Goal: Task Accomplishment & Management: Use online tool/utility

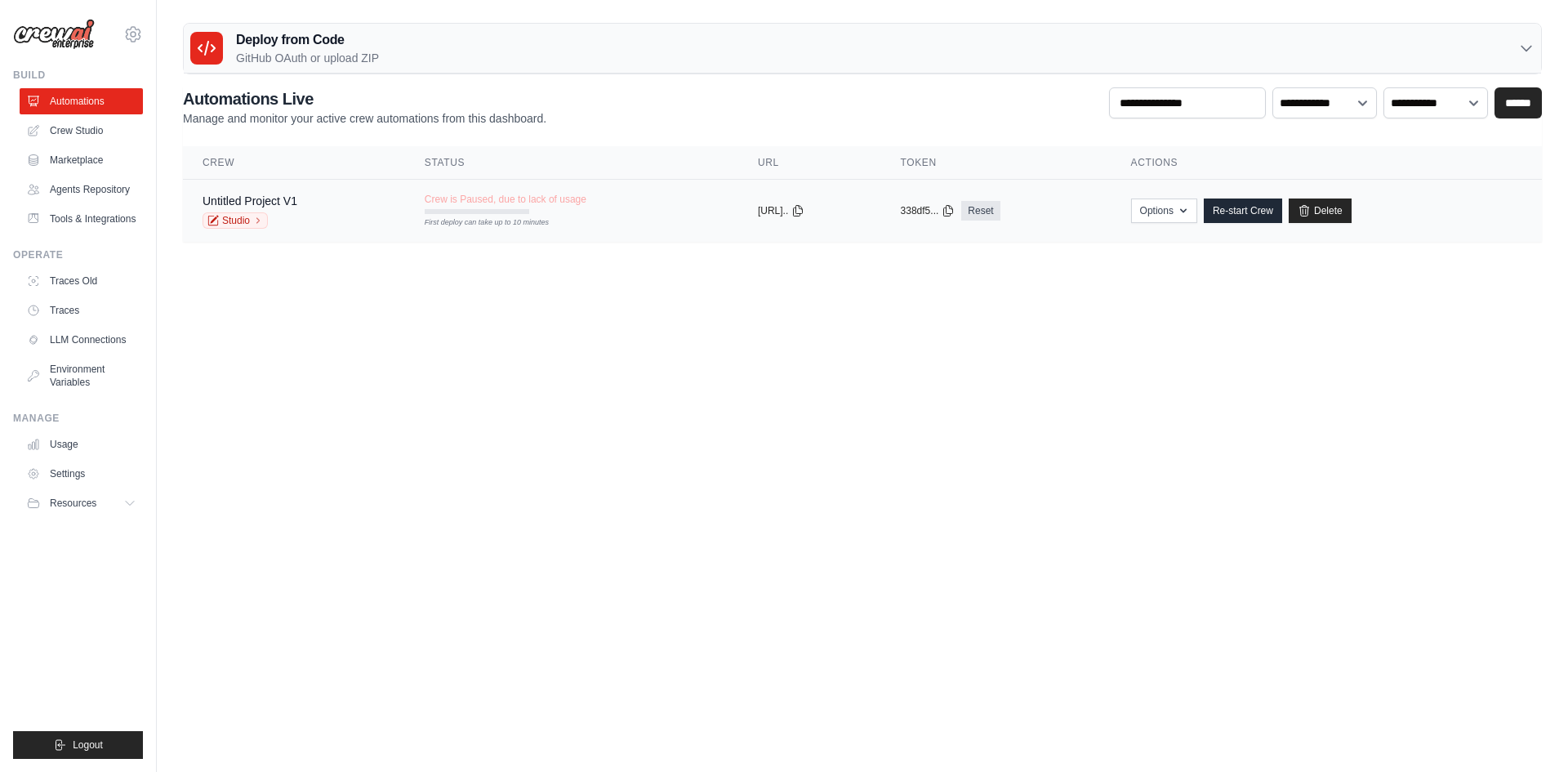
click at [520, 210] on div "Crew is Paused, due to lack of usage First deploy can take up to 10 minutes" at bounding box center [506, 203] width 162 height 21
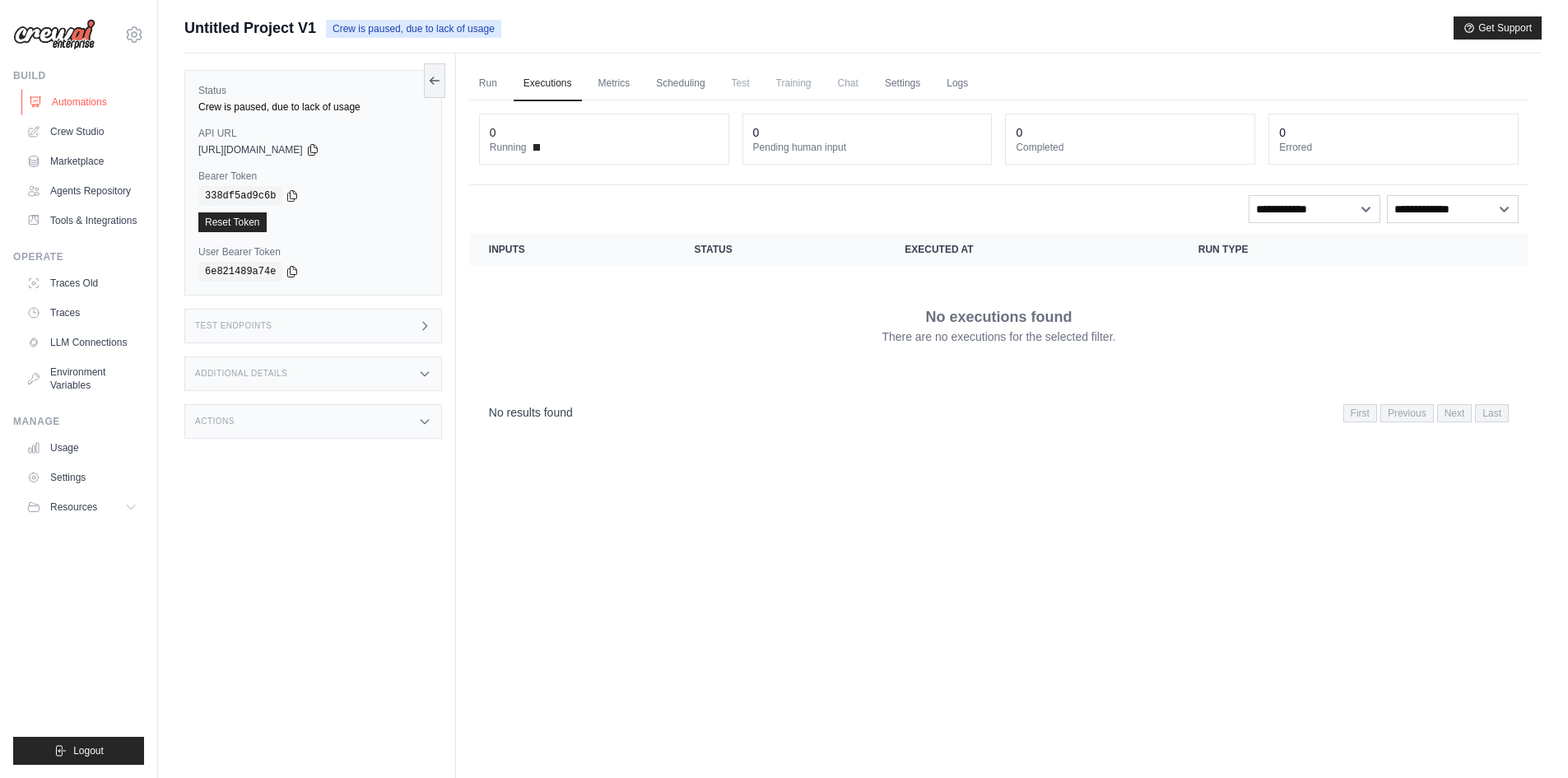
click at [65, 98] on link "Automations" at bounding box center [83, 102] width 124 height 26
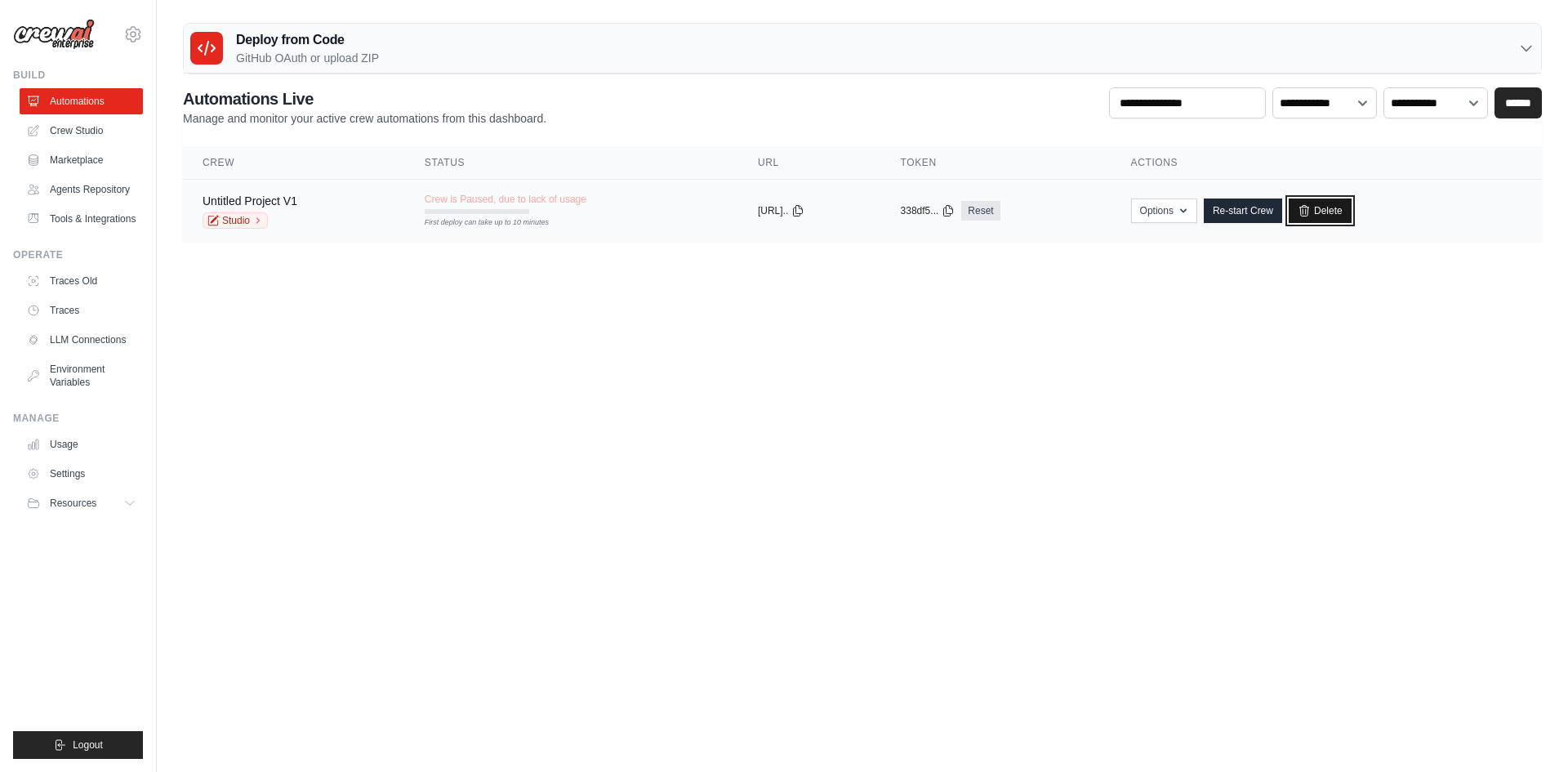
click at [1352, 216] on link "Delete" at bounding box center [1320, 210] width 62 height 25
click at [108, 133] on link "Crew Studio" at bounding box center [83, 131] width 123 height 26
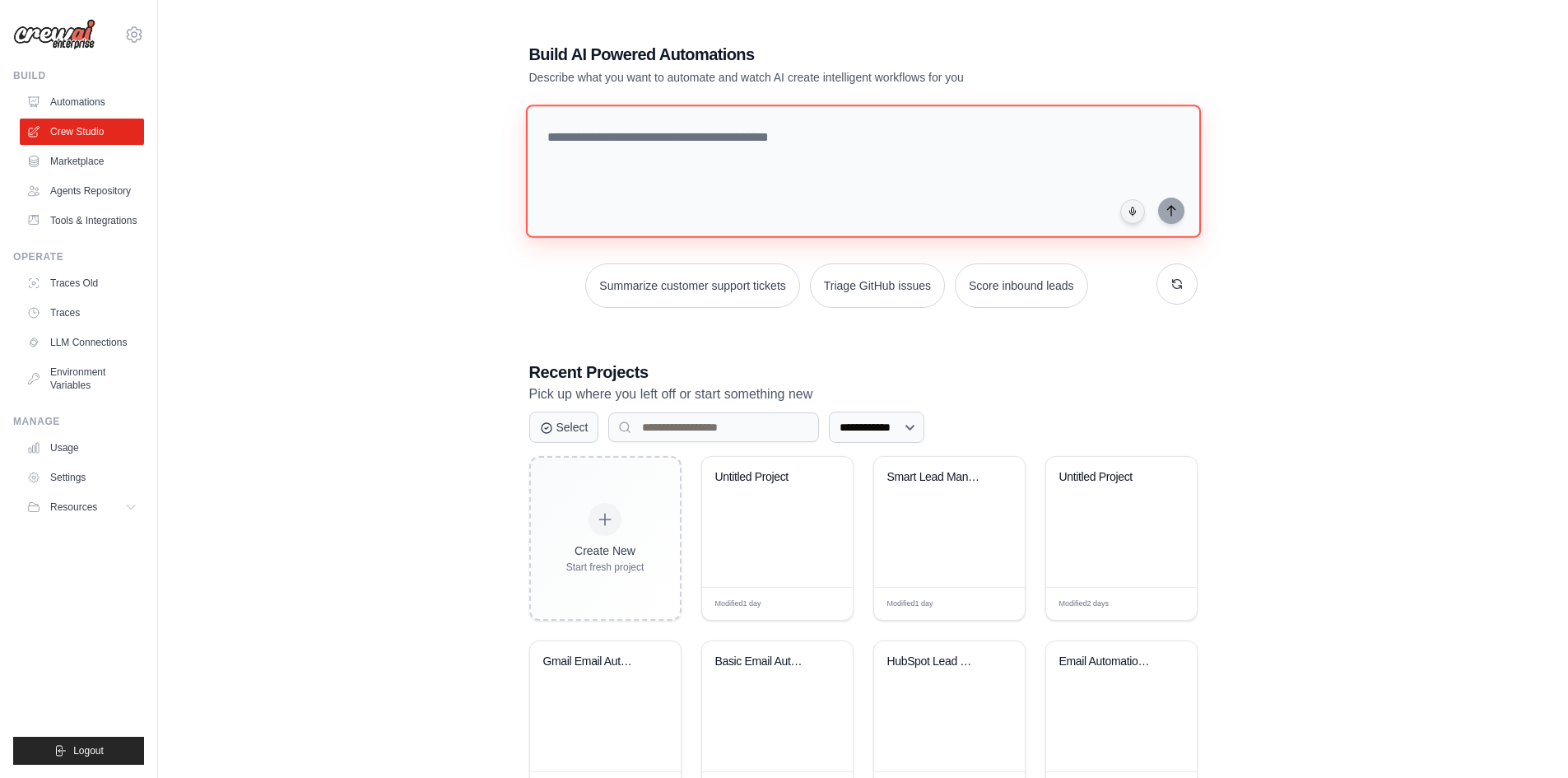
click at [673, 236] on textarea at bounding box center [862, 171] width 675 height 133
paste textarea "**********"
paste textarea
click at [553, 137] on textarea "**********" at bounding box center [866, 171] width 682 height 134
click at [810, 155] on textarea "**********" at bounding box center [866, 171] width 682 height 134
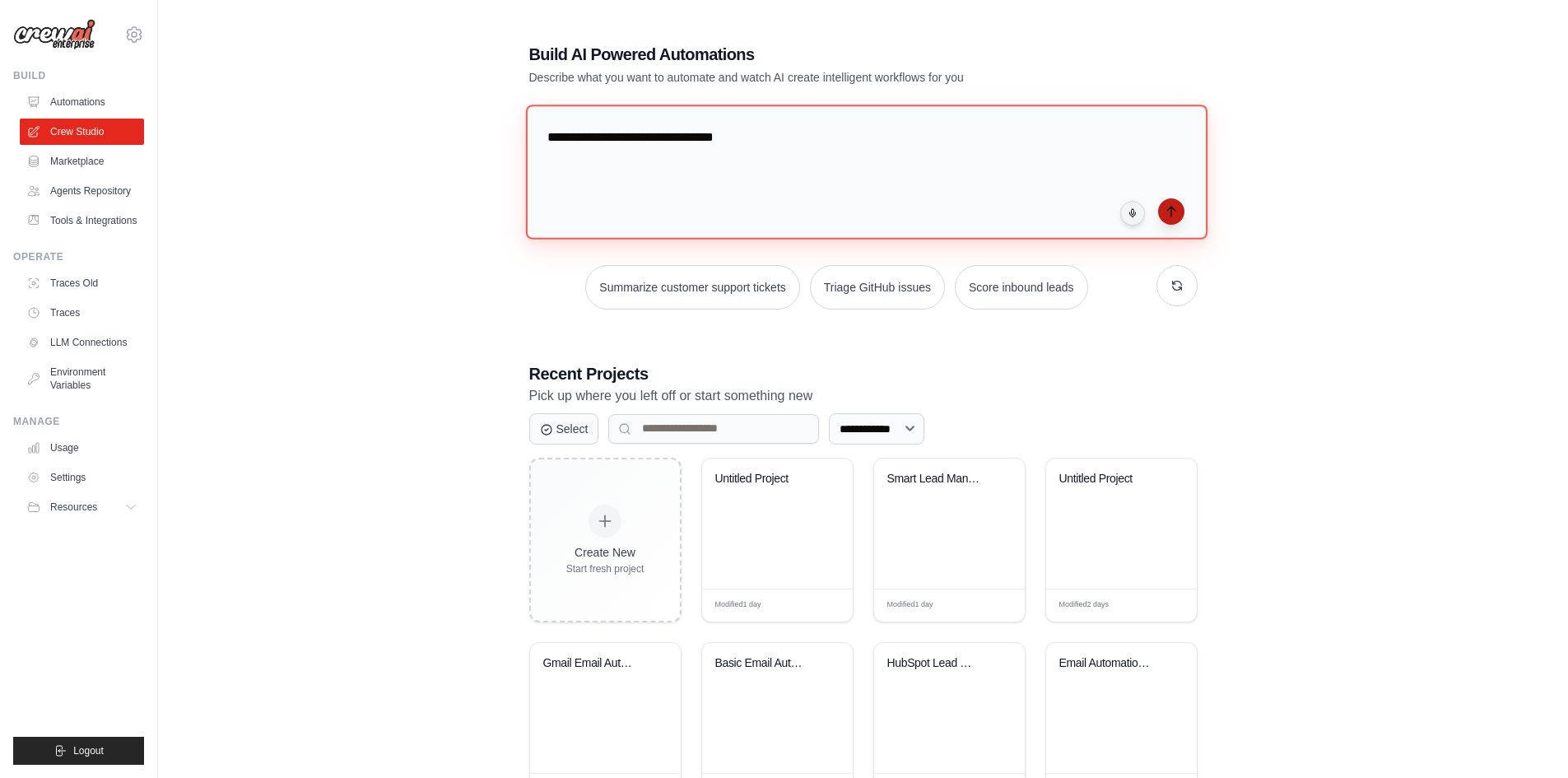
type textarea "**********"
click at [1173, 218] on button "submit" at bounding box center [1171, 211] width 26 height 26
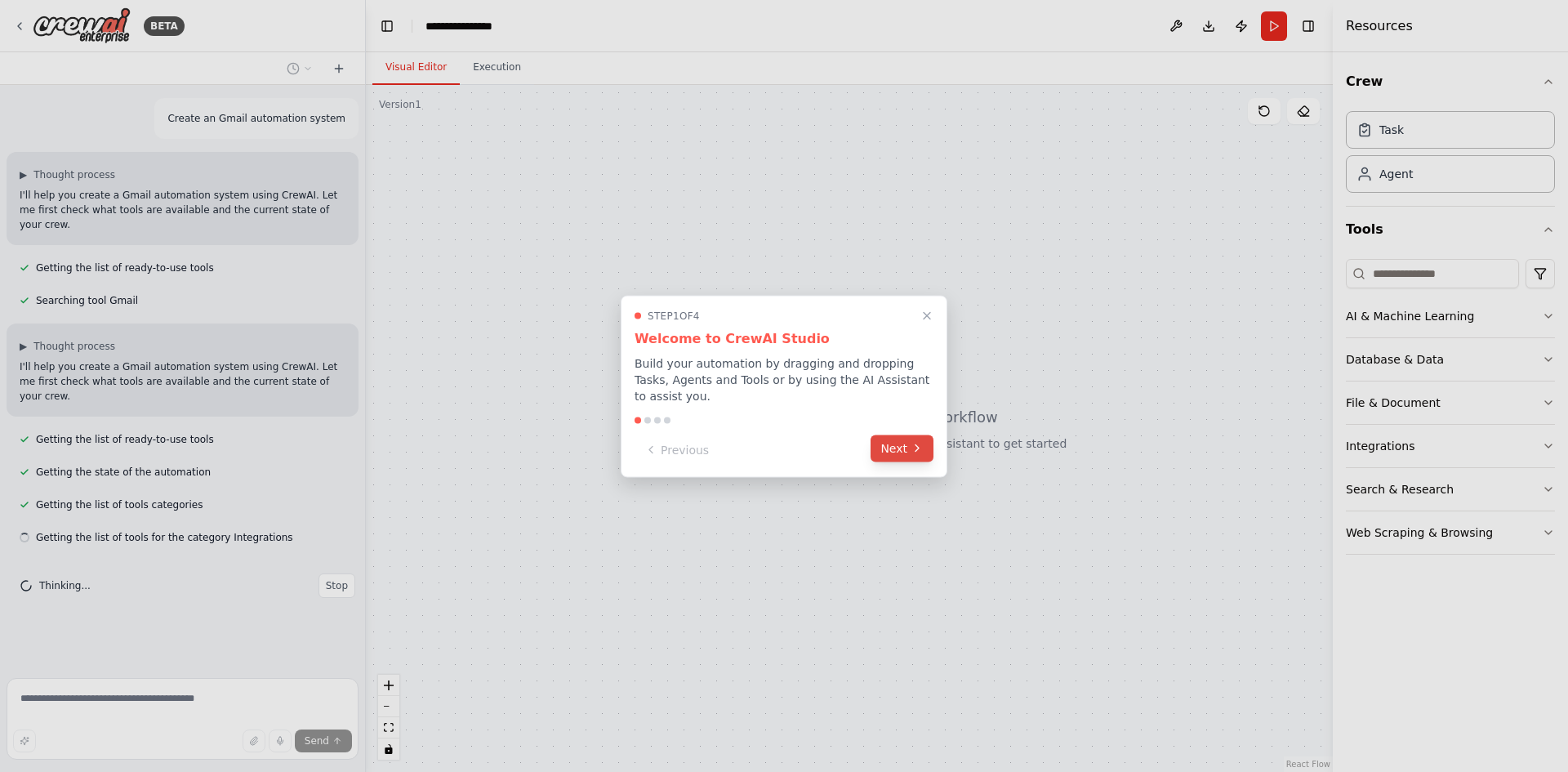
click at [922, 451] on button "Next" at bounding box center [902, 448] width 62 height 27
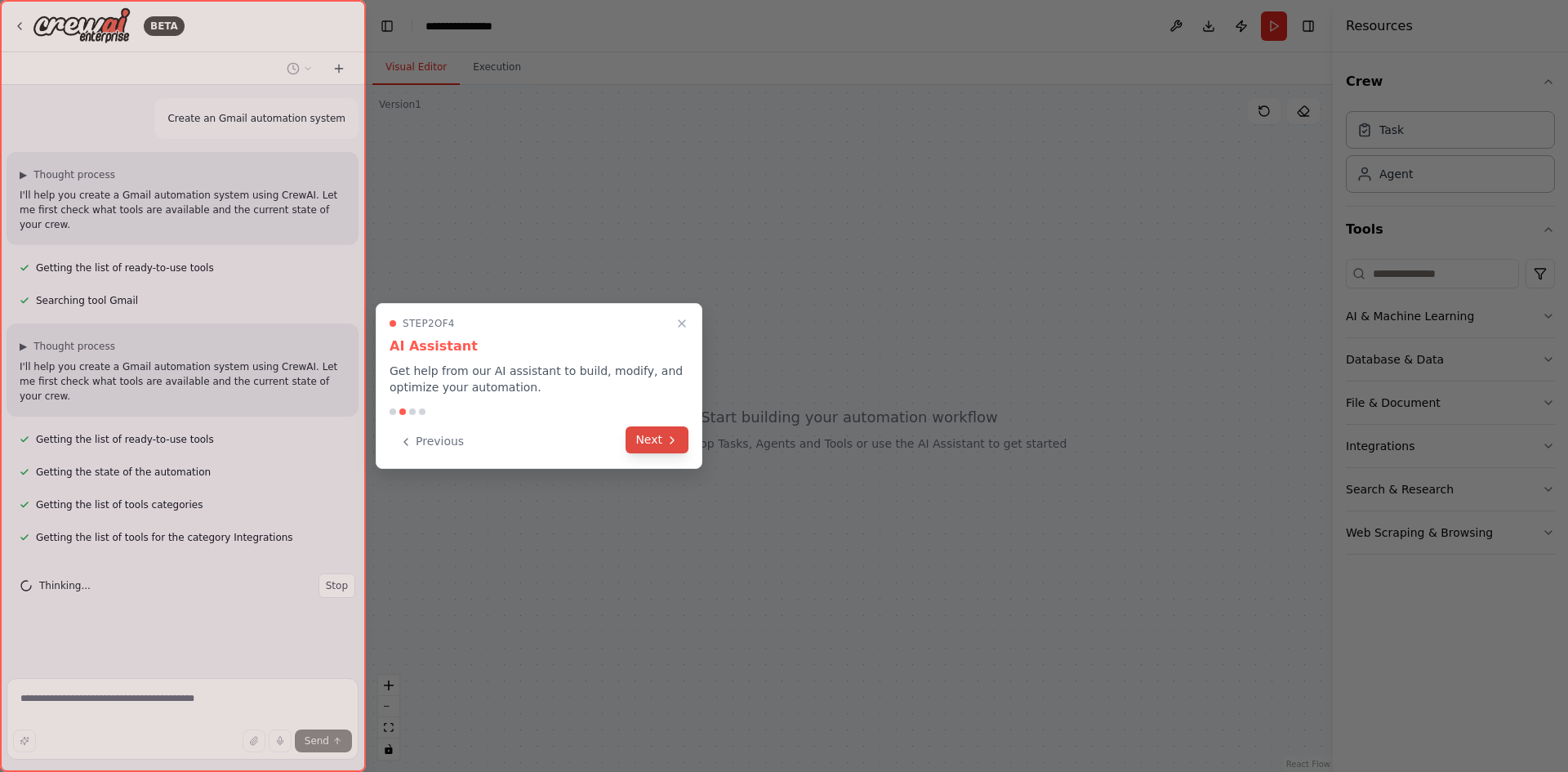
click at [669, 437] on icon at bounding box center [672, 440] width 13 height 13
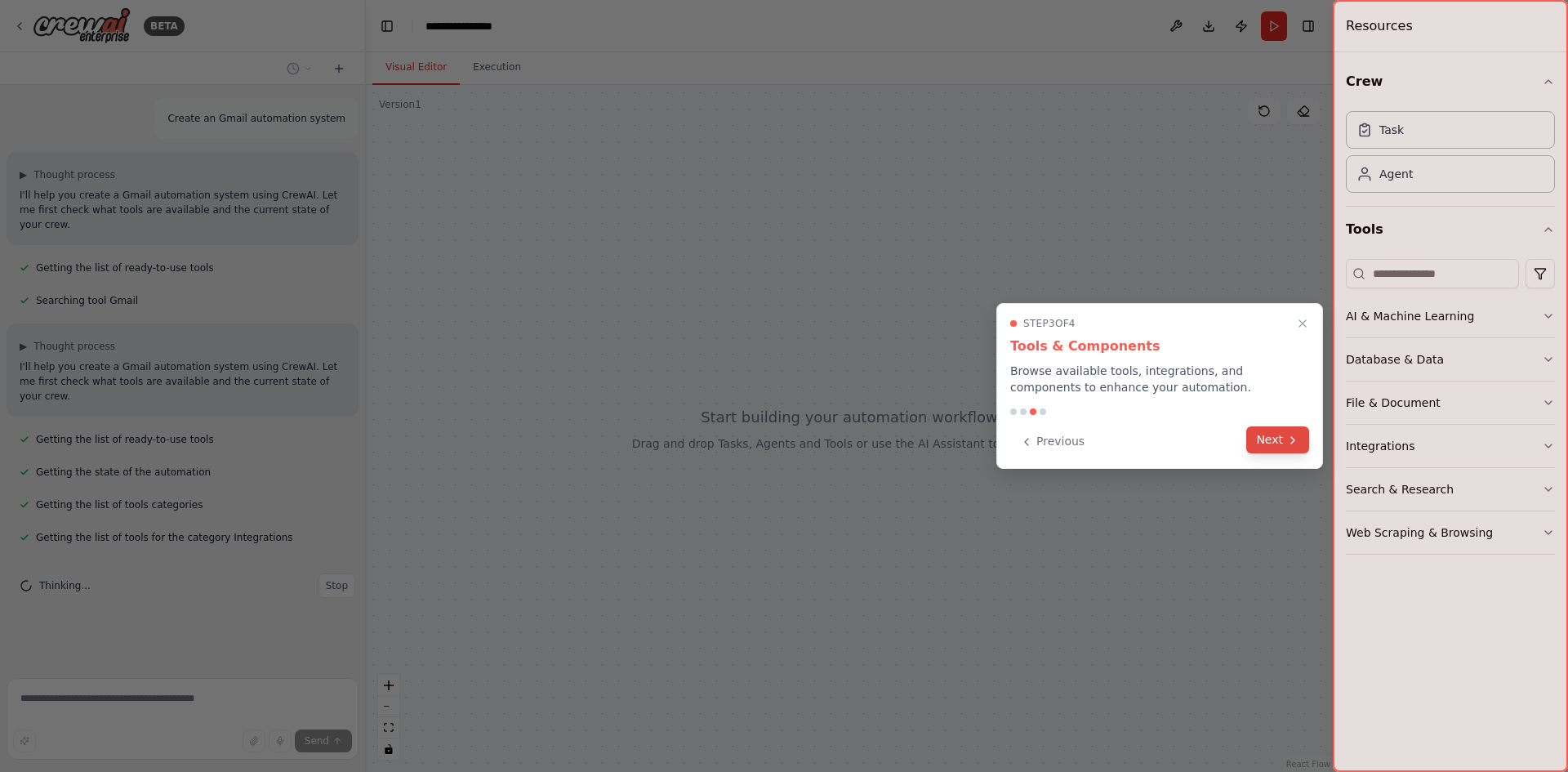
click at [1274, 441] on button "Next" at bounding box center [1278, 439] width 62 height 27
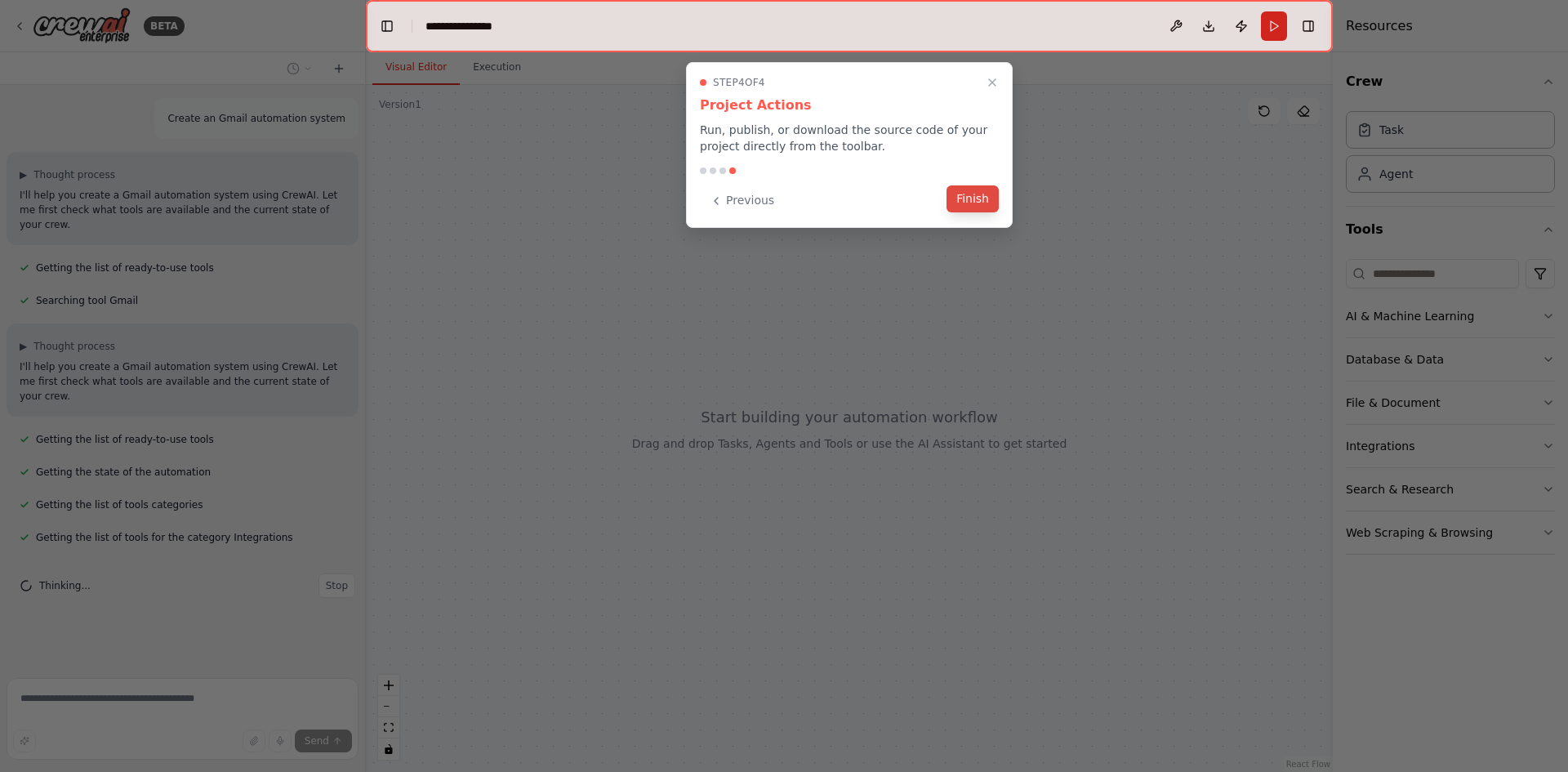
click at [971, 203] on button "Finish" at bounding box center [972, 199] width 52 height 27
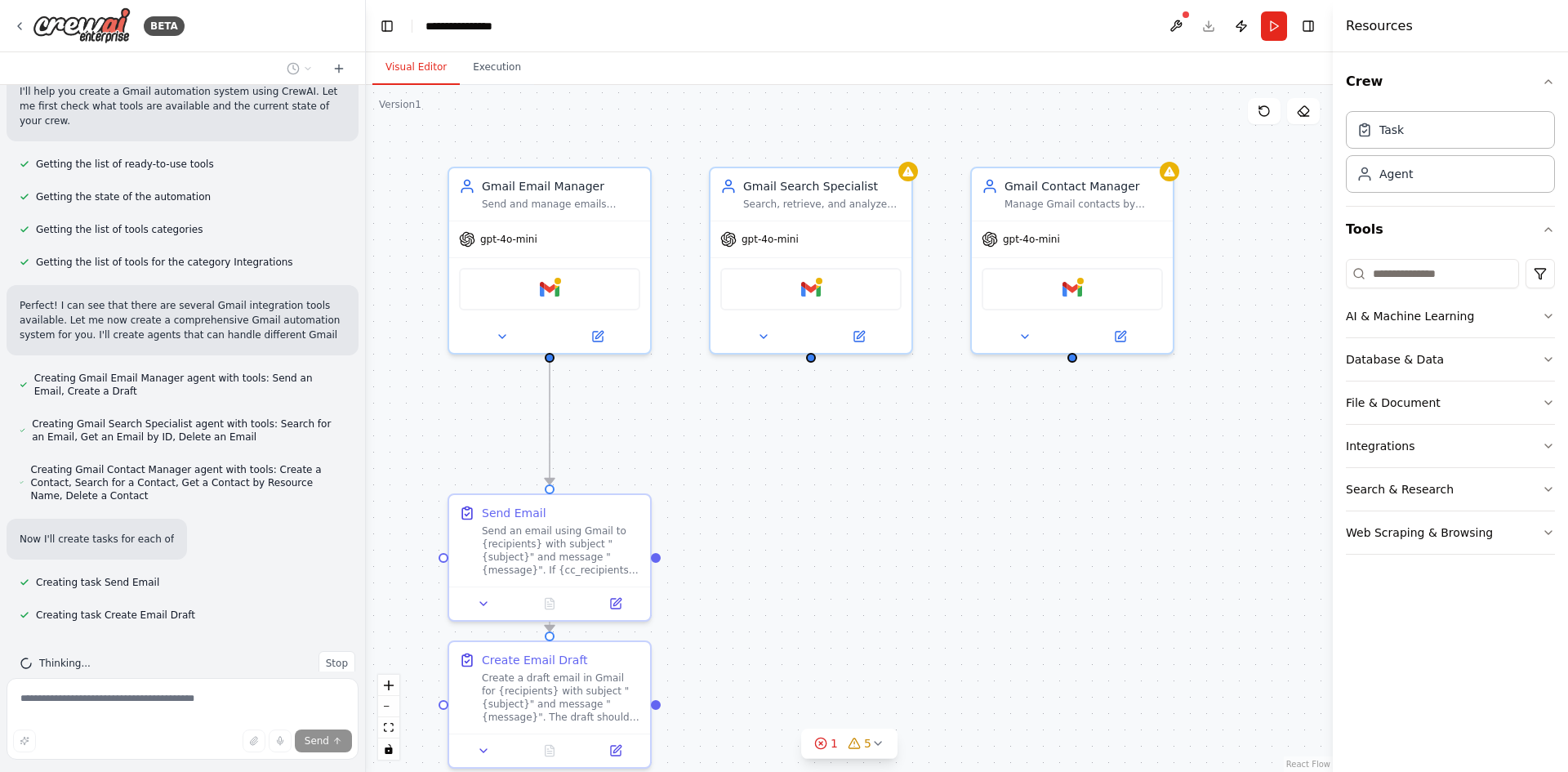
scroll to position [305, 0]
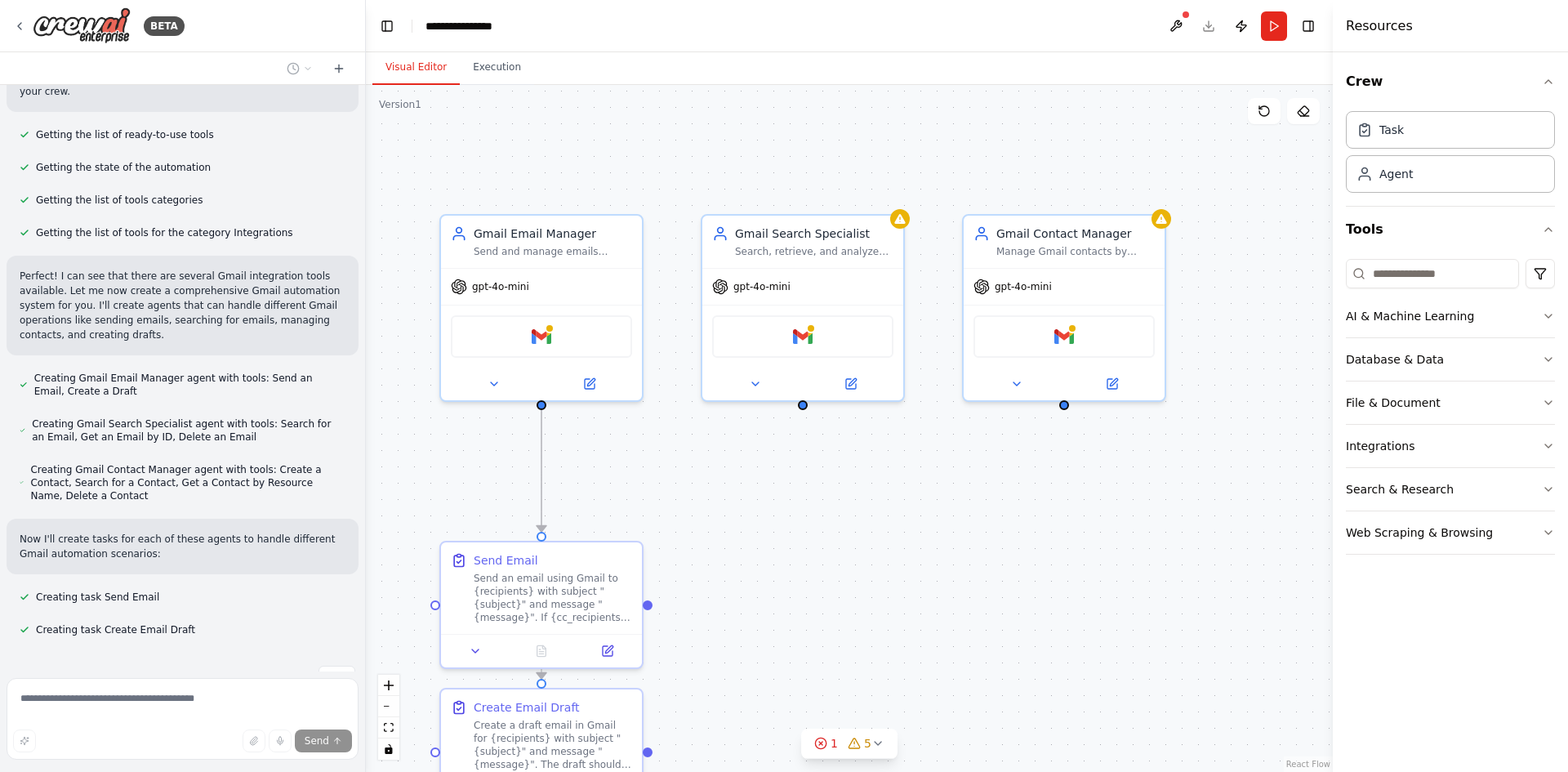
drag, startPoint x: 679, startPoint y: 403, endPoint x: 670, endPoint y: 450, distance: 47.9
click at [583, 342] on div "Gmail" at bounding box center [541, 334] width 181 height 42
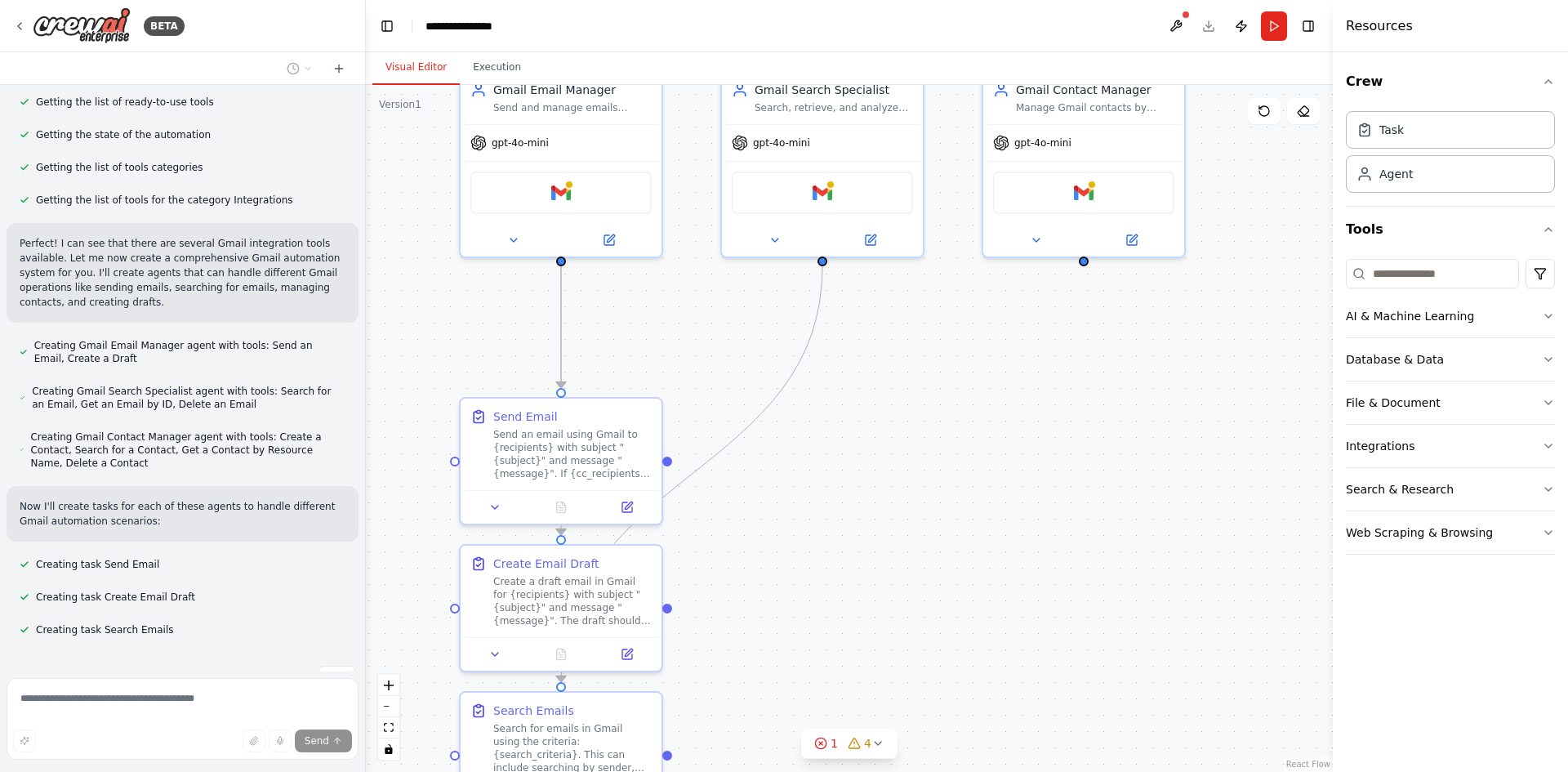
drag, startPoint x: 664, startPoint y: 448, endPoint x: 696, endPoint y: 300, distance: 151.4
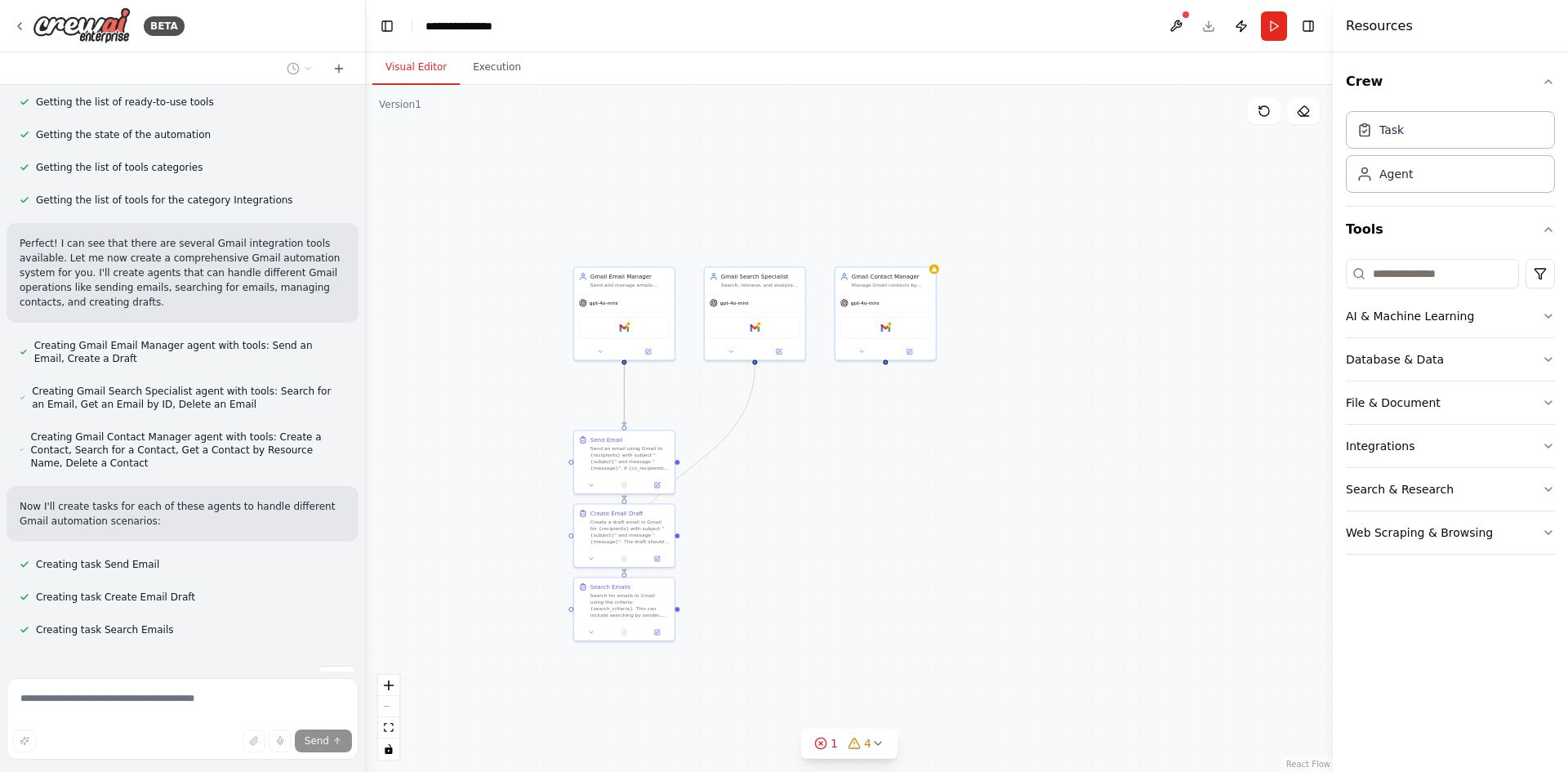
drag, startPoint x: 761, startPoint y: 420, endPoint x: 695, endPoint y: 448, distance: 71.7
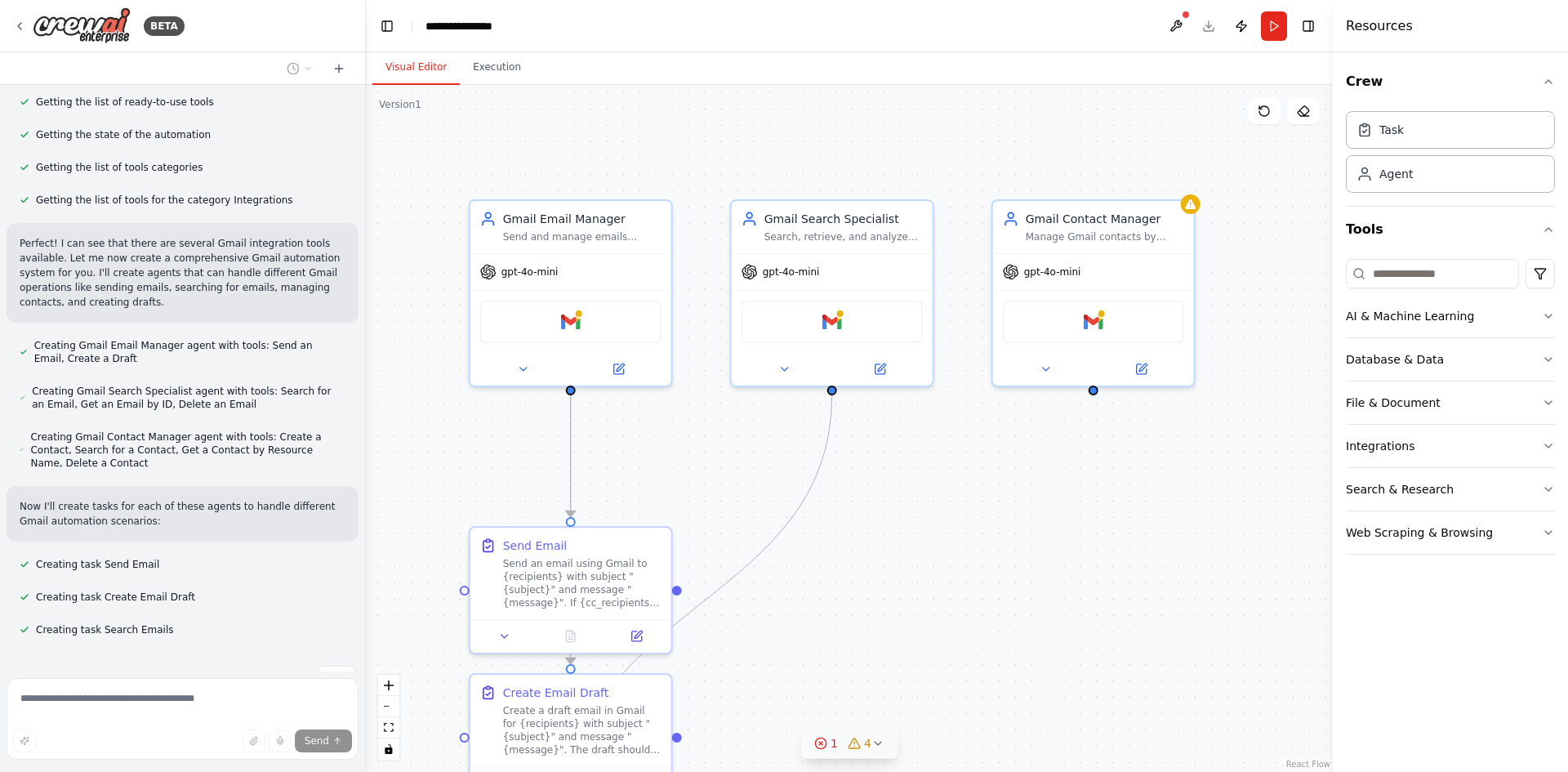
click at [872, 736] on button "1 4" at bounding box center [849, 744] width 97 height 30
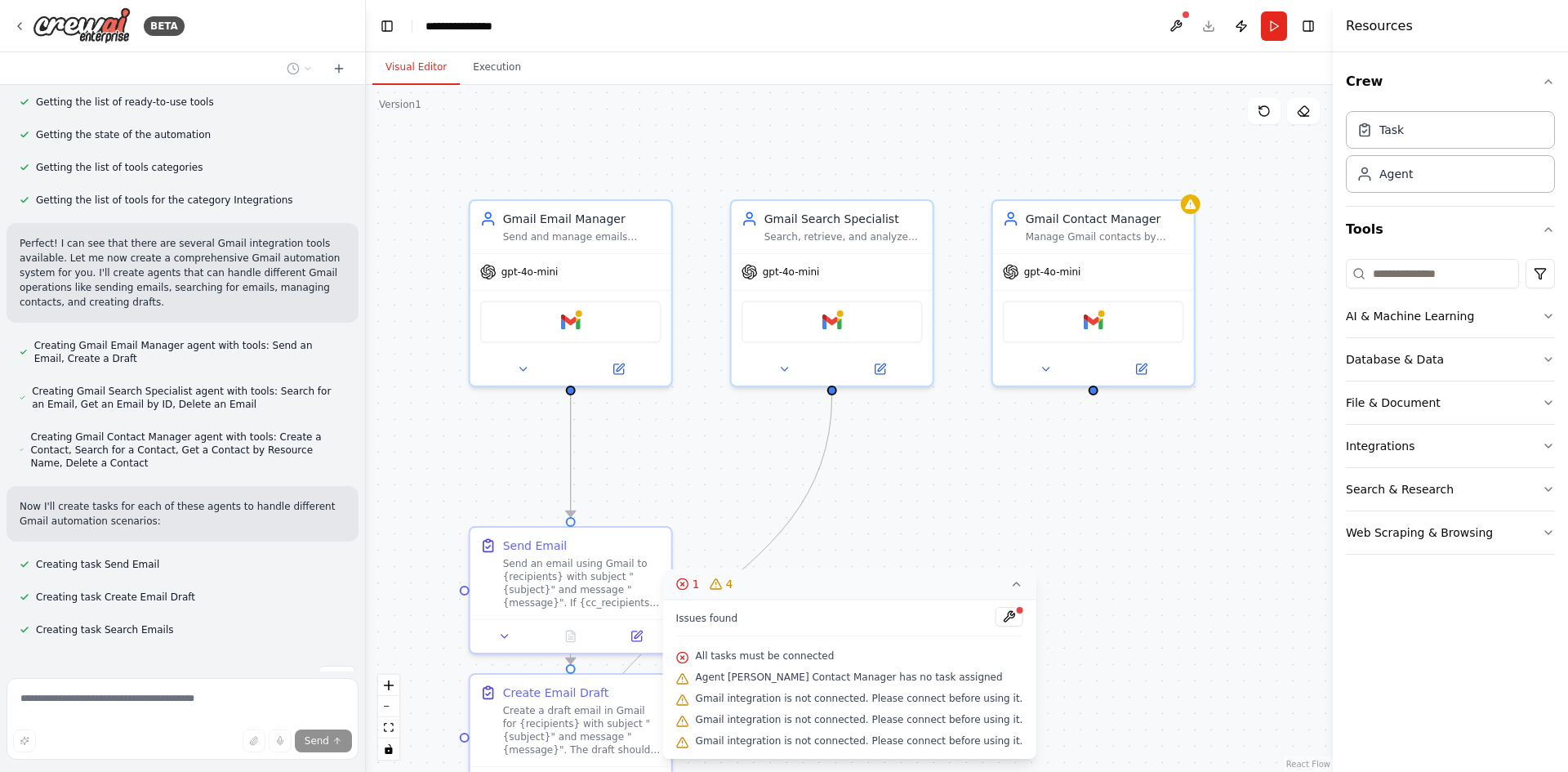
scroll to position [370, 0]
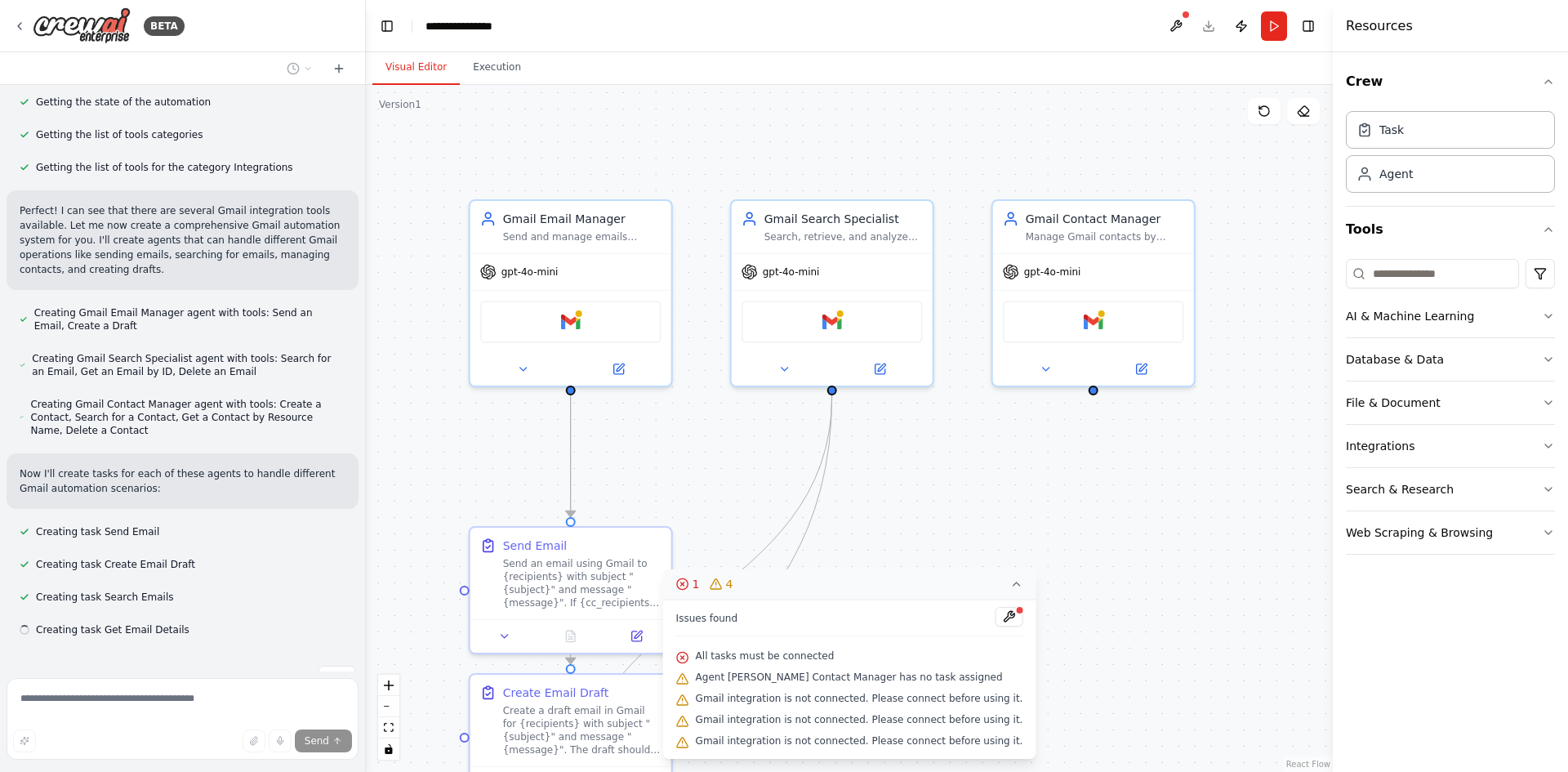
click at [1010, 581] on icon at bounding box center [1017, 584] width 13 height 13
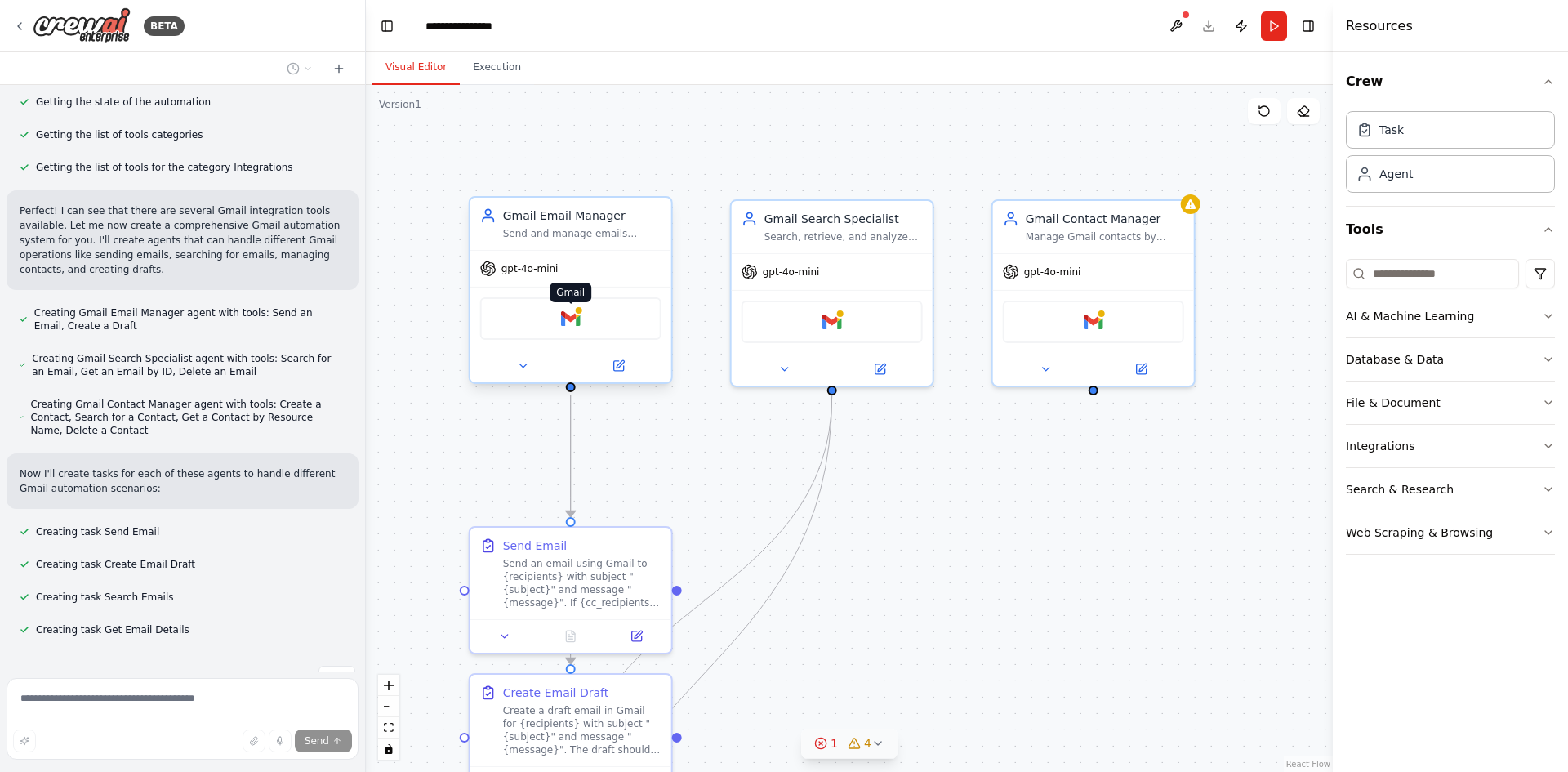
click at [569, 317] on img at bounding box center [571, 318] width 19 height 19
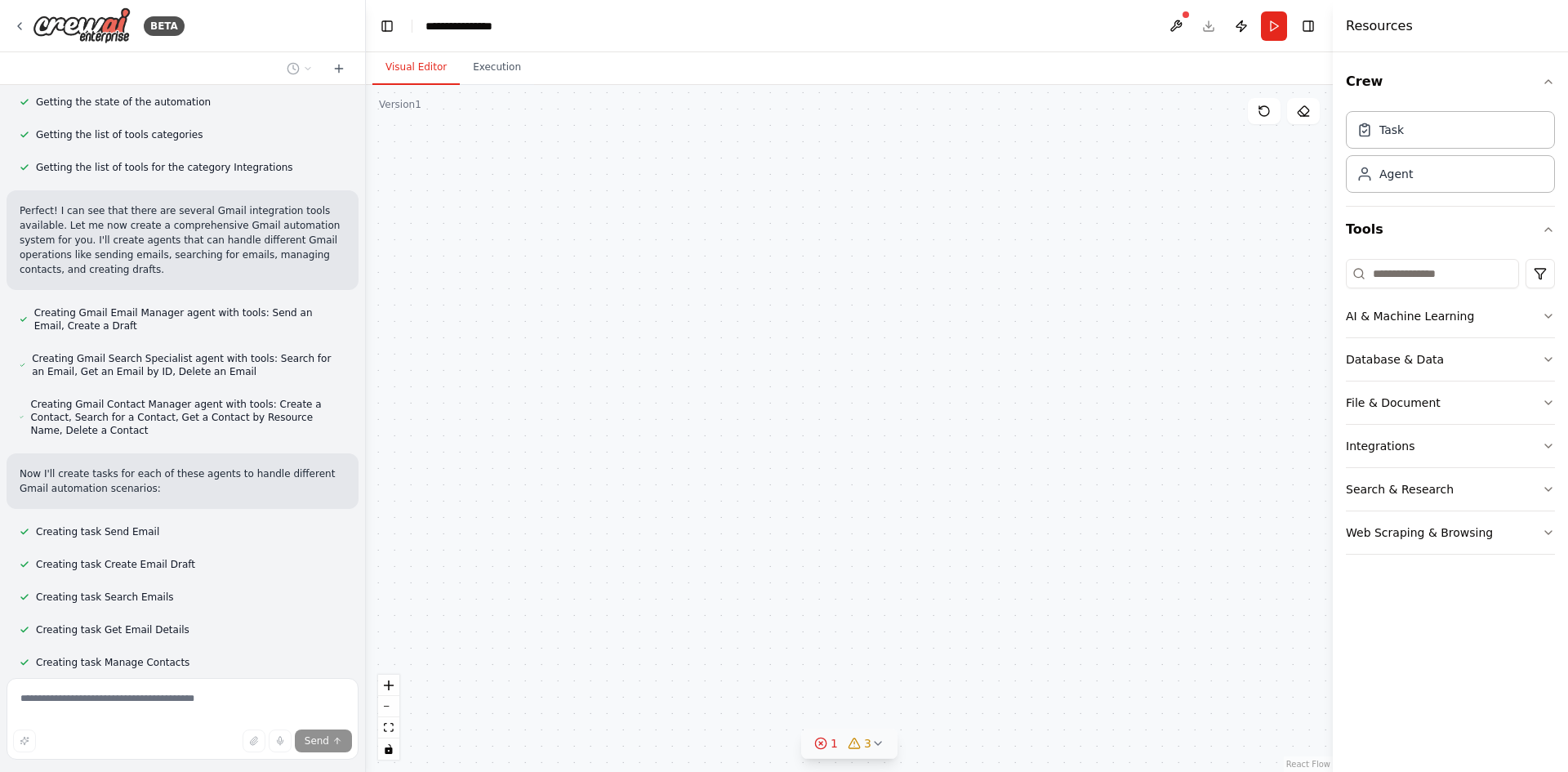
scroll to position [403, 0]
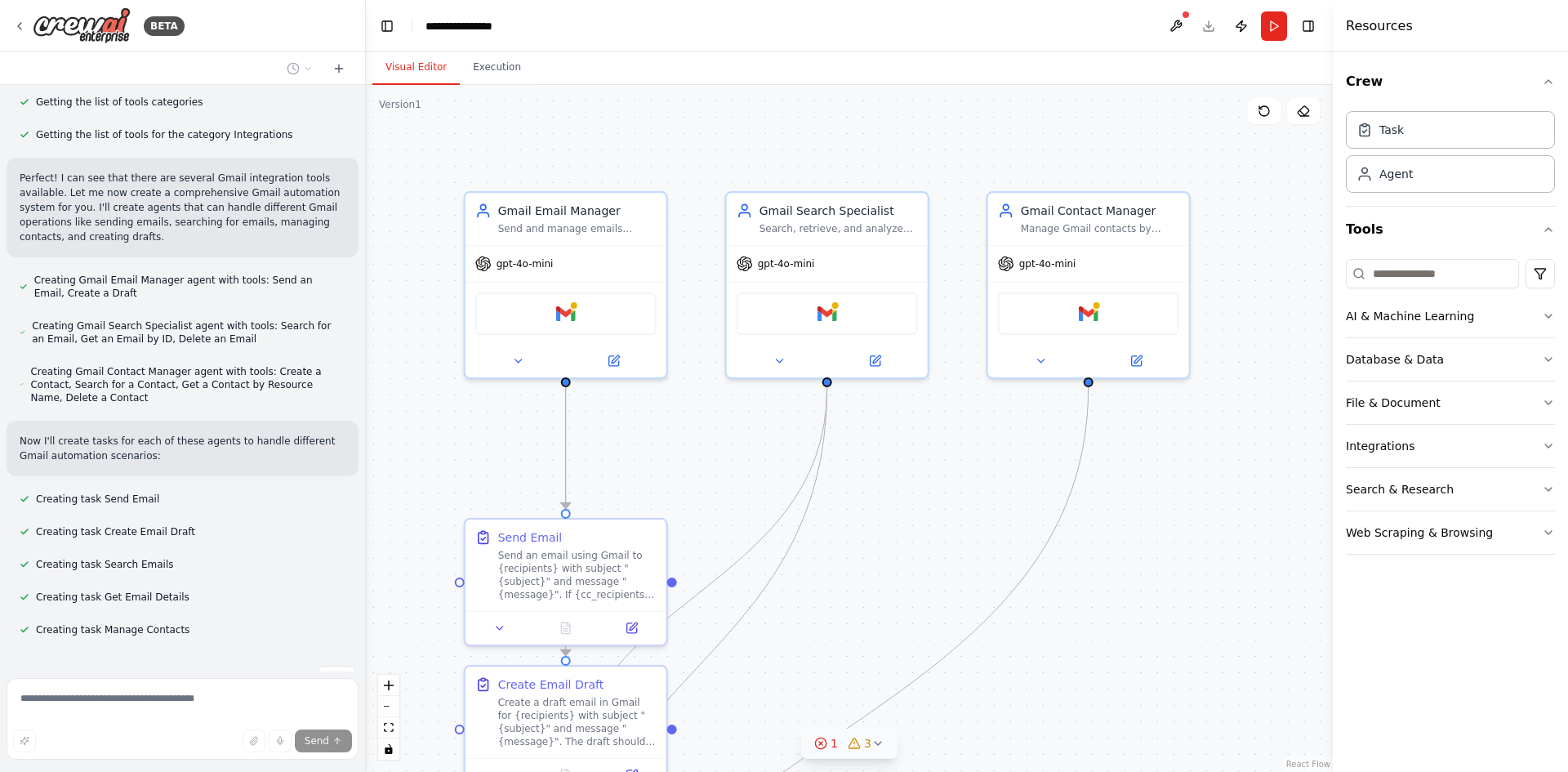
drag, startPoint x: 714, startPoint y: 393, endPoint x: 709, endPoint y: 385, distance: 9.4
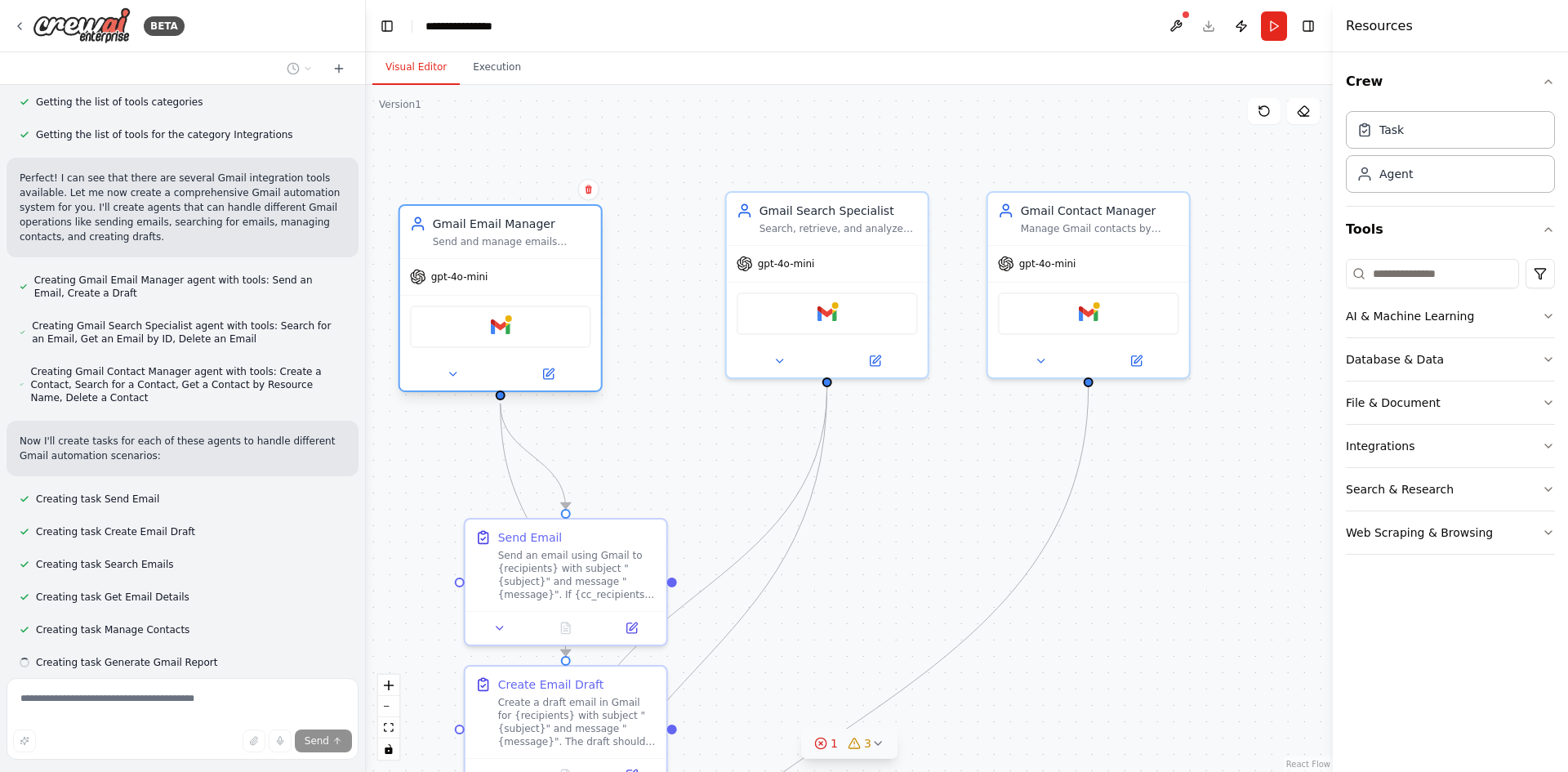
scroll to position [436, 0]
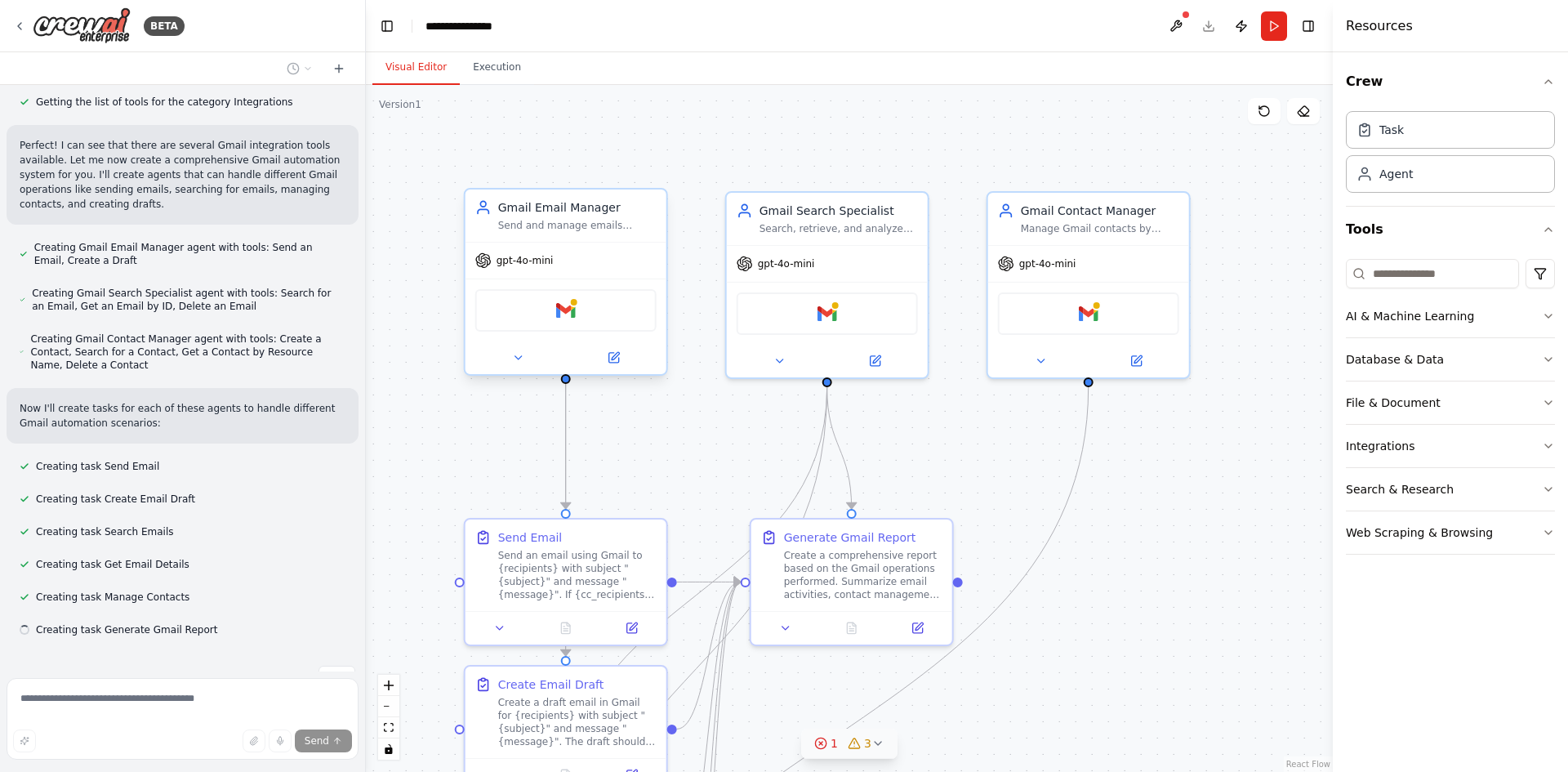
drag, startPoint x: 638, startPoint y: 263, endPoint x: 576, endPoint y: 276, distance: 63.3
click at [576, 276] on div "gpt-4o-mini" at bounding box center [566, 260] width 201 height 36
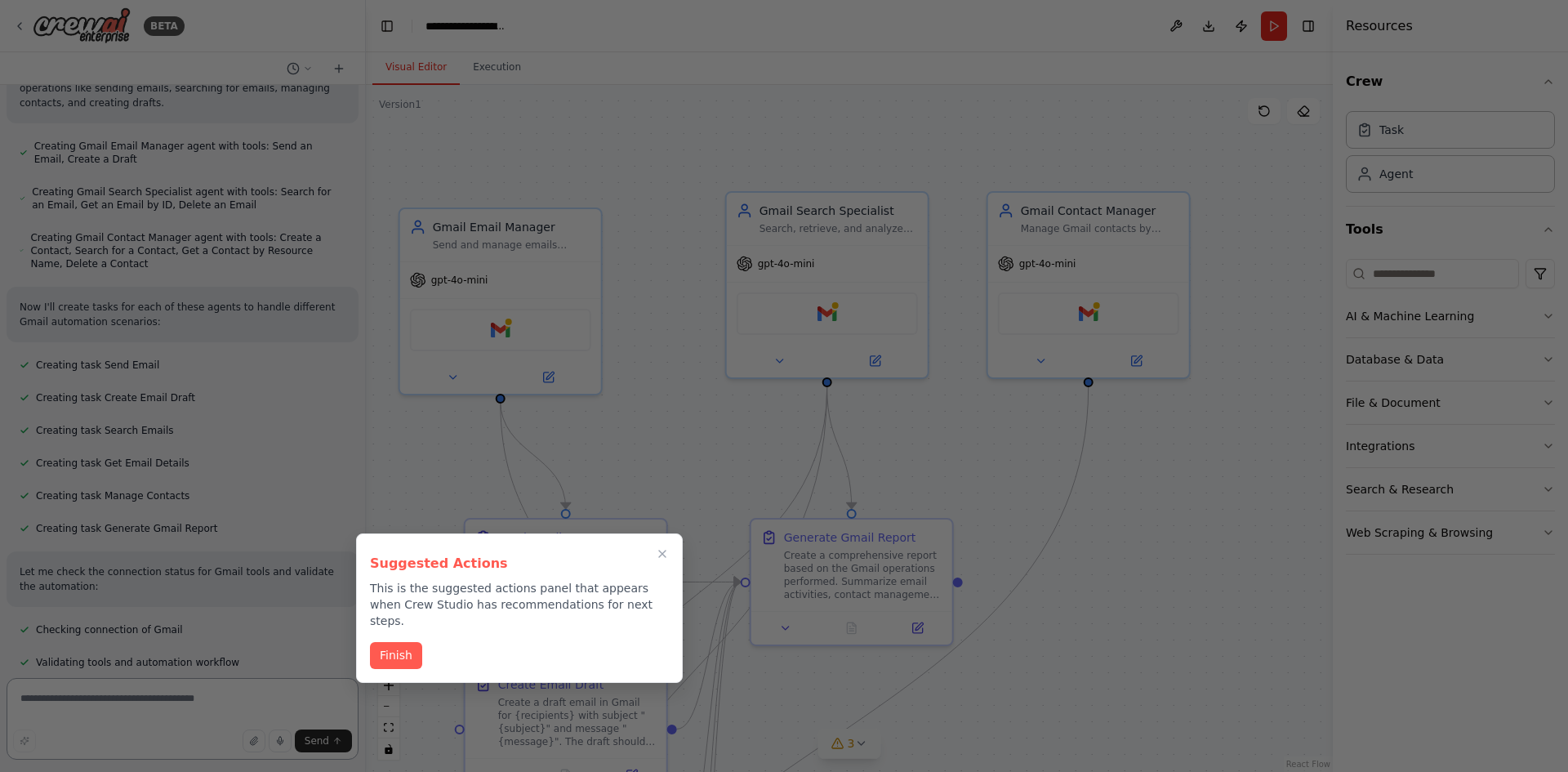
scroll to position [1274, 0]
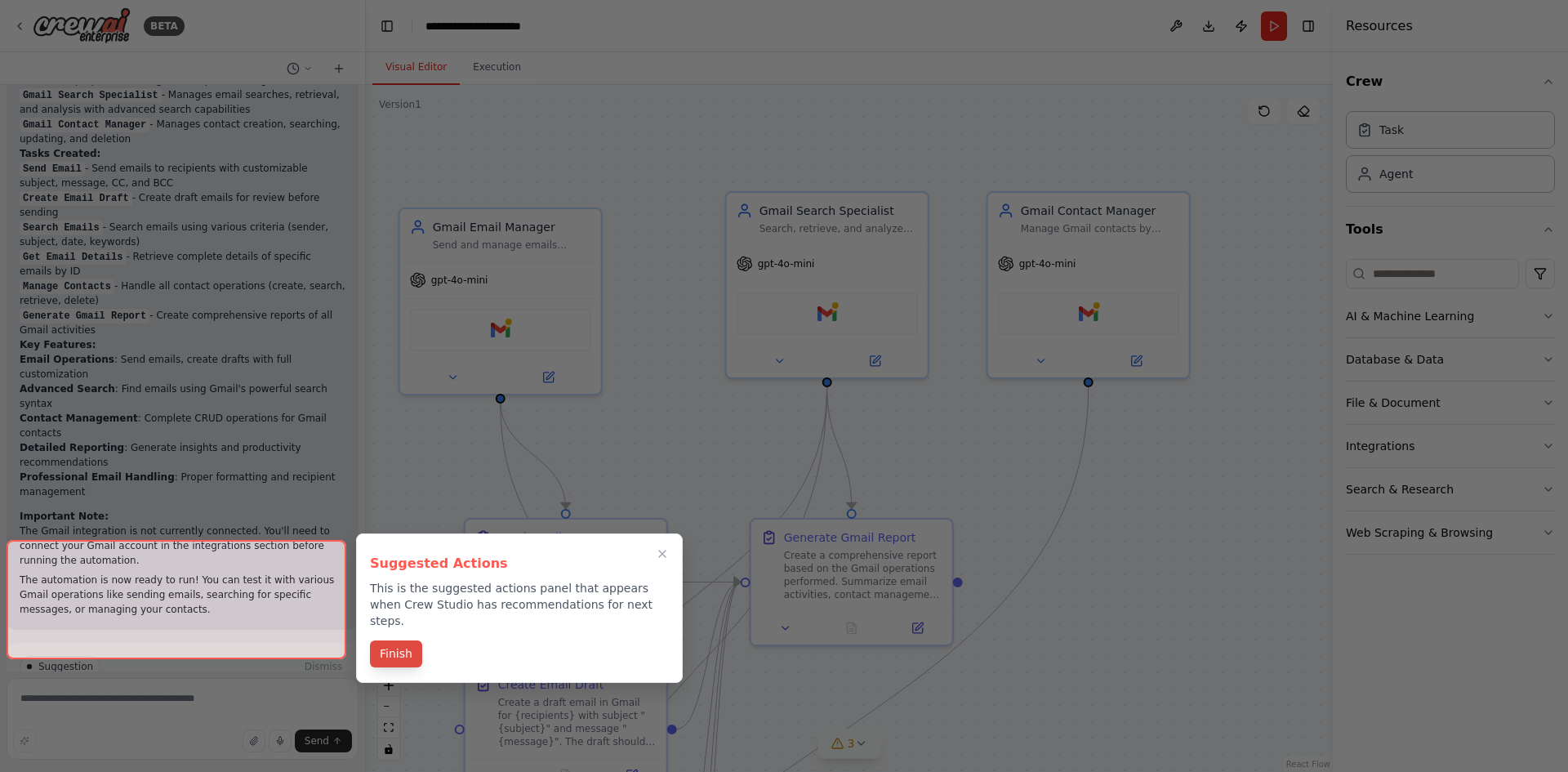
click at [403, 641] on button "Finish" at bounding box center [396, 653] width 52 height 27
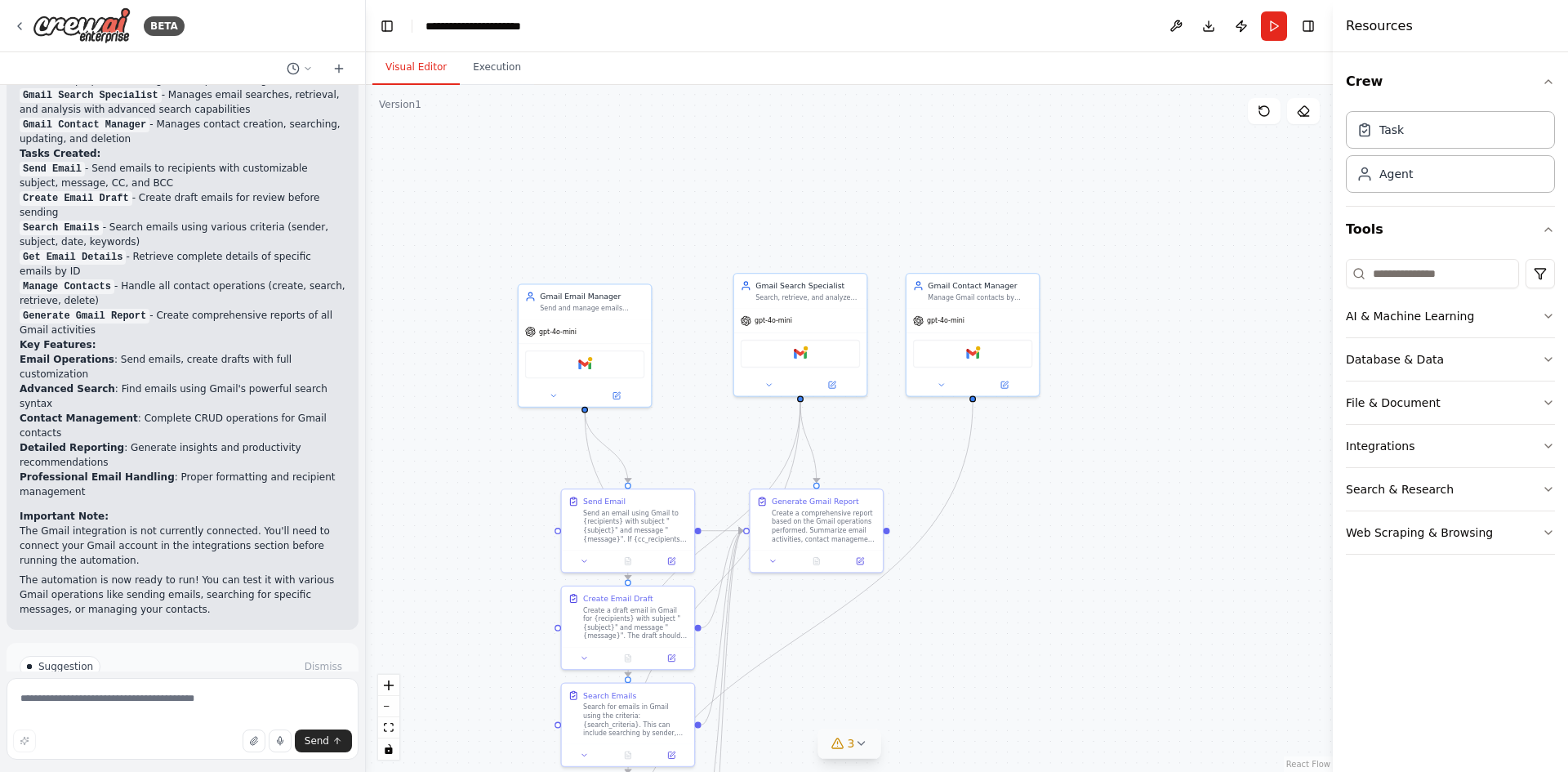
drag, startPoint x: 735, startPoint y: 462, endPoint x: 753, endPoint y: 247, distance: 215.8
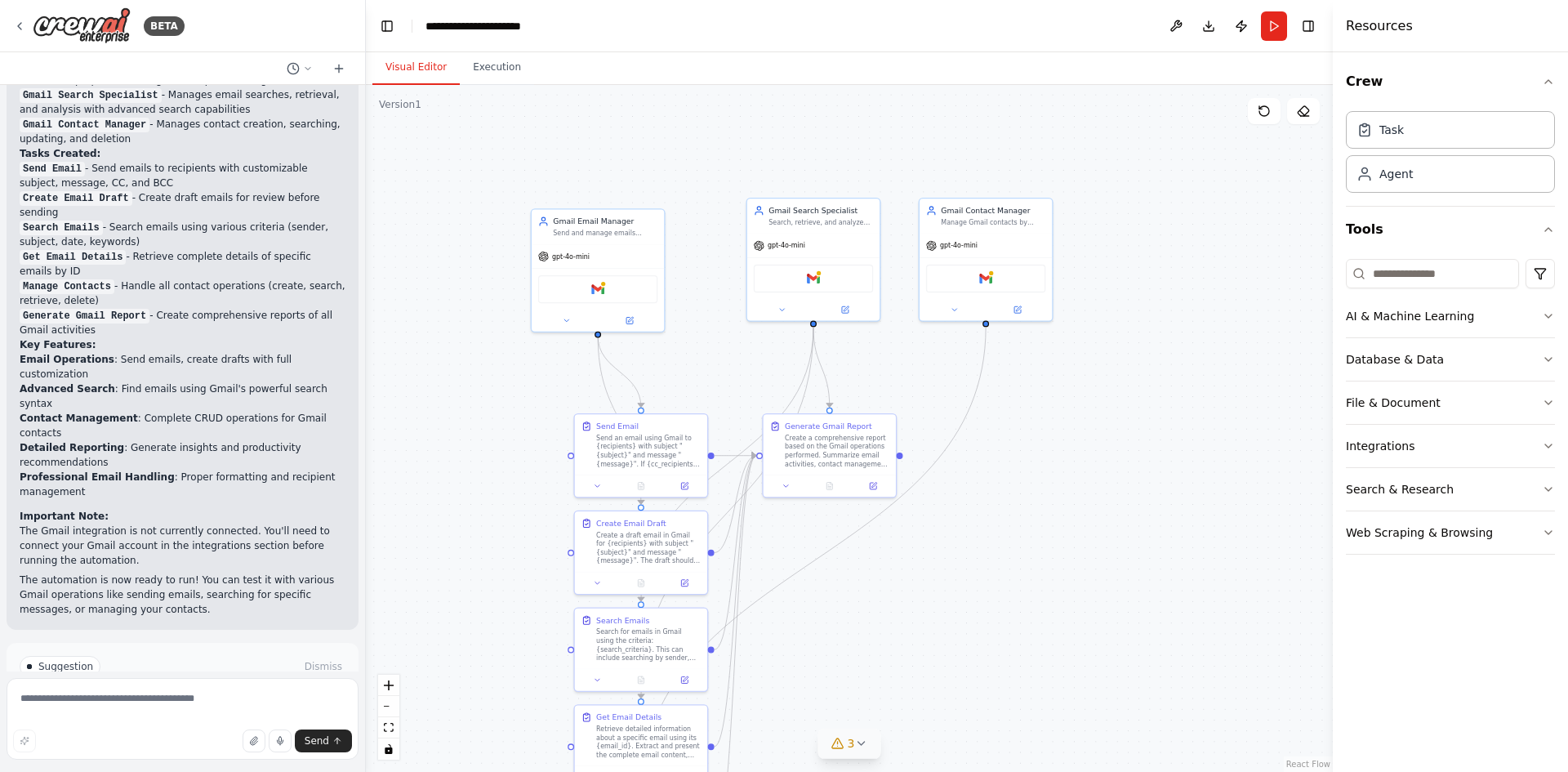
drag, startPoint x: 709, startPoint y: 406, endPoint x: 724, endPoint y: 260, distance: 146.8
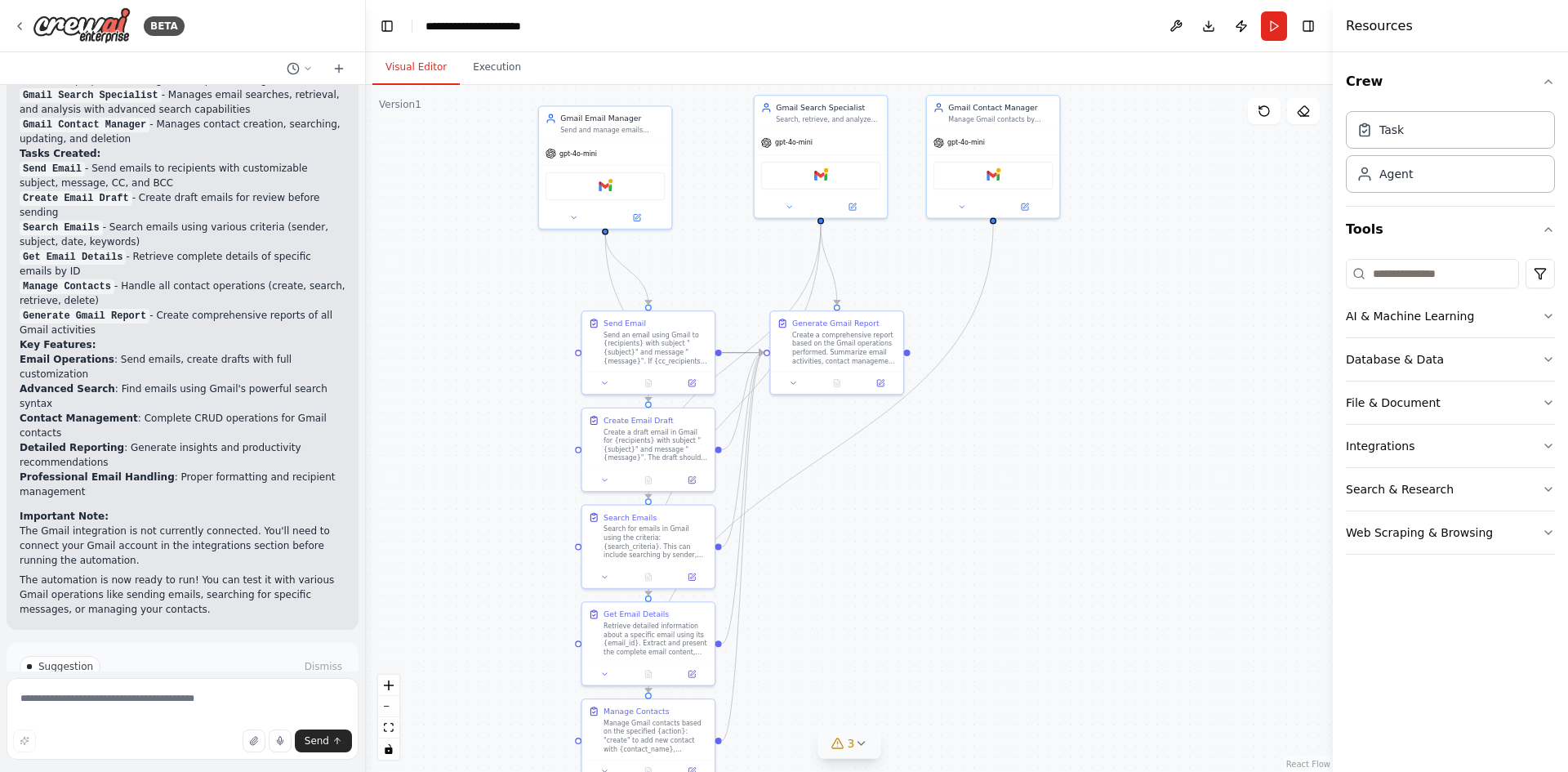
drag, startPoint x: 724, startPoint y: 353, endPoint x: 722, endPoint y: 238, distance: 115.0
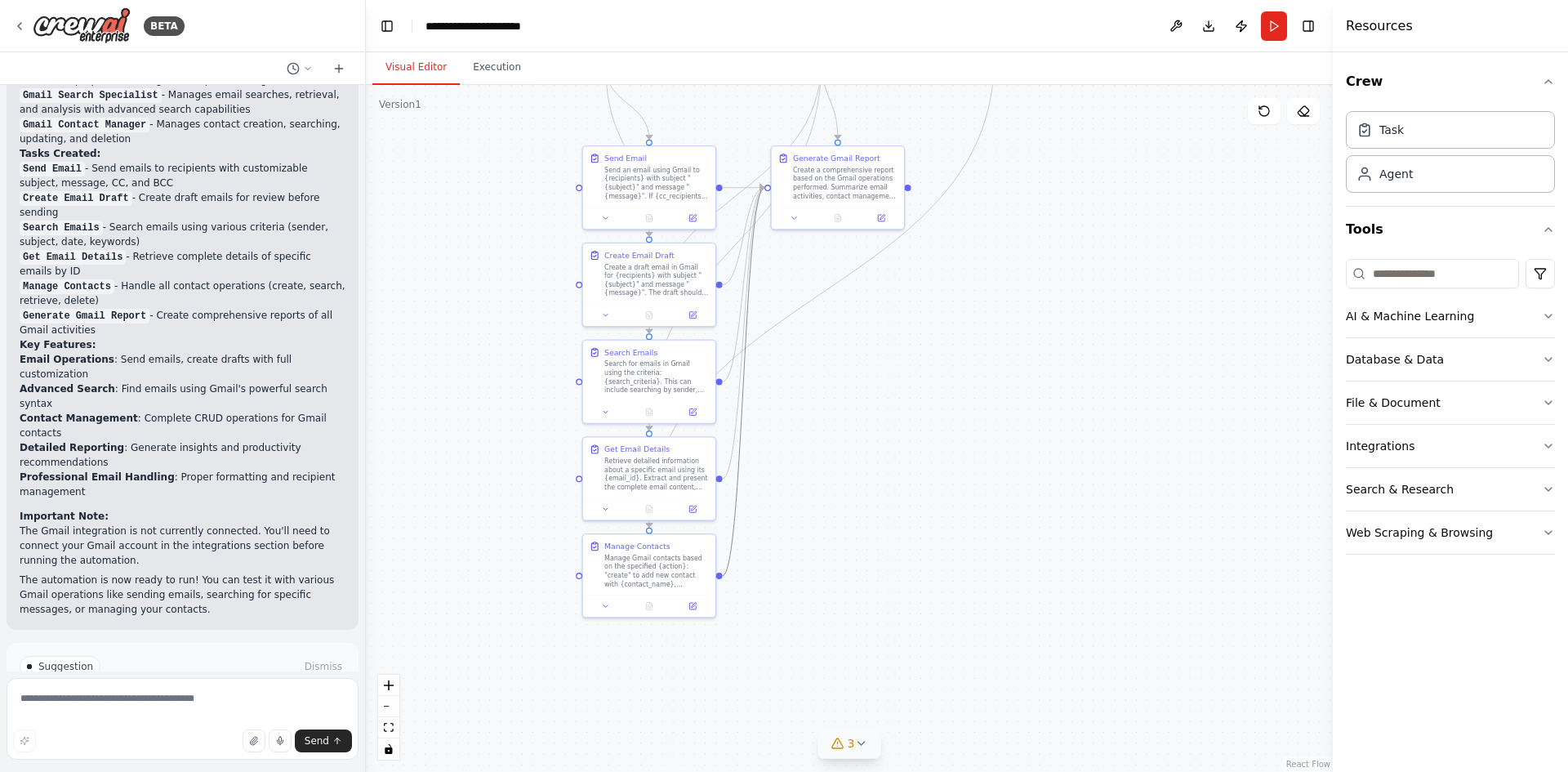
drag, startPoint x: 744, startPoint y: 383, endPoint x: 751, endPoint y: 268, distance: 115.2
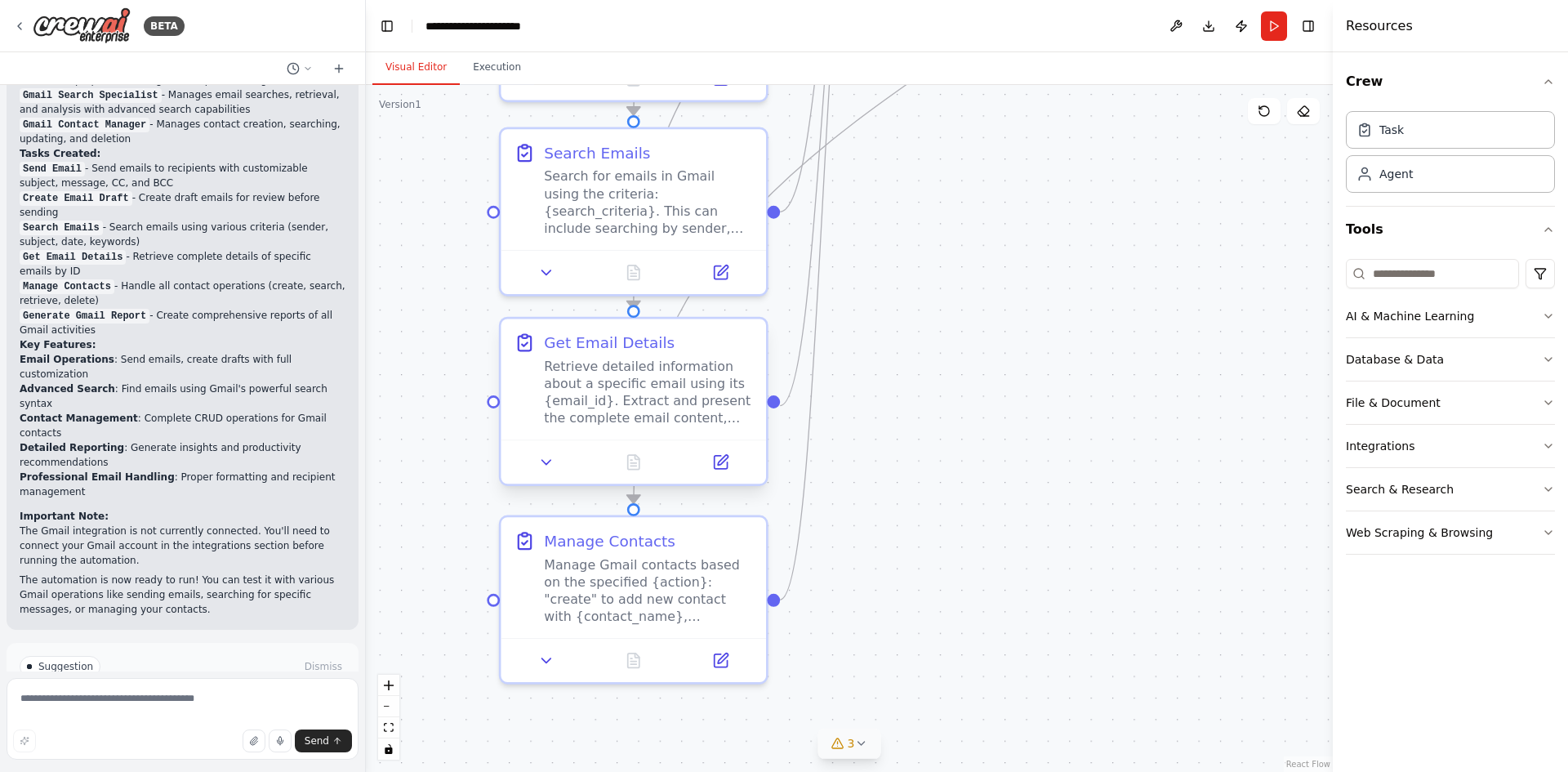
click at [638, 389] on div "Retrieve detailed information about a specific email using its {email_id}. Extr…" at bounding box center [649, 392] width 210 height 69
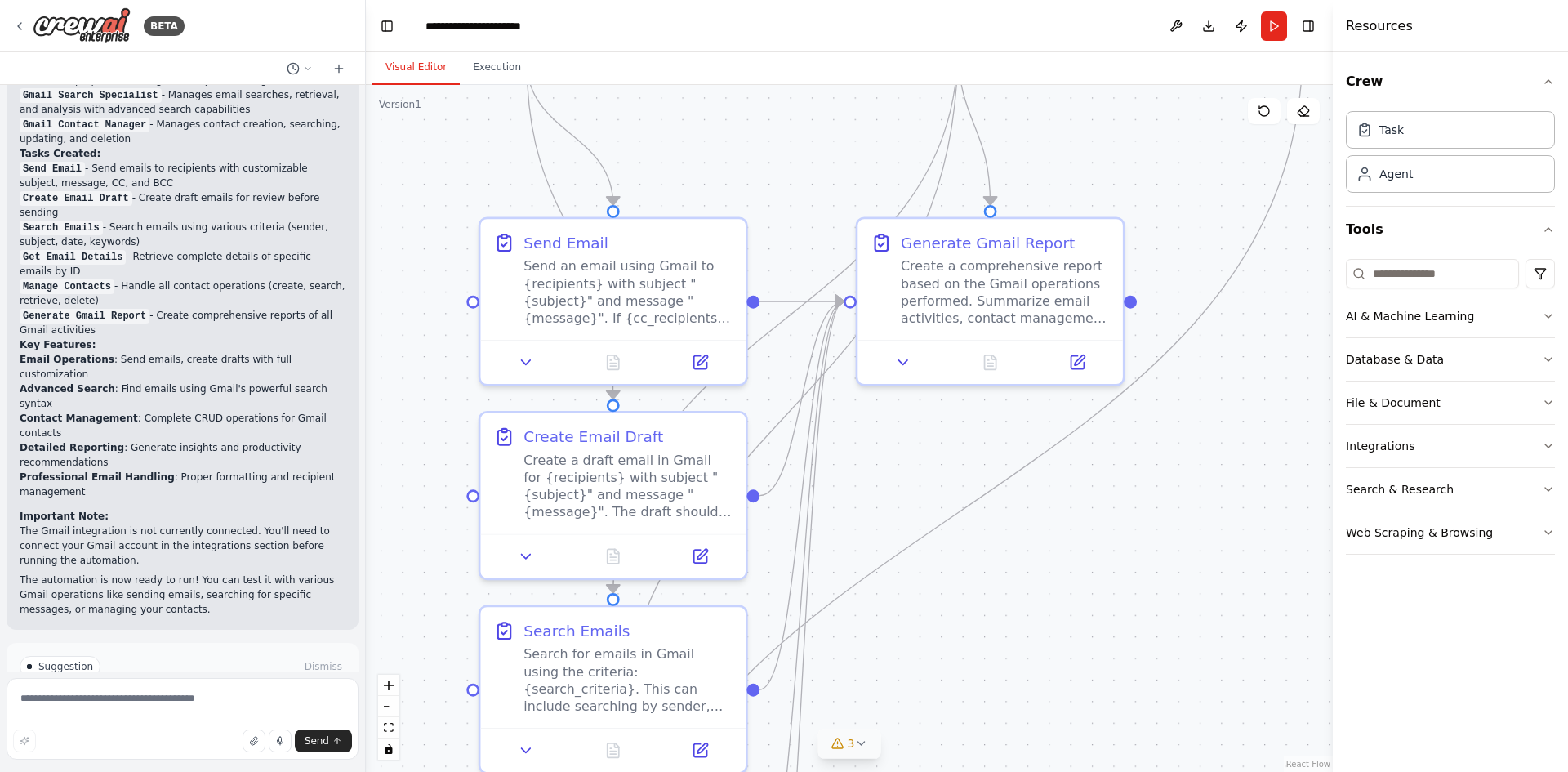
drag, startPoint x: 877, startPoint y: 211, endPoint x: 856, endPoint y: 689, distance: 478.5
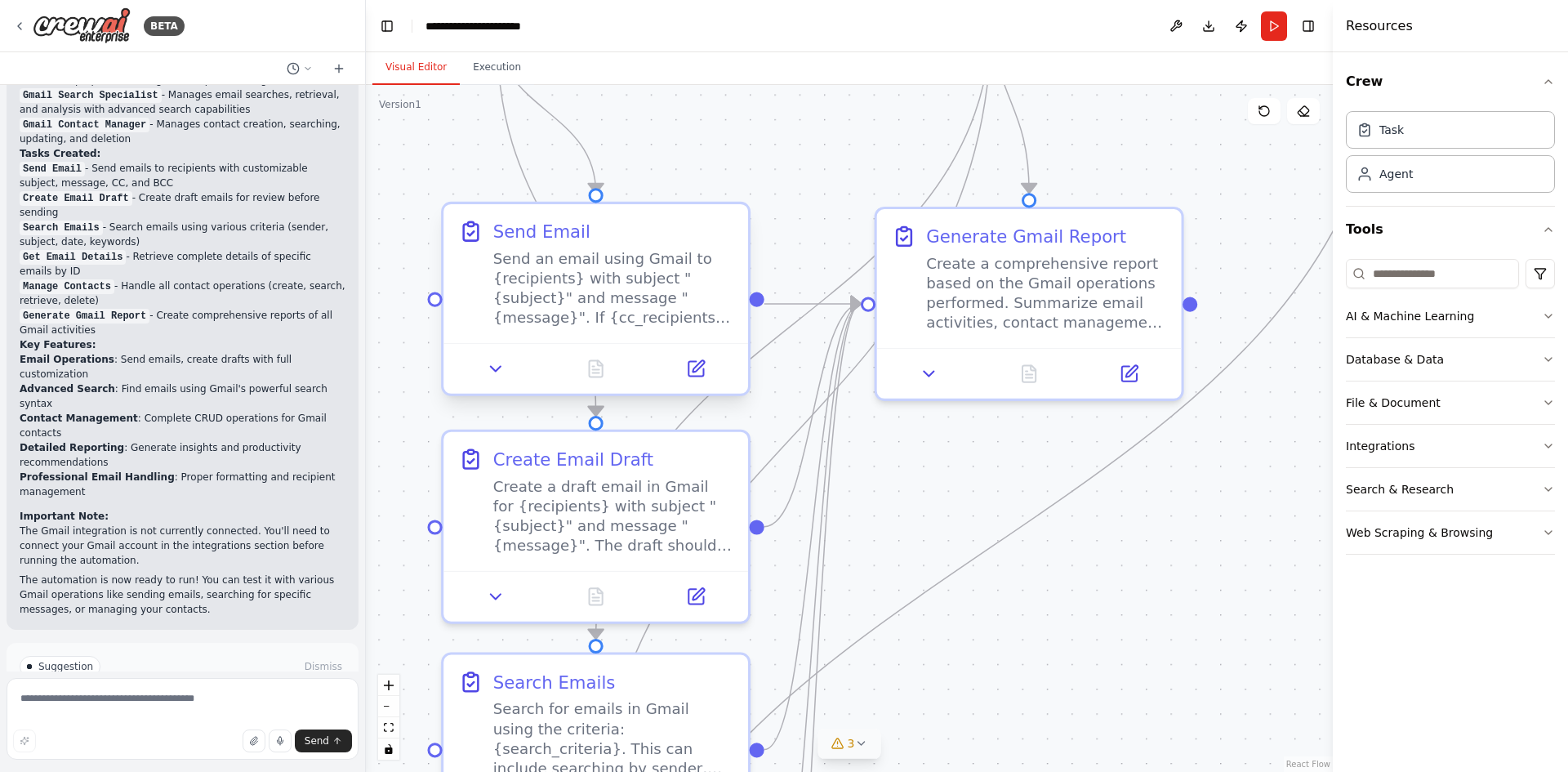
drag, startPoint x: 729, startPoint y: 279, endPoint x: 767, endPoint y: 557, distance: 280.6
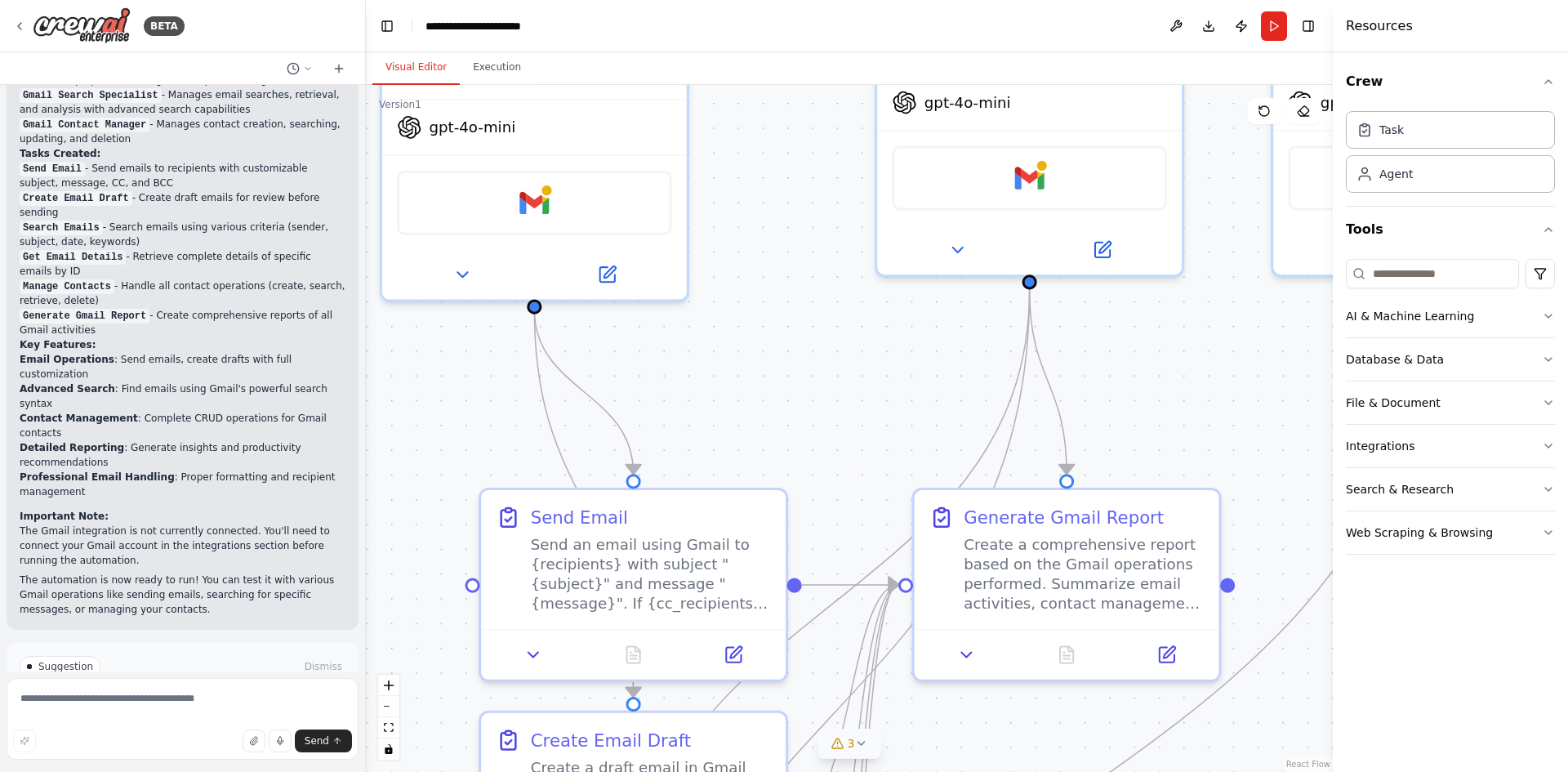
drag, startPoint x: 775, startPoint y: 380, endPoint x: 777, endPoint y: 576, distance: 196.0
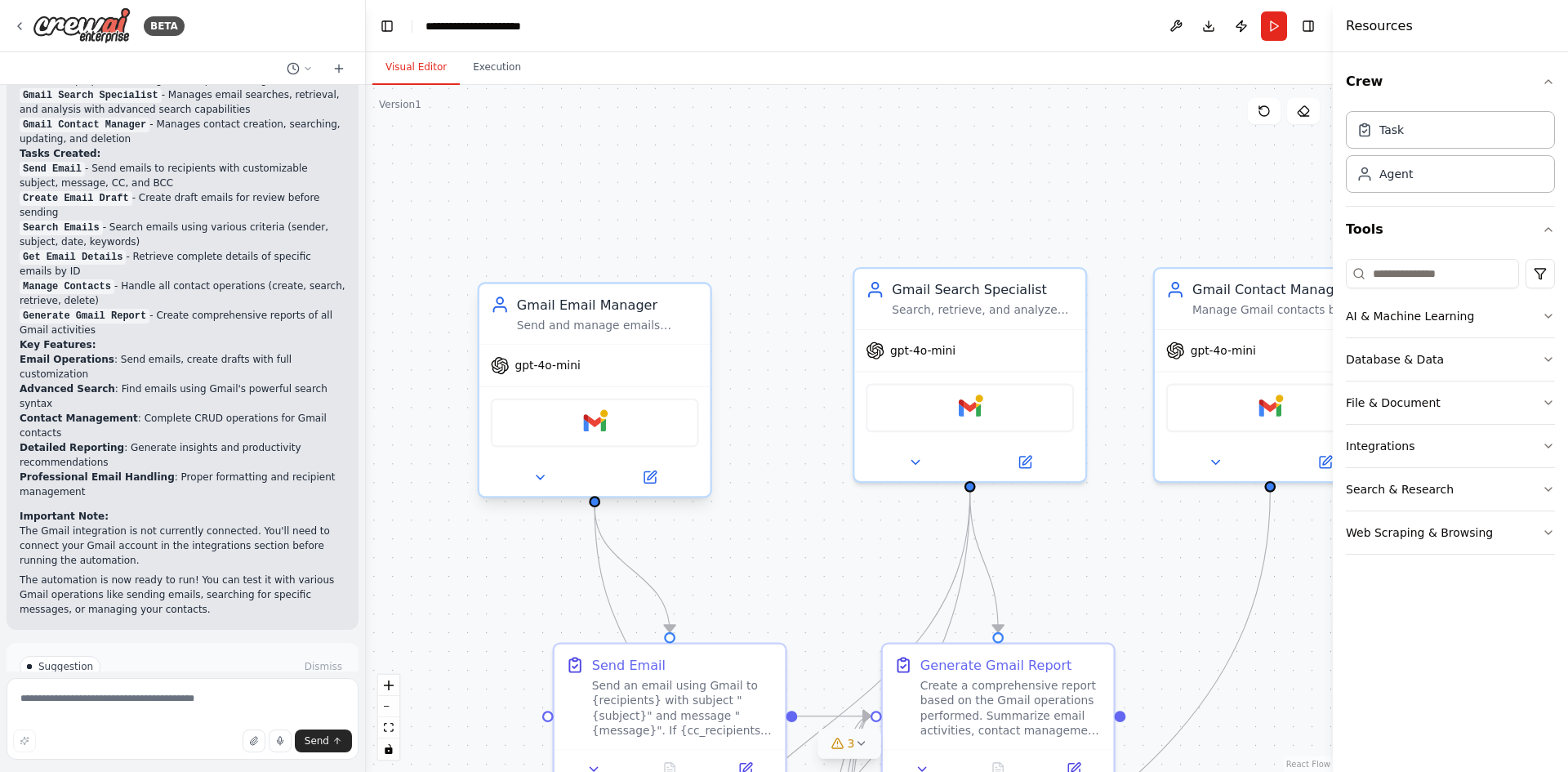
click at [582, 426] on div "Gmail" at bounding box center [595, 423] width 209 height 49
click at [690, 153] on div ".deletable-edge-delete-btn { width: 20px; height: 20px; border: 0px solid #ffff…" at bounding box center [849, 427] width 967 height 687
click at [941, 414] on div "Gmail" at bounding box center [970, 403] width 209 height 49
click at [944, 395] on div "Gmail" at bounding box center [970, 403] width 209 height 49
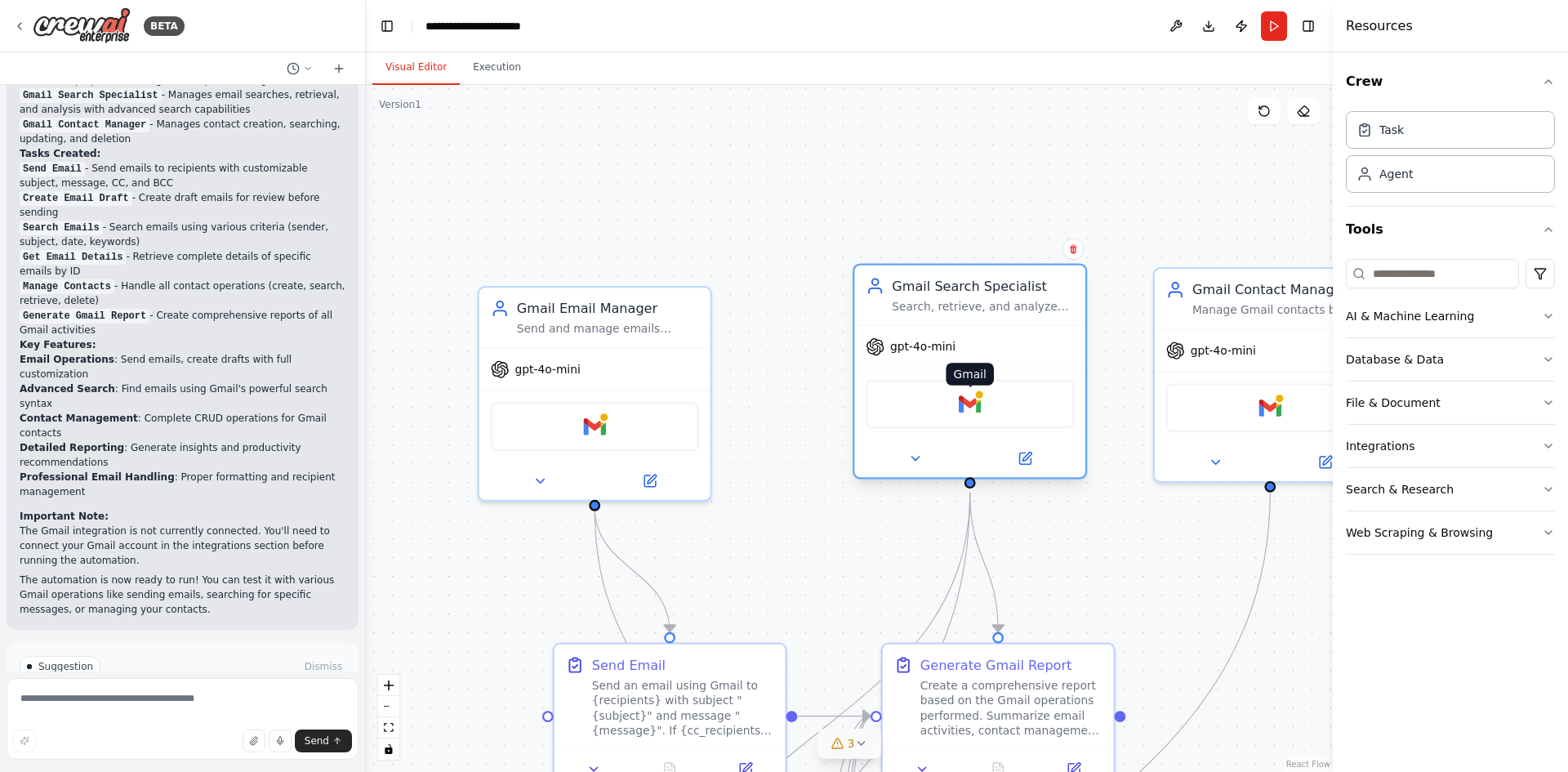
click at [980, 400] on div at bounding box center [979, 394] width 11 height 11
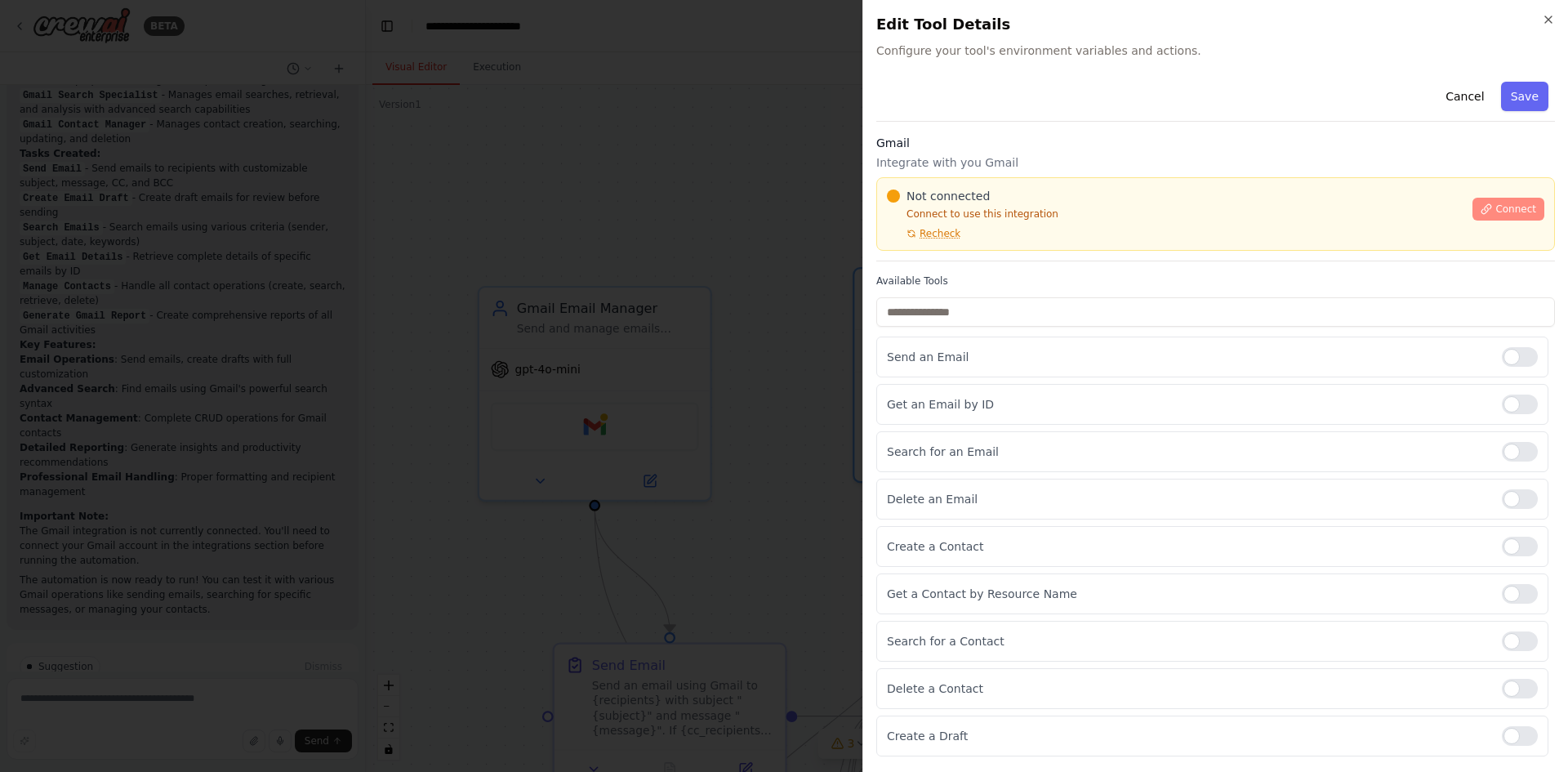
click at [1497, 206] on button "Connect" at bounding box center [1508, 209] width 72 height 23
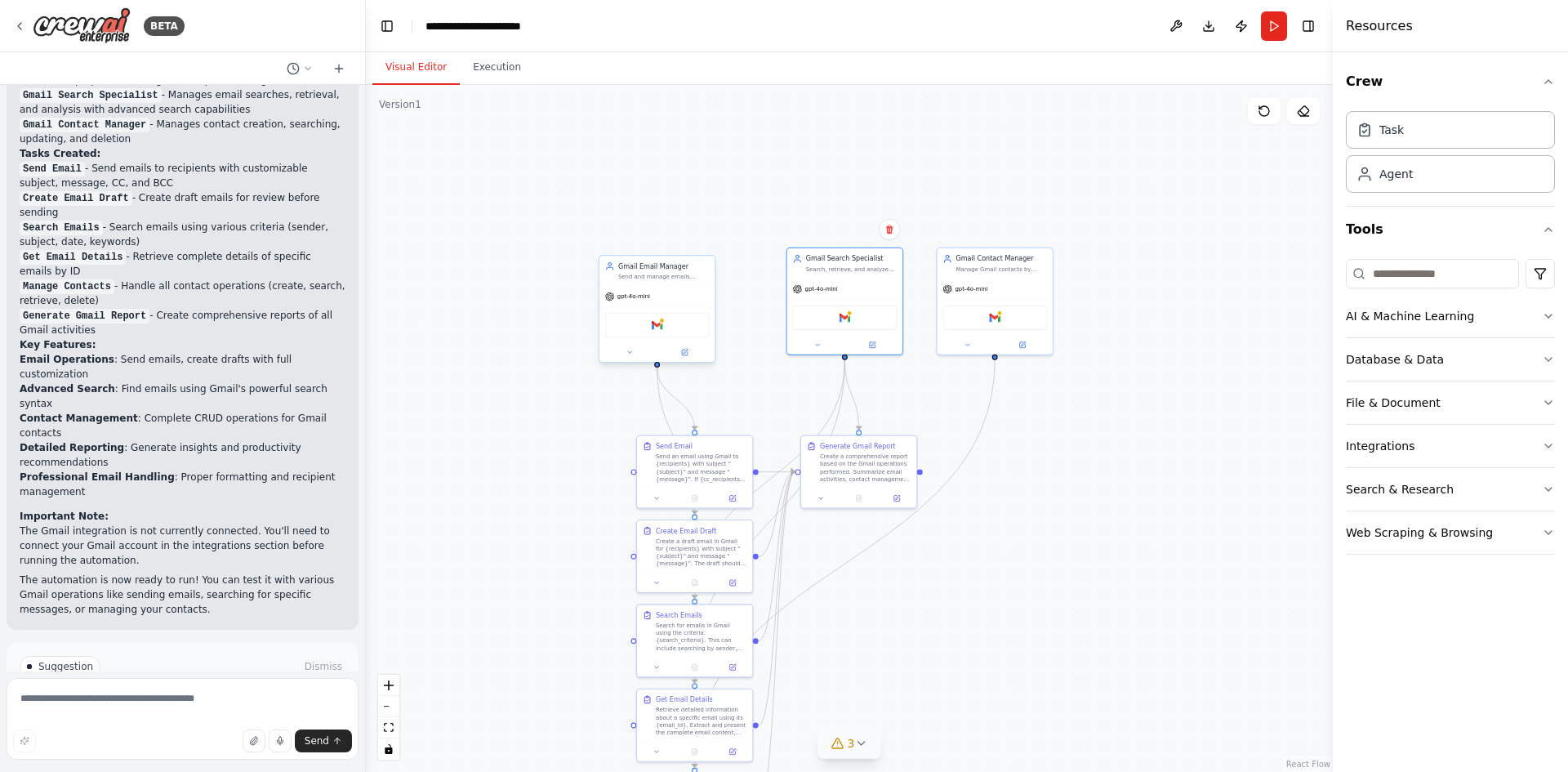
drag, startPoint x: 738, startPoint y: 238, endPoint x: 710, endPoint y: 295, distance: 63.5
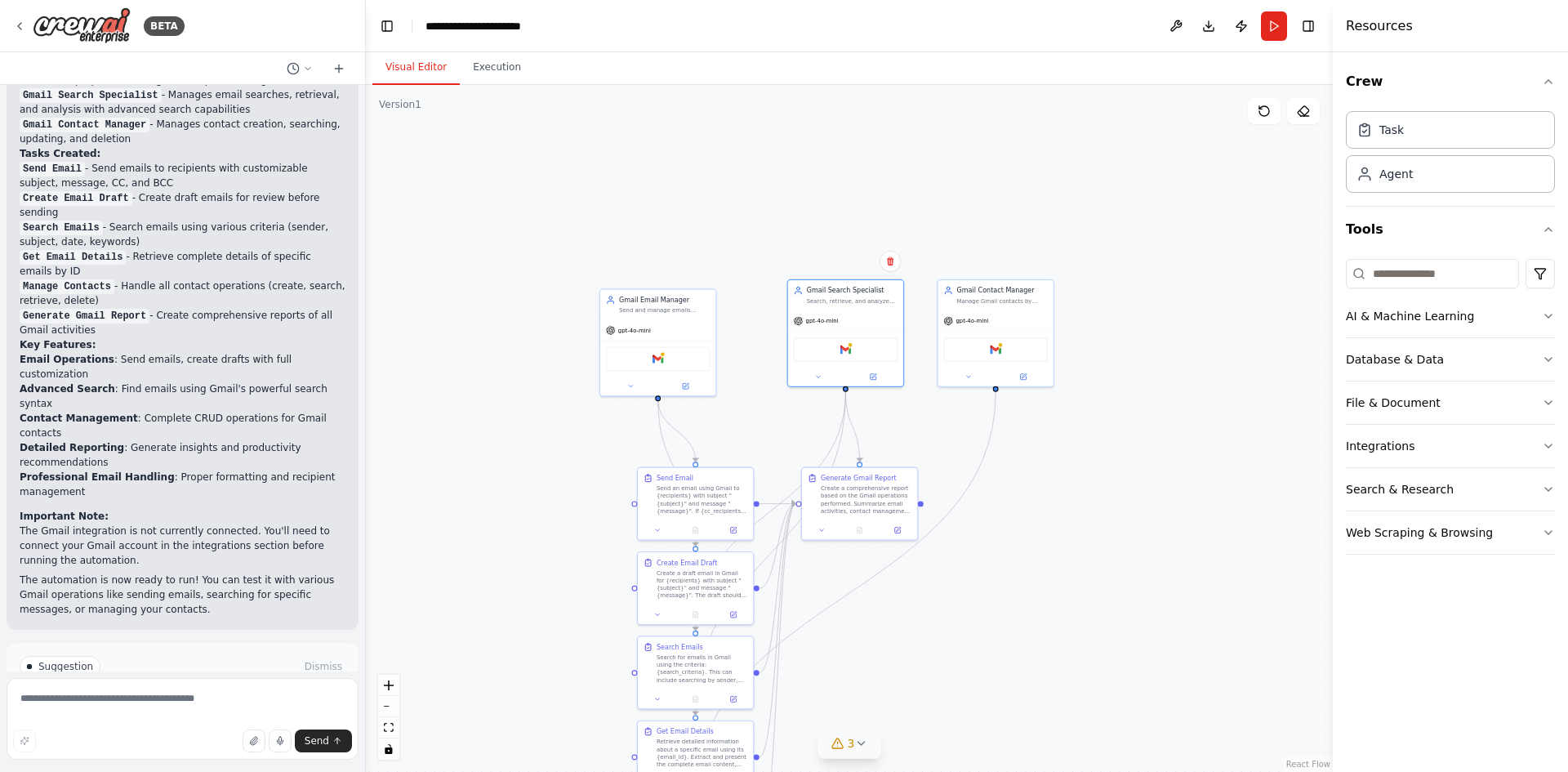
drag, startPoint x: 760, startPoint y: 239, endPoint x: 753, endPoint y: 360, distance: 121.2
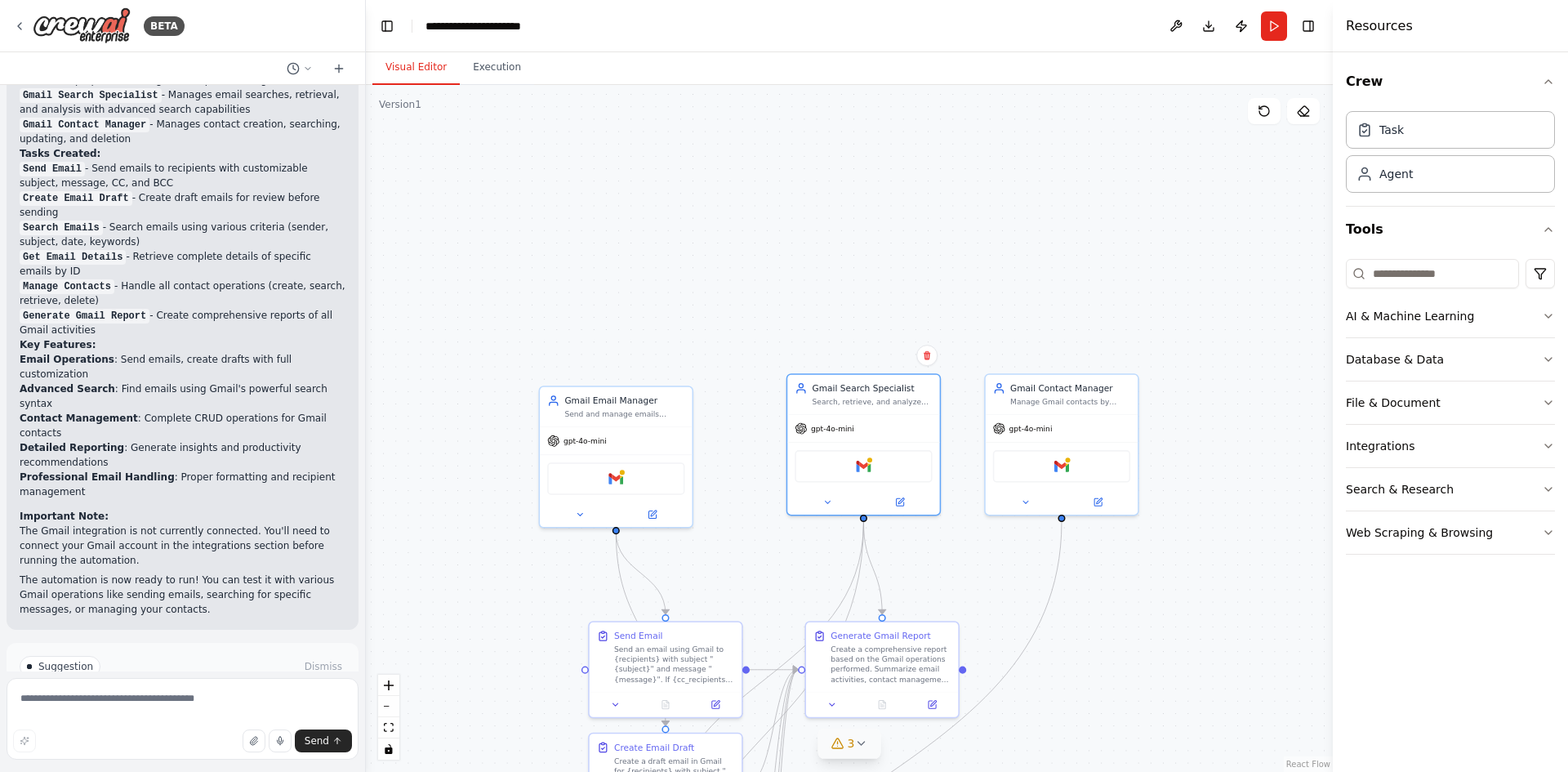
click at [585, 314] on div ".deletable-edge-delete-btn { width: 20px; height: 20px; border: 0px solid #ffff…" at bounding box center [849, 427] width 967 height 687
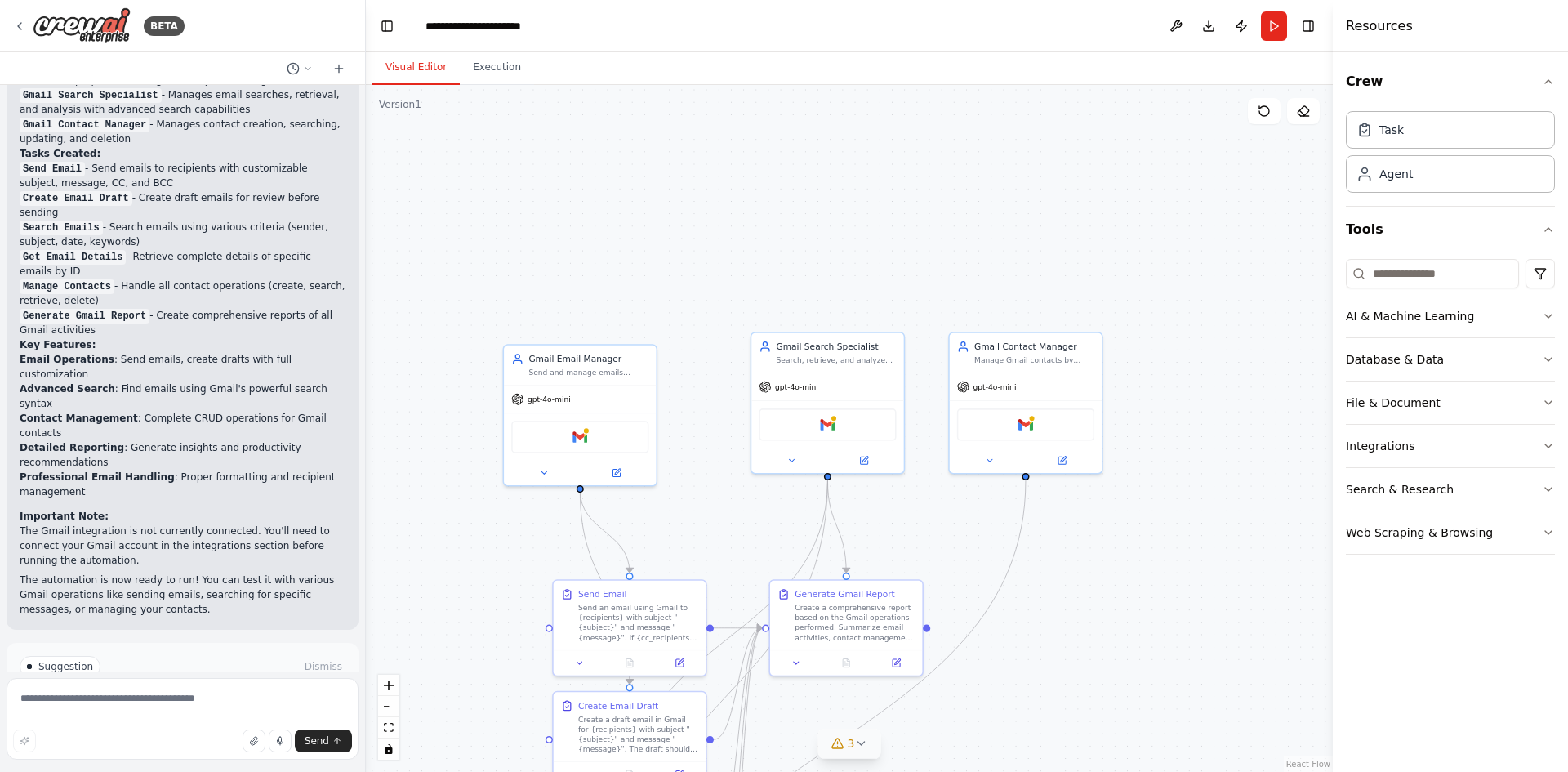
drag, startPoint x: 691, startPoint y: 316, endPoint x: 646, endPoint y: 268, distance: 65.8
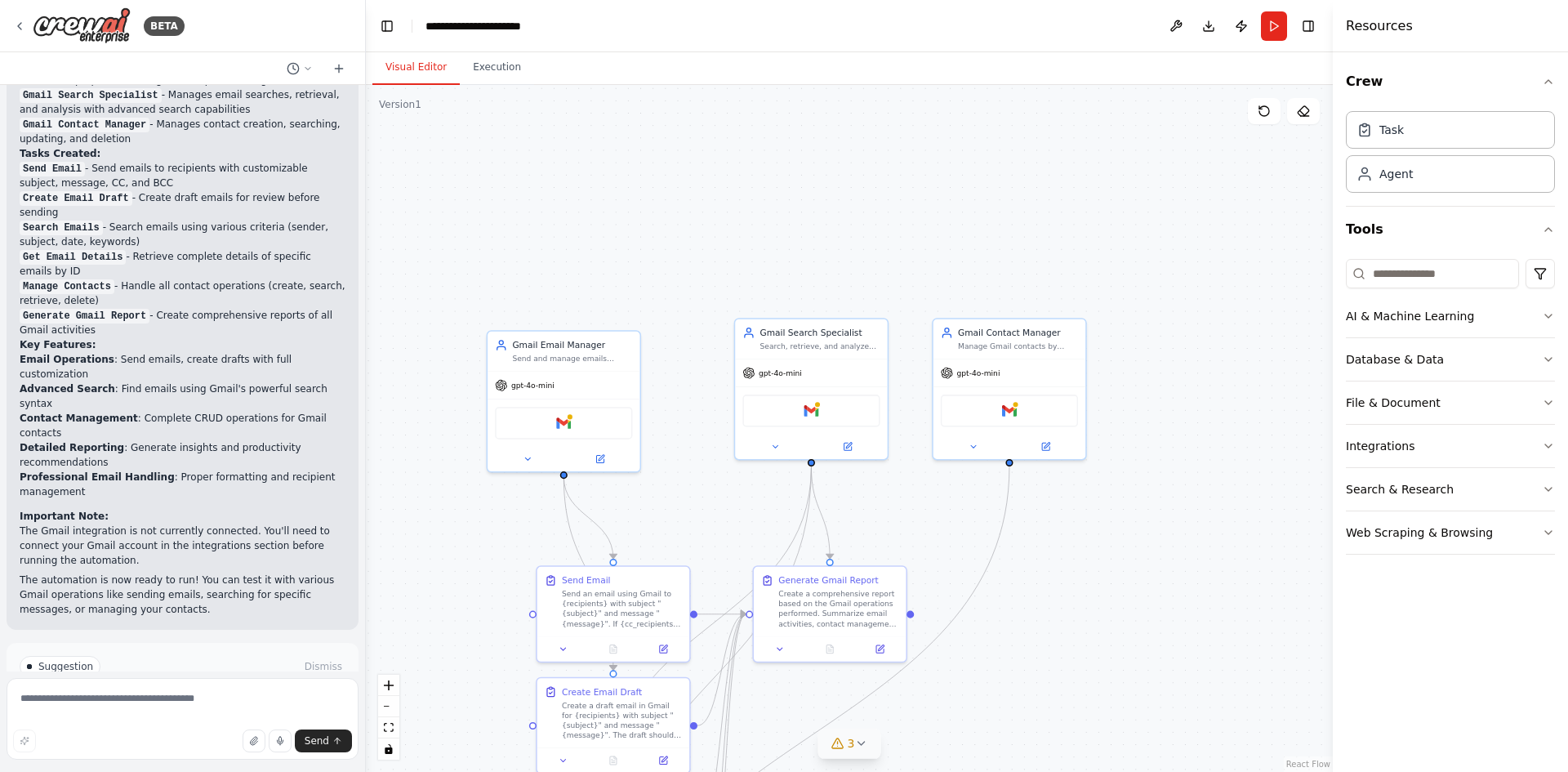
click at [661, 274] on div ".deletable-edge-delete-btn { width: 20px; height: 20px; border: 0px solid #ffff…" at bounding box center [849, 427] width 967 height 687
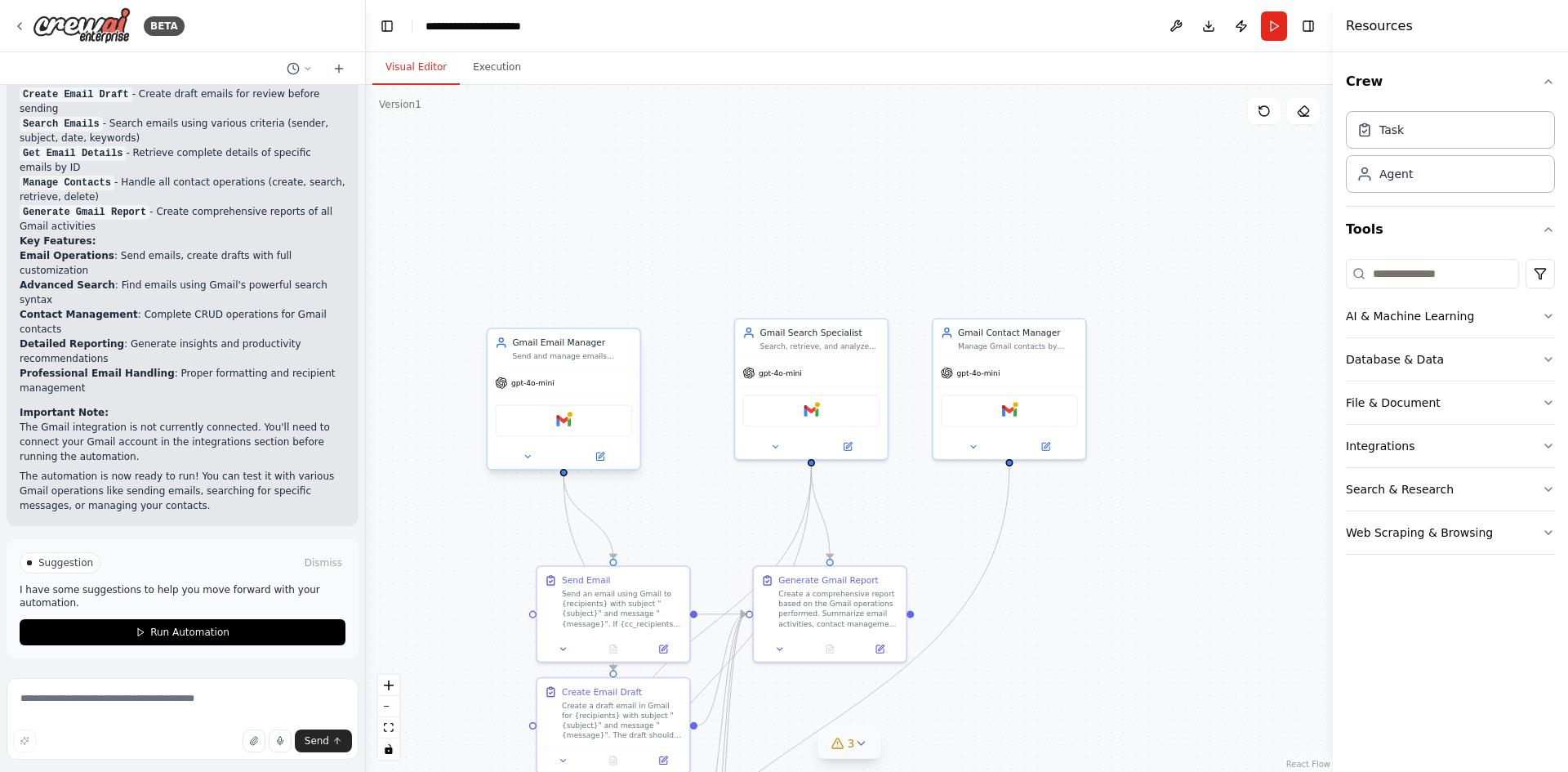
scroll to position [1149, 0]
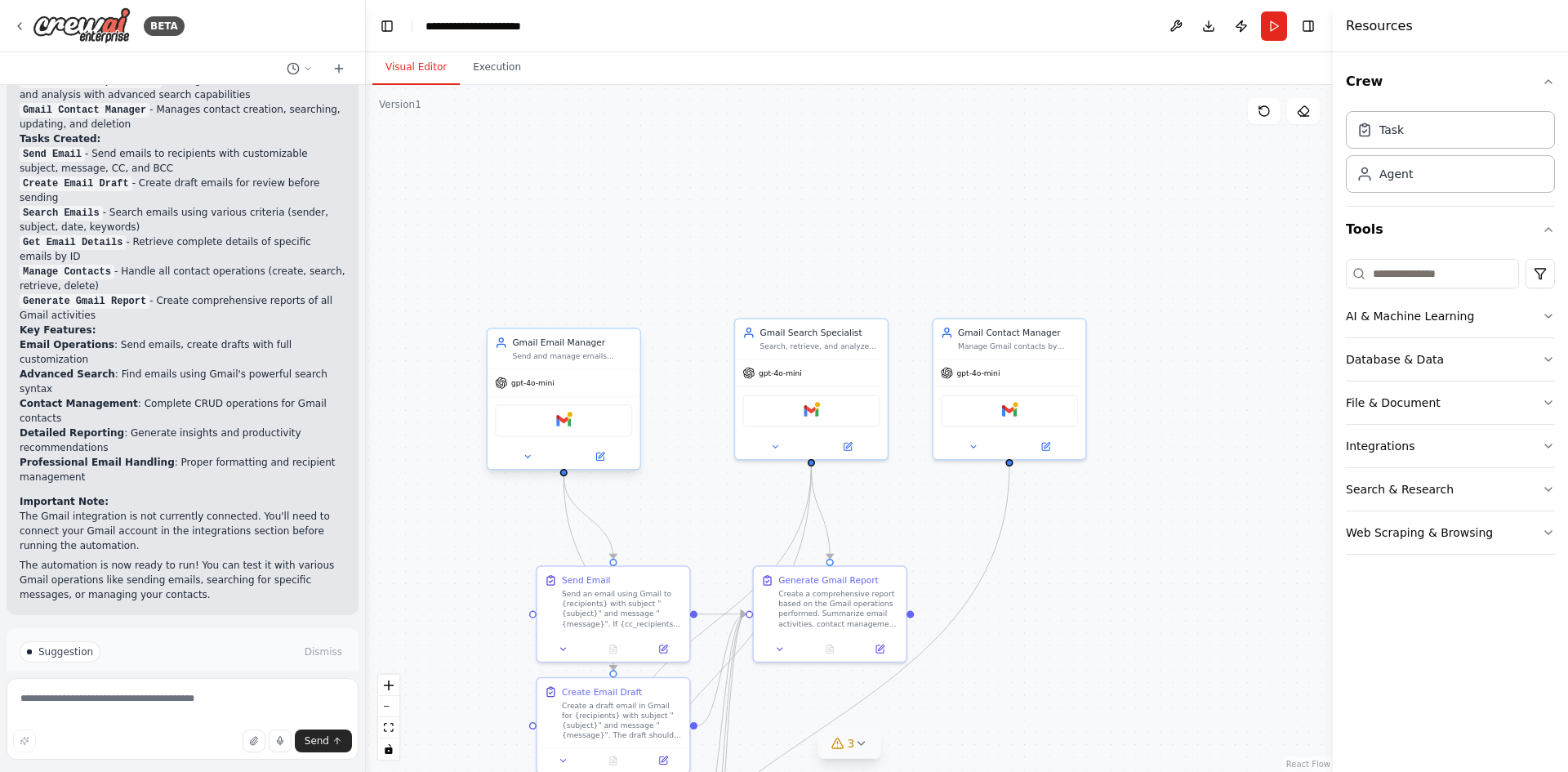
click at [598, 395] on div "gpt-4o-mini" at bounding box center [563, 382] width 152 height 27
click at [1498, 324] on button "AI & Machine Learning" at bounding box center [1451, 316] width 210 height 42
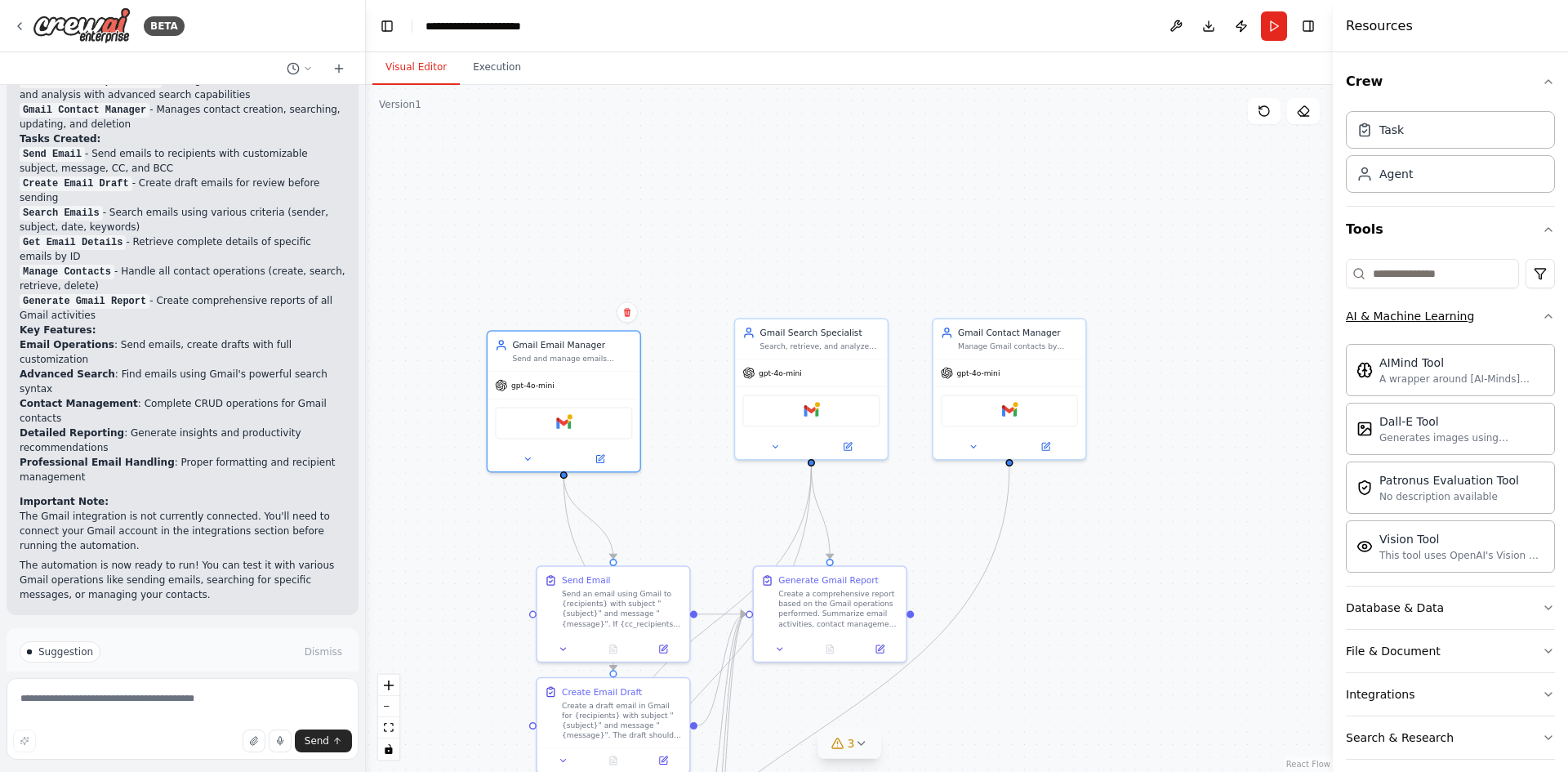
click at [1503, 320] on button "AI & Machine Learning" at bounding box center [1451, 316] width 210 height 42
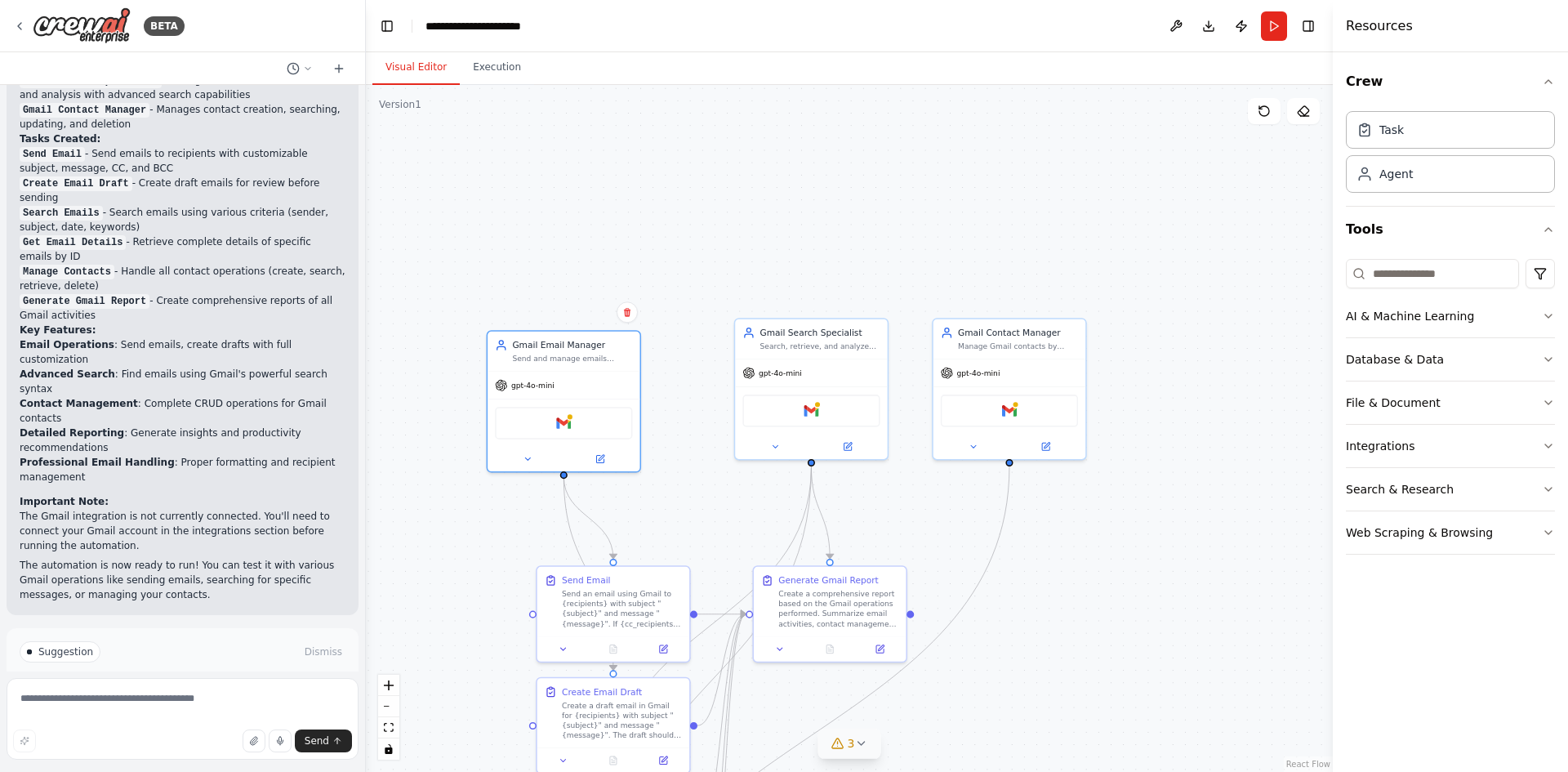
click at [428, 142] on div ".deletable-edge-delete-btn { width: 20px; height: 20px; border: 0px solid #ffff…" at bounding box center [849, 427] width 967 height 687
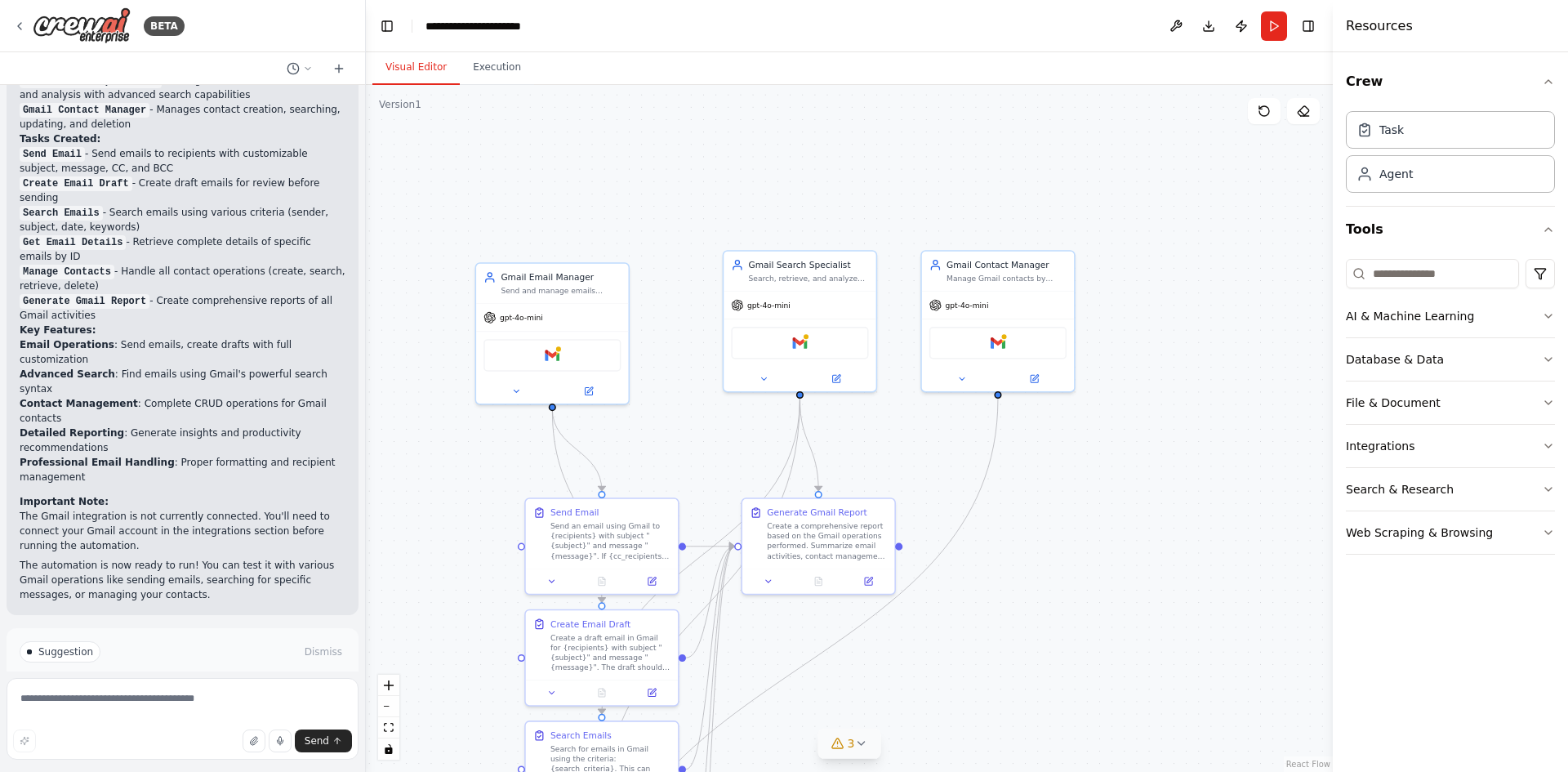
drag, startPoint x: 631, startPoint y: 268, endPoint x: 620, endPoint y: 196, distance: 72.8
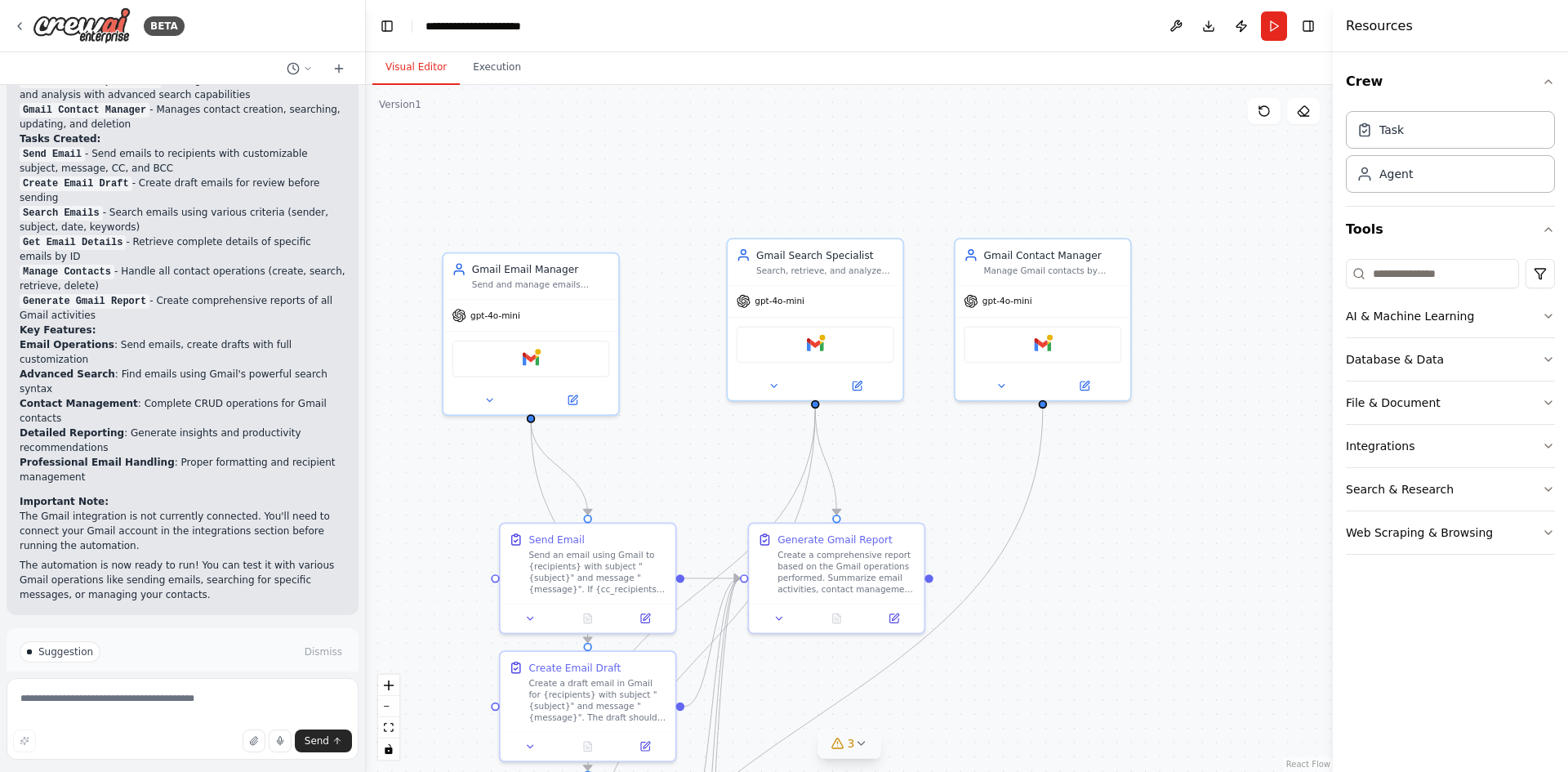
drag, startPoint x: 676, startPoint y: 307, endPoint x: 630, endPoint y: 256, distance: 68.7
click at [676, 307] on div ".deletable-edge-delete-btn { width: 20px; height: 20px; border: 0px solid #ffff…" at bounding box center [849, 427] width 967 height 687
click at [232, 509] on p "The Gmail integration is not currently connected. You'll need to connect your G…" at bounding box center [182, 531] width 326 height 44
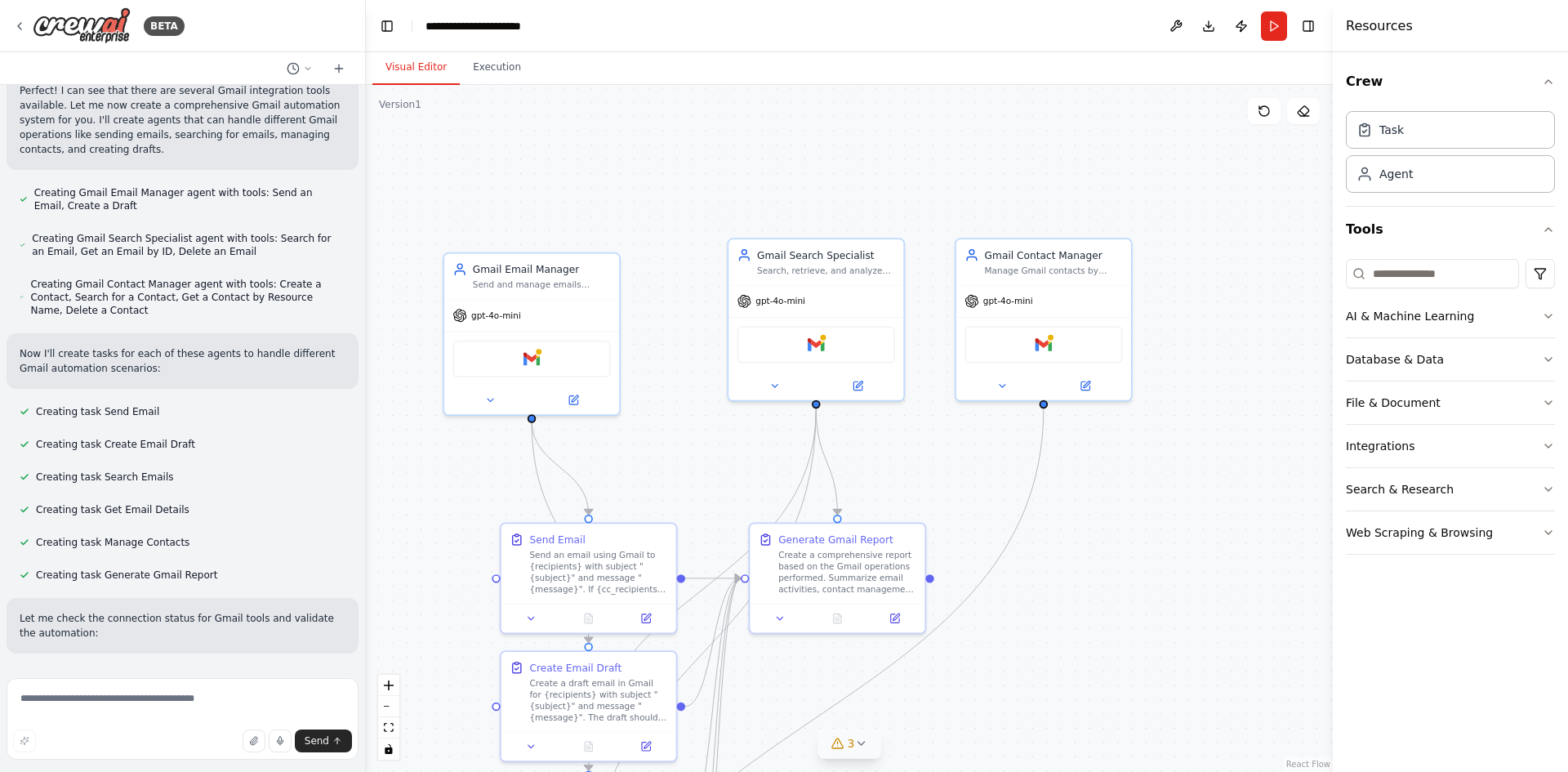
scroll to position [433, 0]
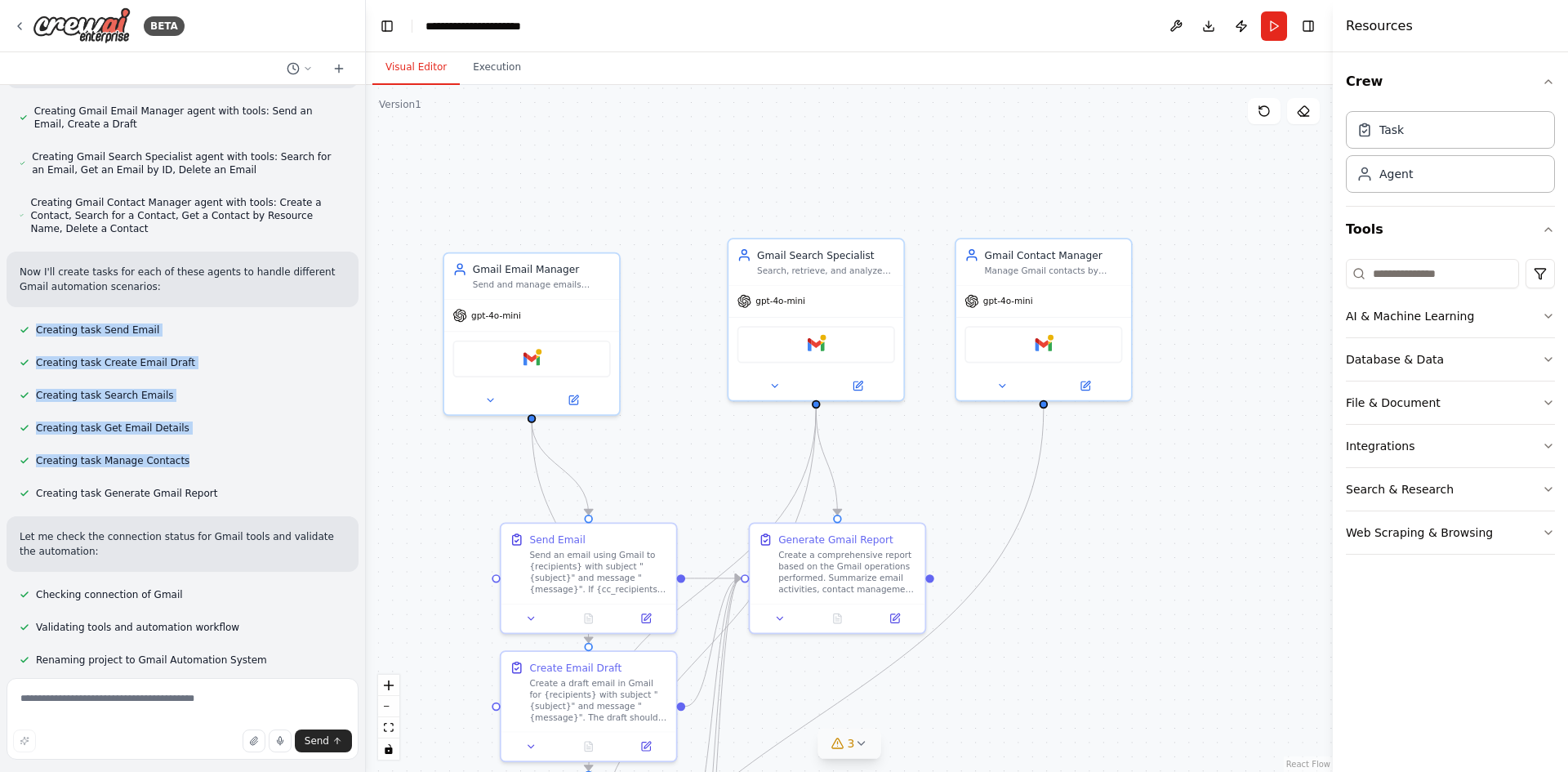
drag, startPoint x: 18, startPoint y: 297, endPoint x: 254, endPoint y: 438, distance: 274.9
click at [254, 438] on div "Create an Gmail automation system ▶ Thought process I'll help you create a Gmai…" at bounding box center [182, 378] width 365 height 586
click at [254, 451] on div "Creating task Manage Contacts" at bounding box center [182, 460] width 352 height 19
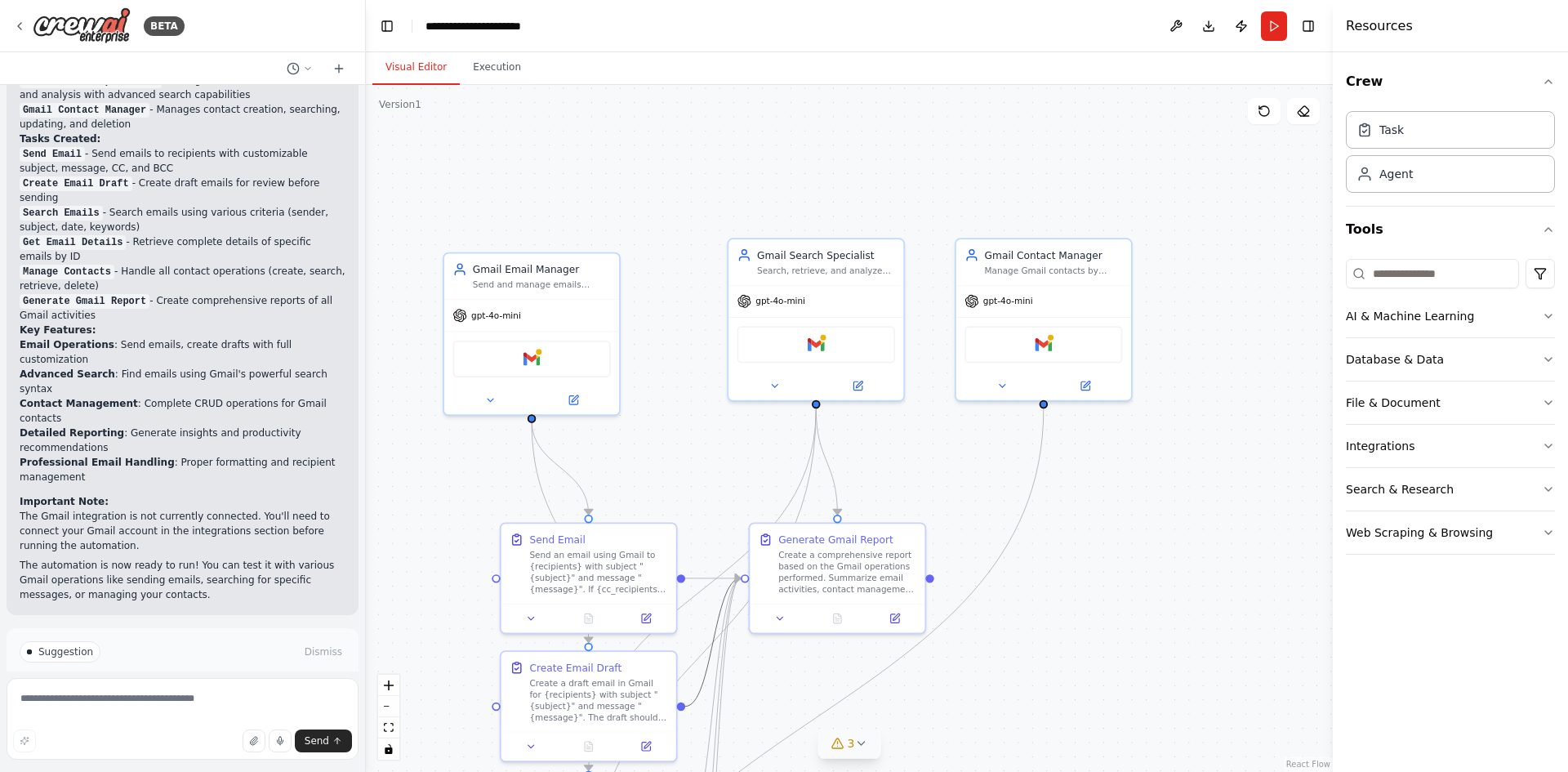
scroll to position [0, 0]
click at [853, 294] on div "gpt-4o-mini" at bounding box center [816, 299] width 175 height 31
click at [1063, 301] on div "gpt-4o-mini" at bounding box center [1044, 299] width 175 height 31
click at [769, 299] on span "gpt-4o-mini" at bounding box center [780, 298] width 50 height 11
click at [612, 301] on div "gpt-4o-mini" at bounding box center [531, 313] width 175 height 31
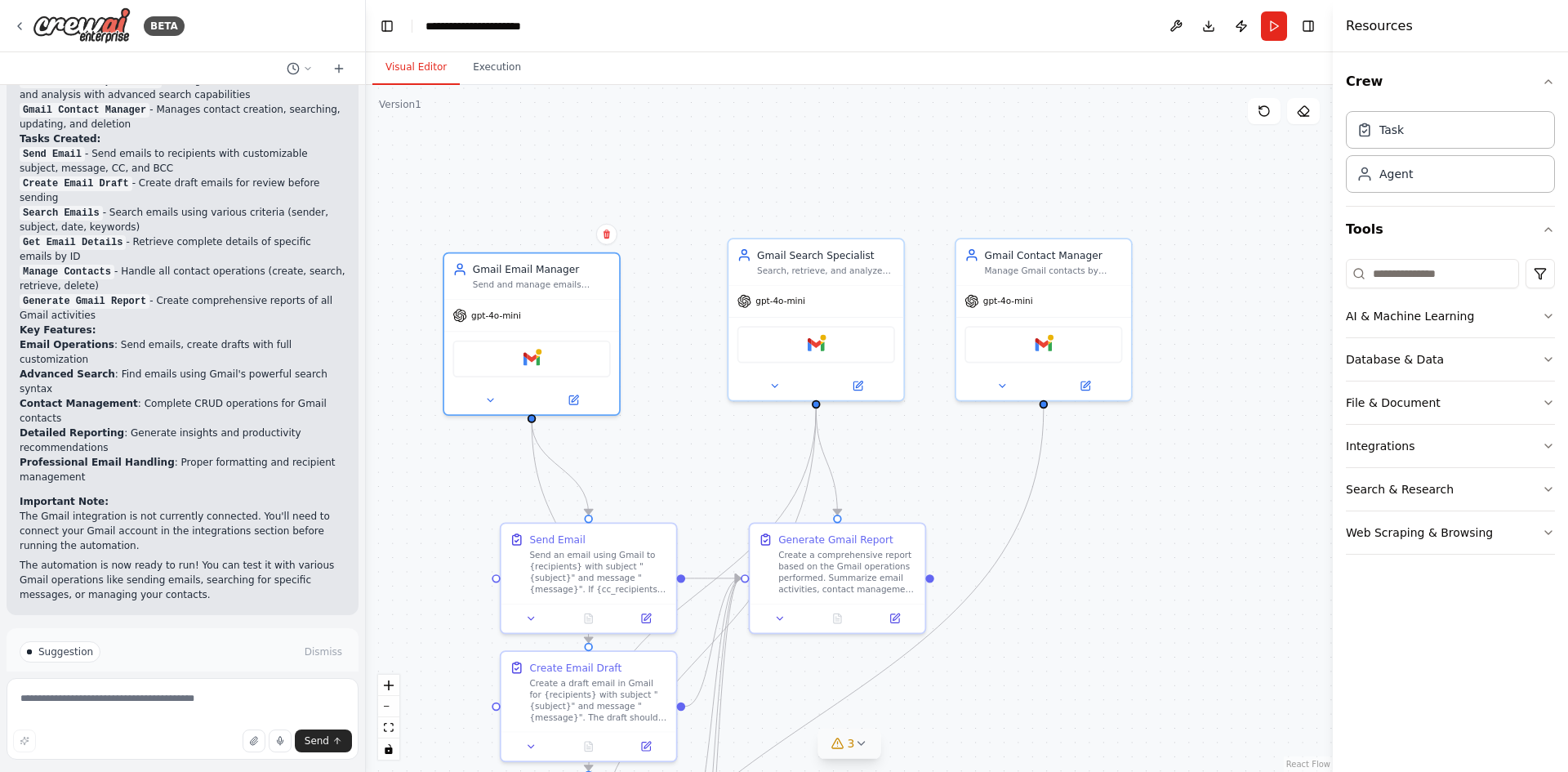
click at [688, 216] on div ".deletable-edge-delete-btn { width: 20px; height: 20px; border: 0px solid #ffff…" at bounding box center [849, 427] width 967 height 687
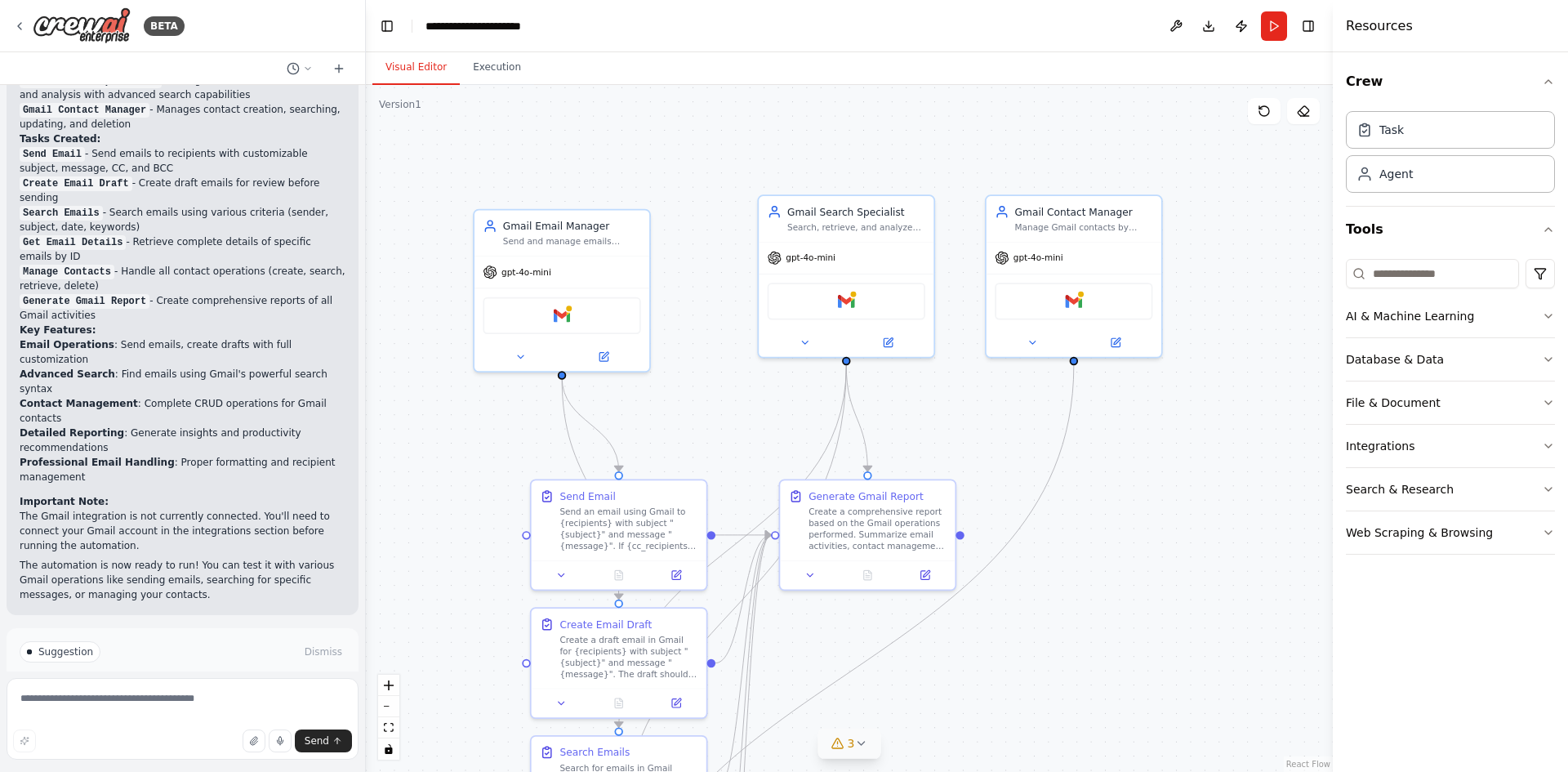
drag, startPoint x: 667, startPoint y: 235, endPoint x: 722, endPoint y: 162, distance: 91.4
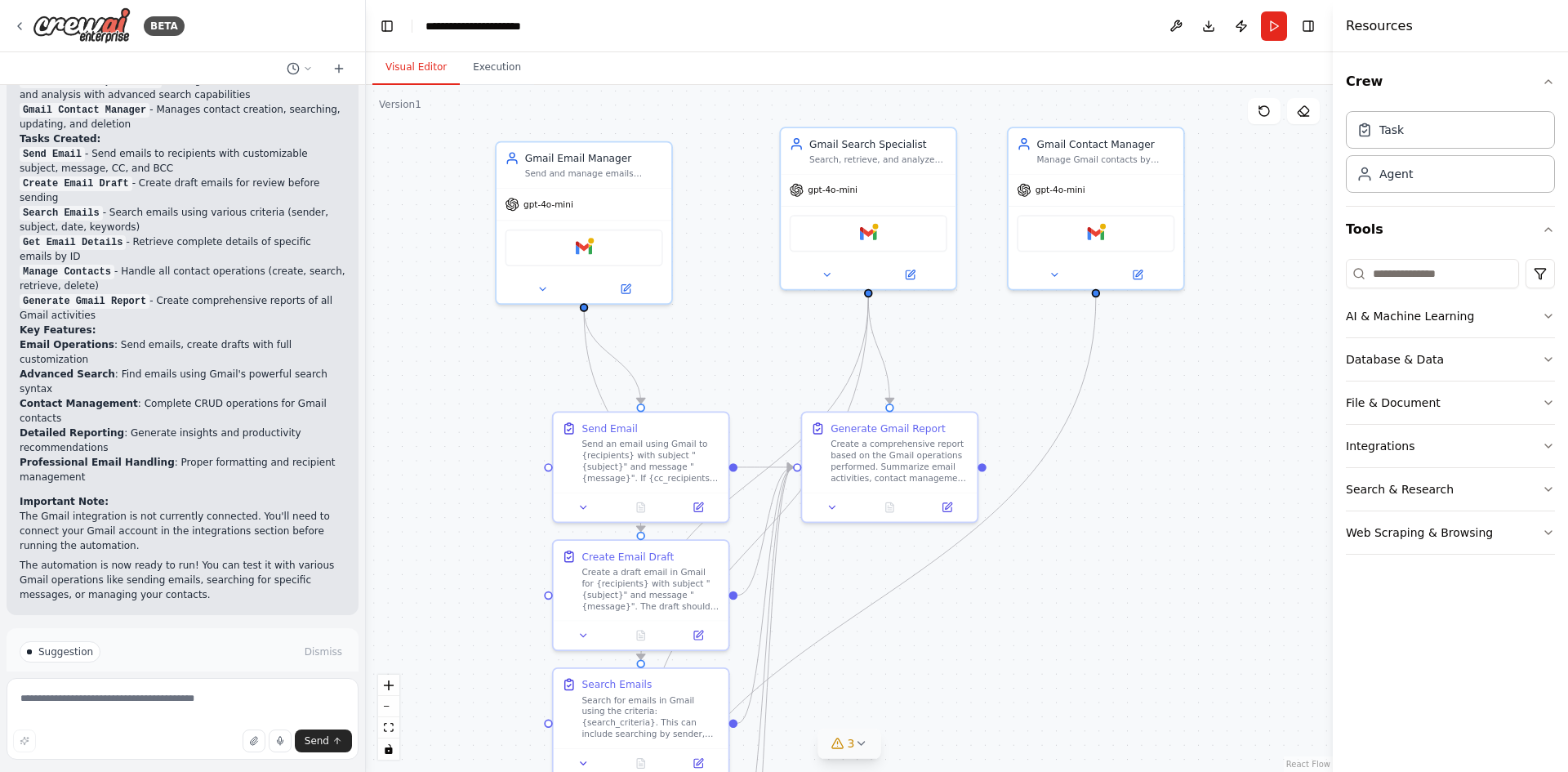
drag, startPoint x: 749, startPoint y: 265, endPoint x: 744, endPoint y: 204, distance: 61.2
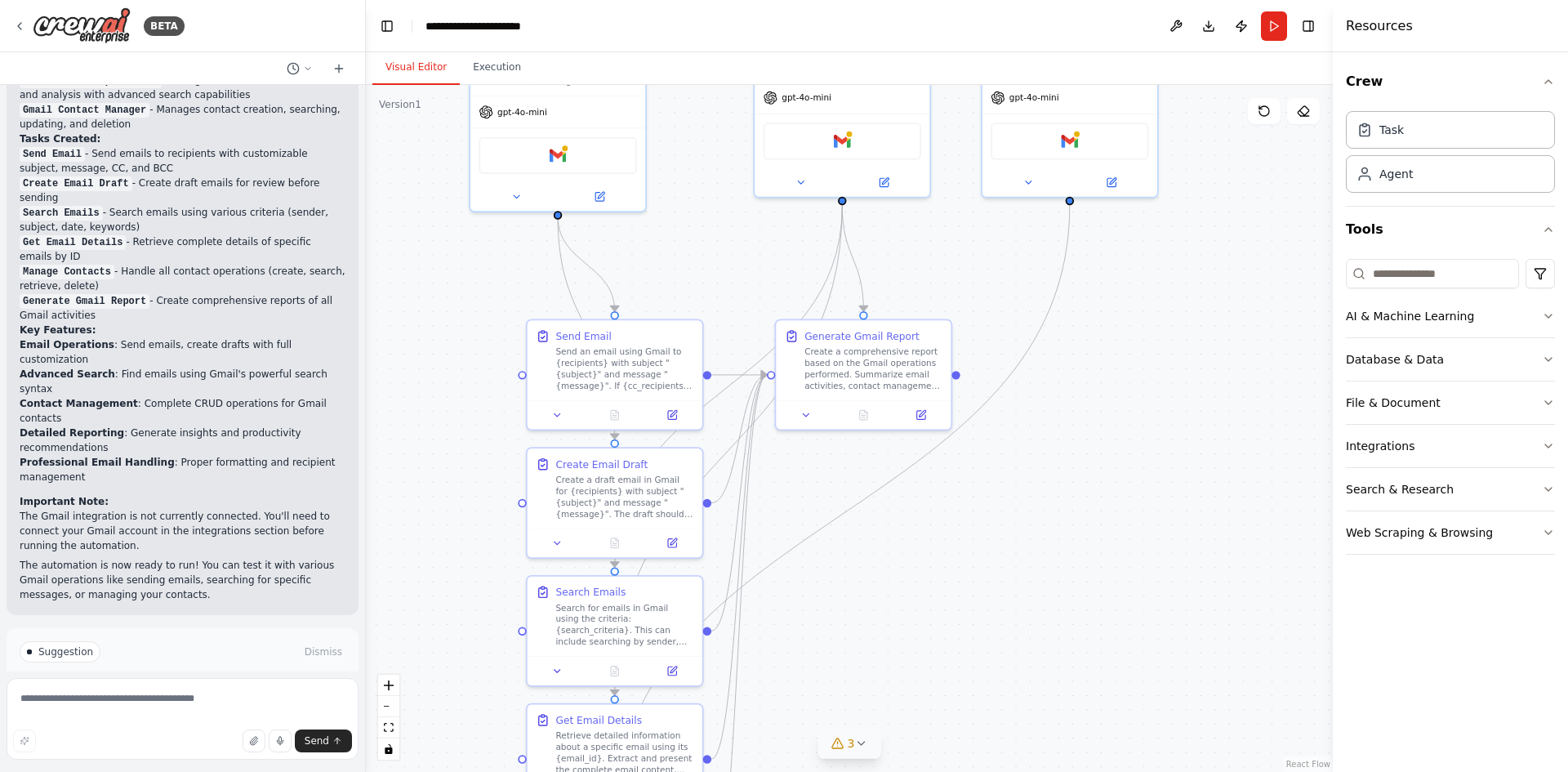
drag, startPoint x: 543, startPoint y: 409, endPoint x: 524, endPoint y: 383, distance: 32.2
click at [527, 387] on div ".deletable-edge-delete-btn { width: 20px; height: 20px; border: 0px solid #ffff…" at bounding box center [849, 427] width 967 height 687
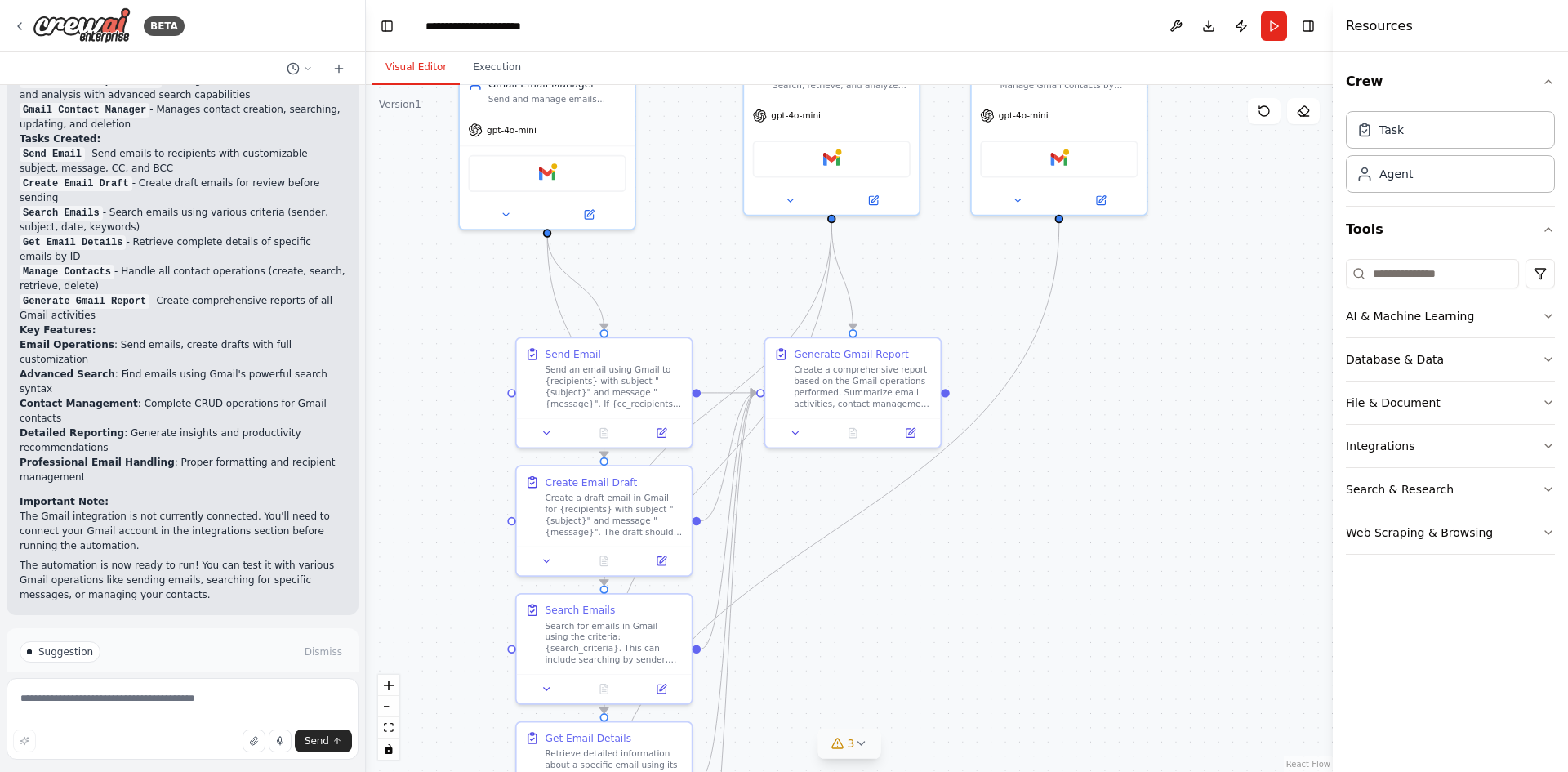
drag, startPoint x: 526, startPoint y: 385, endPoint x: 510, endPoint y: 394, distance: 18.4
click at [510, 394] on div ".deletable-edge-delete-btn { width: 20px; height: 20px; border: 0px solid #ffff…" at bounding box center [849, 427] width 967 height 687
click at [195, 715] on span "Run Automation" at bounding box center [190, 721] width 79 height 13
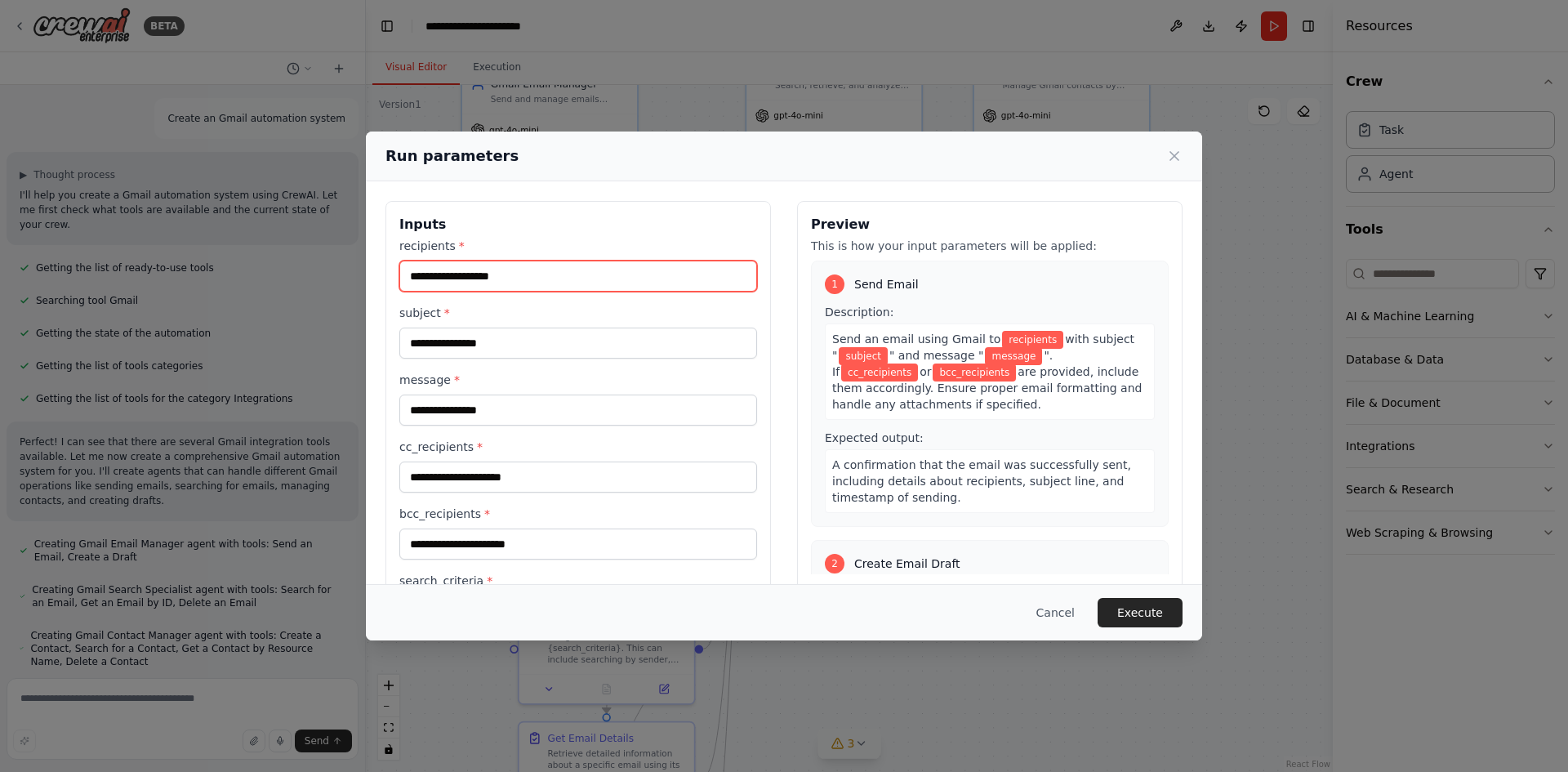
click at [555, 261] on input "recipients *" at bounding box center [578, 277] width 358 height 31
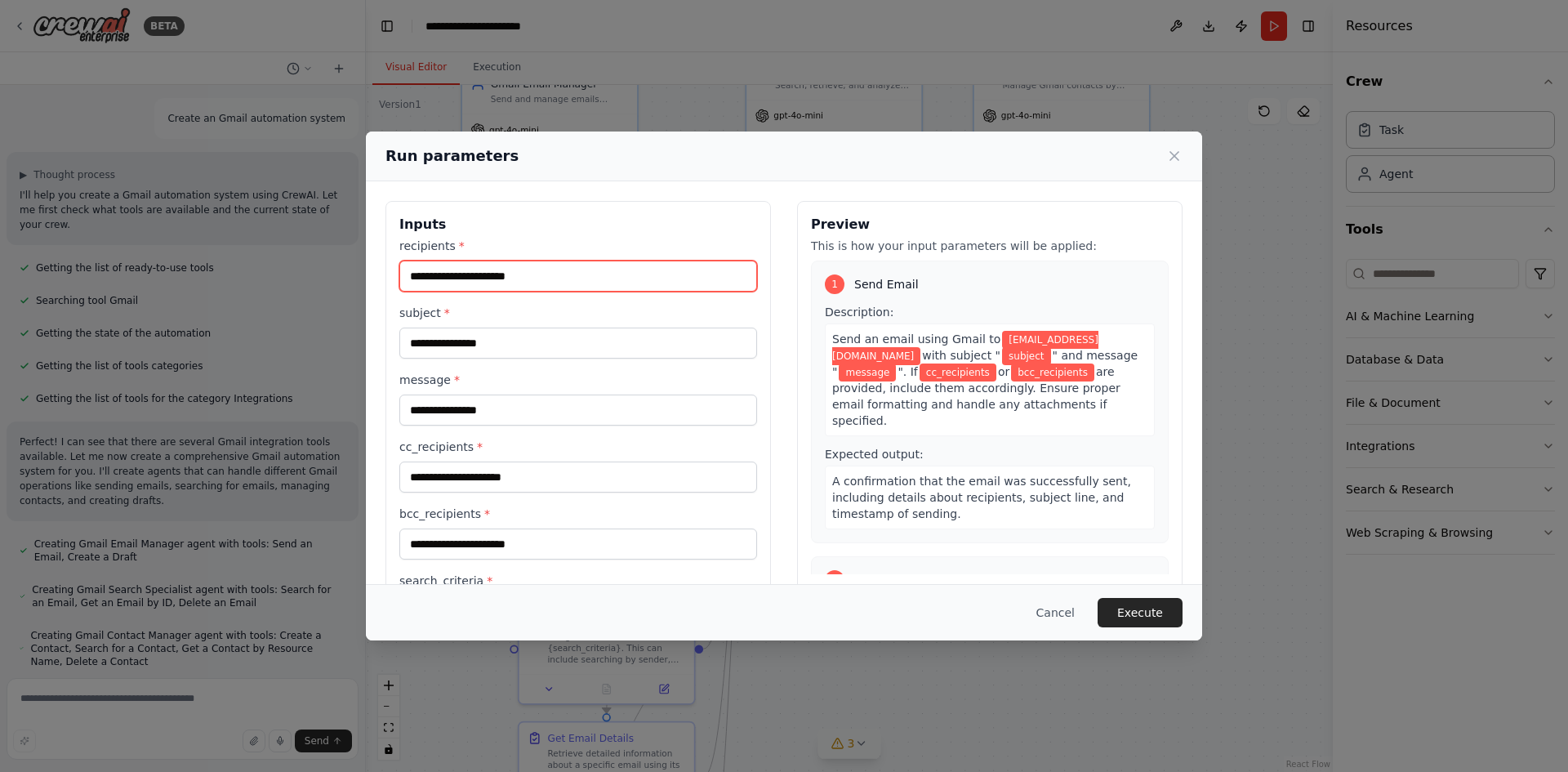
type input "**********"
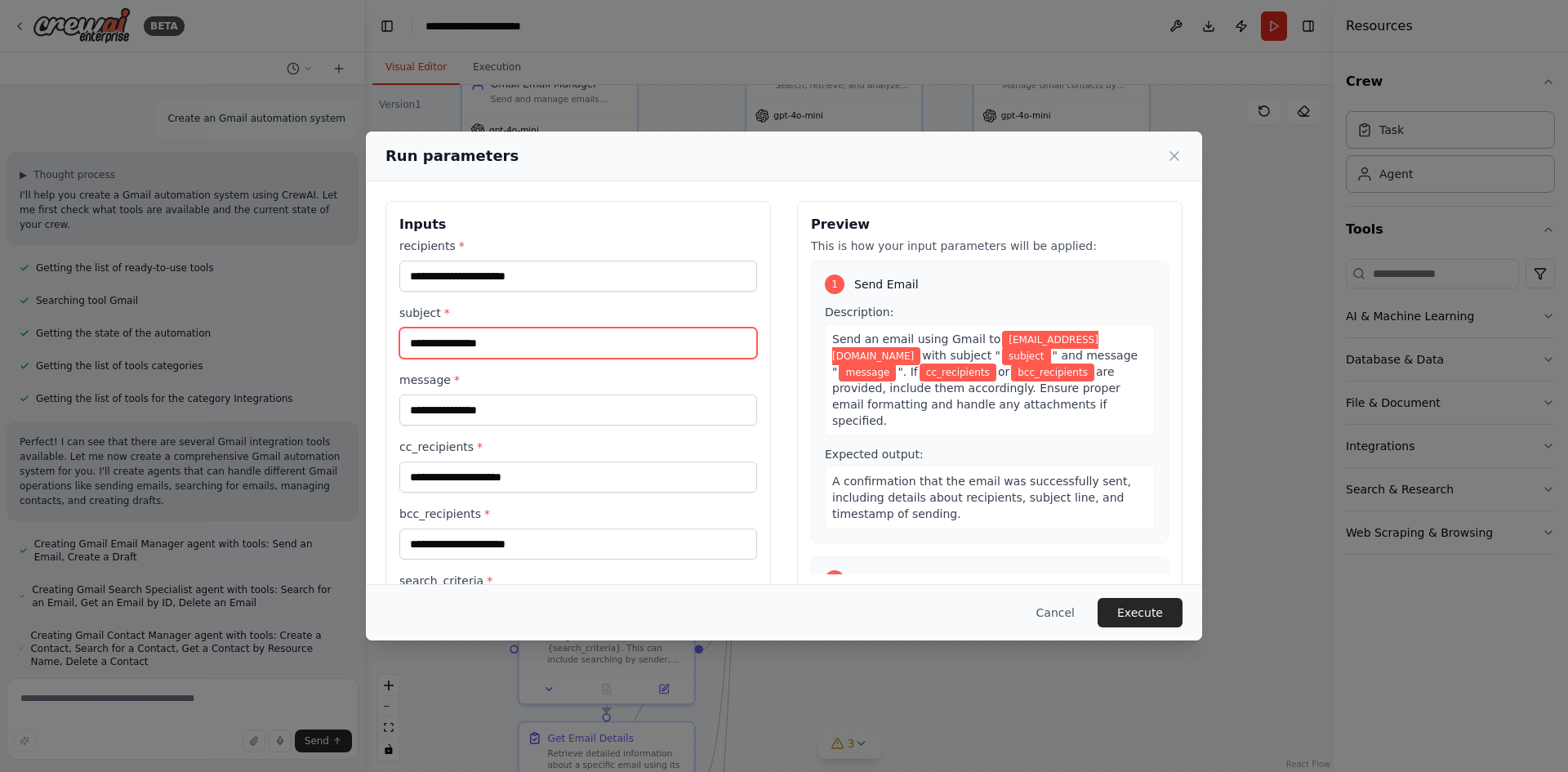
click at [459, 335] on input "subject *" at bounding box center [578, 343] width 358 height 31
type input "********"
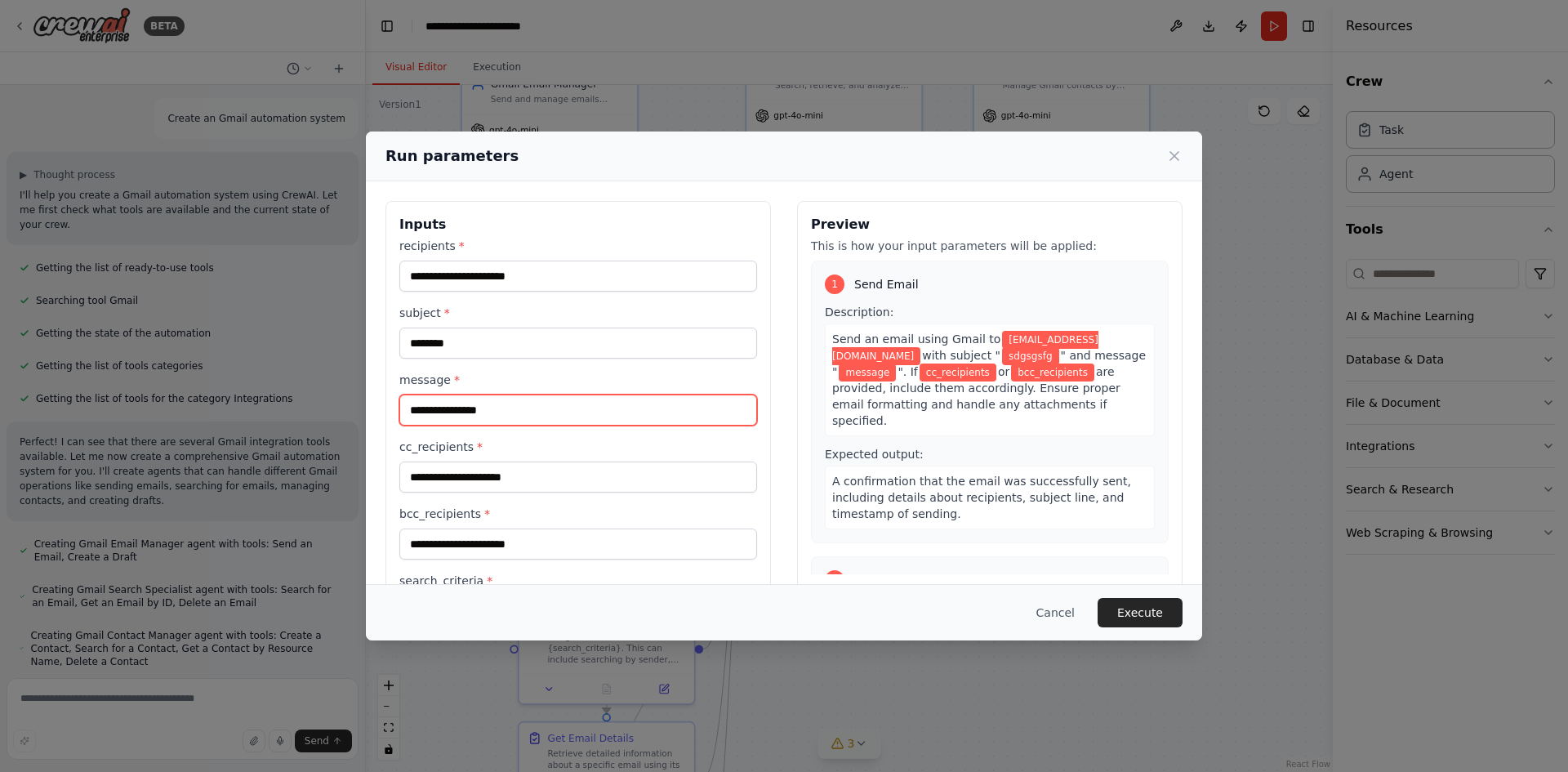
click at [451, 409] on input "message *" at bounding box center [578, 410] width 358 height 31
type input "**********"
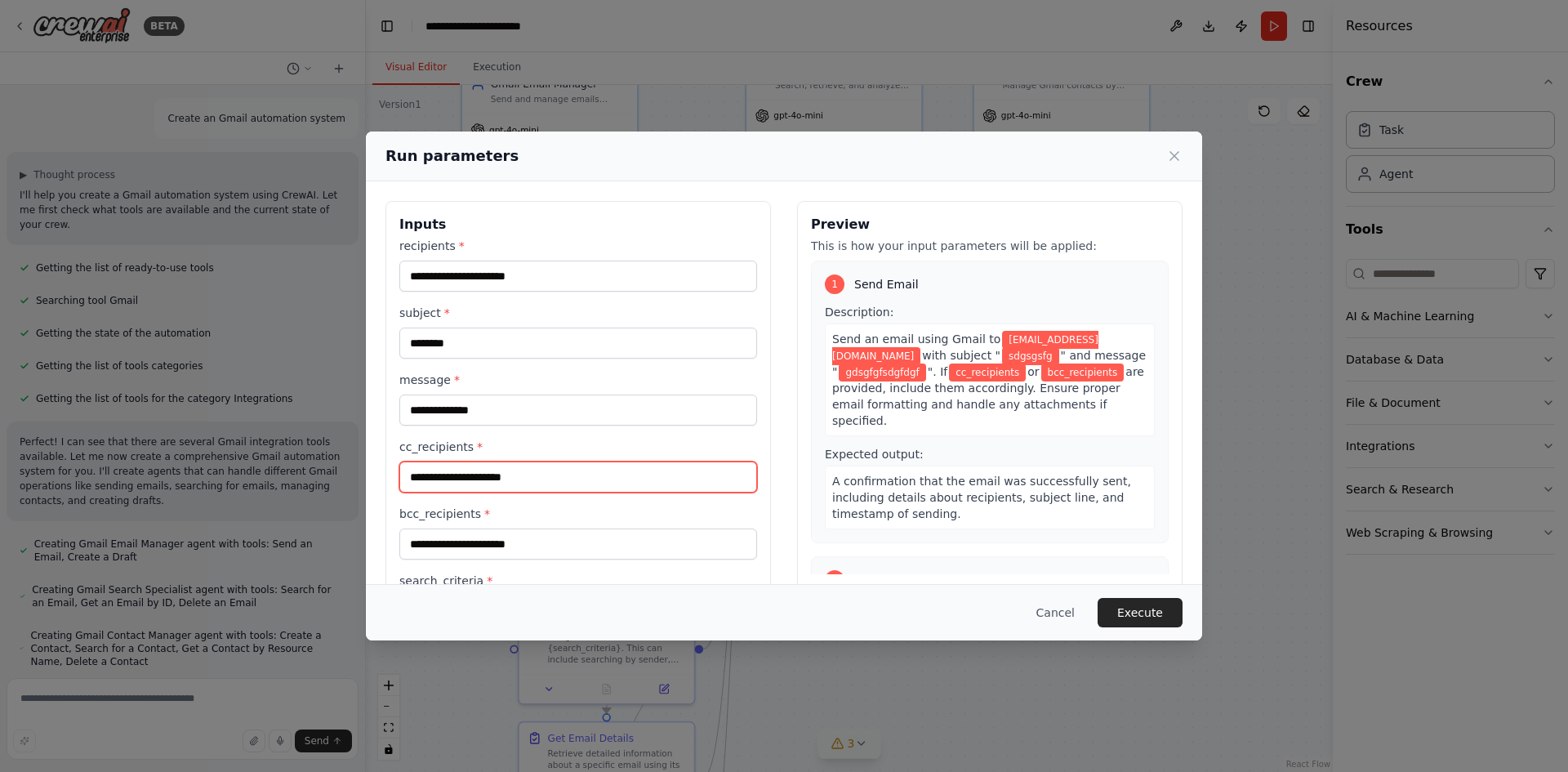
click at [452, 470] on input "cc_recipients *" at bounding box center [578, 477] width 358 height 31
drag, startPoint x: 403, startPoint y: 480, endPoint x: 366, endPoint y: 481, distance: 37.0
click at [366, 481] on div "**********" at bounding box center [784, 688] width 836 height 1015
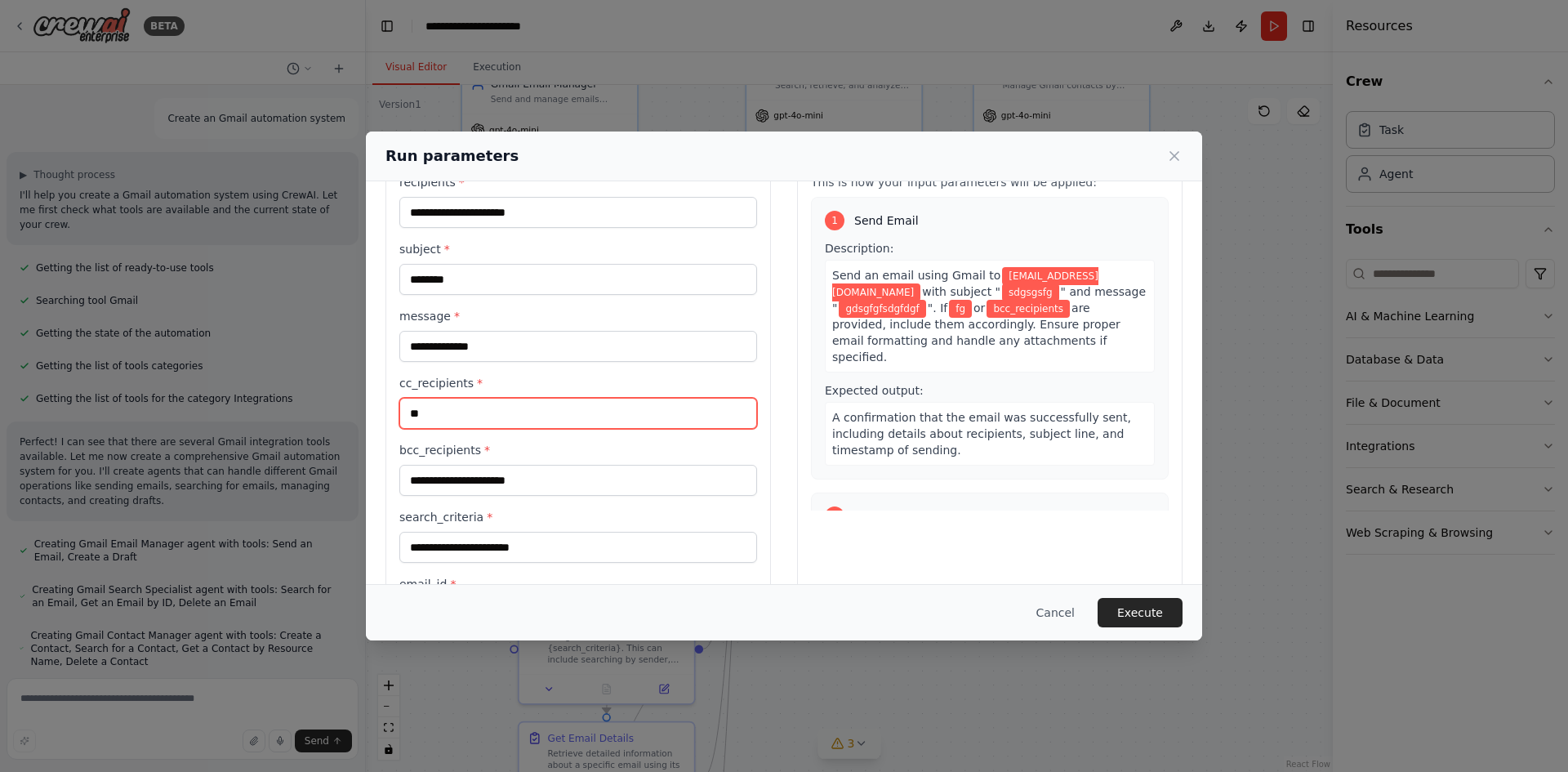
scroll to position [82, 0]
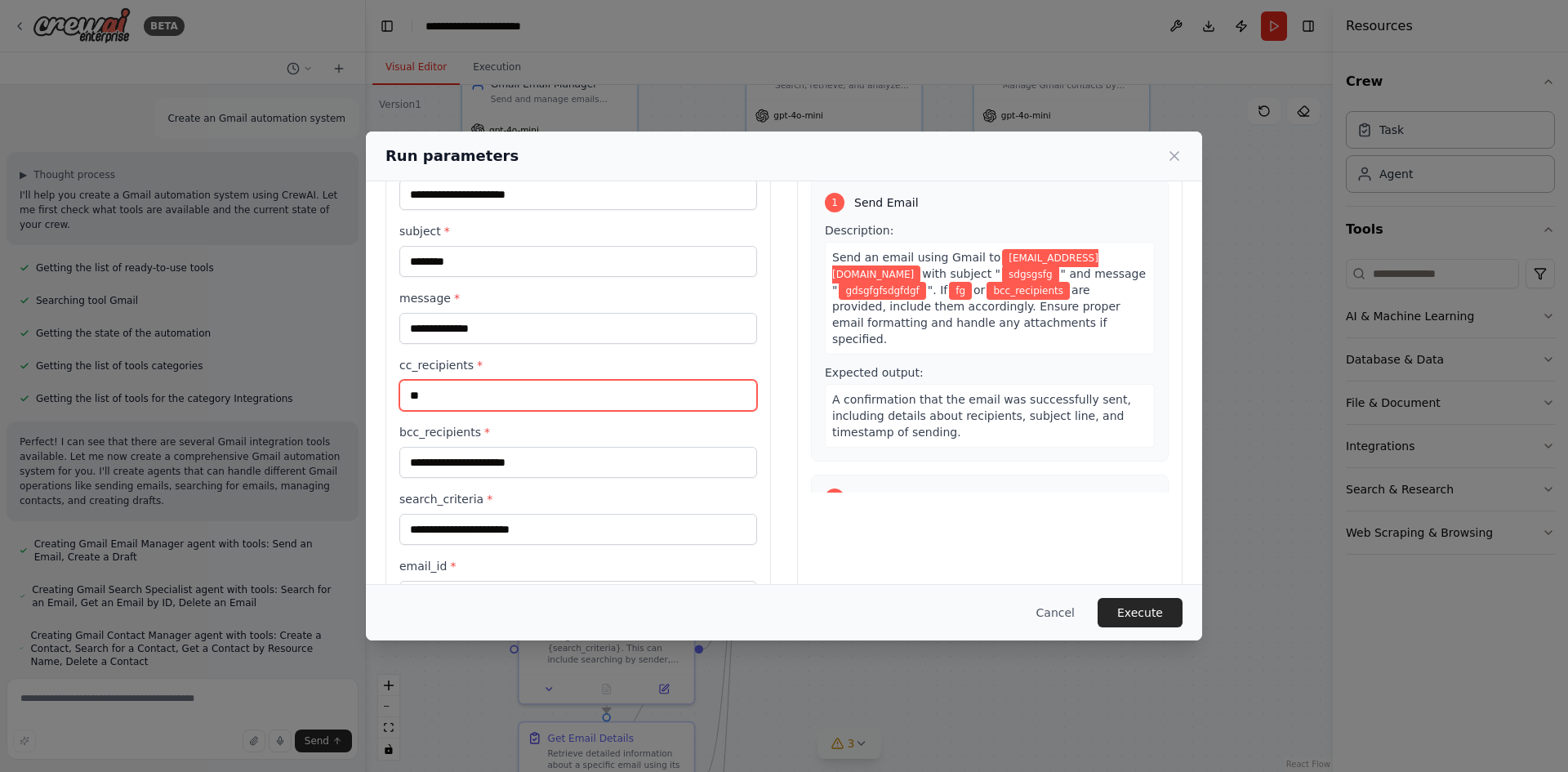
paste input "**********"
type input "**********"
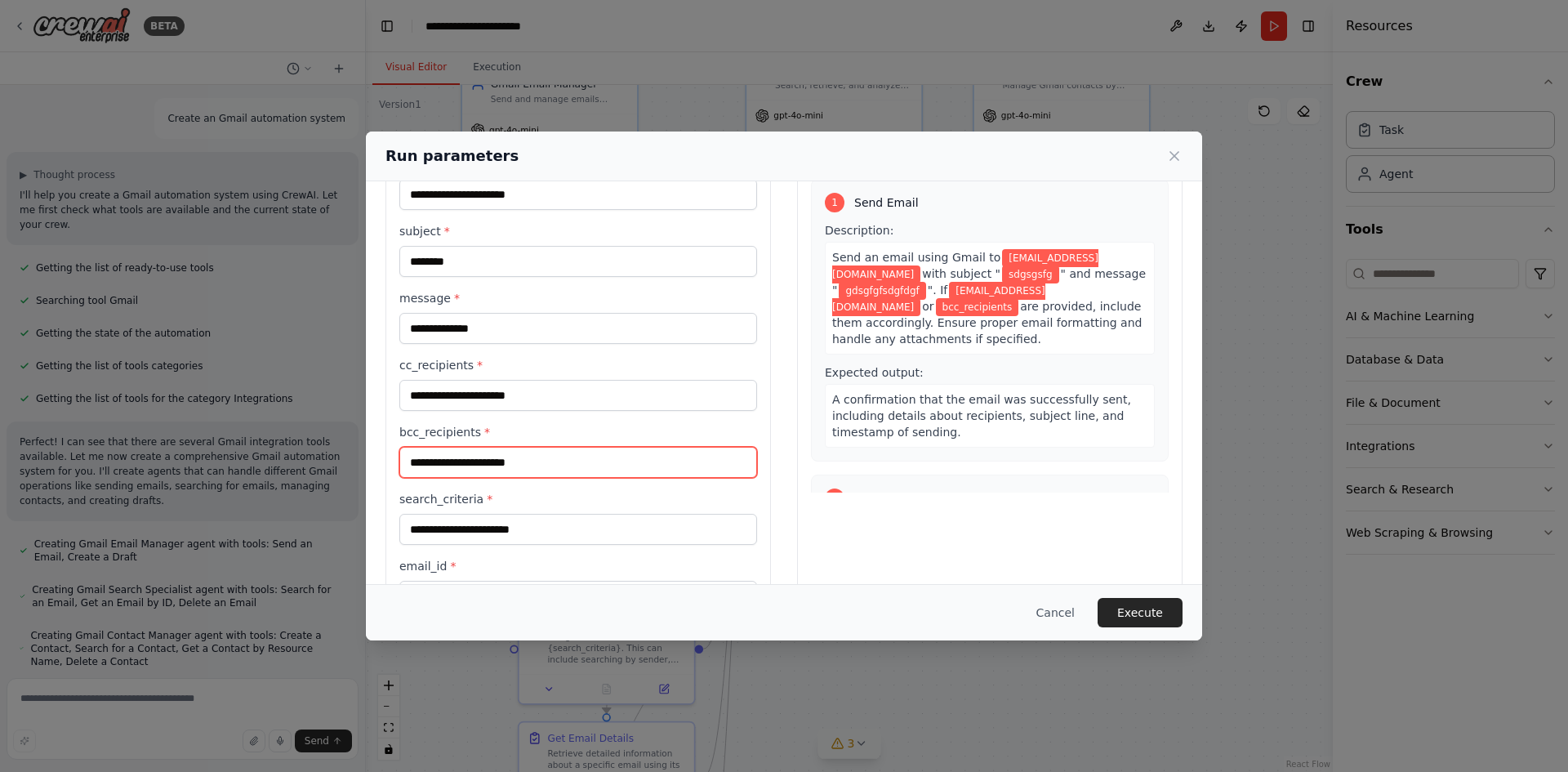
click at [444, 464] on input "bcc_recipients *" at bounding box center [578, 462] width 358 height 31
paste input "**********"
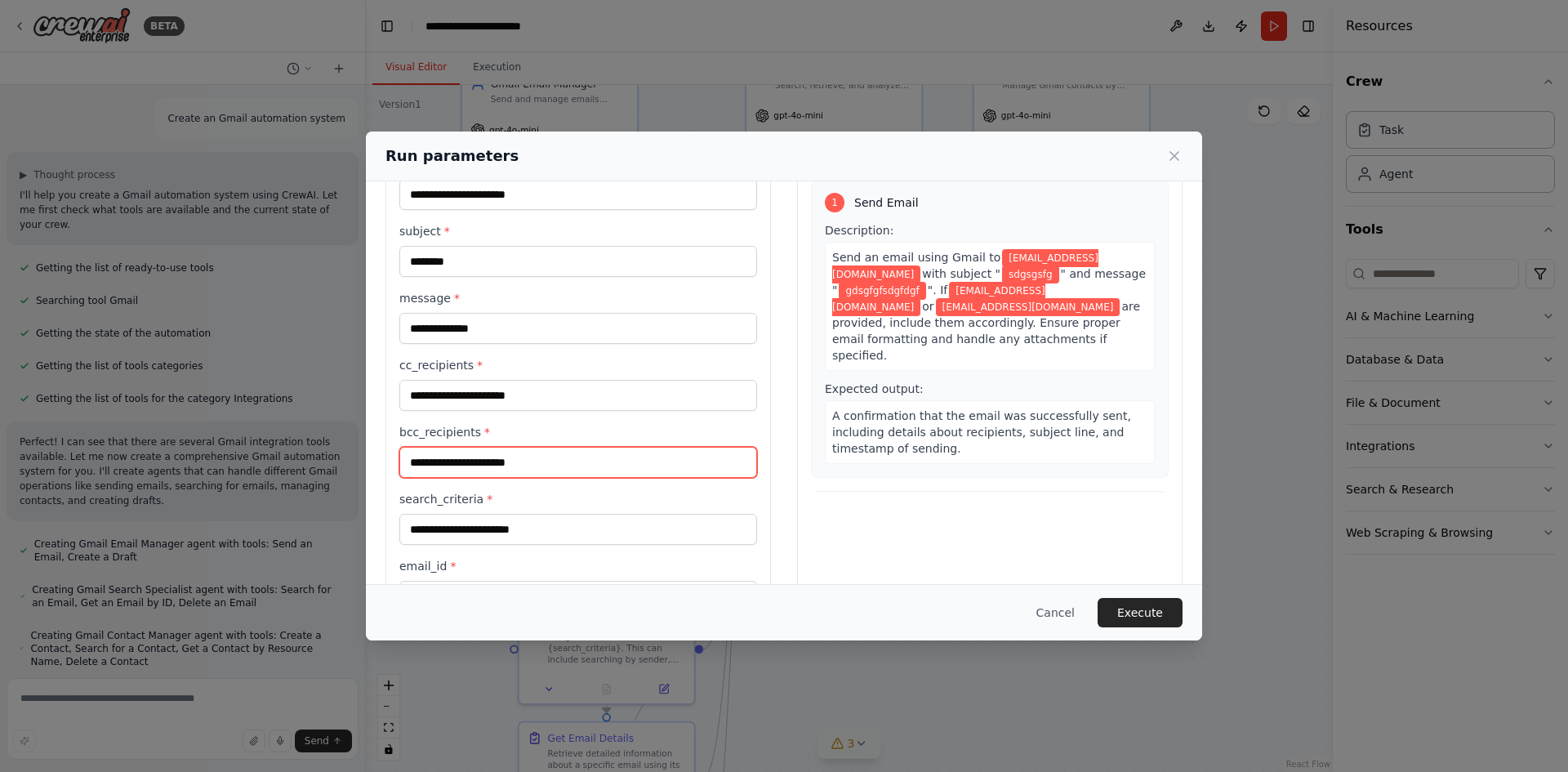
type input "**********"
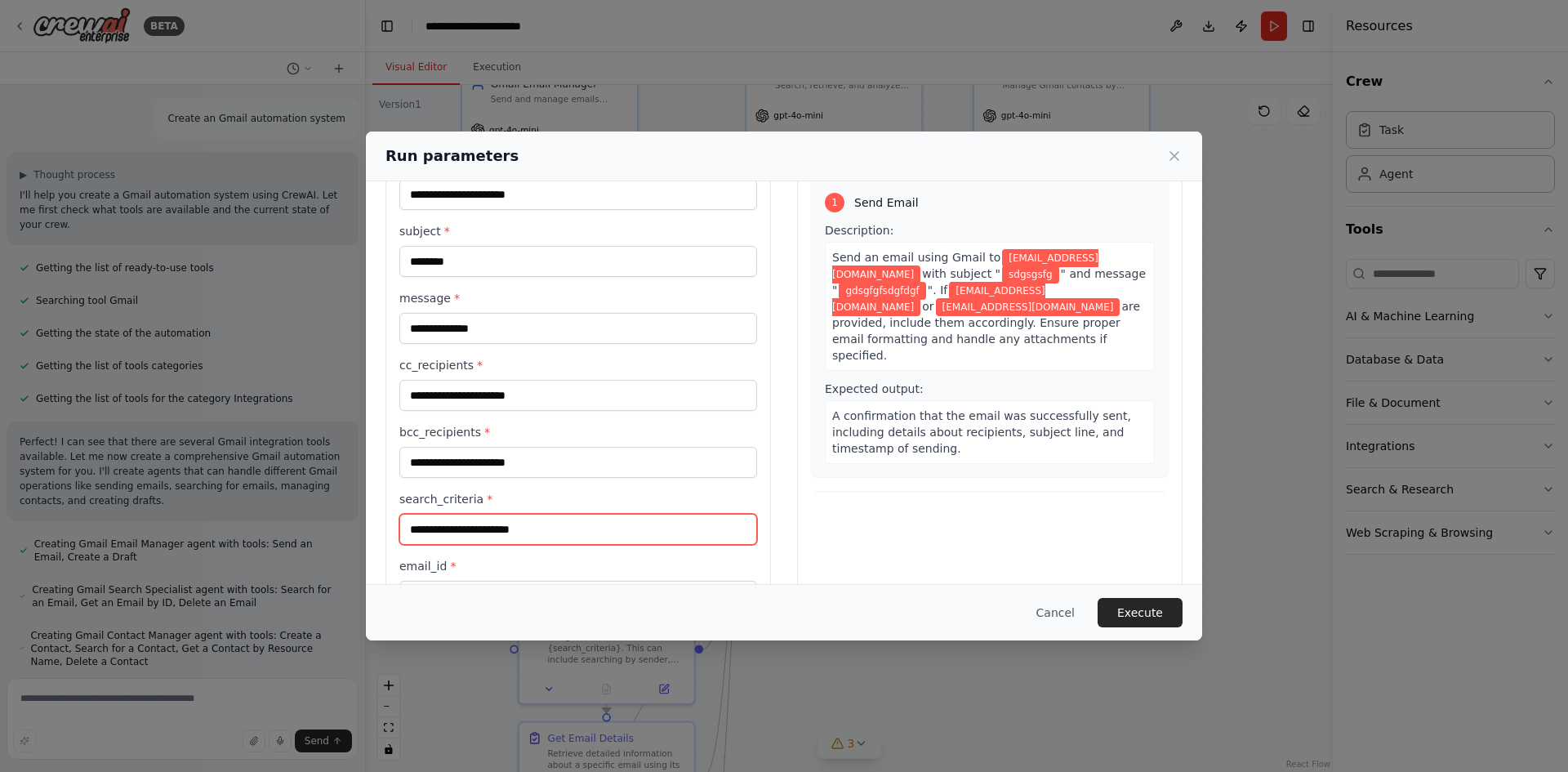
click at [503, 532] on input "search_criteria *" at bounding box center [578, 529] width 358 height 31
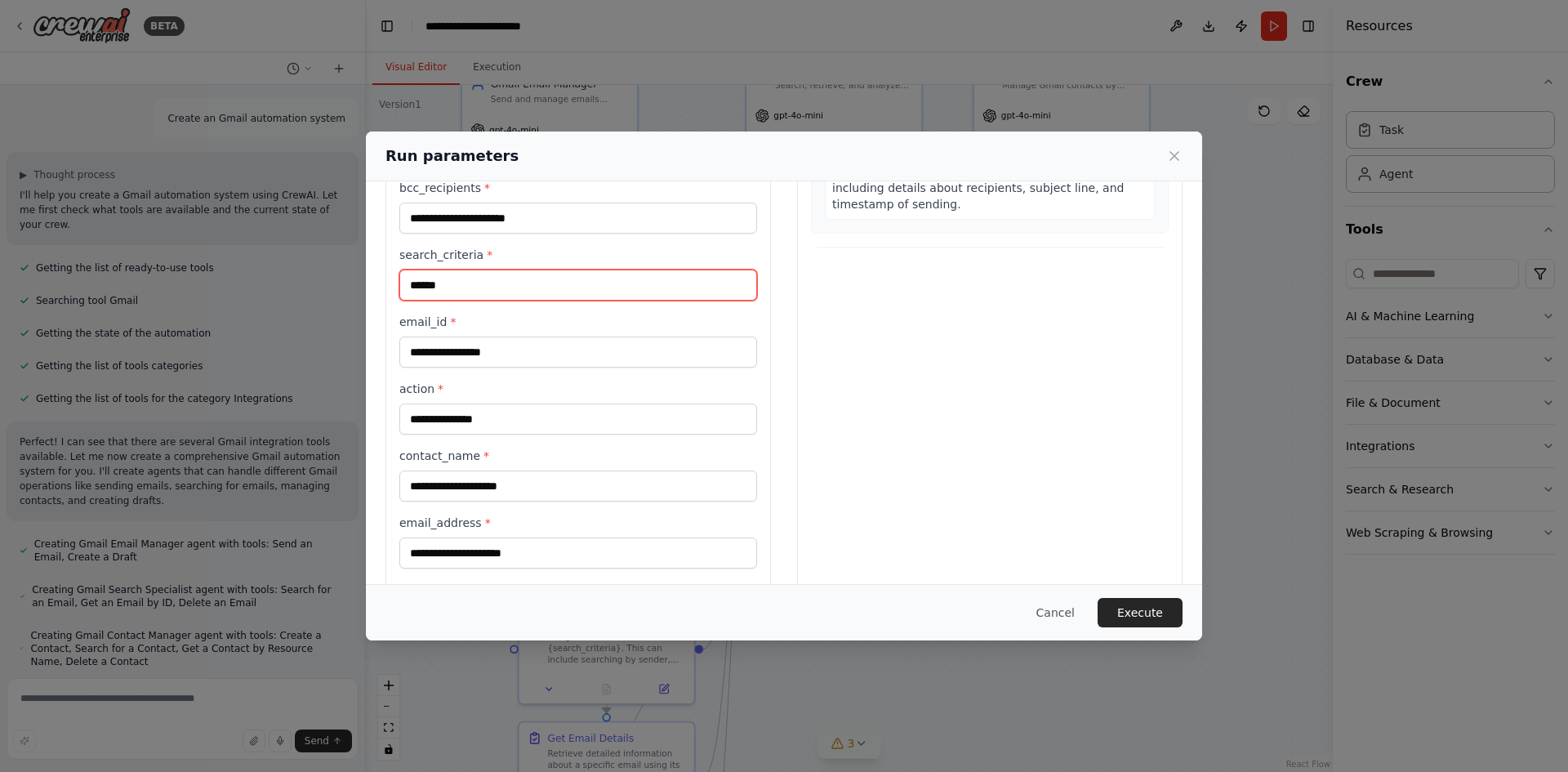
scroll to position [327, 0]
type input "******"
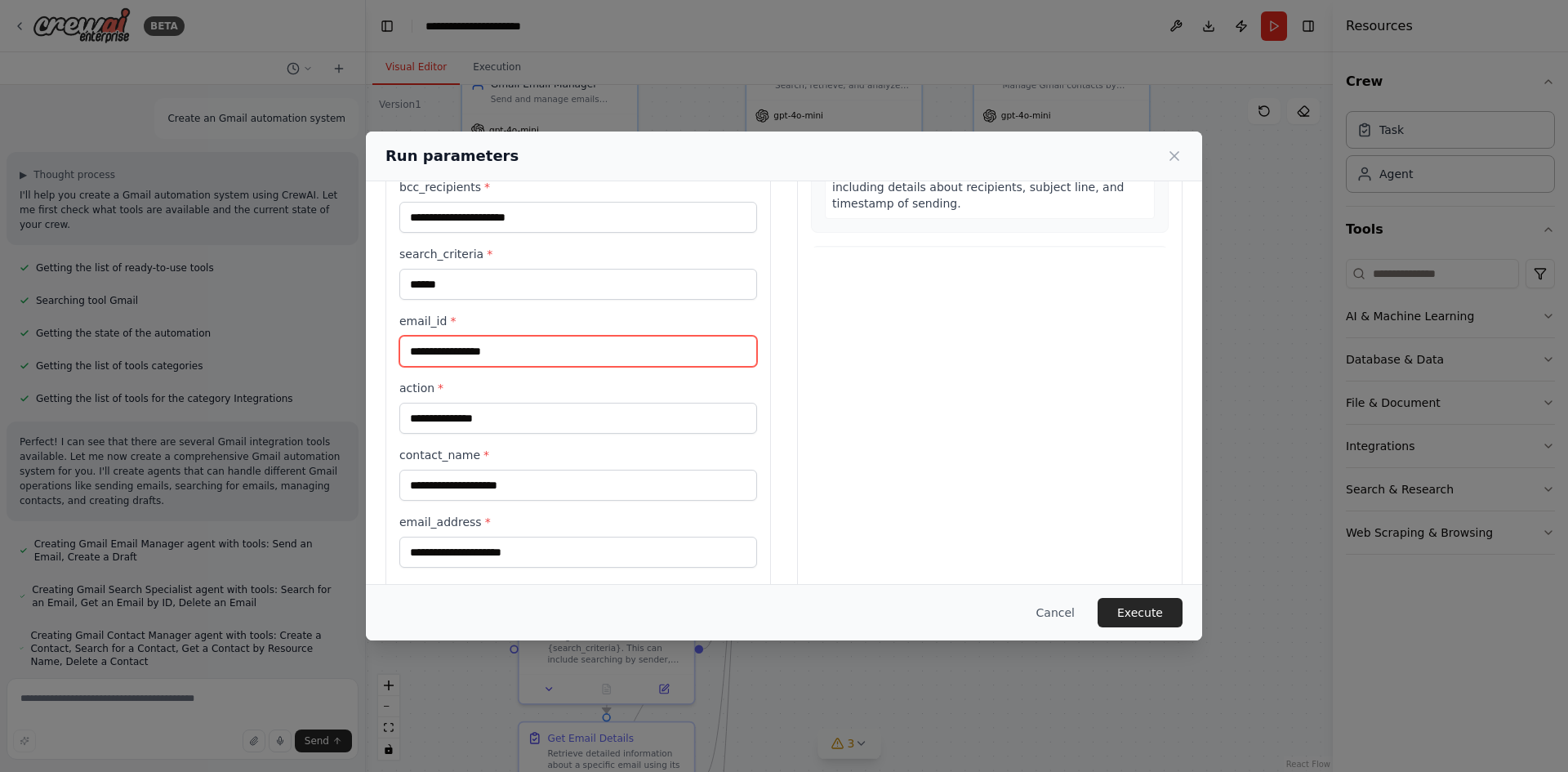
click at [477, 352] on input "email_id *" at bounding box center [578, 351] width 358 height 31
paste input "**********"
type input "**********"
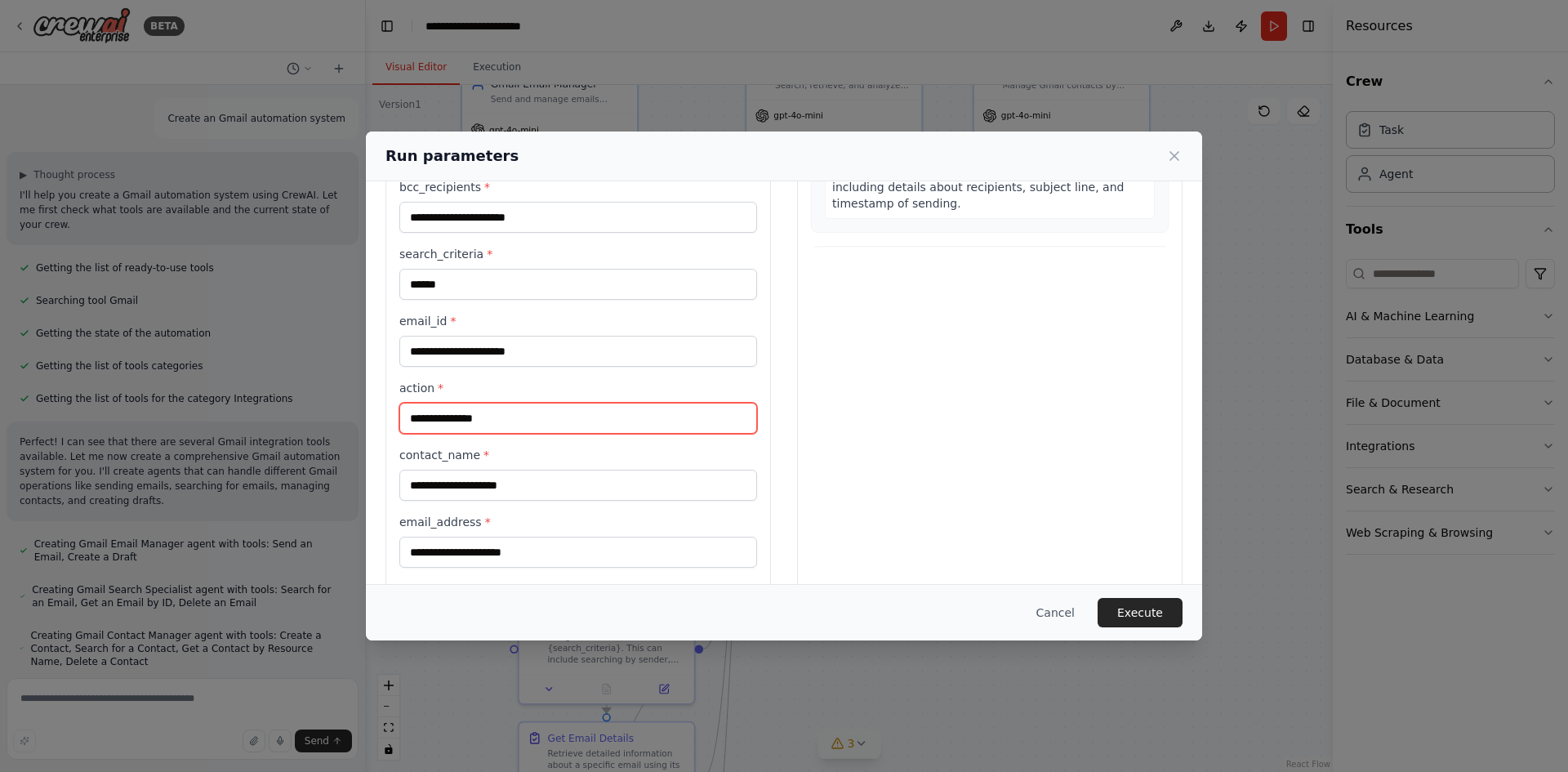
click at [469, 412] on input "action *" at bounding box center [578, 418] width 358 height 31
type input "*******"
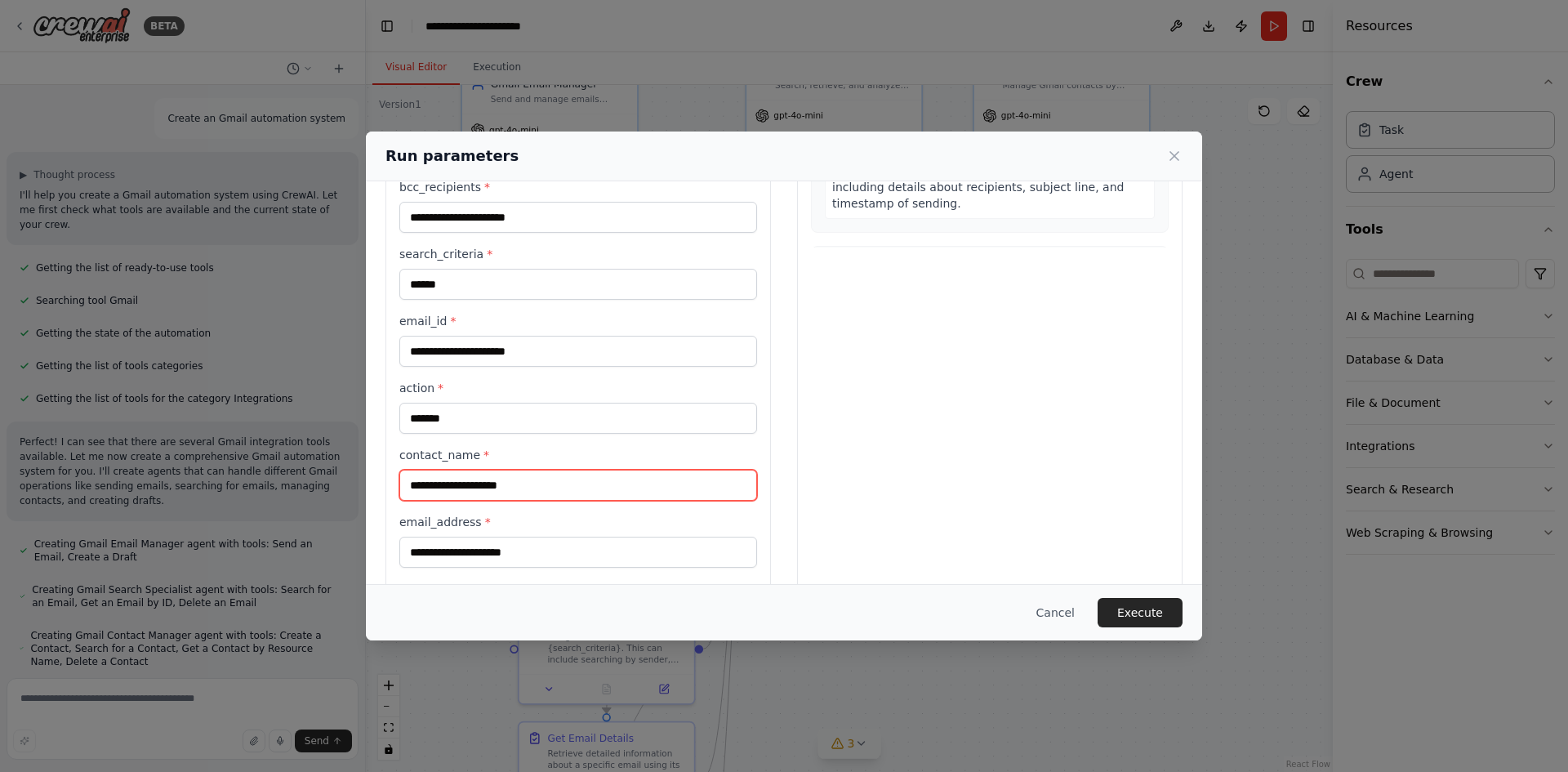
click at [478, 483] on input "contact_name *" at bounding box center [578, 485] width 358 height 31
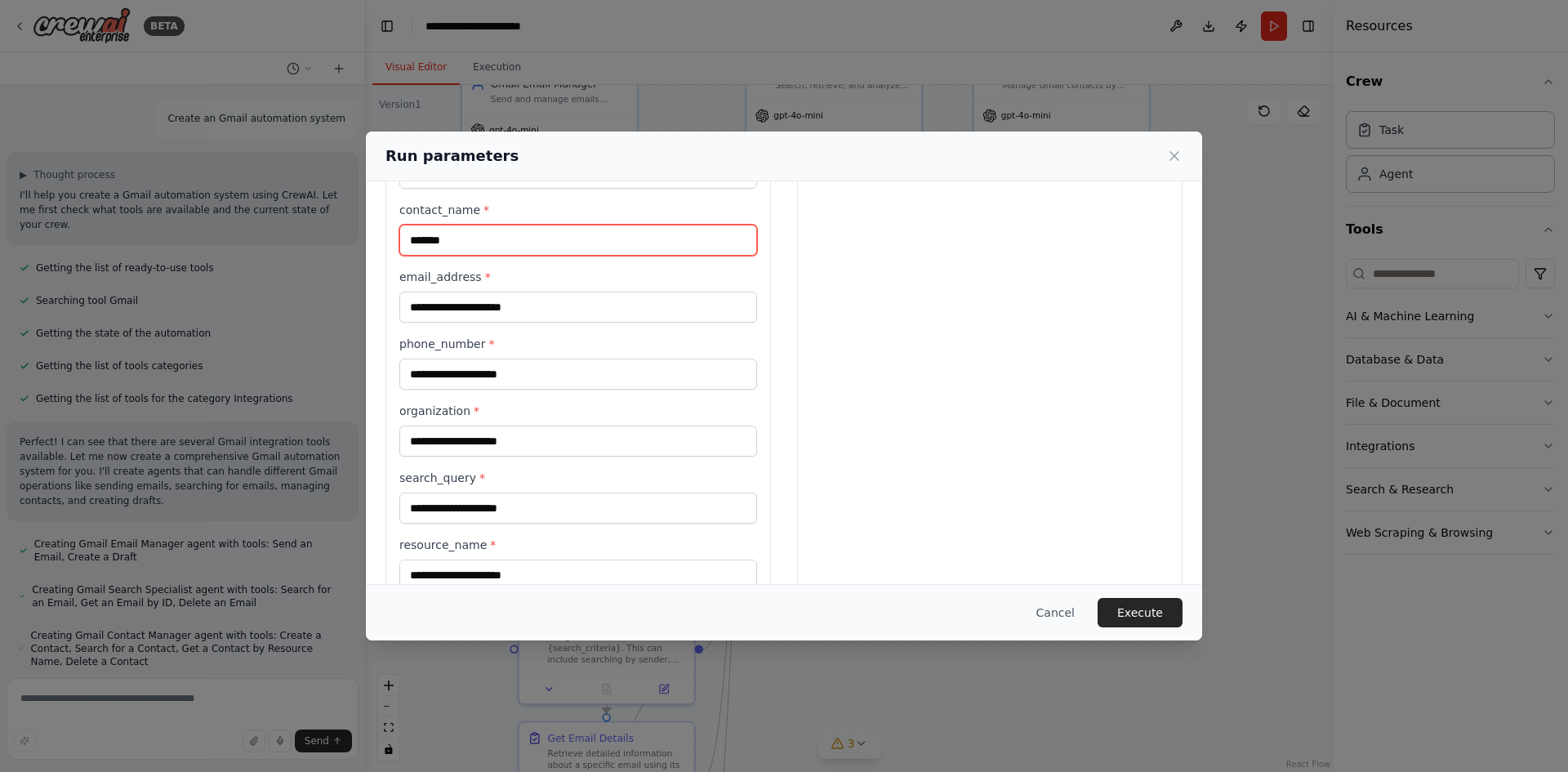
type input "*******"
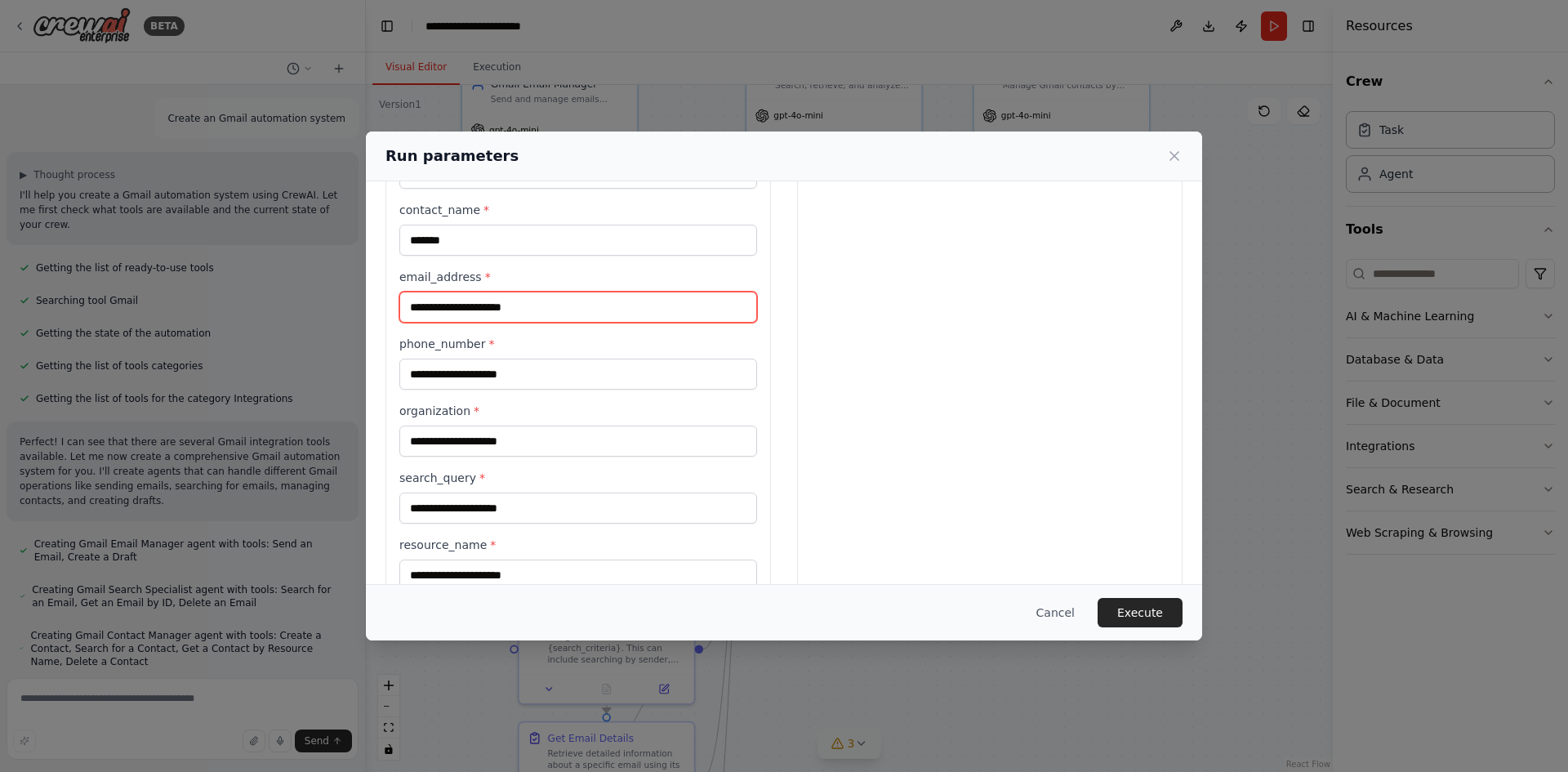
click at [499, 309] on input "email_address *" at bounding box center [578, 307] width 358 height 31
paste input "**********"
type input "**********"
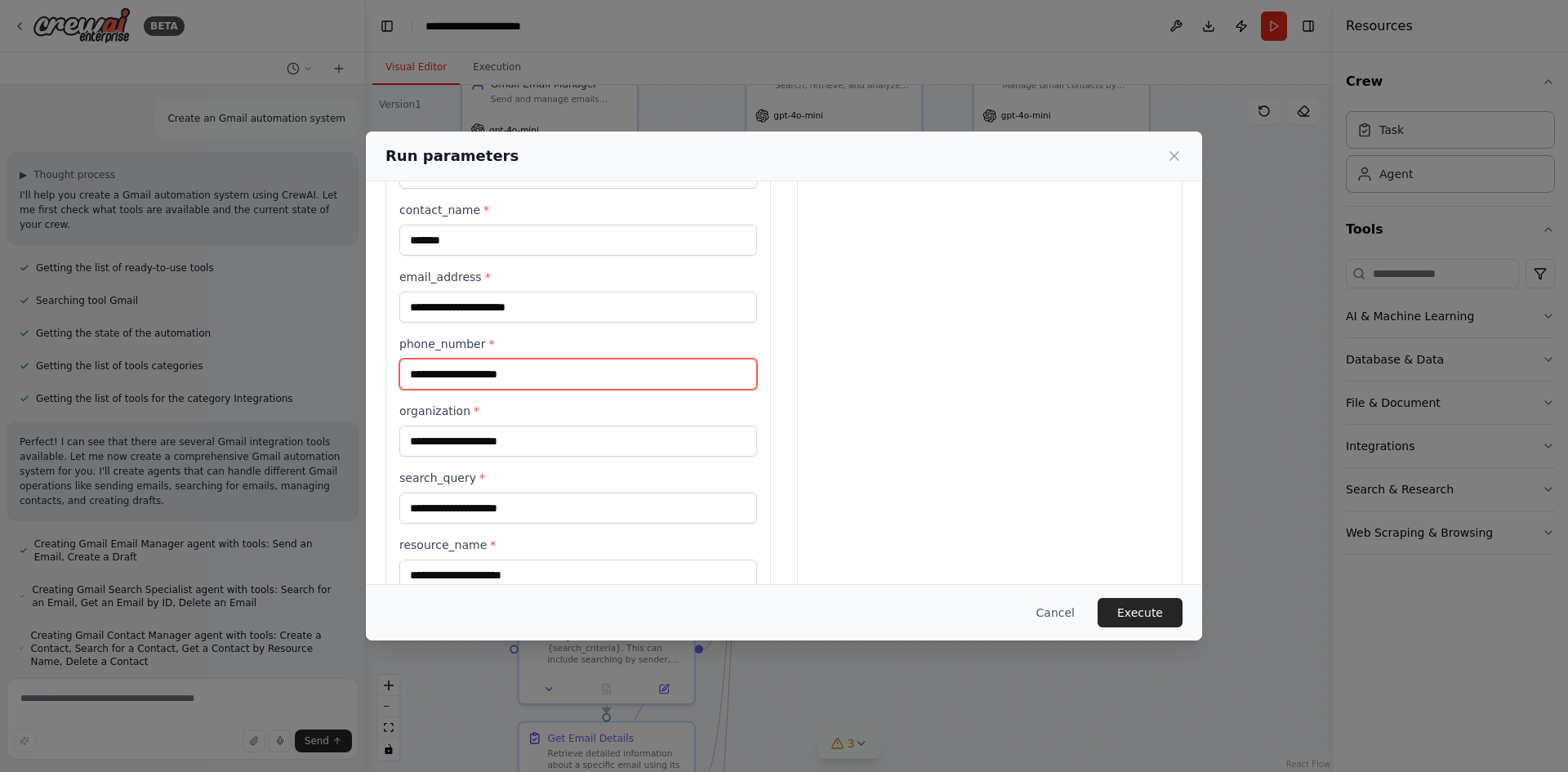
click at [460, 369] on input "phone_number *" at bounding box center [578, 374] width 358 height 31
type input "**********"
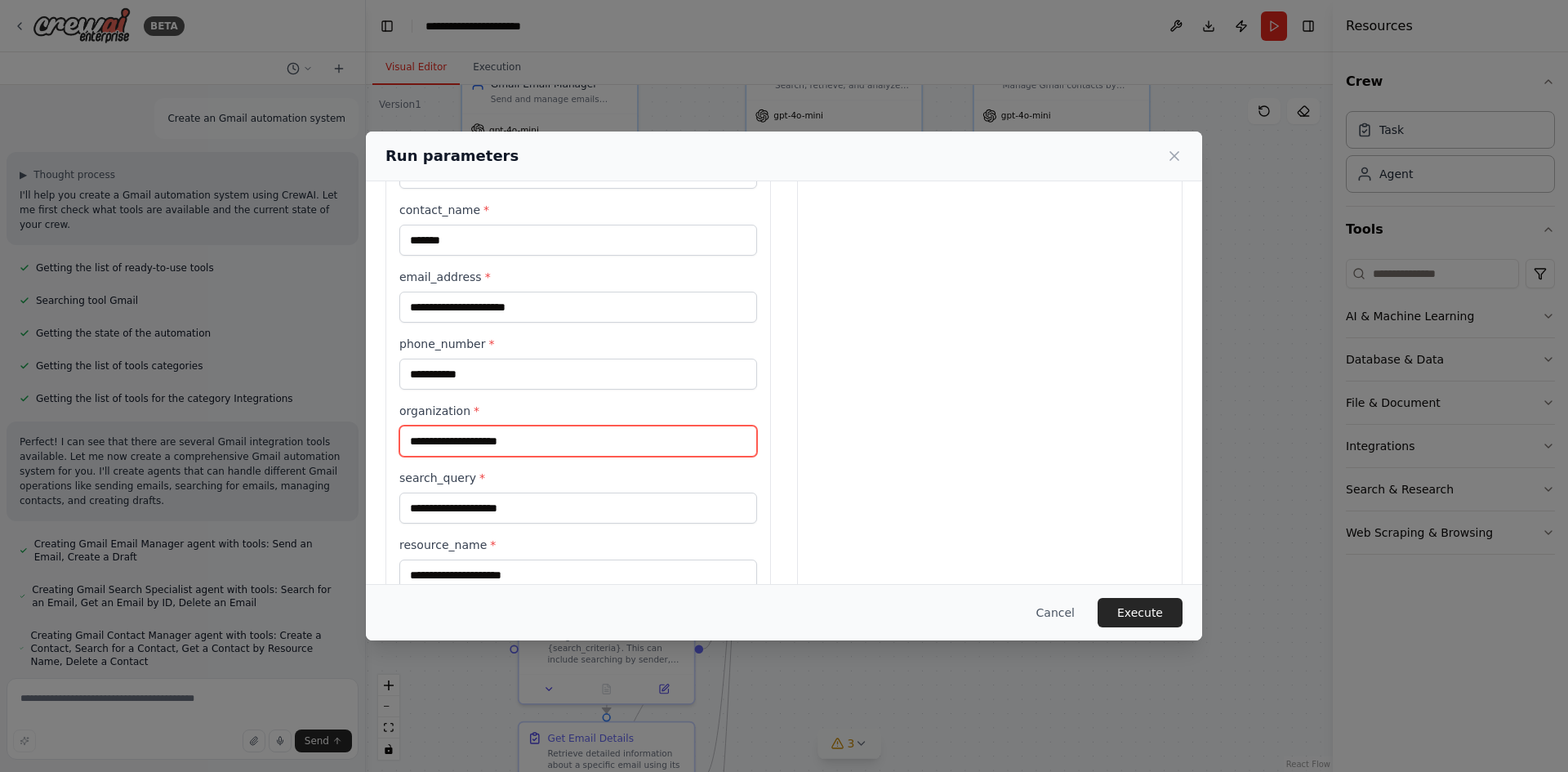
click at [468, 438] on input "organization *" at bounding box center [578, 441] width 358 height 31
type input "********"
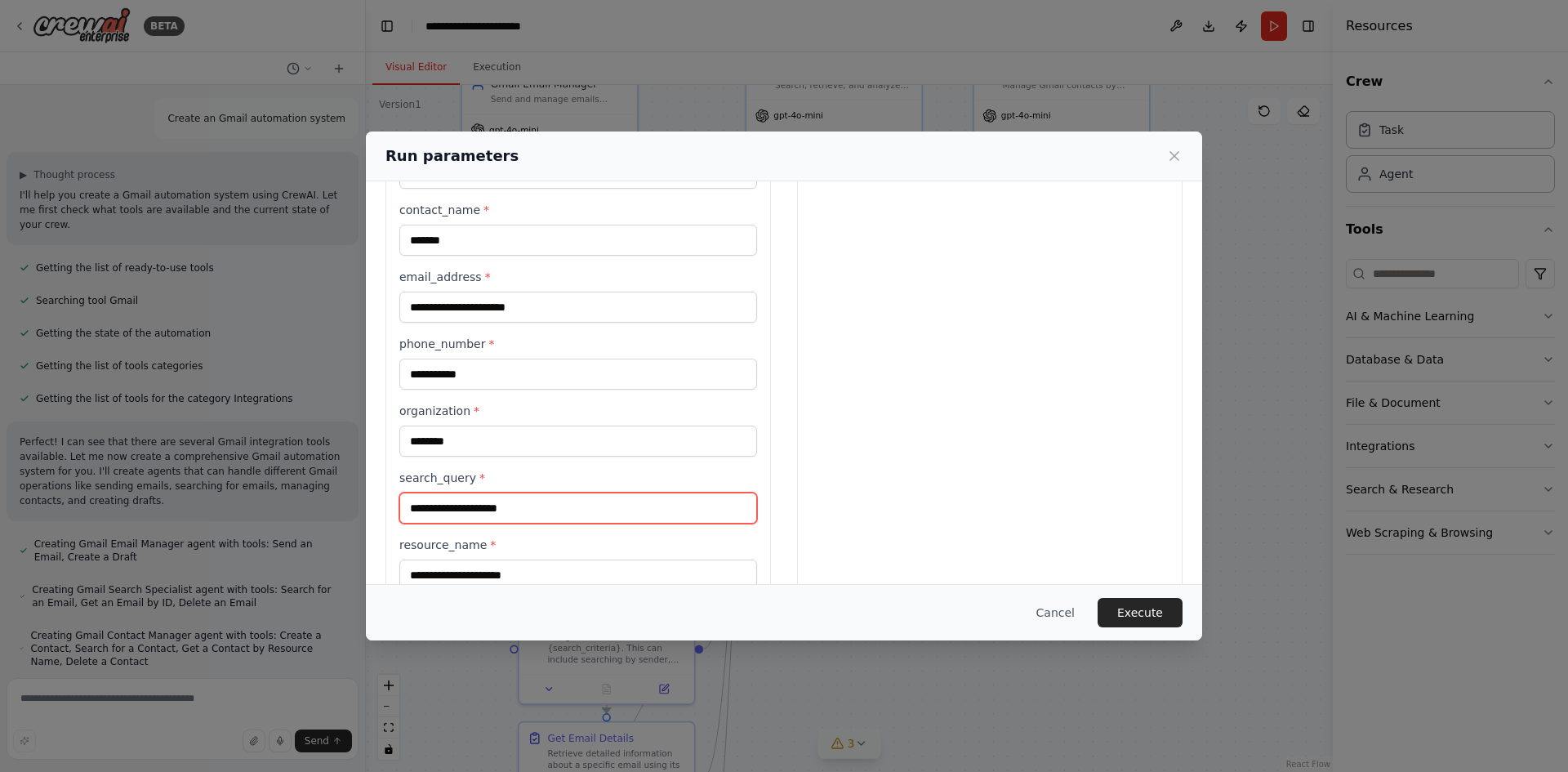
click at [465, 506] on input "search_query *" at bounding box center [578, 508] width 358 height 31
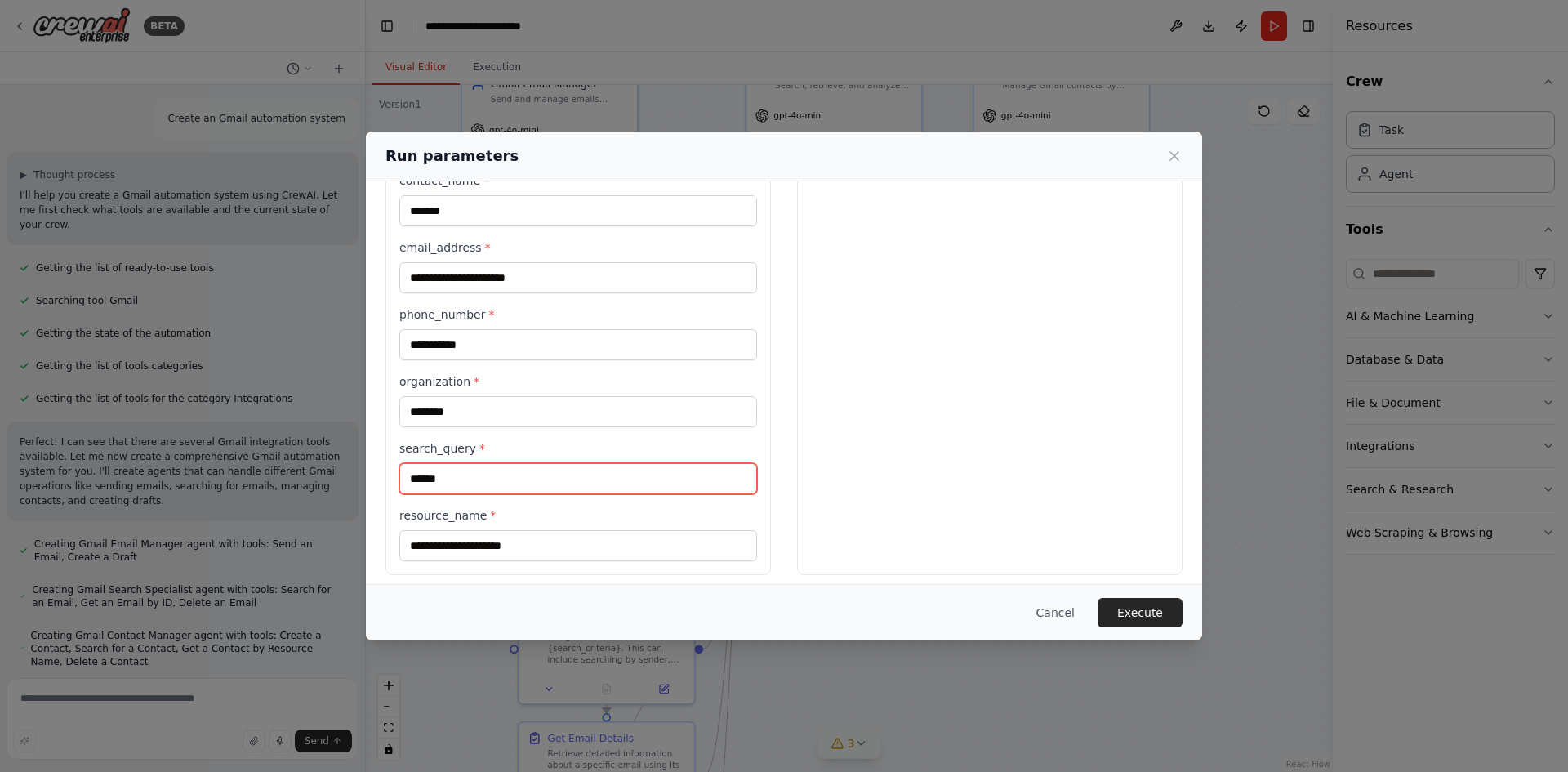
scroll to position [611, 0]
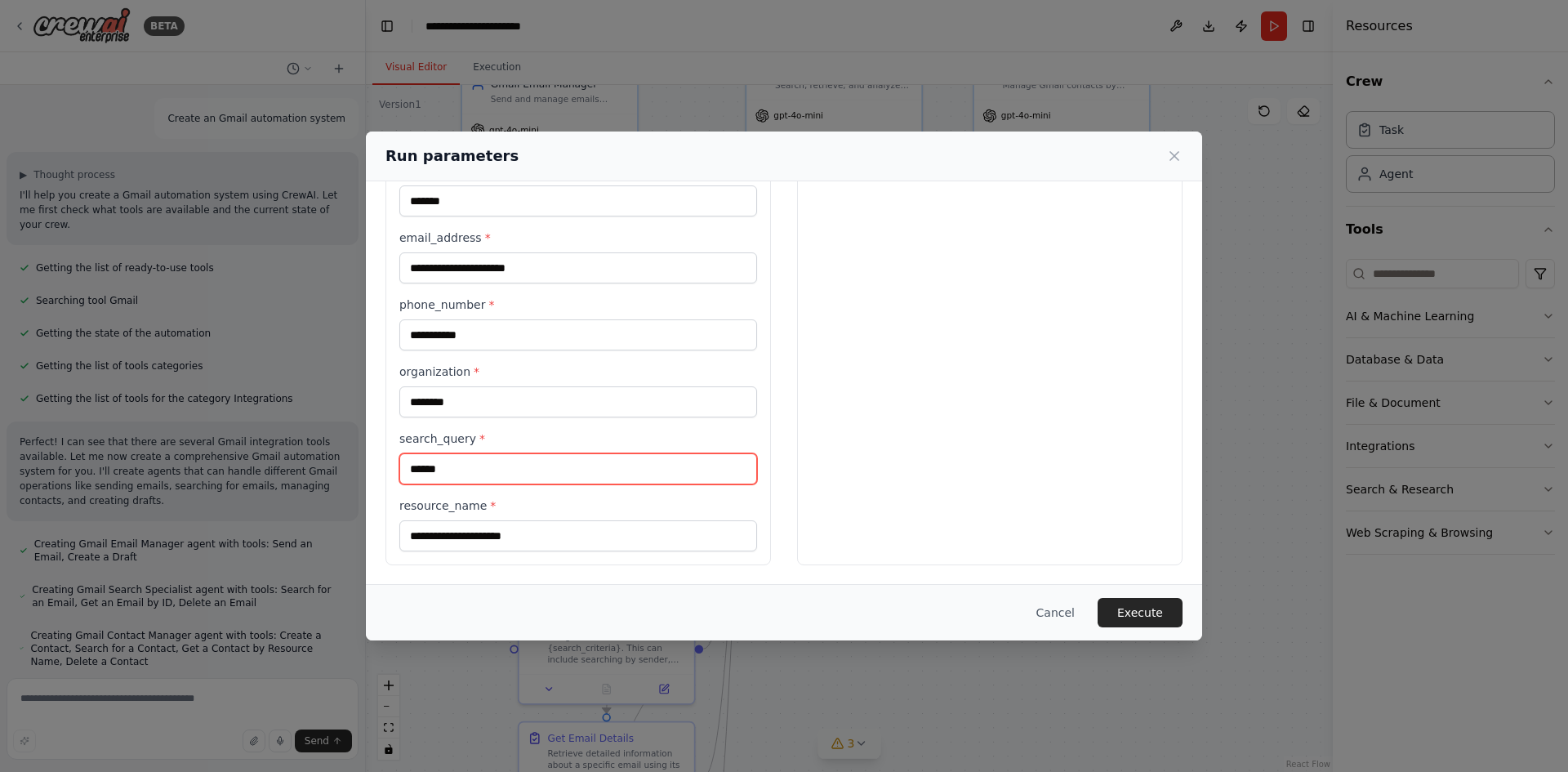
type input "******"
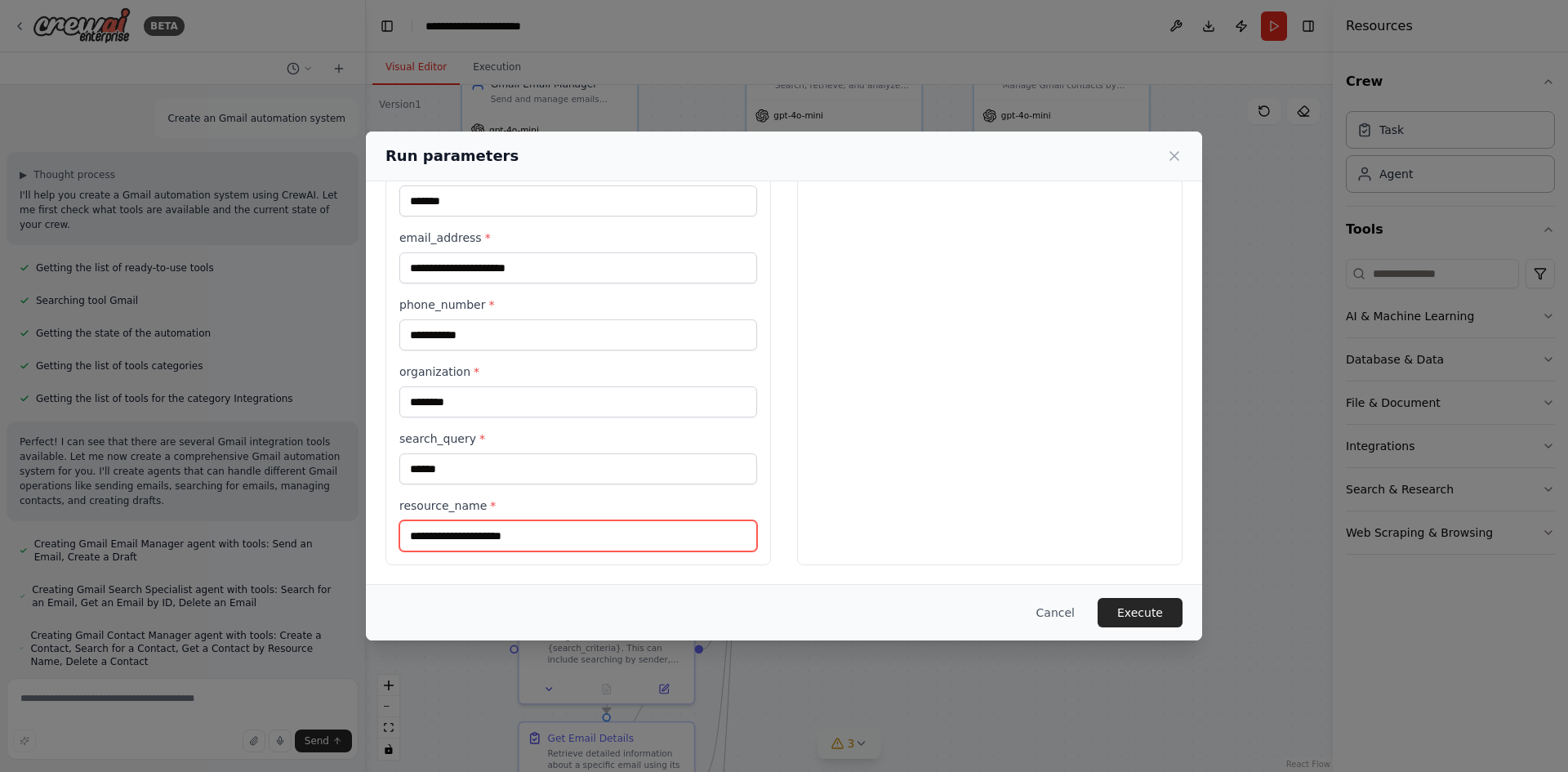
click at [460, 530] on input "resource_name *" at bounding box center [578, 536] width 358 height 31
type input "******"
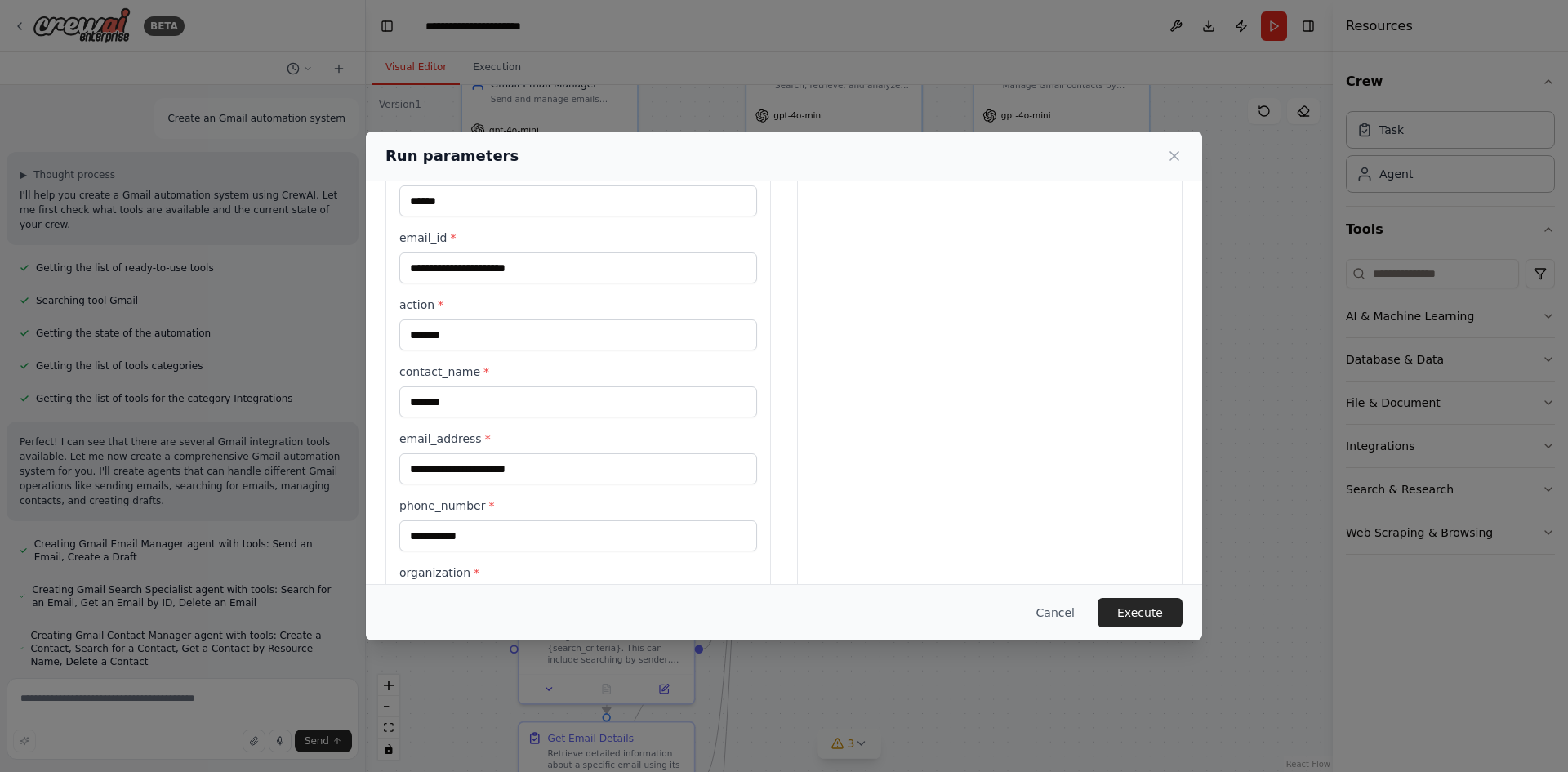
scroll to position [0, 0]
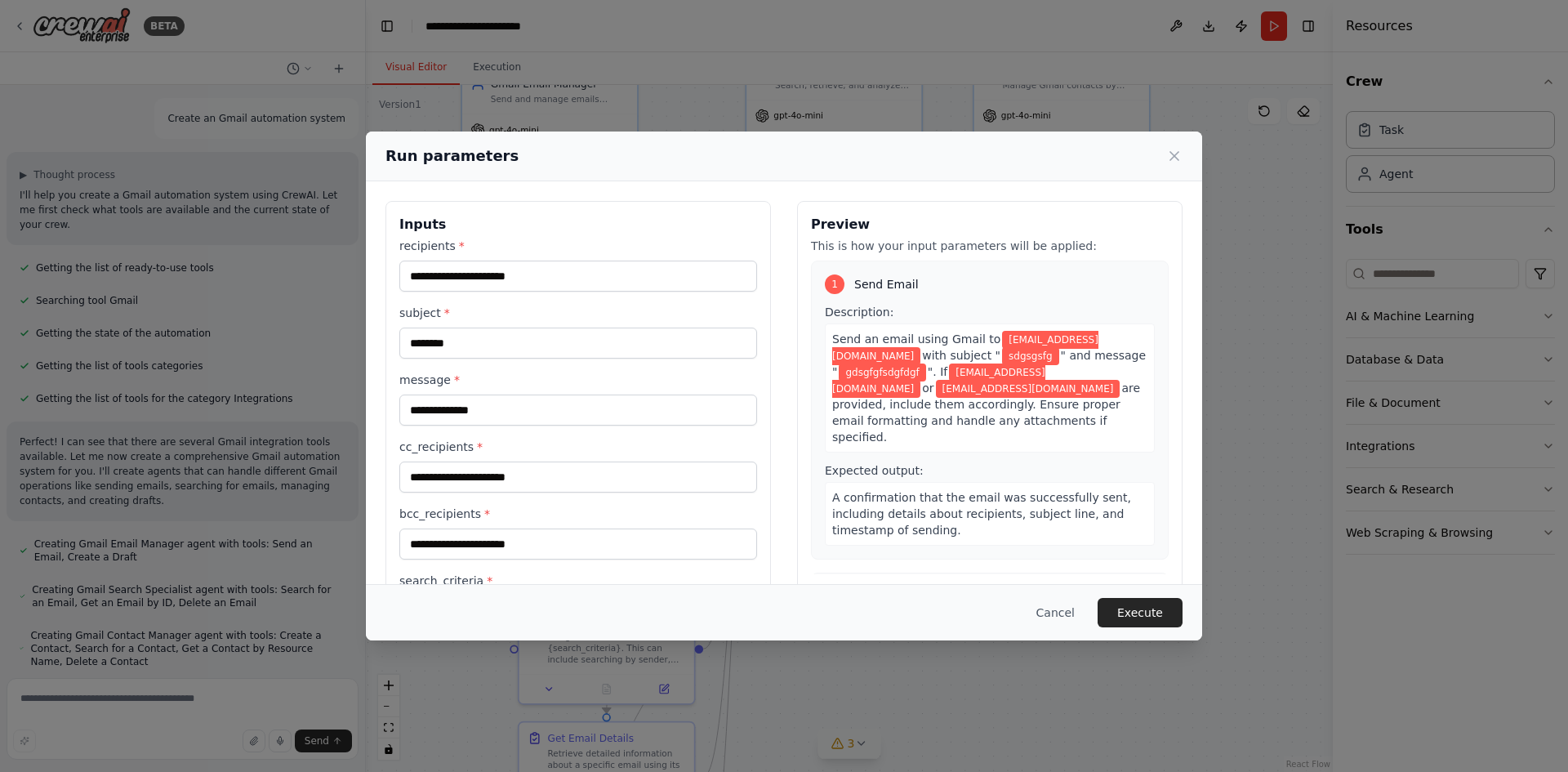
click at [1030, 429] on div "Send an email using Gmail to maheshway1234@gmail.com with subject " sdgsgsfg " …" at bounding box center [990, 388] width 330 height 129
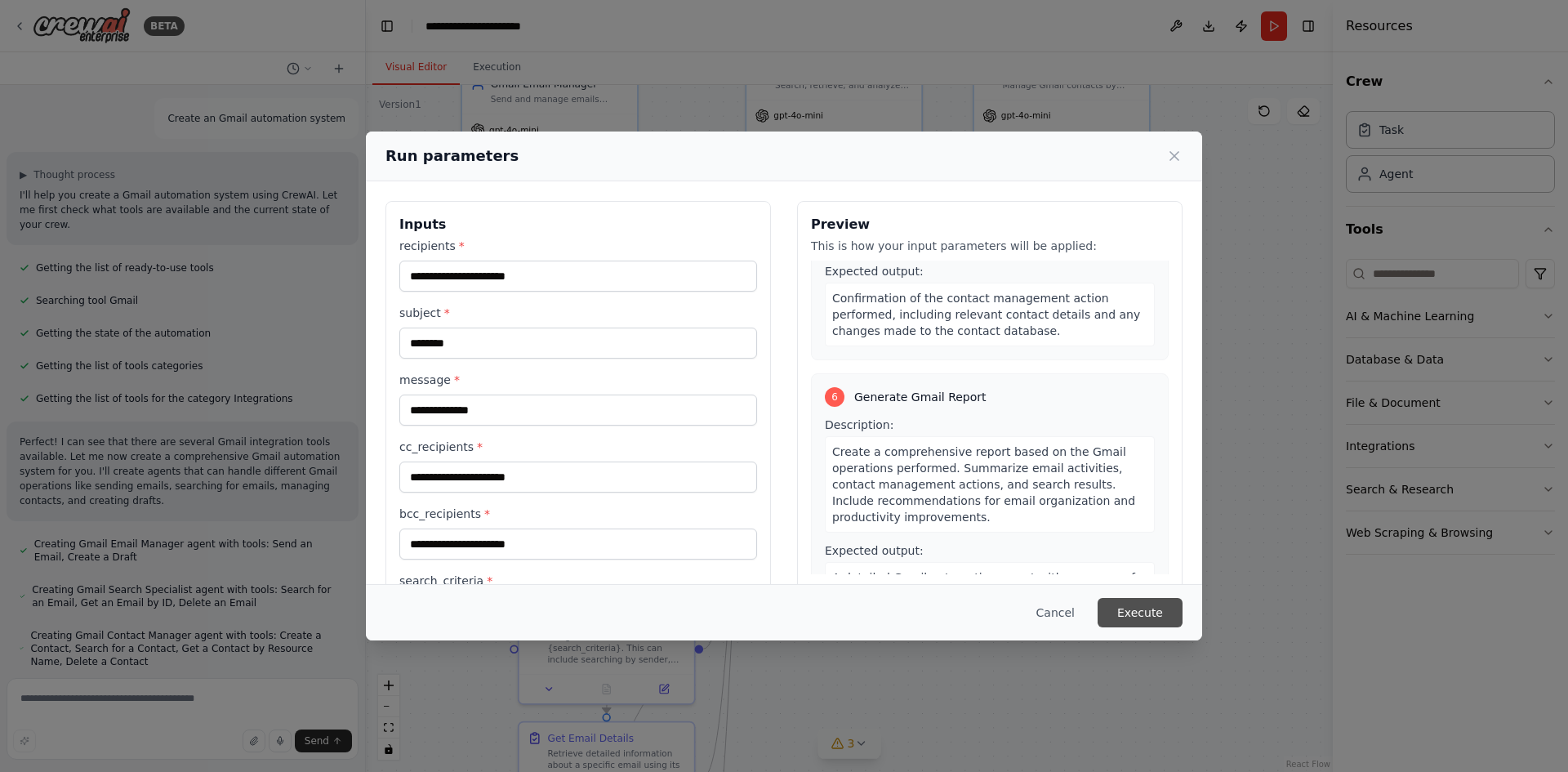
click at [1141, 606] on button "Execute" at bounding box center [1141, 613] width 85 height 29
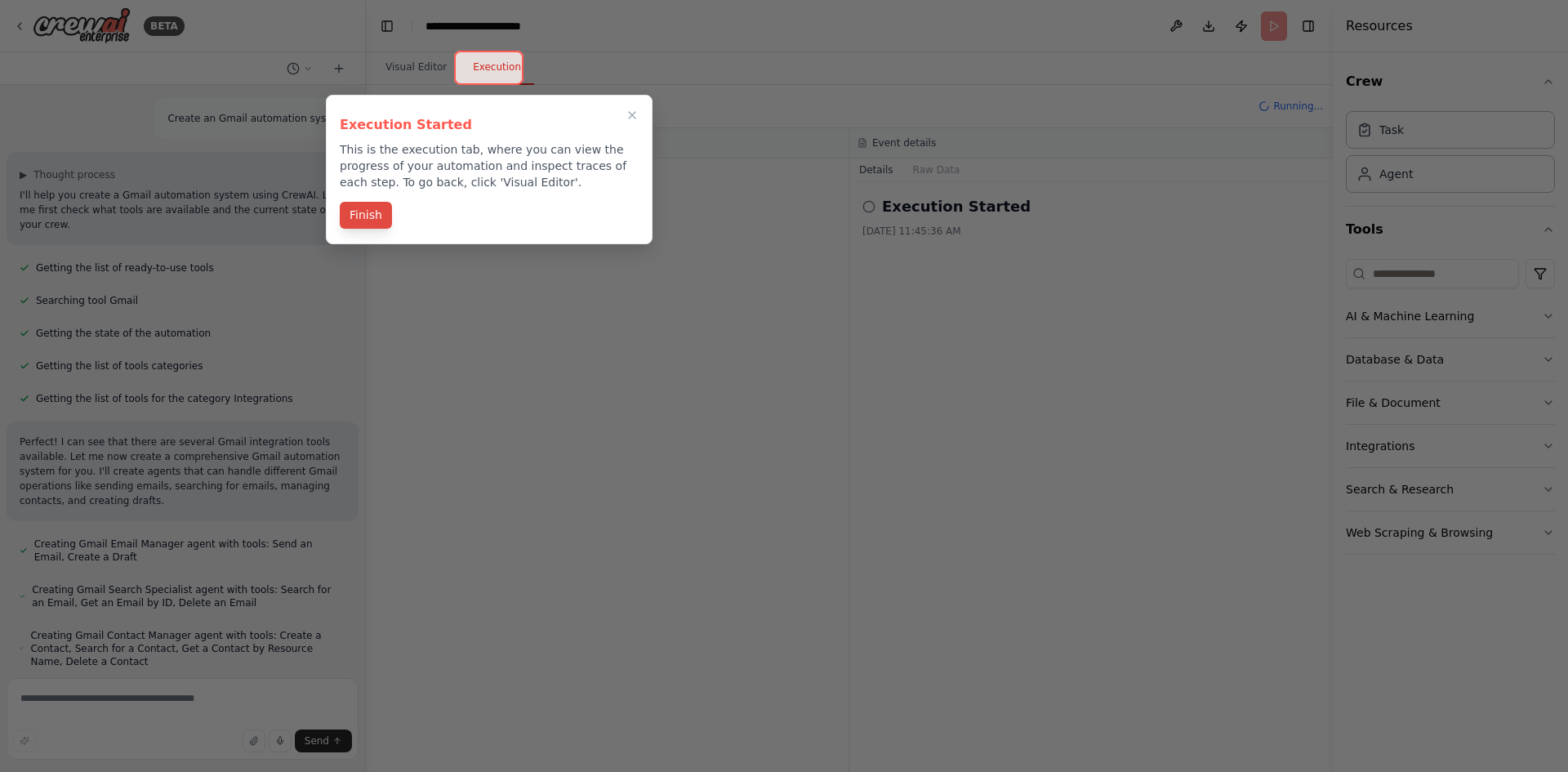
click at [371, 217] on button "Finish" at bounding box center [366, 215] width 52 height 27
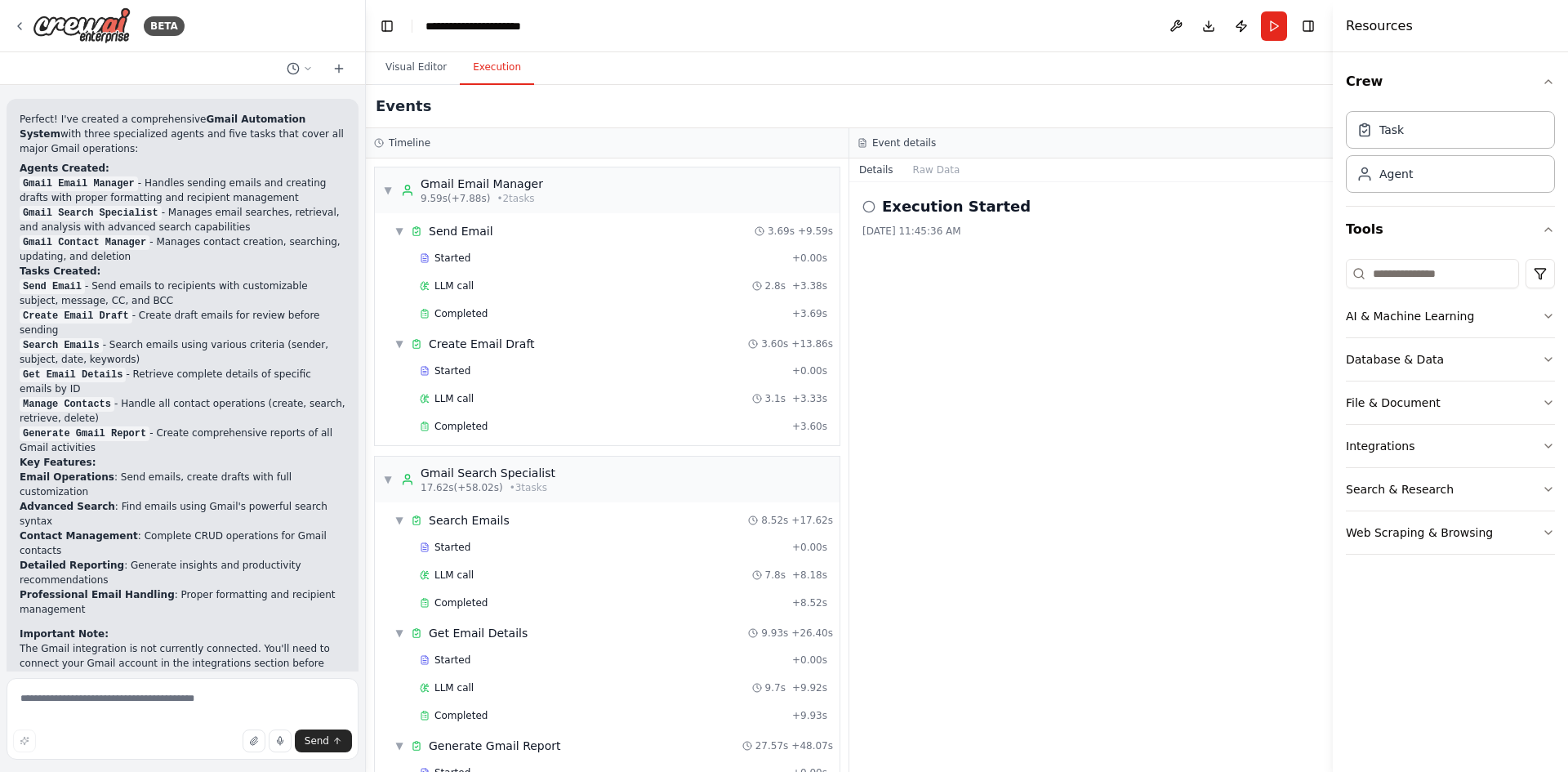
click at [964, 270] on div "Execution Started 10/1/2025, 11:45:36 AM" at bounding box center [1091, 477] width 483 height 590
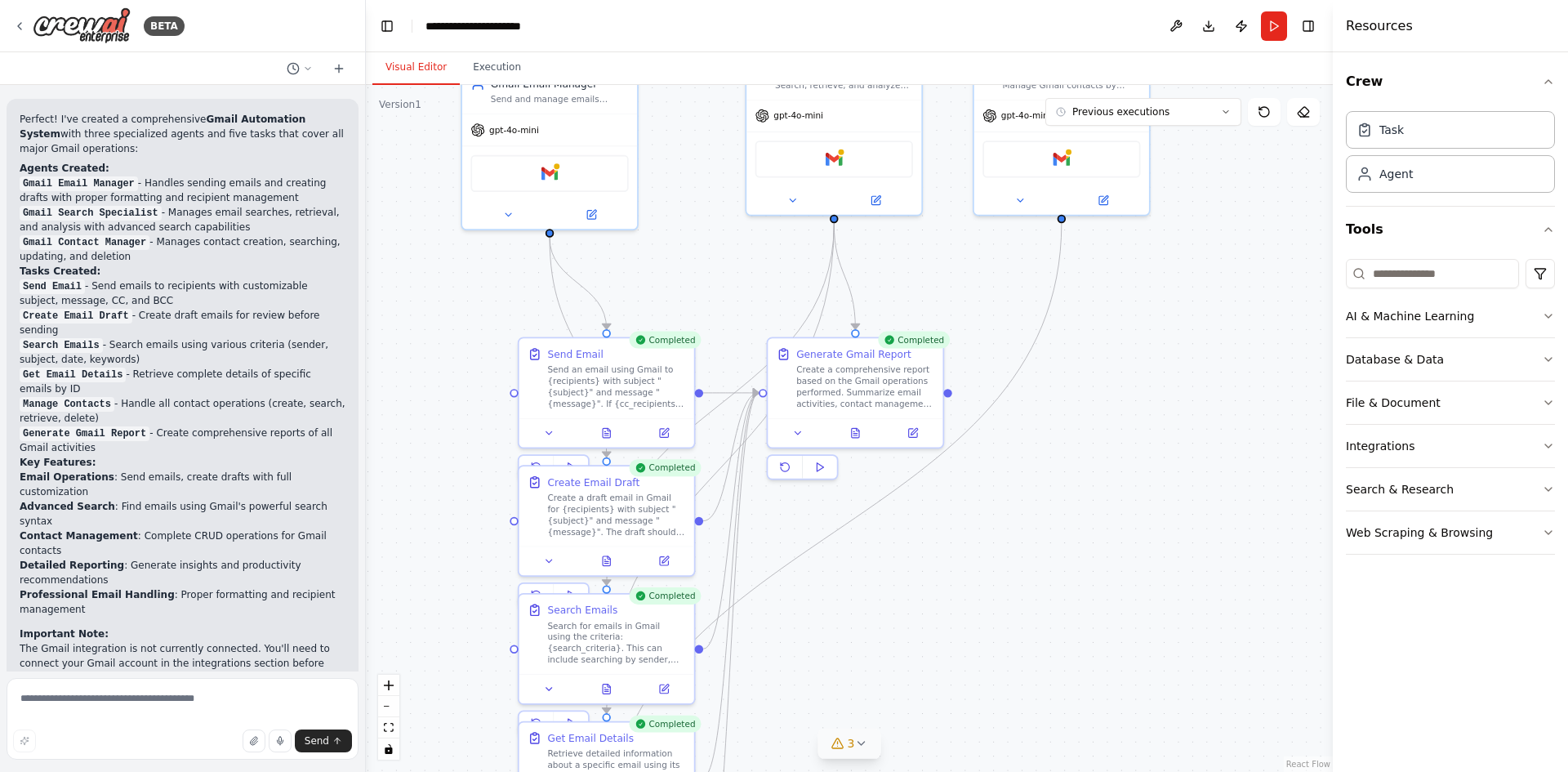
click at [392, 62] on button "Visual Editor" at bounding box center [415, 67] width 87 height 34
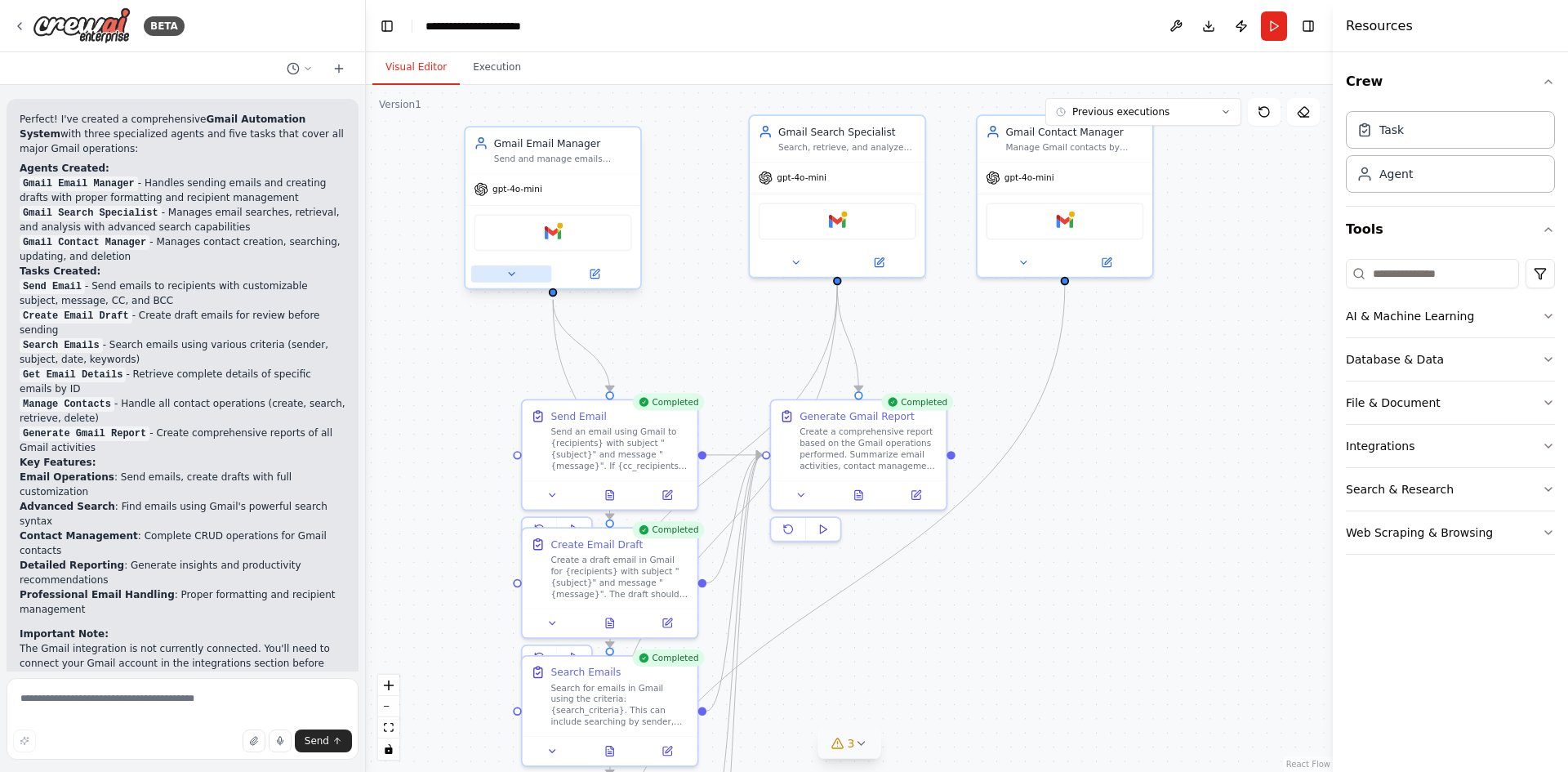
drag, startPoint x: 508, startPoint y: 275, endPoint x: 507, endPoint y: 346, distance: 71.0
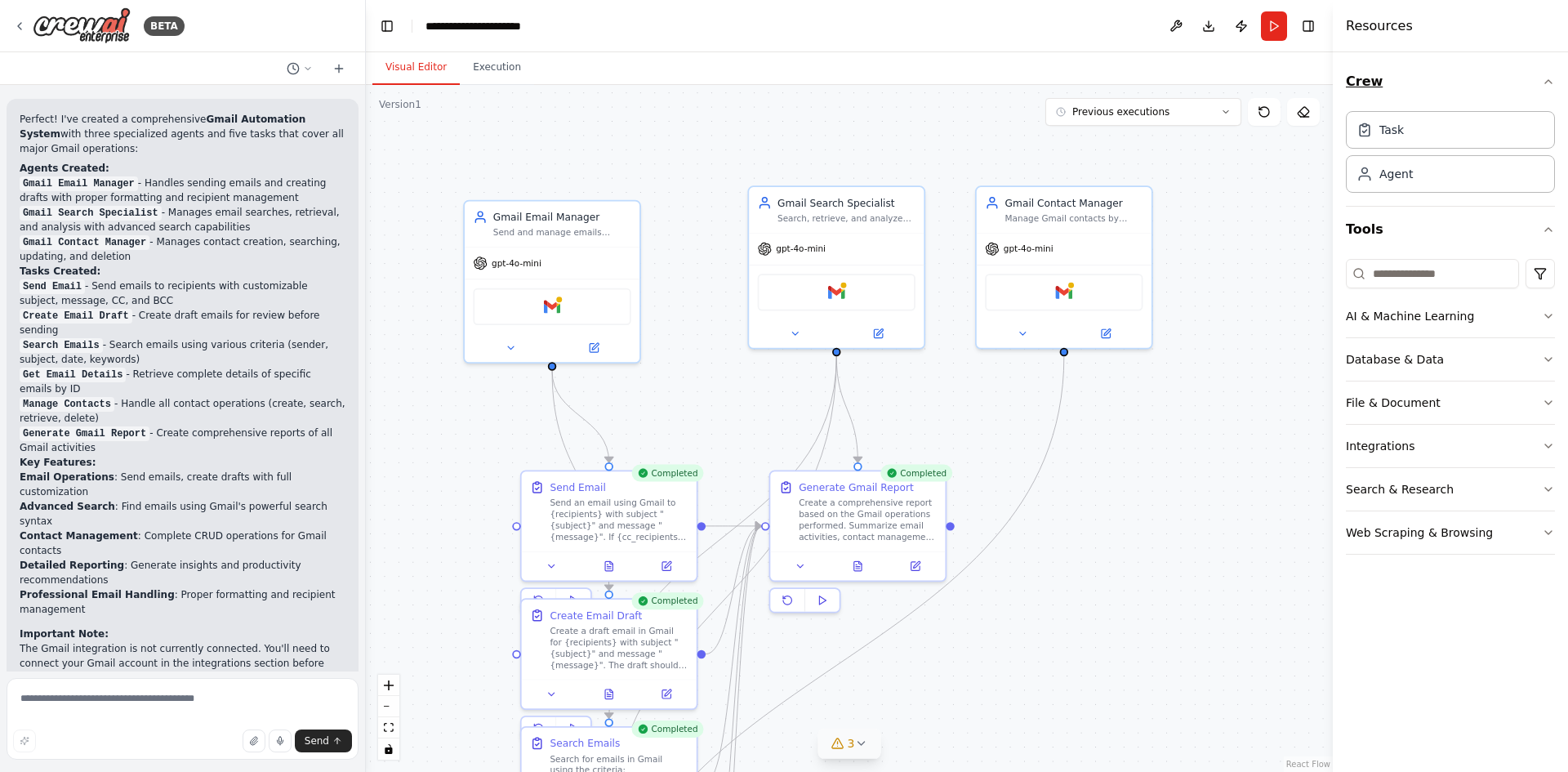
click at [1551, 84] on icon "button" at bounding box center [1549, 82] width 13 height 13
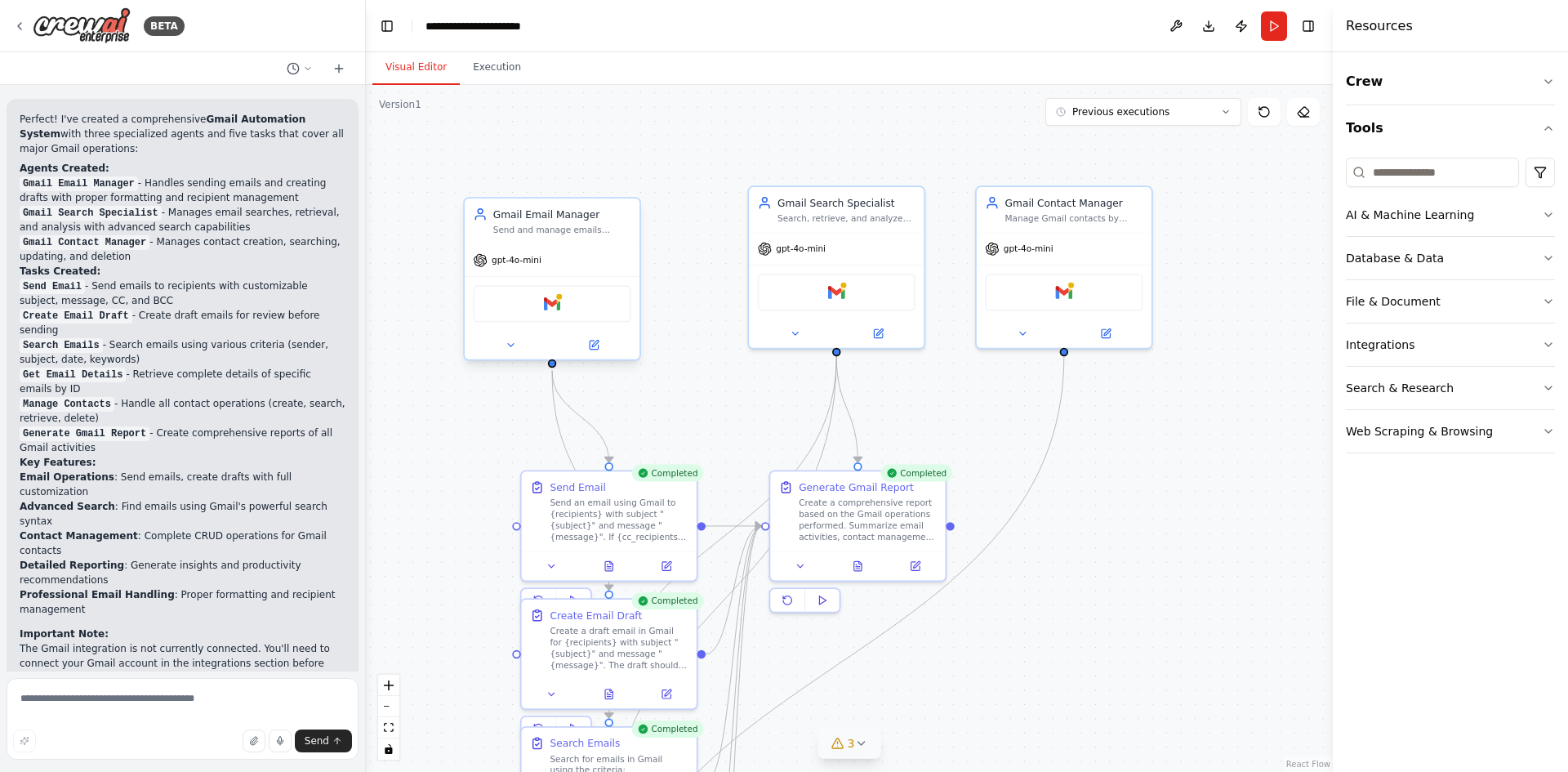
click at [606, 255] on div "gpt-4o-mini" at bounding box center [552, 261] width 175 height 31
click at [585, 307] on div "Gmail" at bounding box center [552, 303] width 158 height 37
click at [692, 230] on div ".deletable-edge-delete-btn { width: 20px; height: 20px; border: 0px solid #ffff…" at bounding box center [849, 427] width 967 height 687
click at [549, 331] on div at bounding box center [552, 345] width 175 height 28
click at [564, 307] on div "Gmail" at bounding box center [552, 303] width 158 height 37
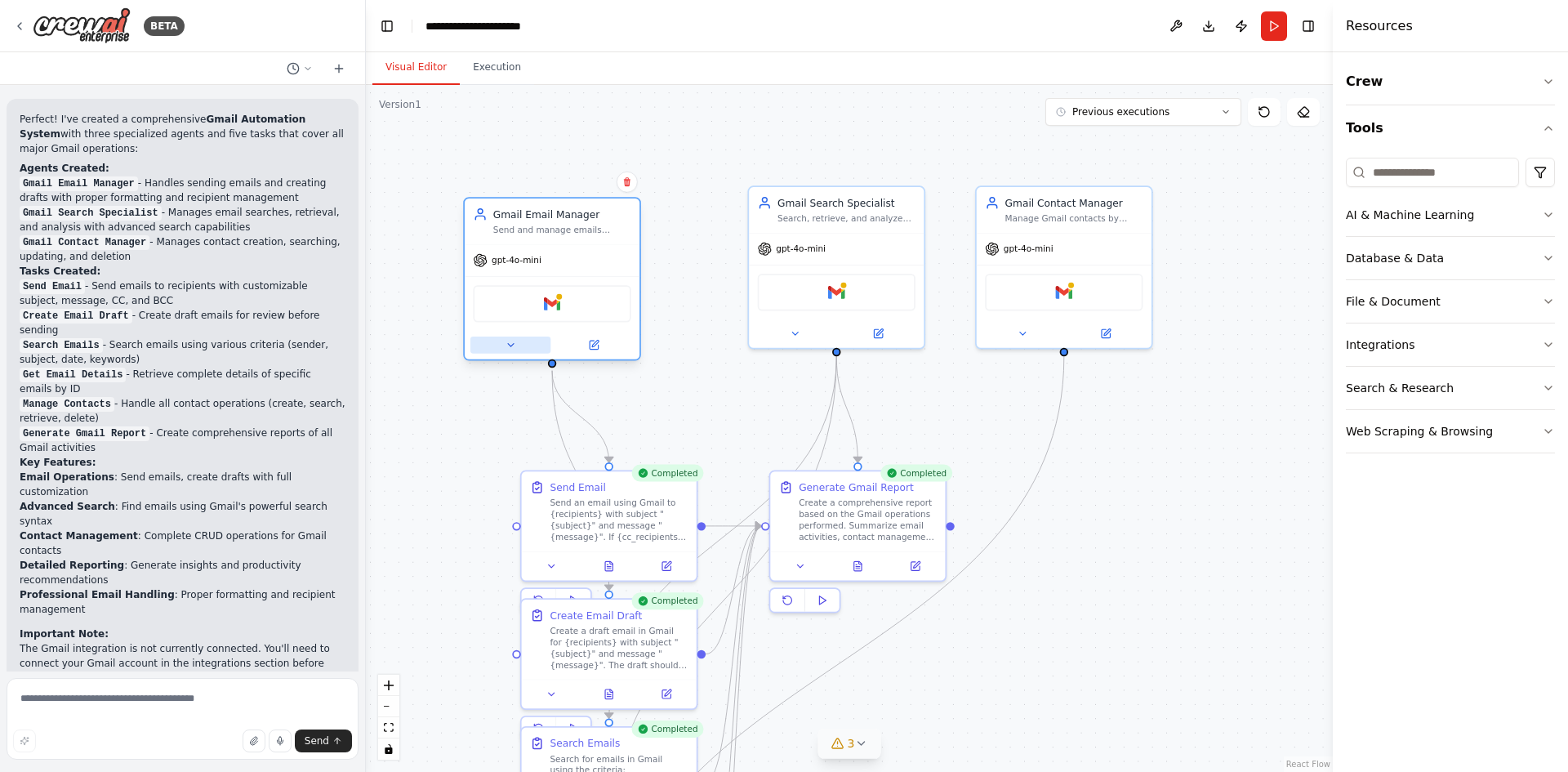
click at [514, 346] on icon at bounding box center [510, 345] width 11 height 11
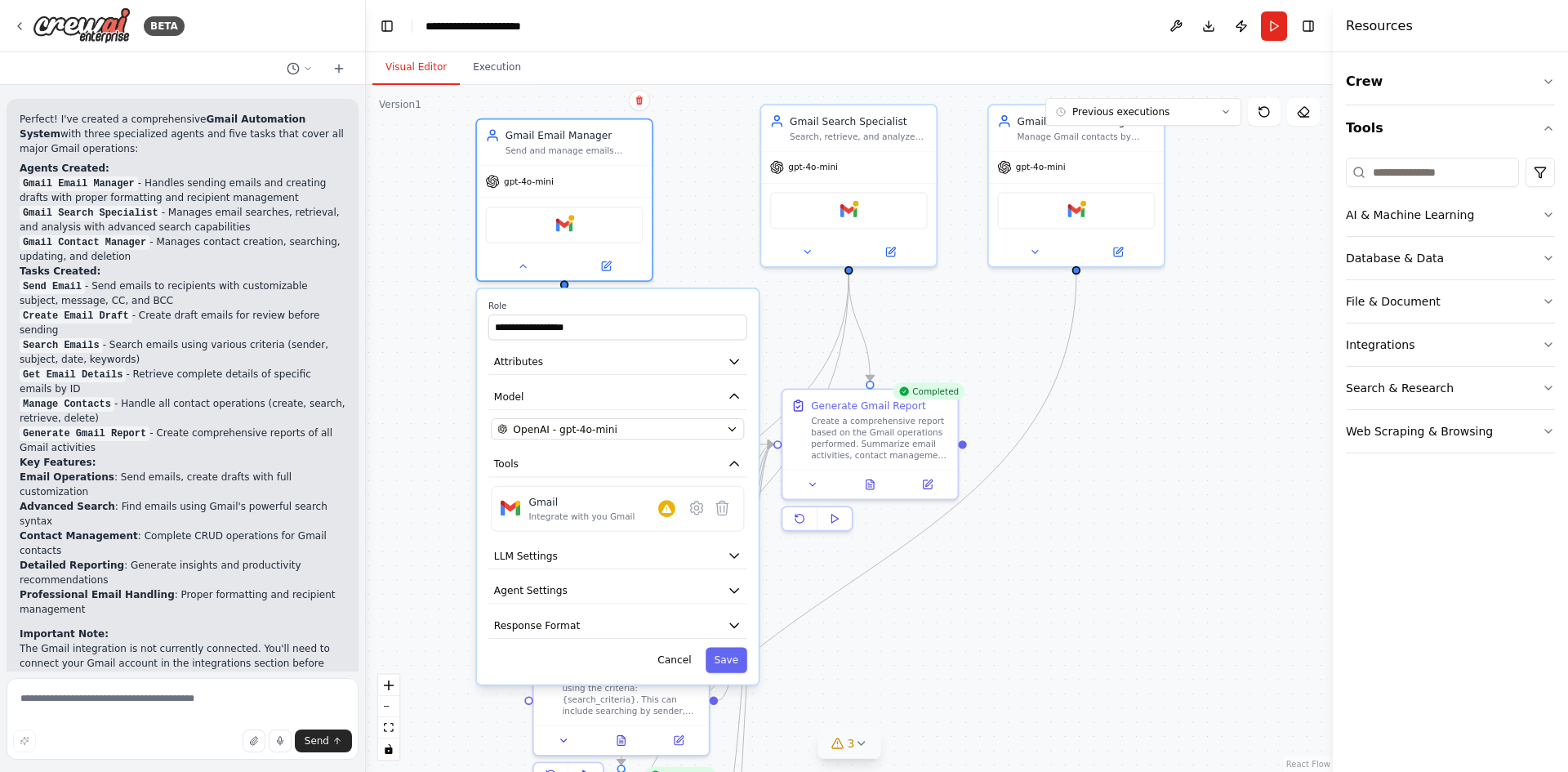
drag, startPoint x: 744, startPoint y: 233, endPoint x: 756, endPoint y: 153, distance: 80.9
click at [725, 362] on button "Attributes" at bounding box center [618, 362] width 259 height 26
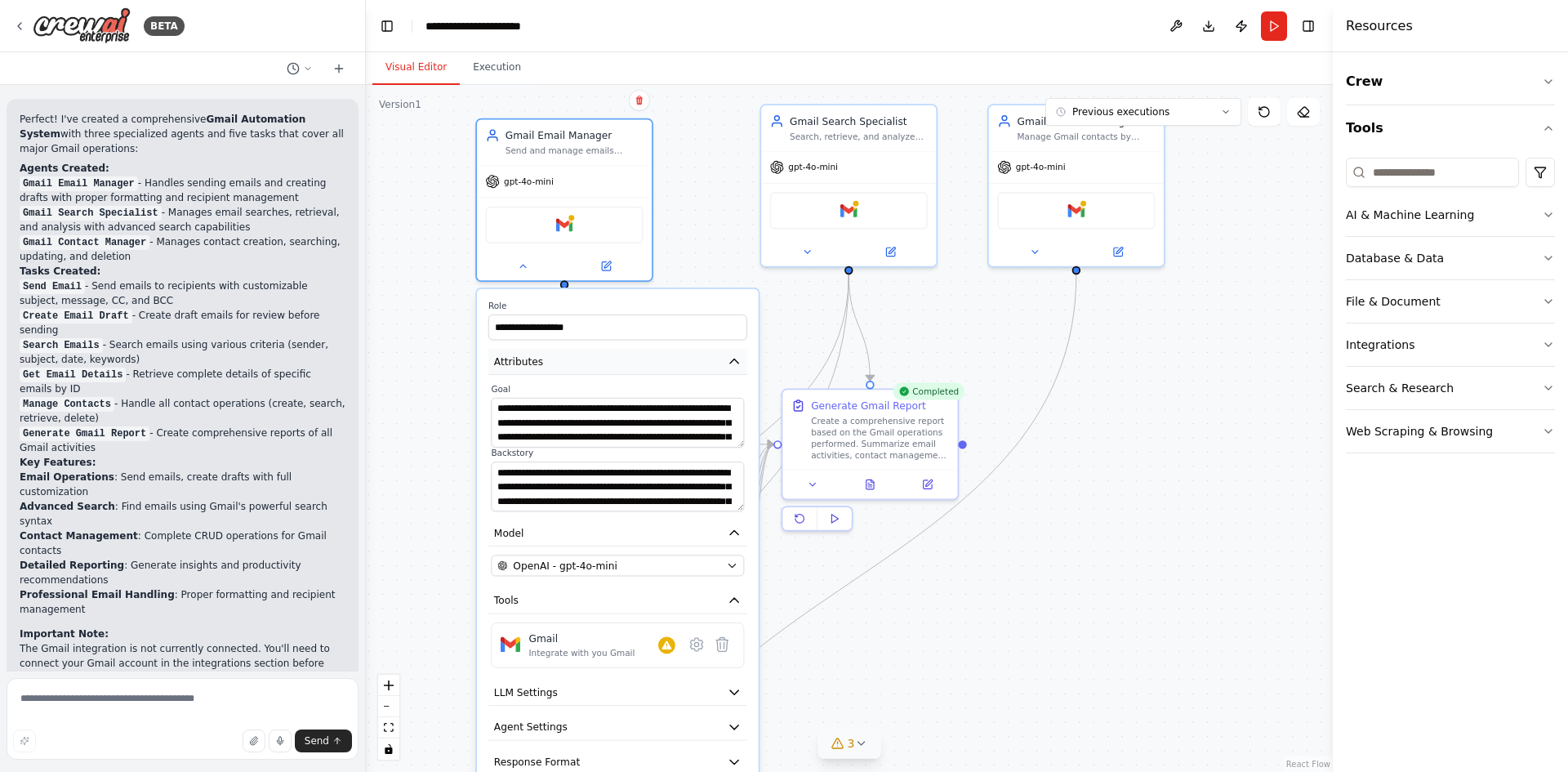
click at [731, 362] on icon "button" at bounding box center [733, 361] width 14 height 14
click at [729, 356] on icon "button" at bounding box center [733, 361] width 14 height 14
click at [734, 363] on icon "button" at bounding box center [734, 361] width 8 height 4
click at [736, 360] on icon "button" at bounding box center [734, 361] width 8 height 4
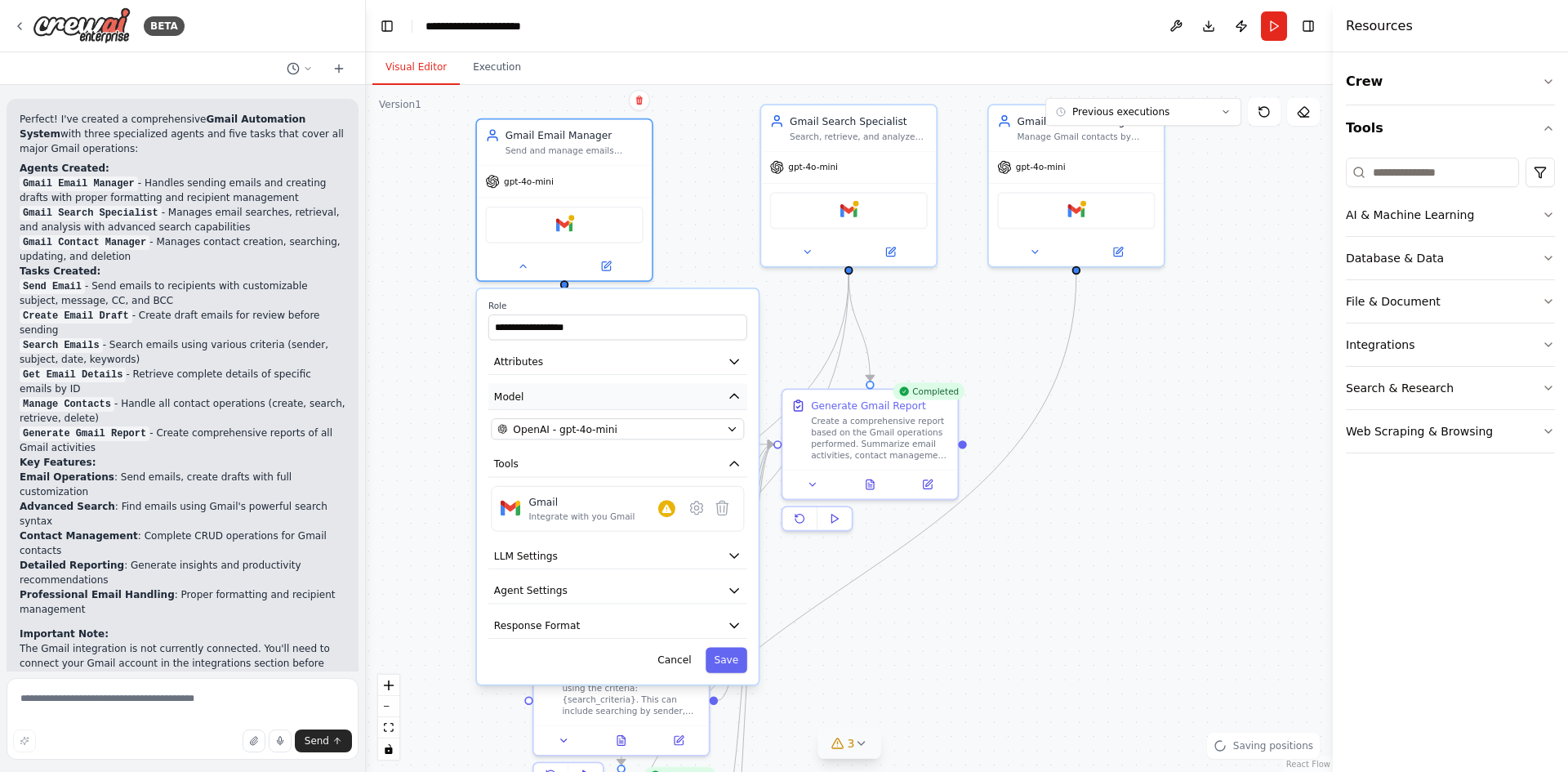
click at [732, 397] on icon "button" at bounding box center [734, 395] width 8 height 4
click at [735, 399] on icon "button" at bounding box center [733, 395] width 14 height 14
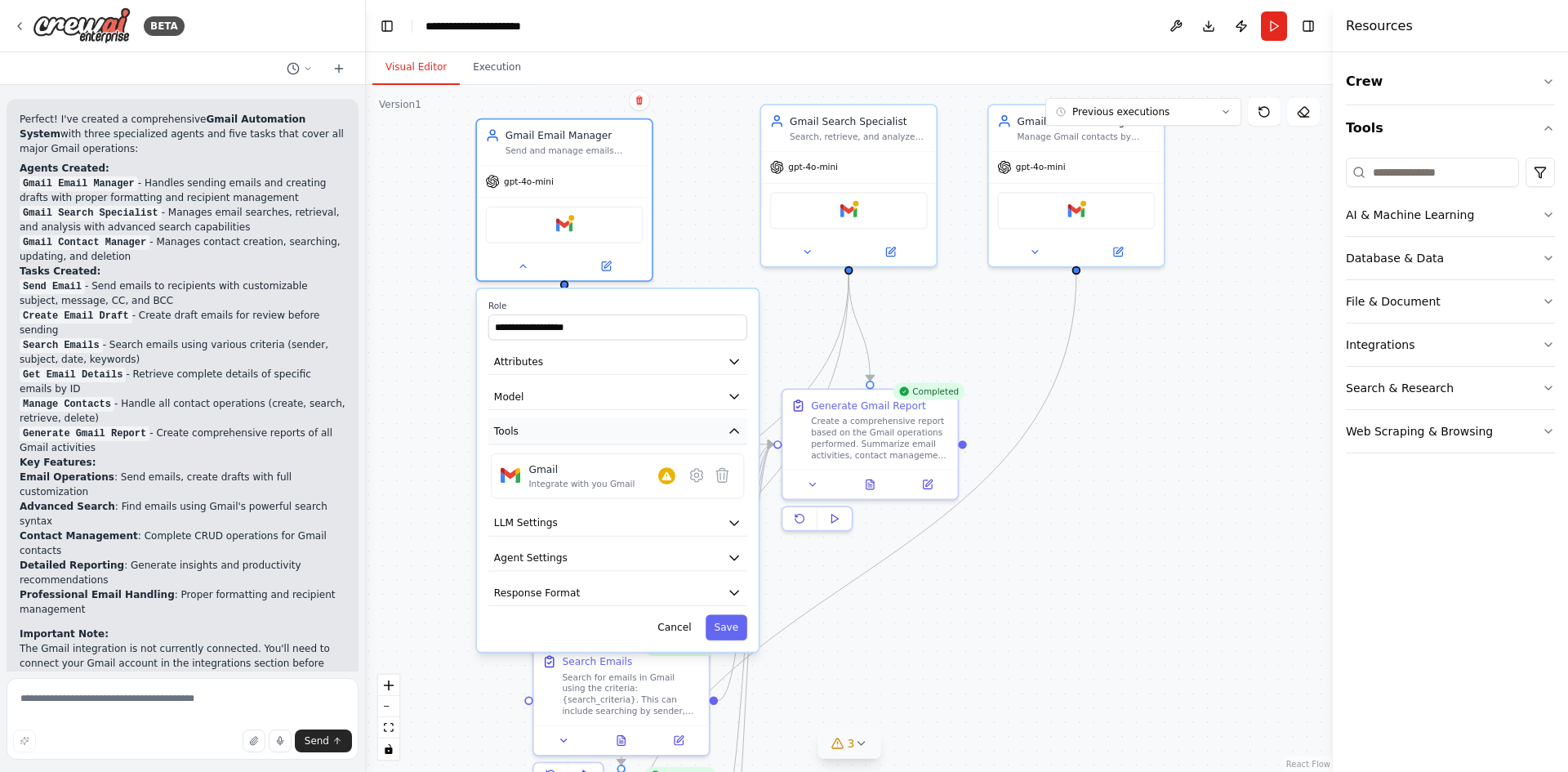
click at [733, 431] on icon "button" at bounding box center [734, 431] width 8 height 4
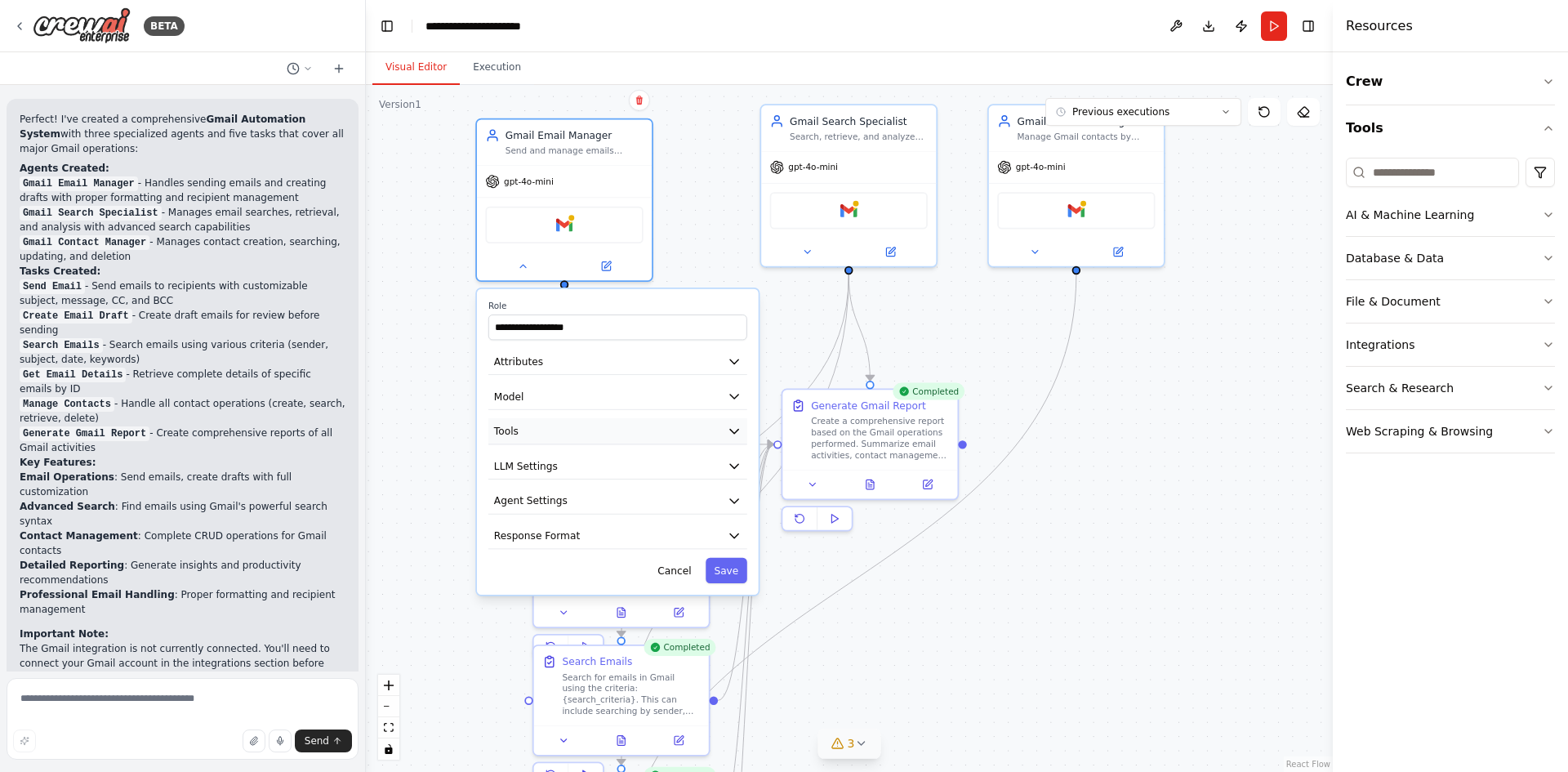
click at [733, 431] on icon "button" at bounding box center [734, 431] width 8 height 4
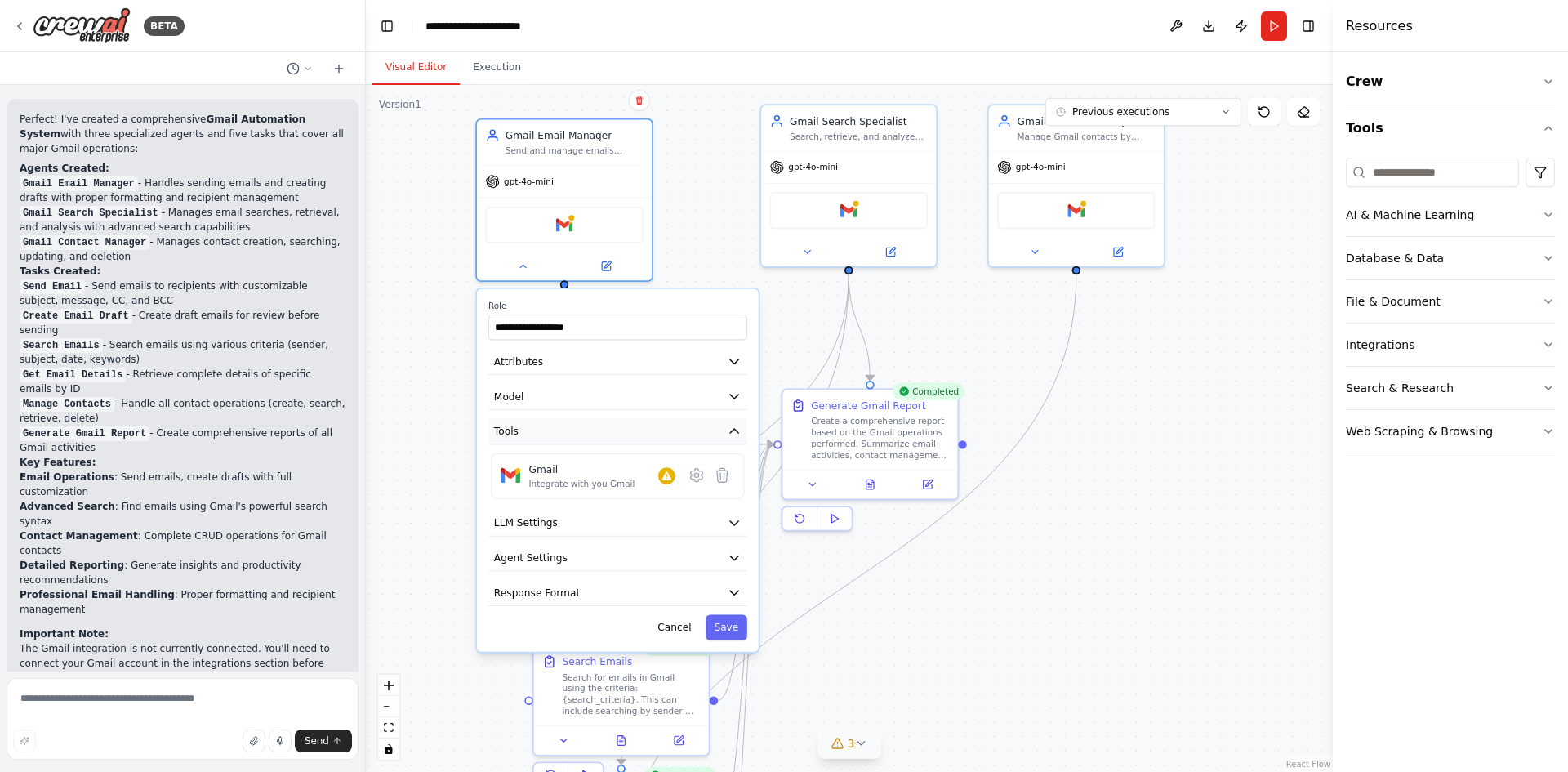
click at [733, 431] on icon "button" at bounding box center [734, 431] width 8 height 4
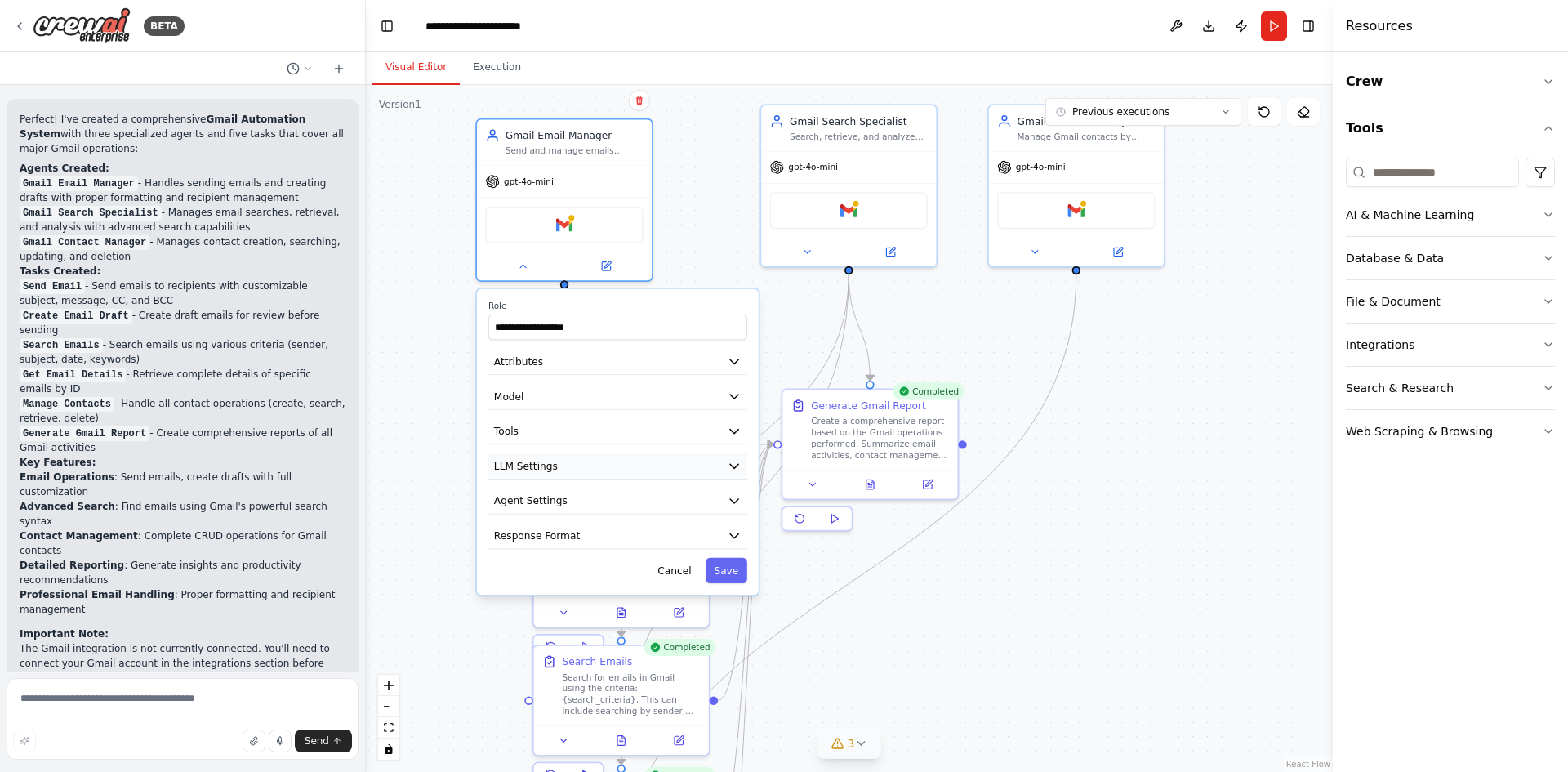
click at [735, 465] on icon "button" at bounding box center [734, 466] width 8 height 4
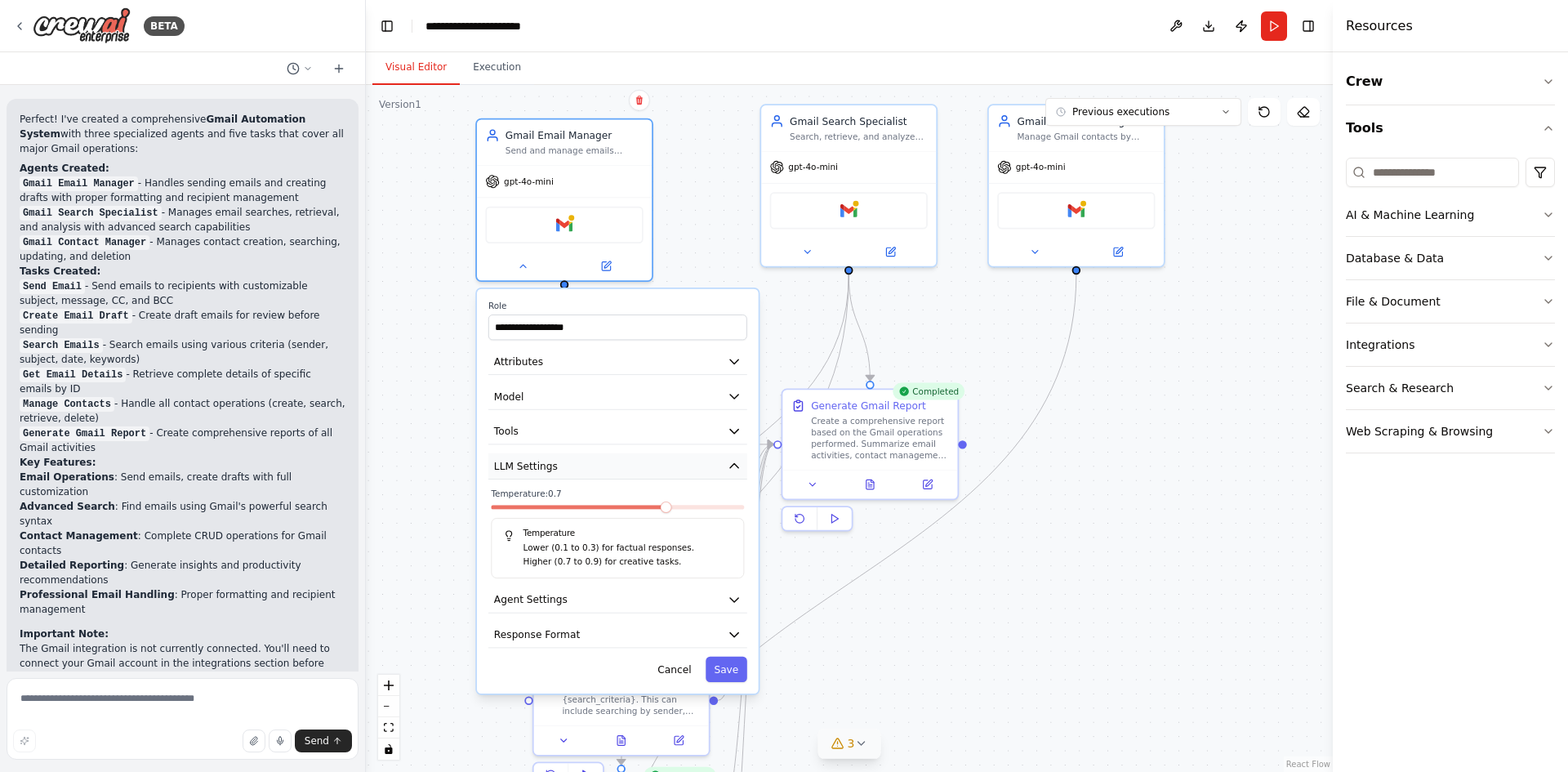
click at [735, 465] on icon "button" at bounding box center [734, 466] width 8 height 4
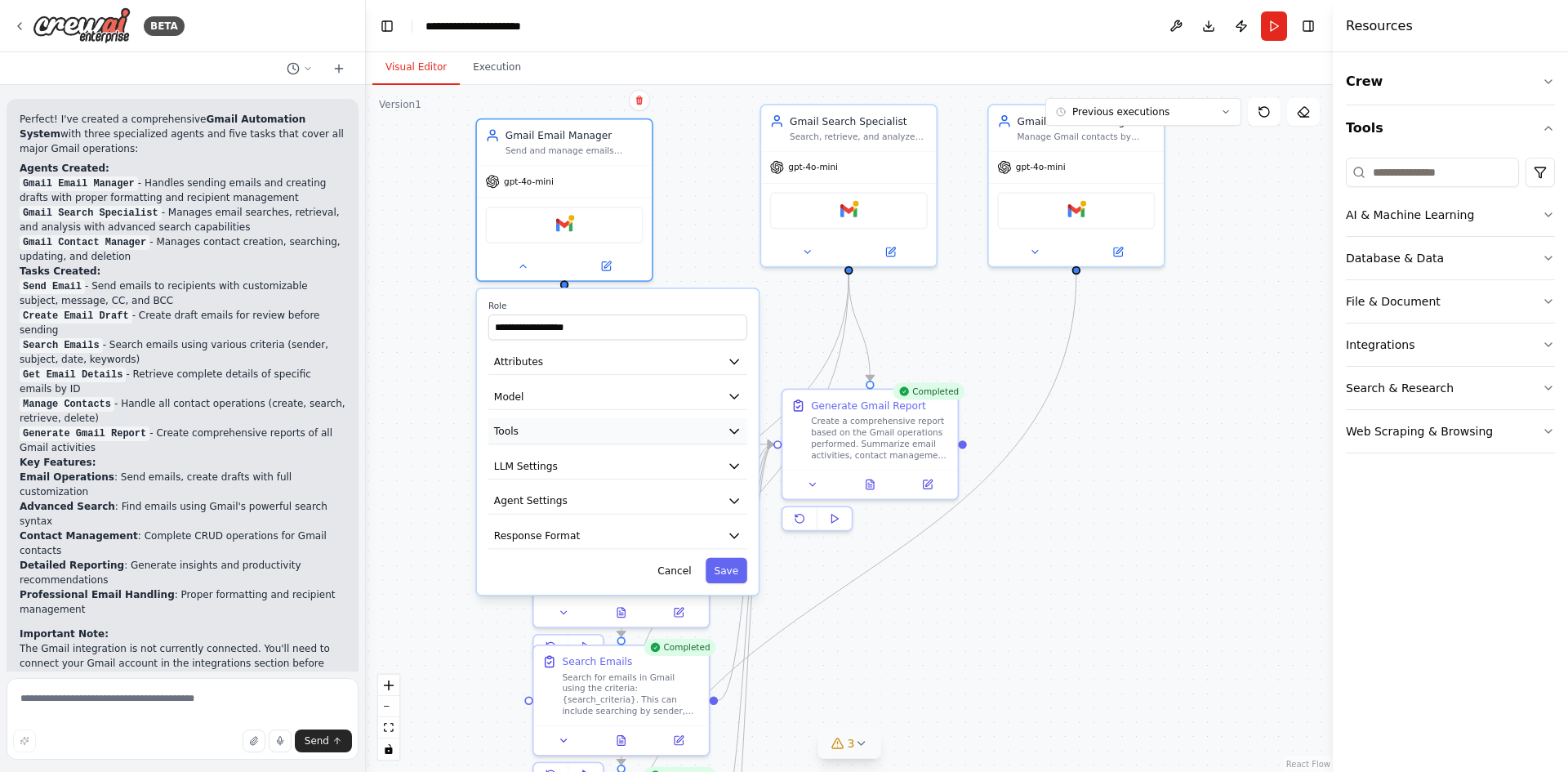
click at [732, 437] on icon "button" at bounding box center [733, 430] width 14 height 14
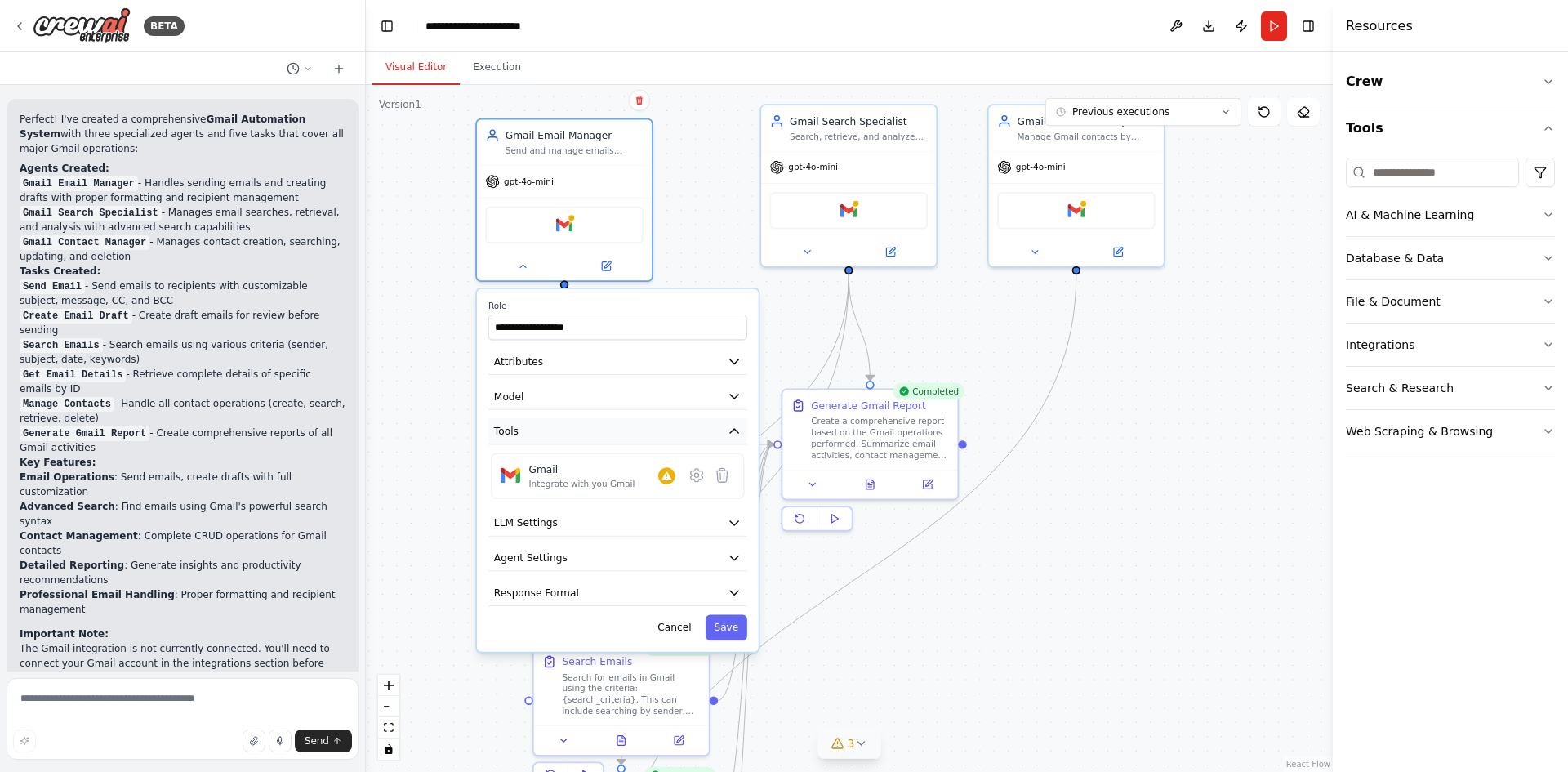
click at [732, 437] on icon "button" at bounding box center [733, 430] width 14 height 14
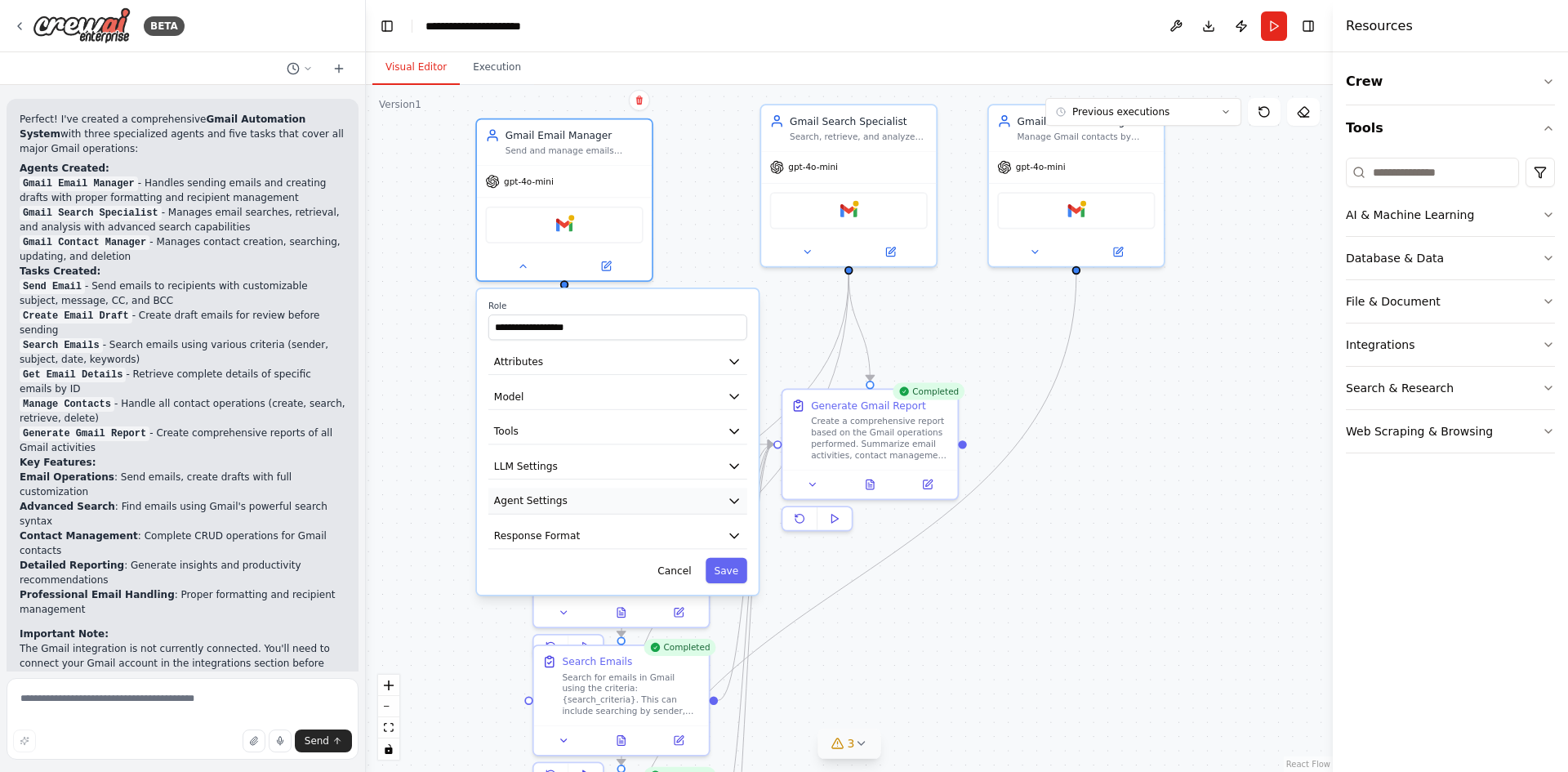
click at [732, 494] on icon "button" at bounding box center [733, 500] width 14 height 14
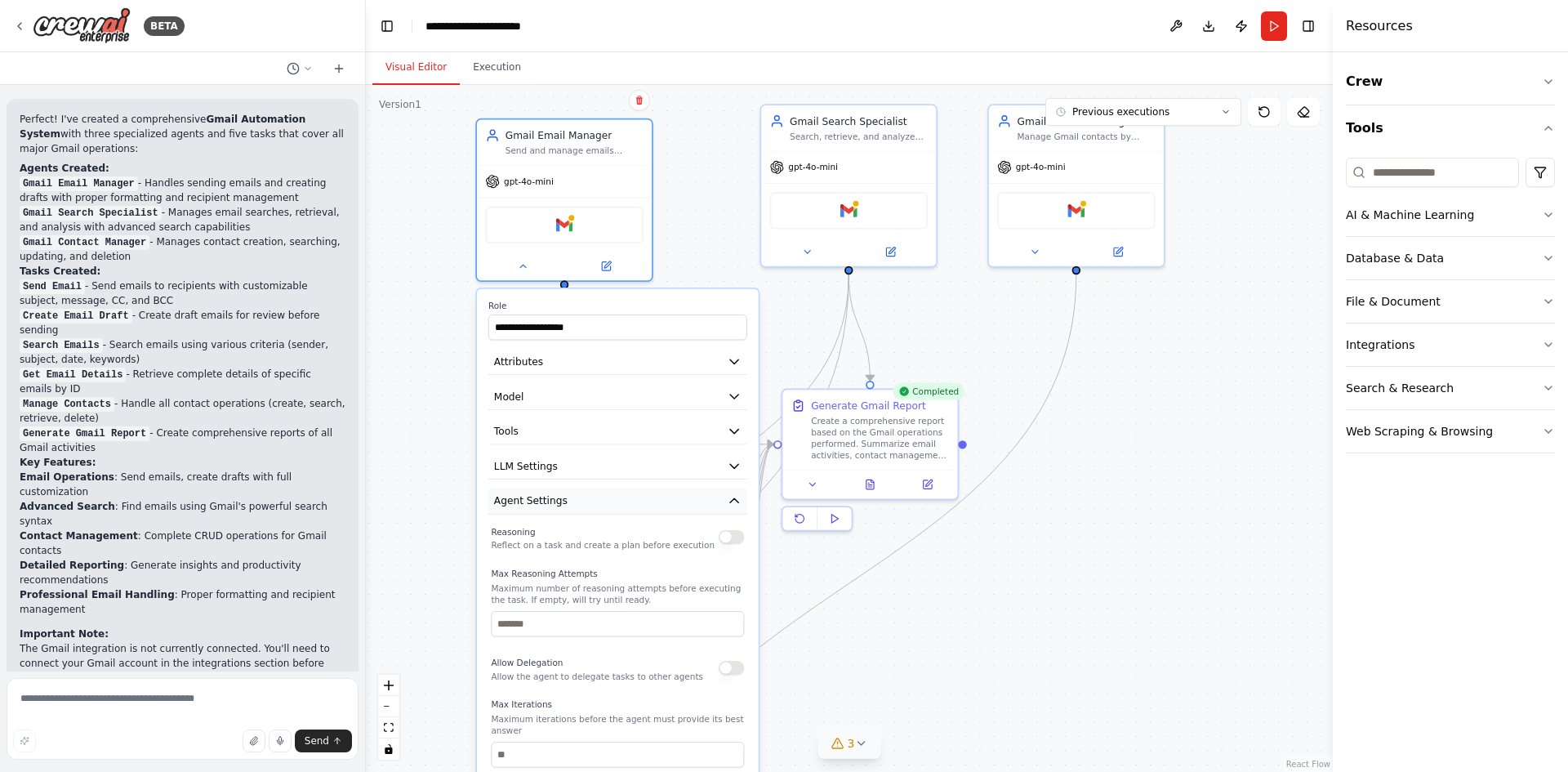
click at [732, 494] on icon "button" at bounding box center [733, 500] width 14 height 14
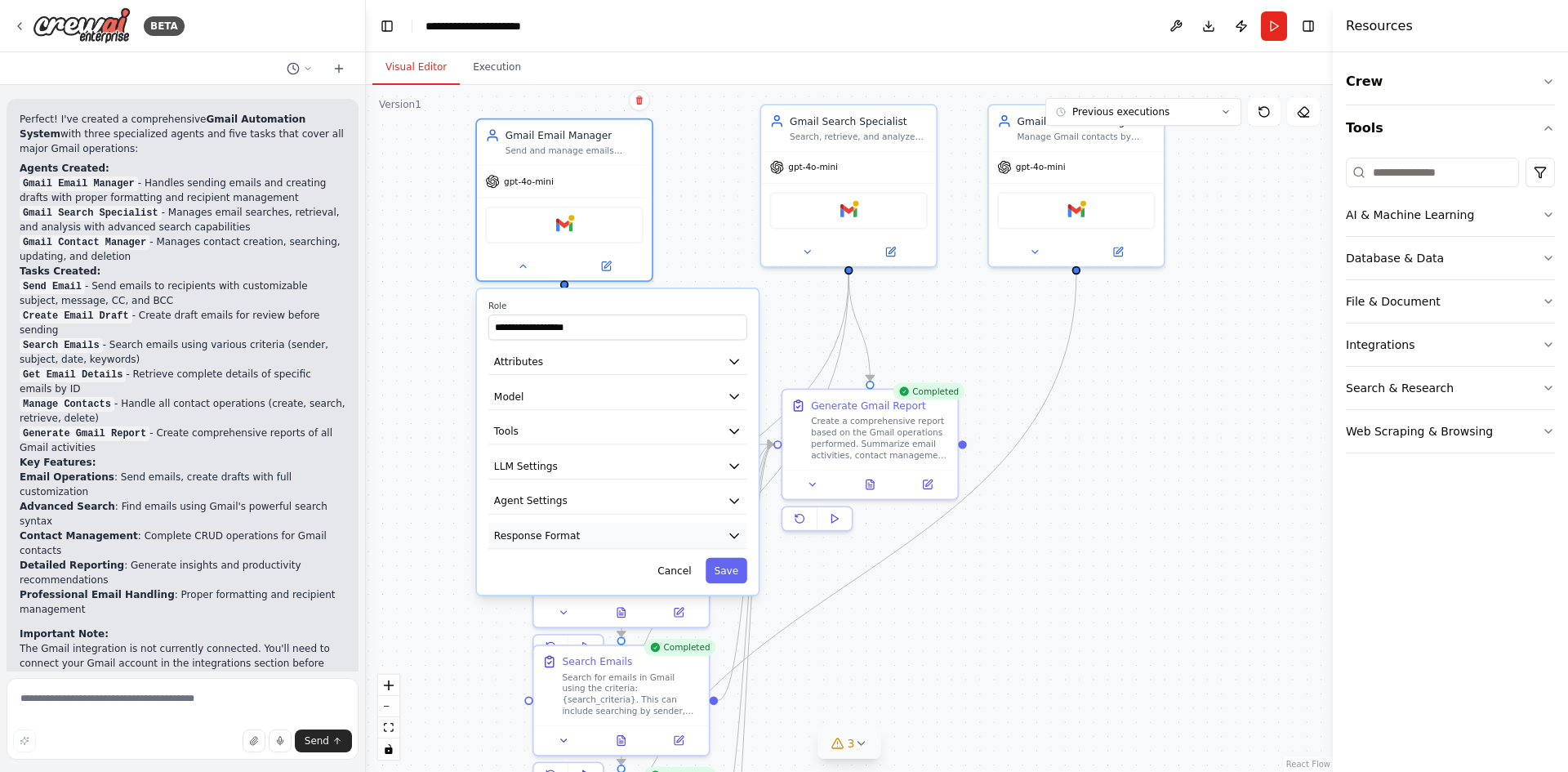
click at [737, 532] on icon "button" at bounding box center [733, 535] width 14 height 14
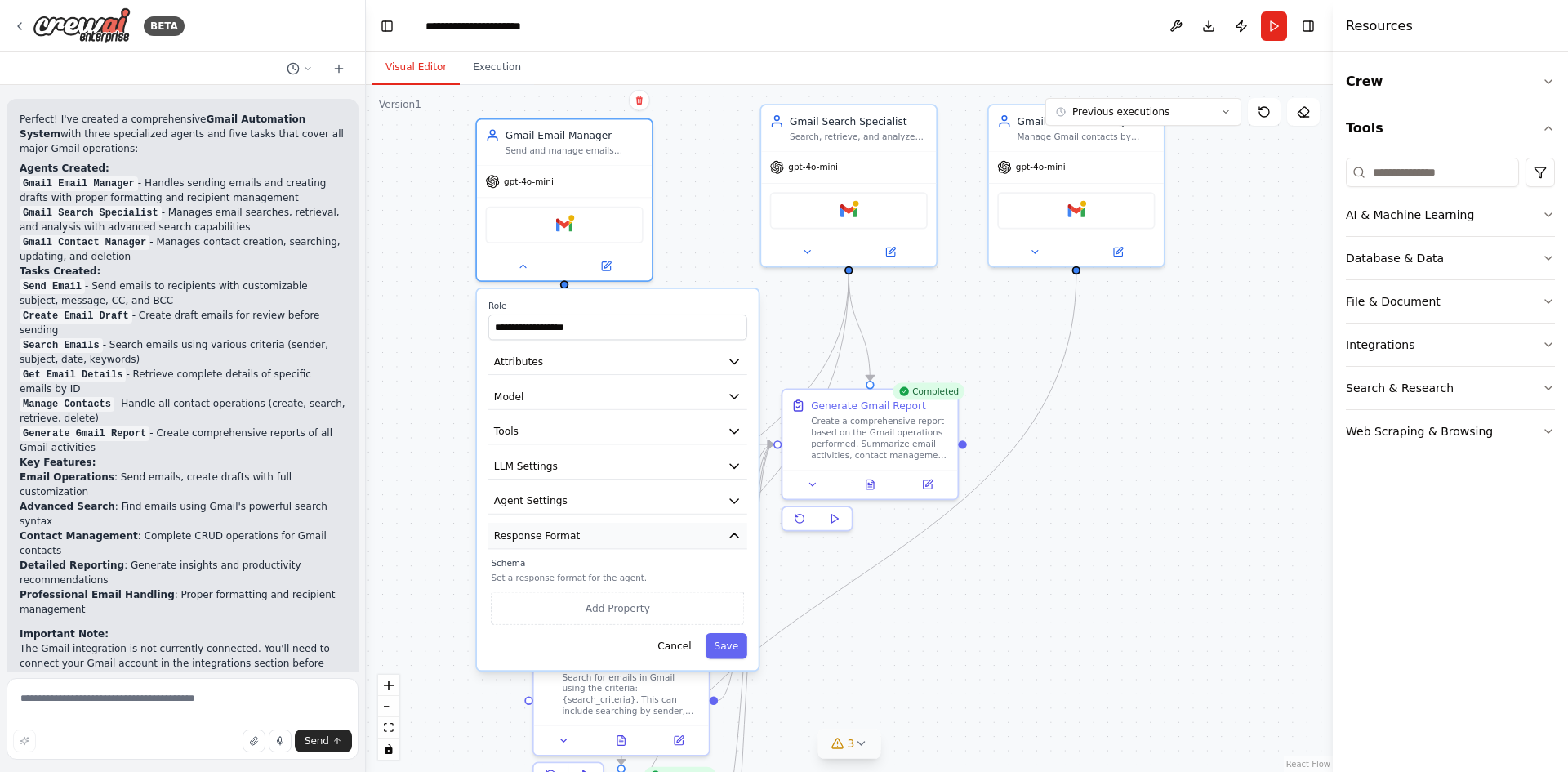
click at [737, 532] on icon "button" at bounding box center [733, 535] width 14 height 14
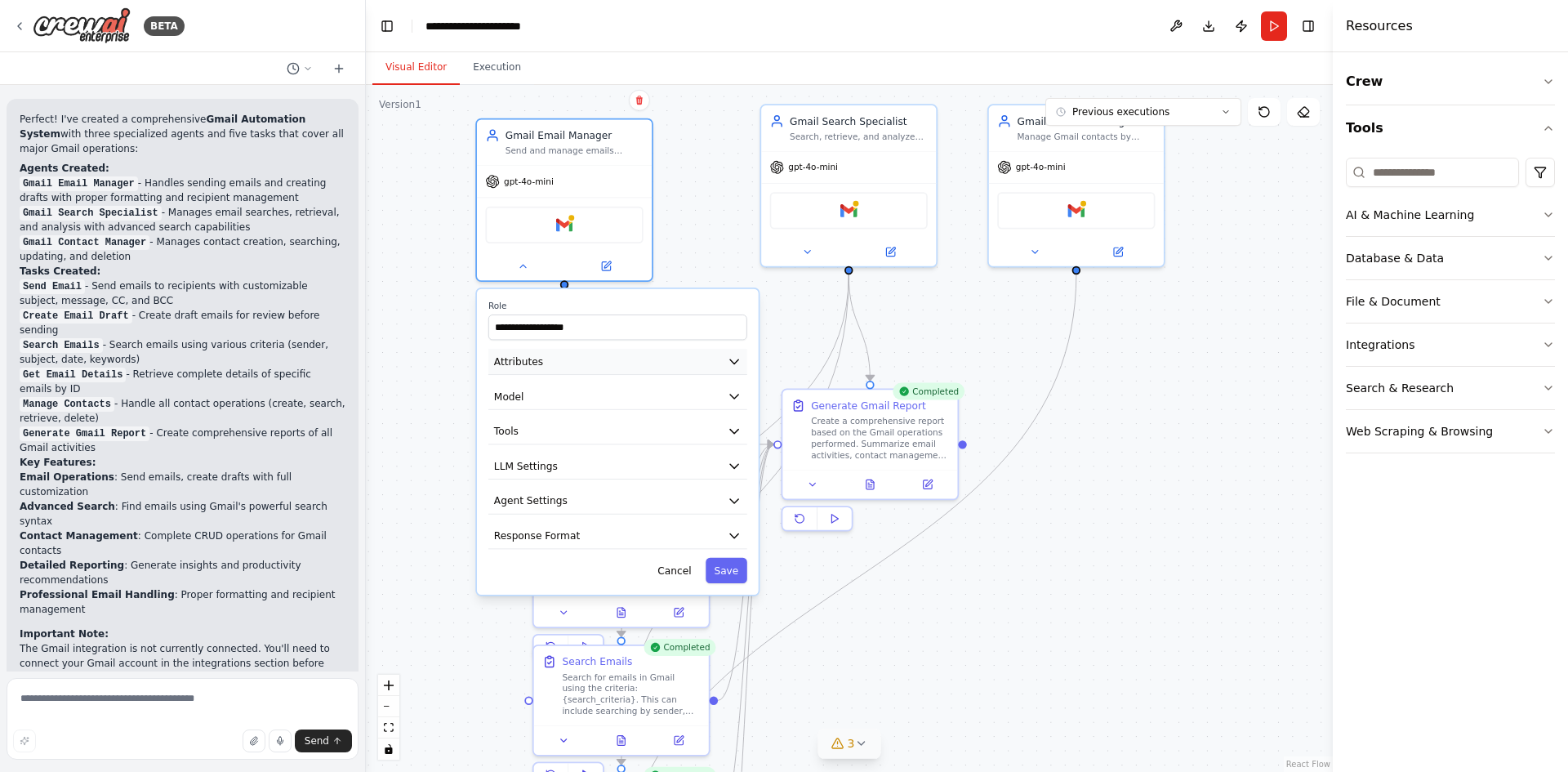
click at [731, 369] on icon "button" at bounding box center [733, 361] width 14 height 14
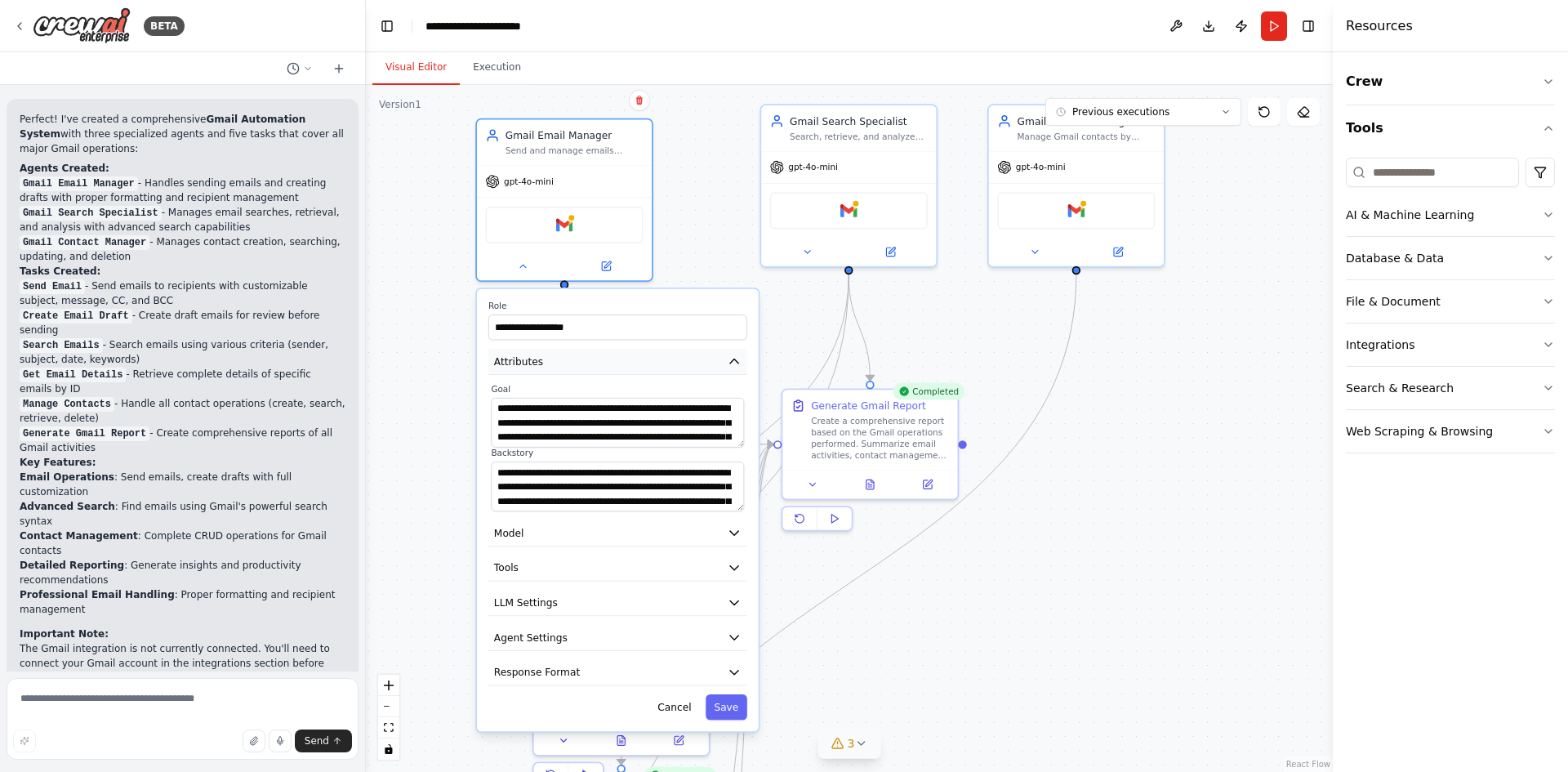
click at [731, 369] on icon "button" at bounding box center [733, 361] width 14 height 14
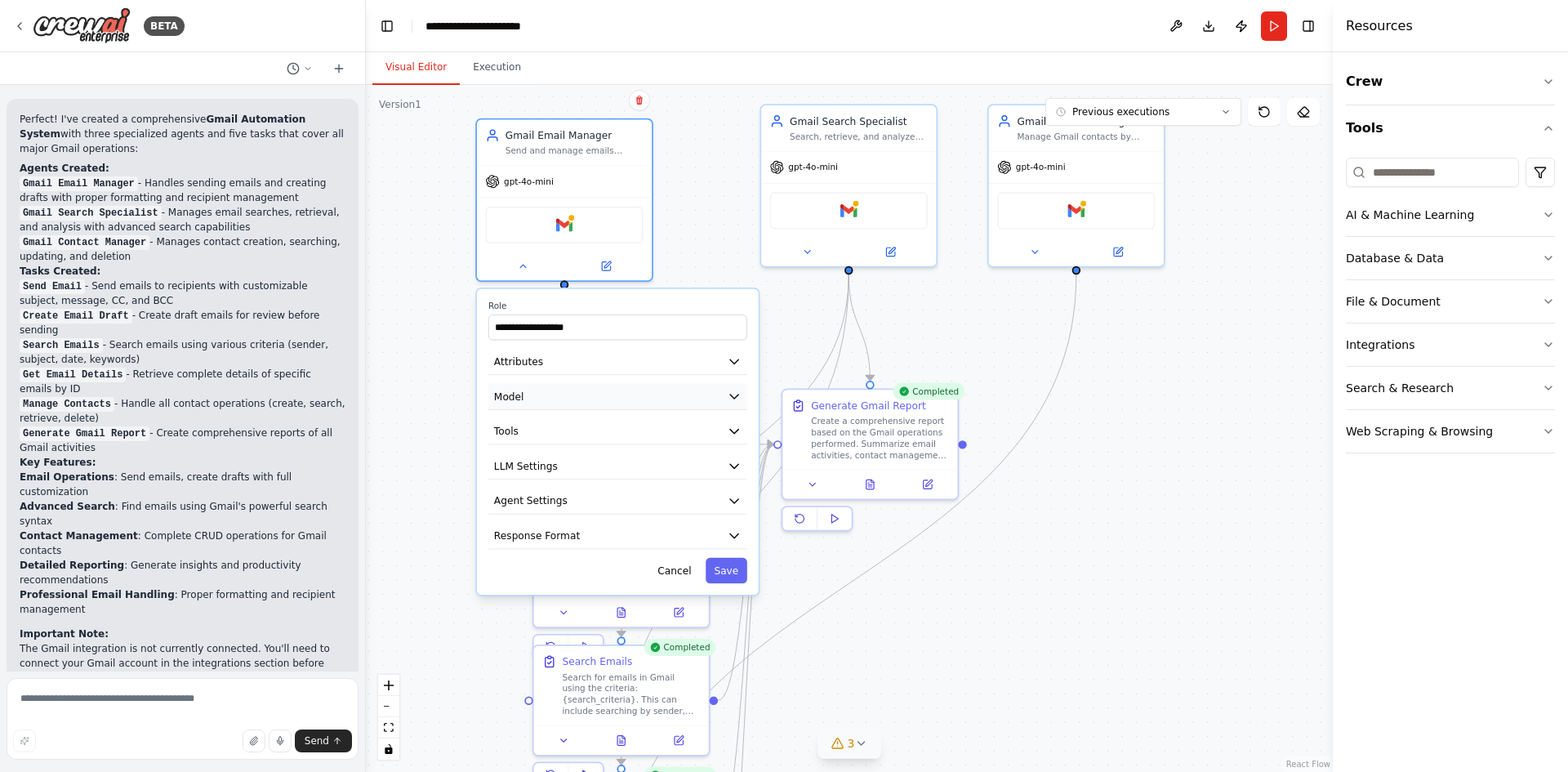
click at [737, 397] on icon "button" at bounding box center [734, 396] width 8 height 4
click at [737, 397] on icon "button" at bounding box center [734, 395] width 8 height 4
click at [734, 430] on icon "button" at bounding box center [734, 431] width 8 height 4
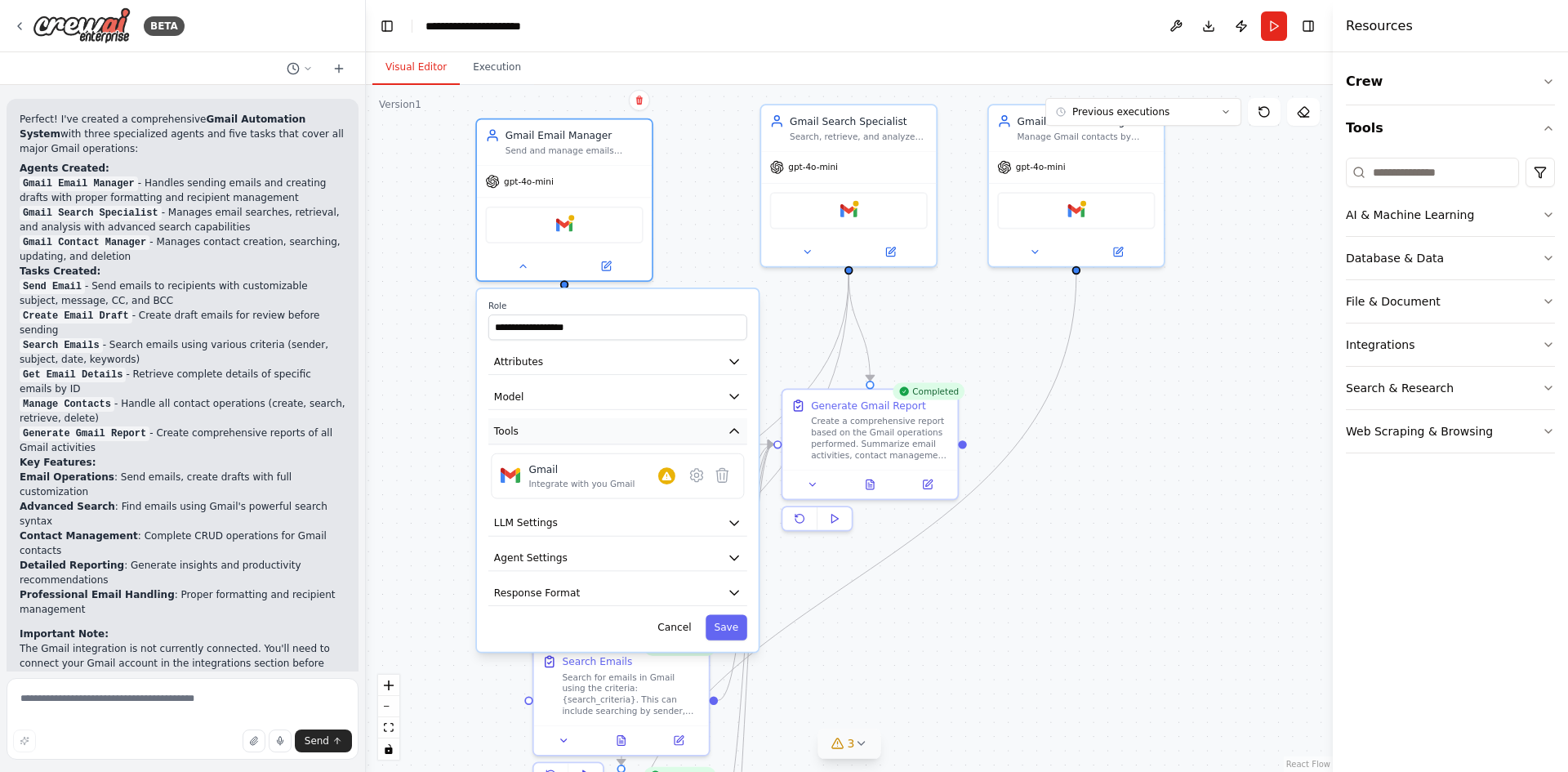
click at [734, 430] on icon "button" at bounding box center [734, 431] width 8 height 4
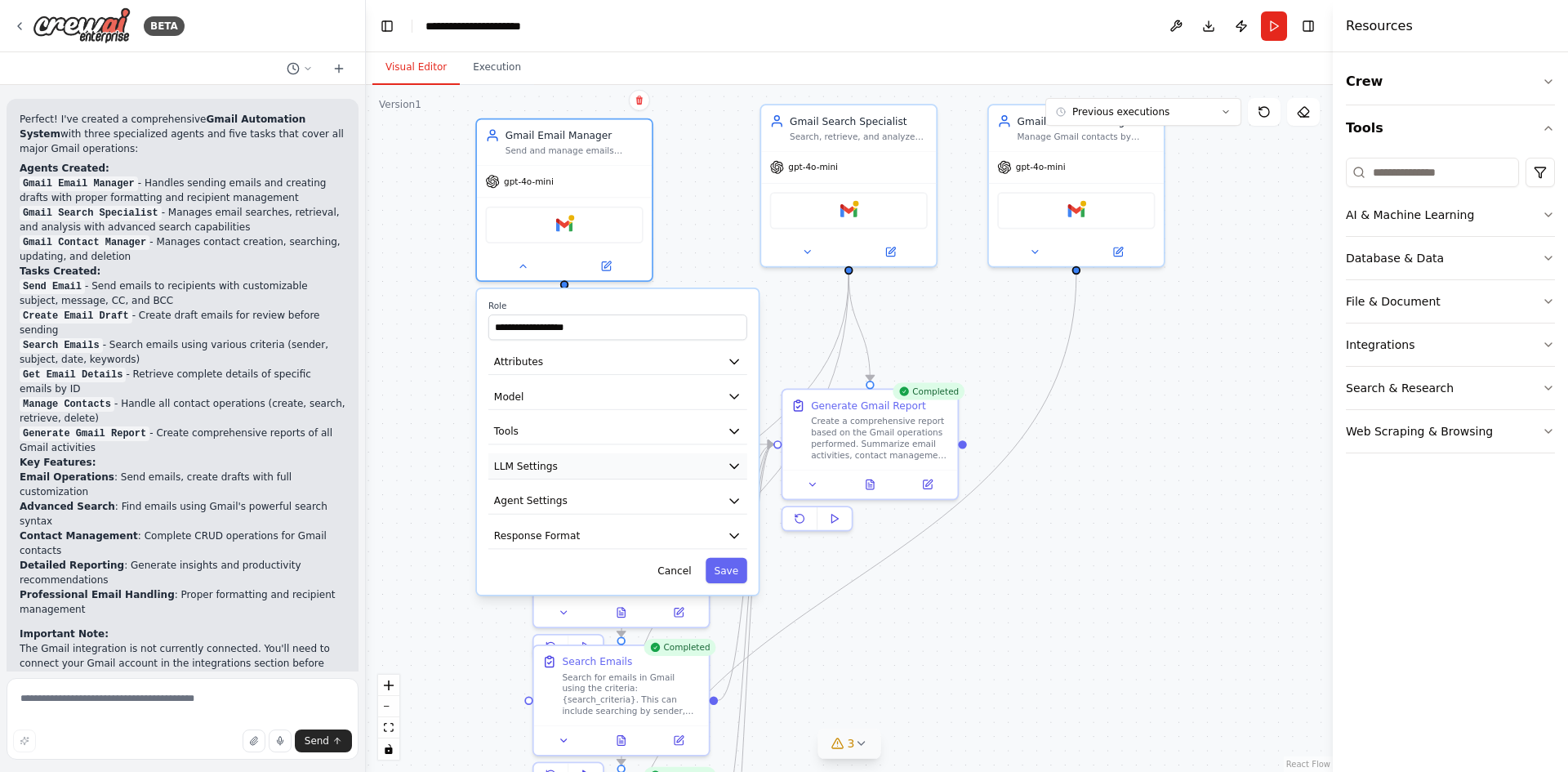
click at [729, 480] on button "LLM Settings" at bounding box center [618, 466] width 259 height 26
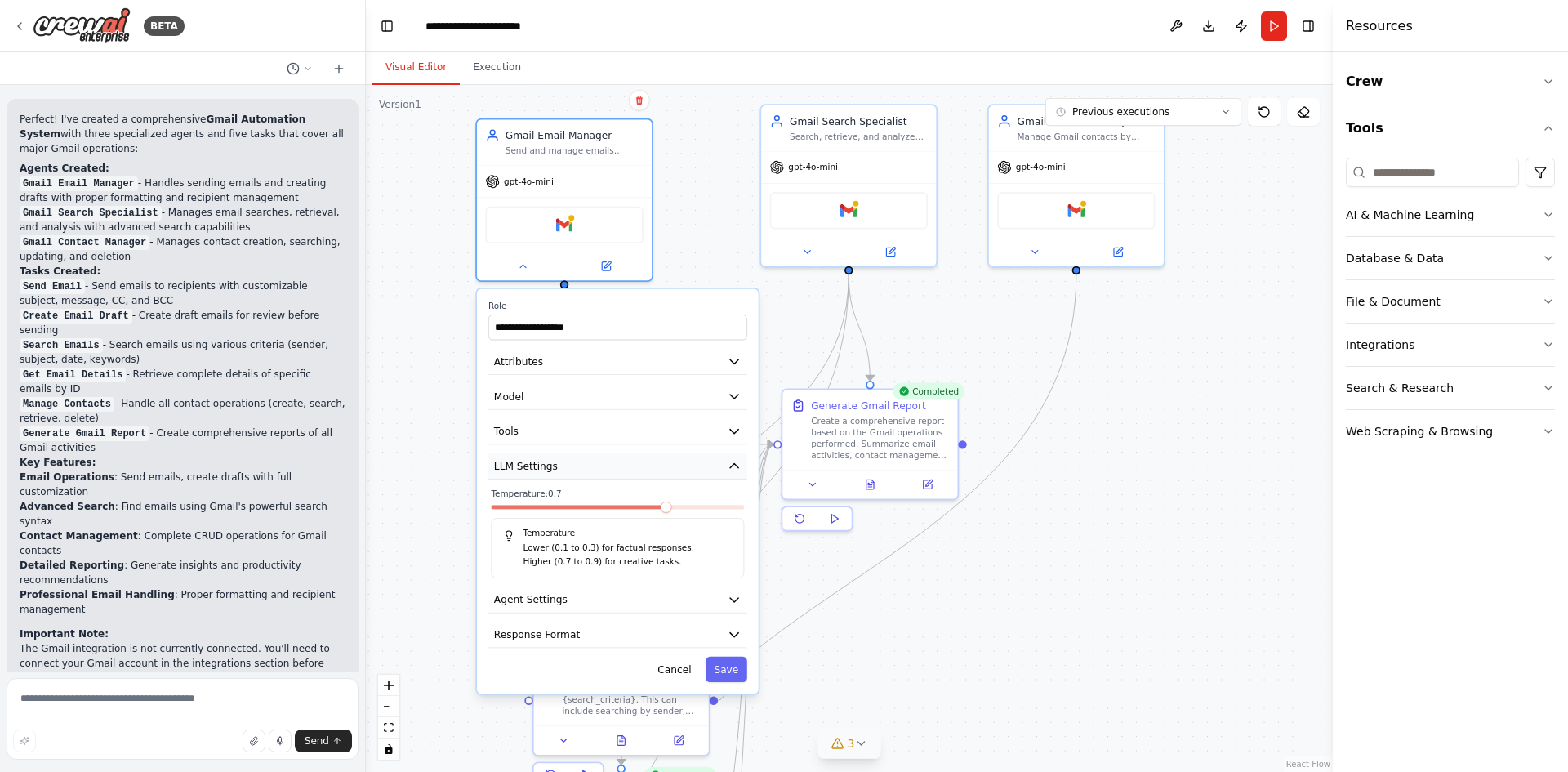
click at [730, 466] on icon "button" at bounding box center [733, 465] width 14 height 14
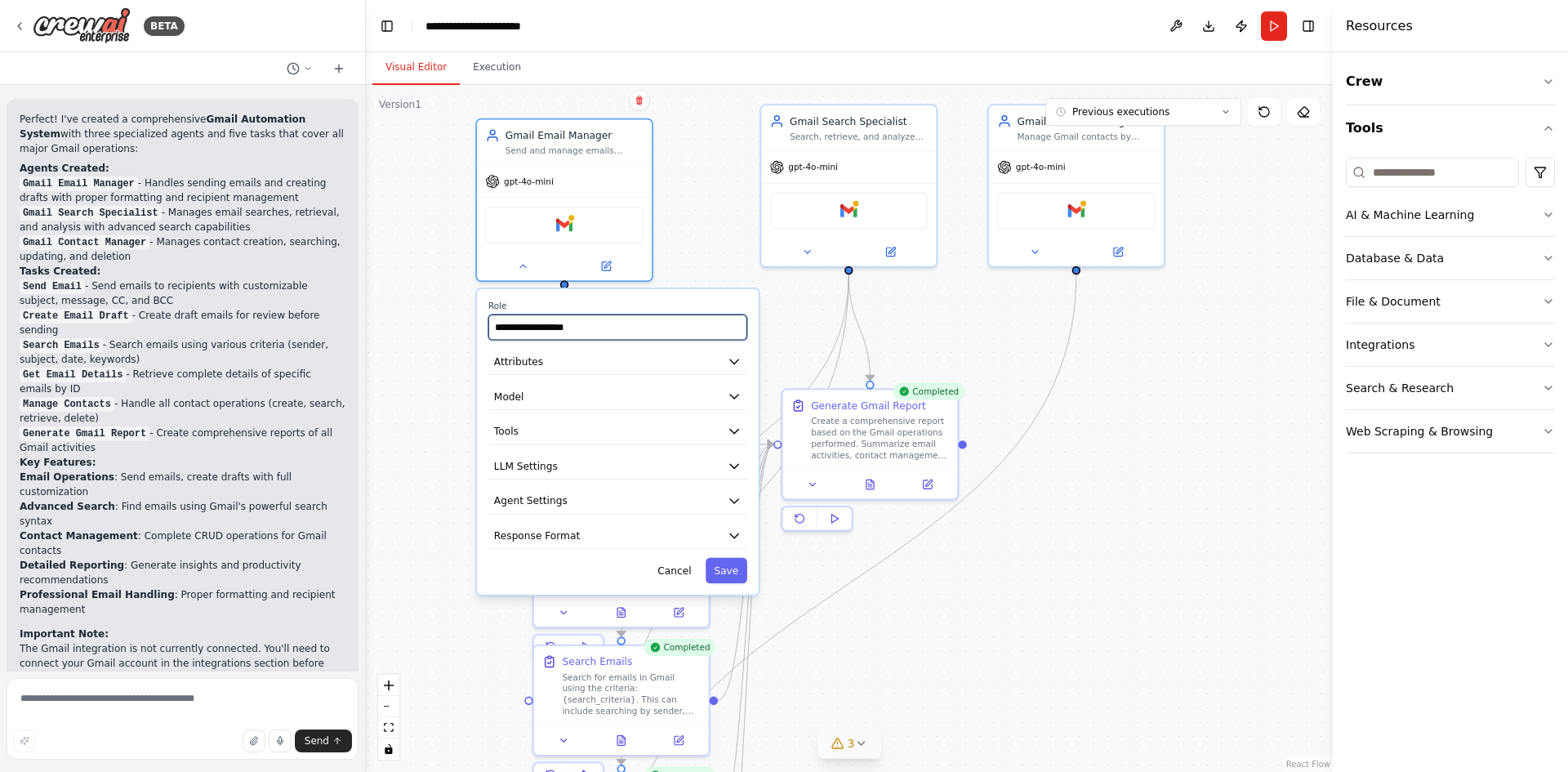
click at [723, 335] on input "**********" at bounding box center [618, 327] width 259 height 26
click at [980, 304] on div "**********" at bounding box center [849, 427] width 967 height 687
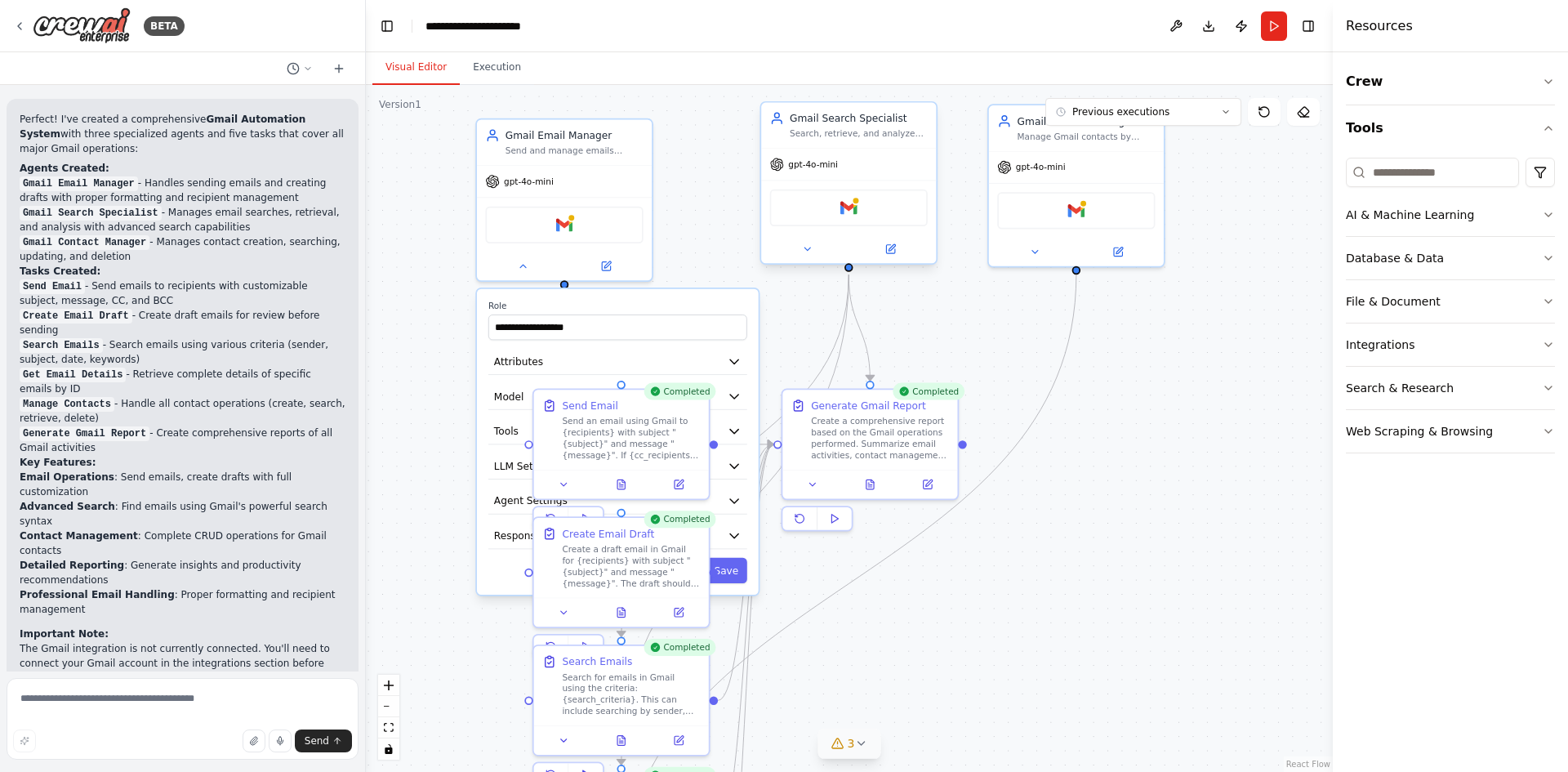
click at [903, 155] on div "gpt-4o-mini" at bounding box center [848, 165] width 175 height 31
click at [889, 211] on div "Gmail" at bounding box center [849, 208] width 158 height 37
click at [809, 259] on div at bounding box center [848, 249] width 175 height 28
click at [808, 251] on icon at bounding box center [807, 249] width 11 height 11
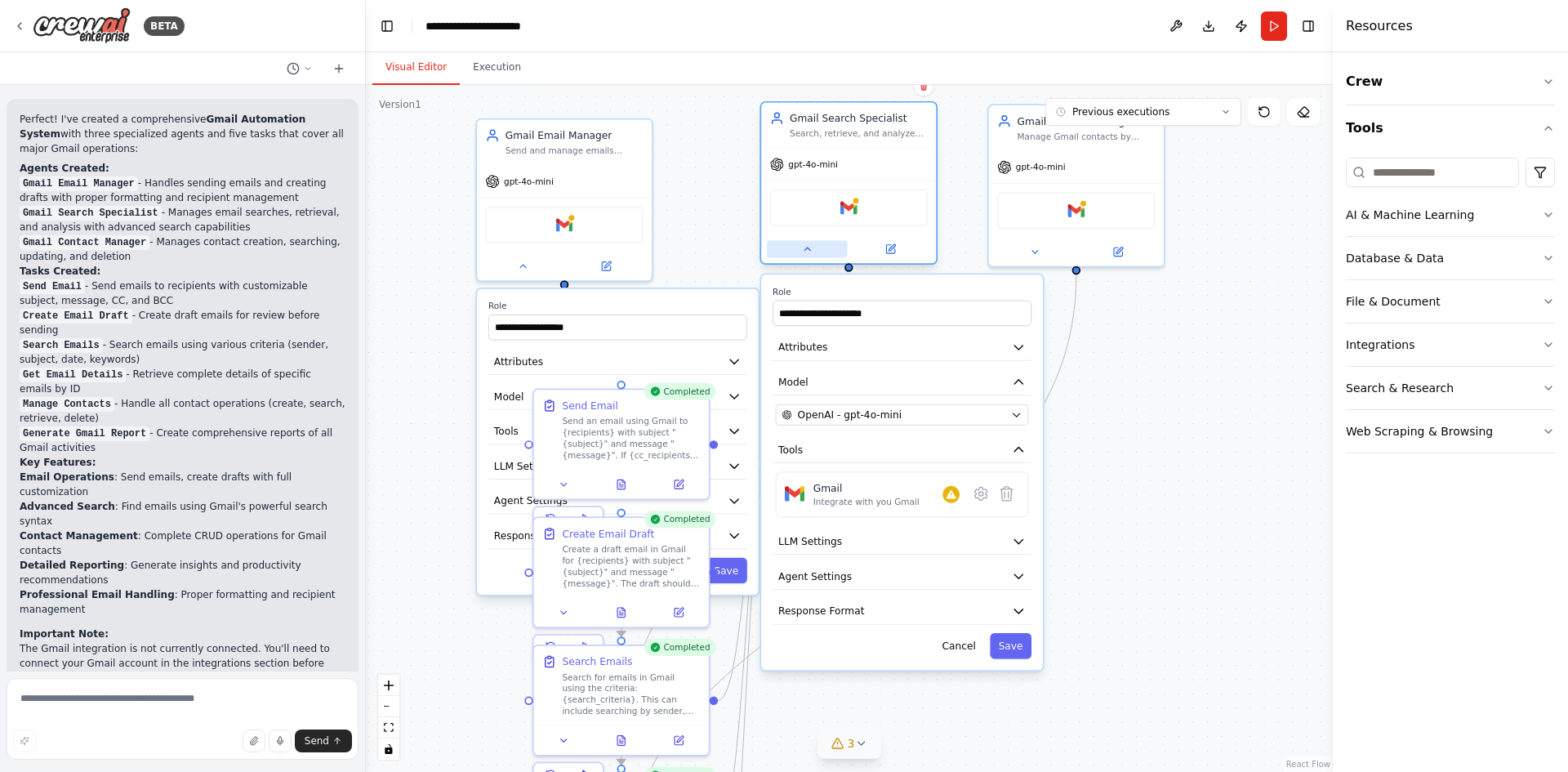
click at [808, 251] on icon at bounding box center [807, 249] width 11 height 11
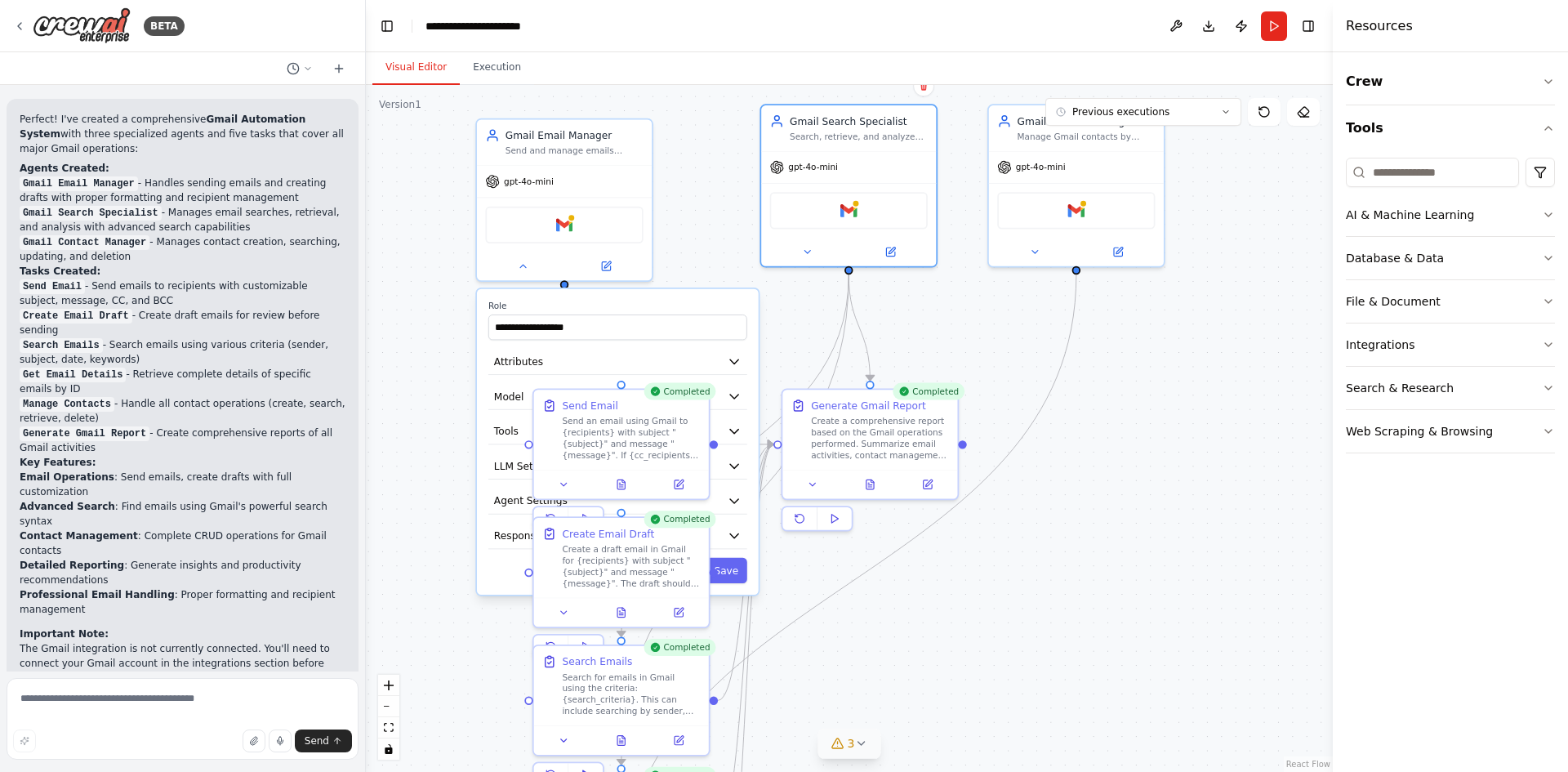
click at [775, 316] on div "**********" at bounding box center [849, 427] width 967 height 687
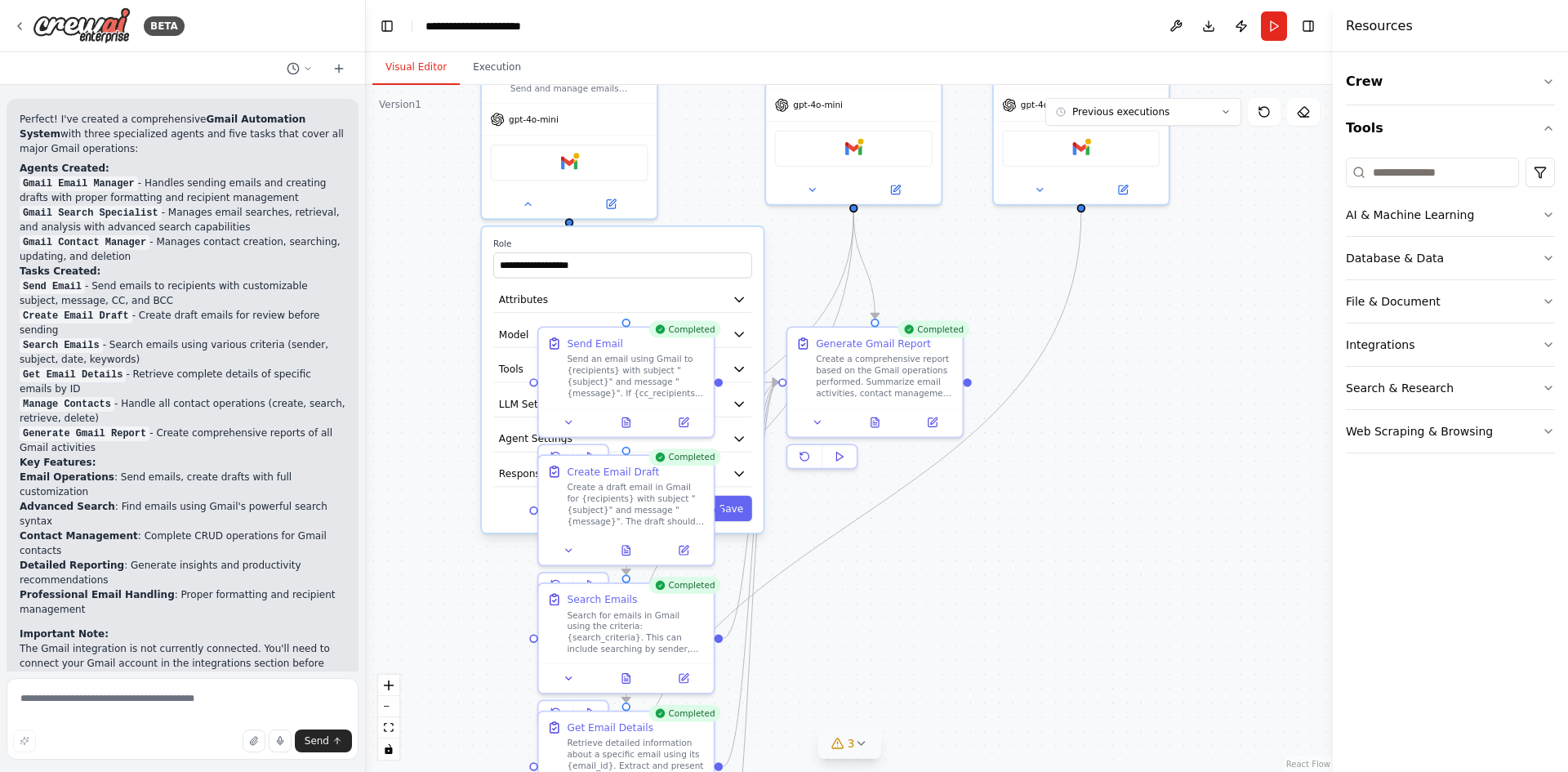
drag, startPoint x: 737, startPoint y: 246, endPoint x: 738, endPoint y: 170, distance: 76.0
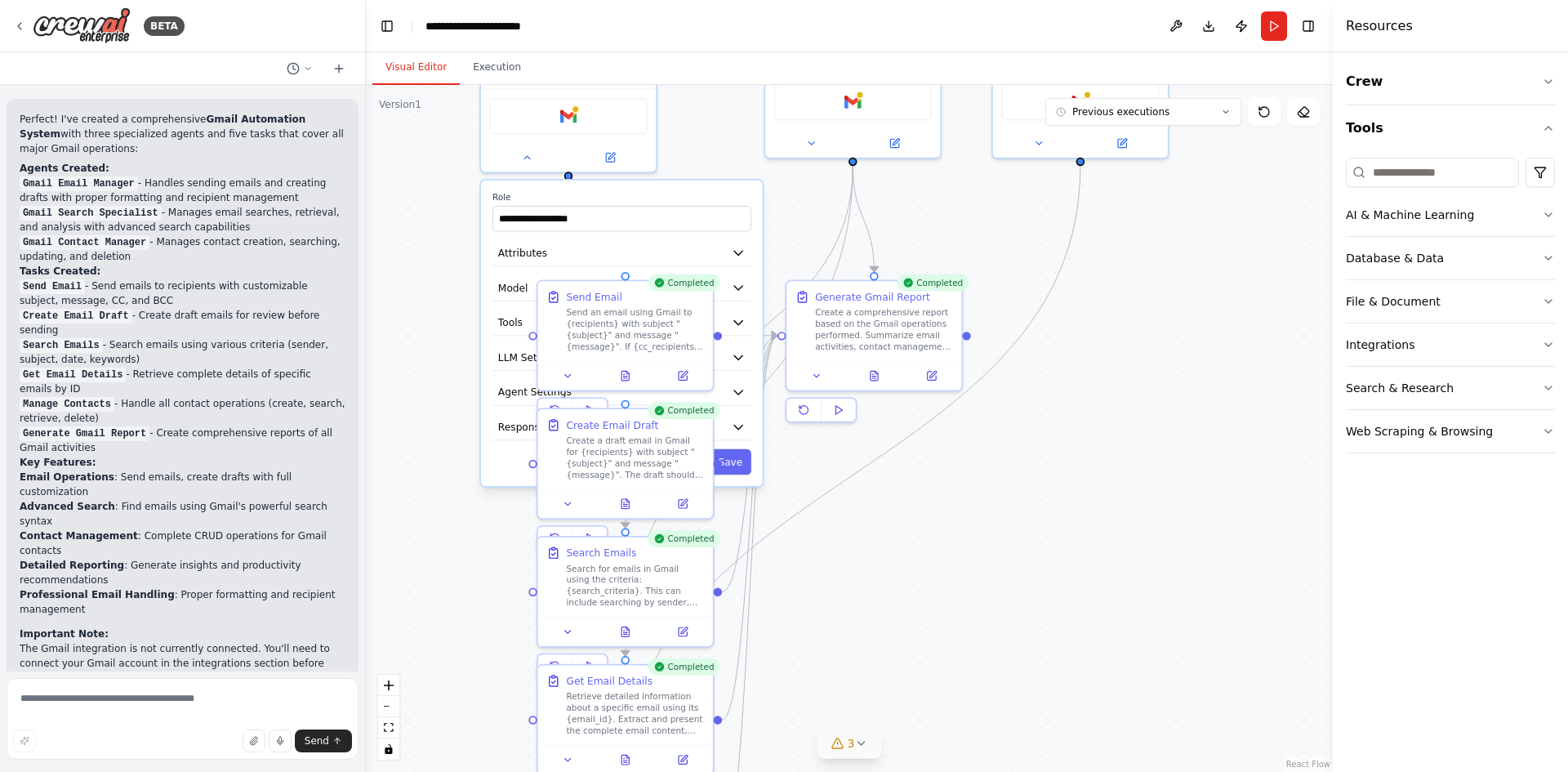
click at [694, 160] on div "**********" at bounding box center [849, 427] width 967 height 687
click at [510, 149] on button at bounding box center [527, 154] width 80 height 17
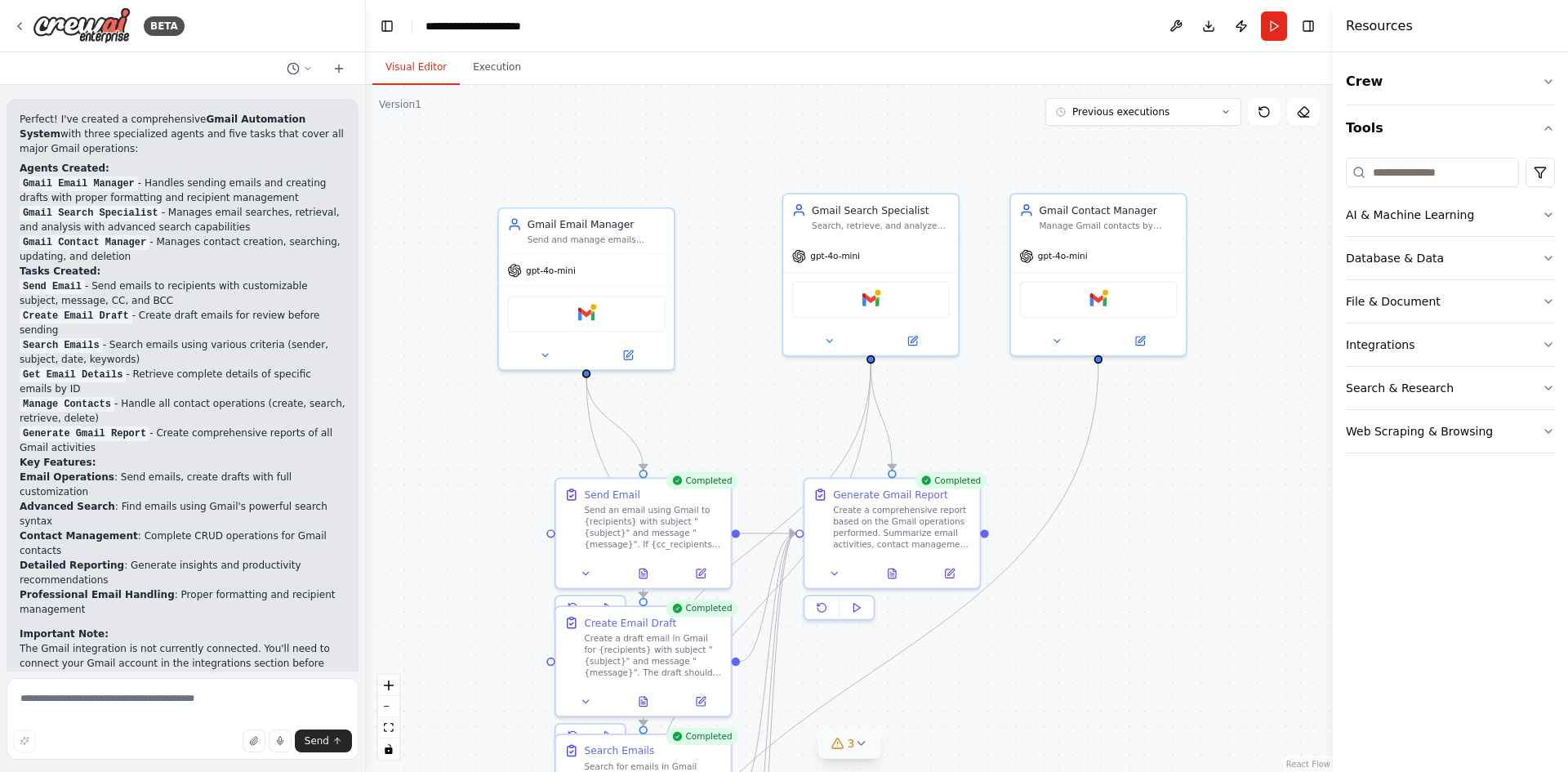
drag, startPoint x: 679, startPoint y: 152, endPoint x: 697, endPoint y: 349, distance: 197.8
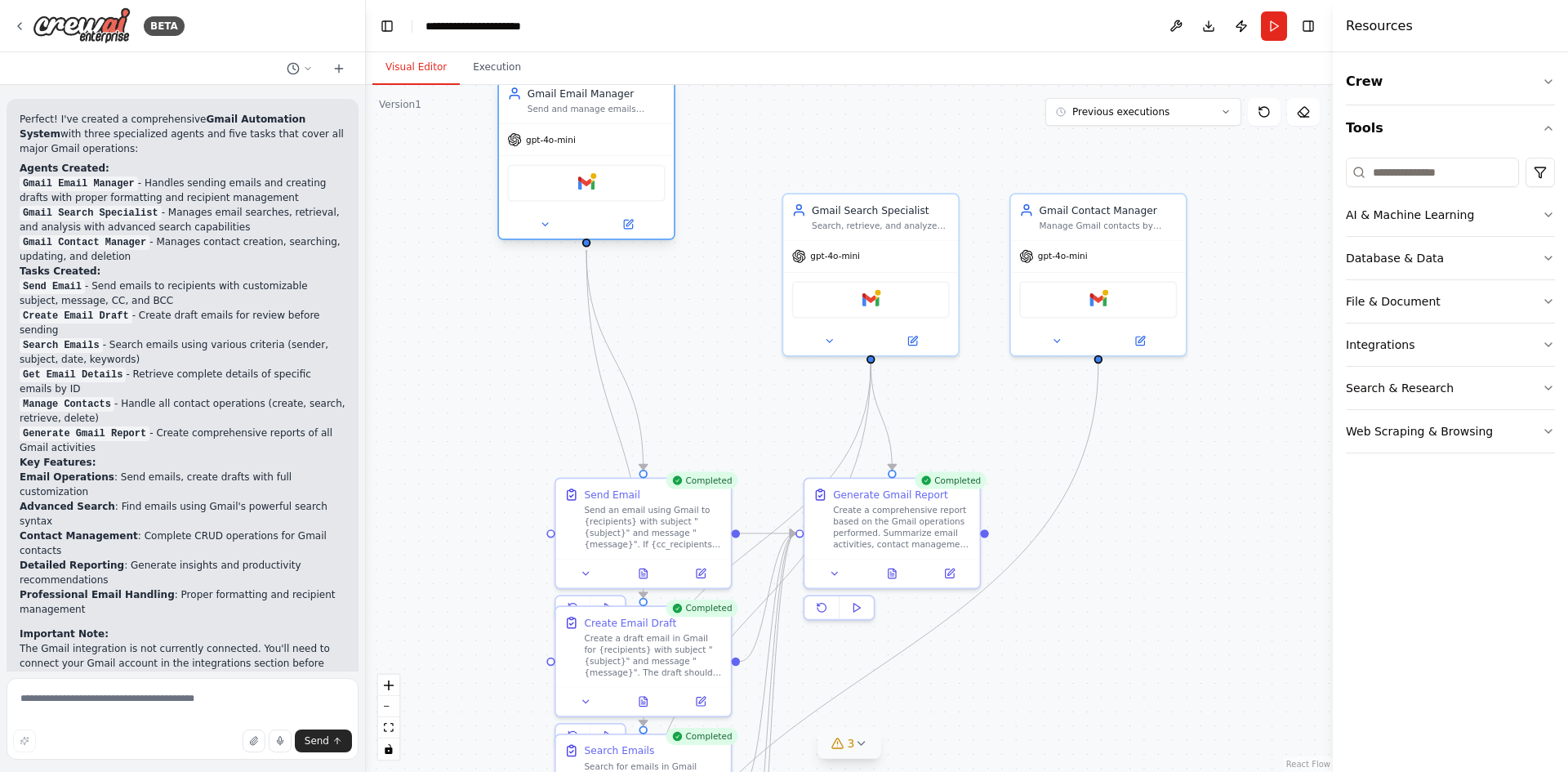
drag, startPoint x: 650, startPoint y: 259, endPoint x: 663, endPoint y: 138, distance: 121.7
click at [648, 129] on div "gpt-4o-mini" at bounding box center [586, 140] width 175 height 31
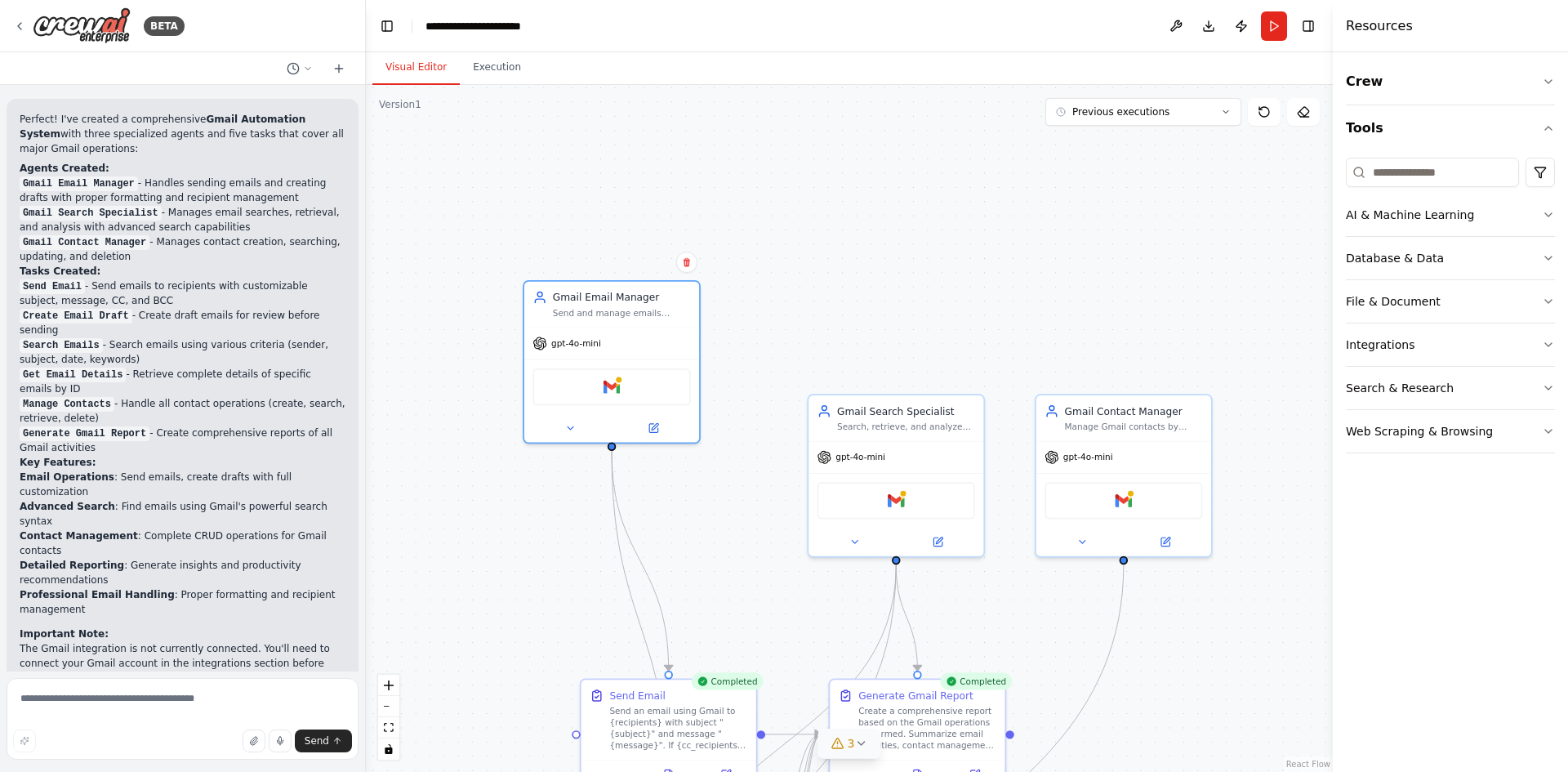
drag, startPoint x: 706, startPoint y: 202, endPoint x: 726, endPoint y: 361, distance: 160.3
click at [569, 431] on icon at bounding box center [570, 427] width 11 height 11
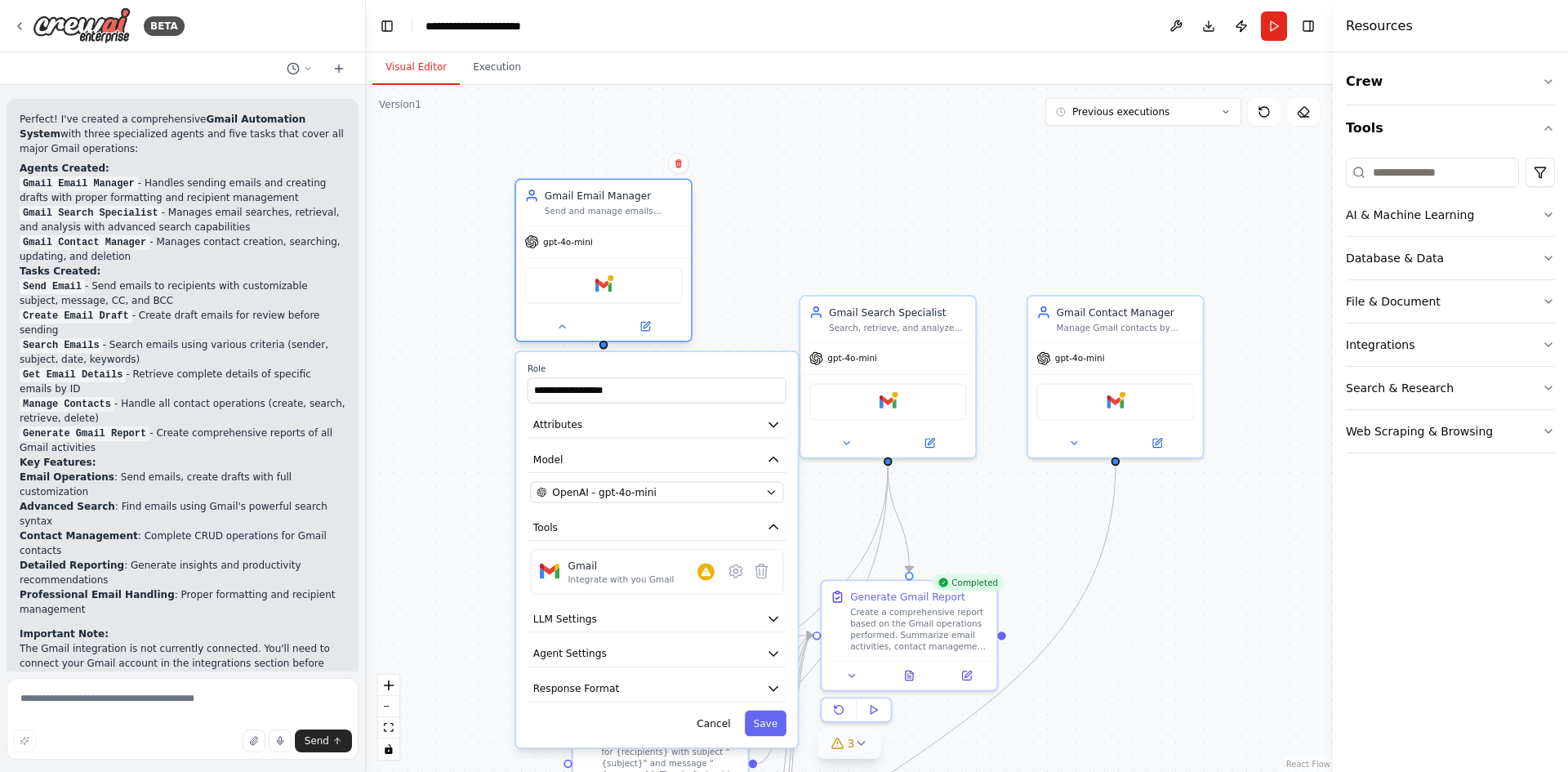
drag, startPoint x: 695, startPoint y: 297, endPoint x: 674, endPoint y: 232, distance: 68.3
click at [771, 247] on div "**********" at bounding box center [849, 427] width 967 height 687
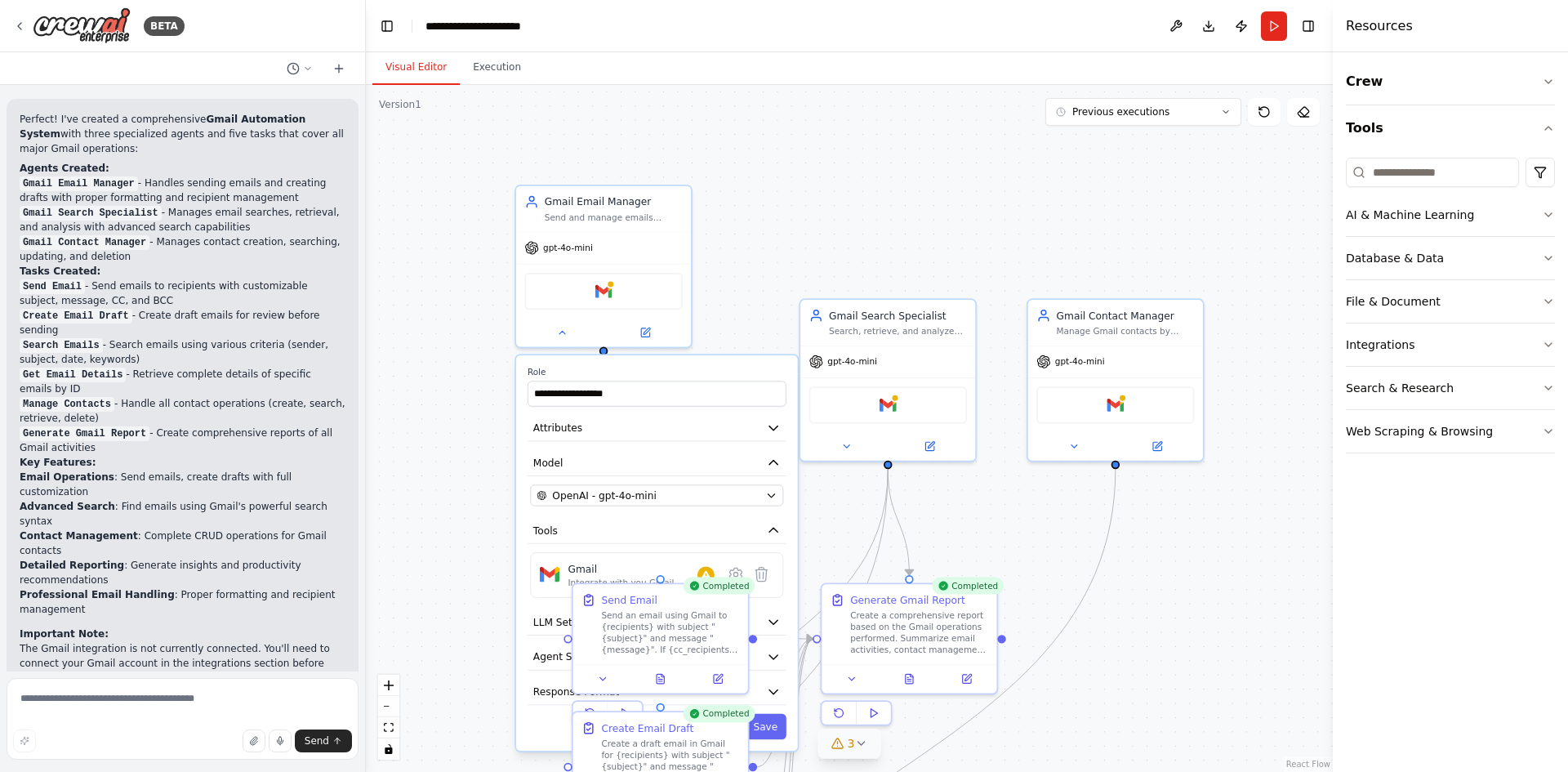
click at [708, 368] on label "Role" at bounding box center [657, 372] width 259 height 11
click at [531, 319] on div at bounding box center [604, 329] width 175 height 28
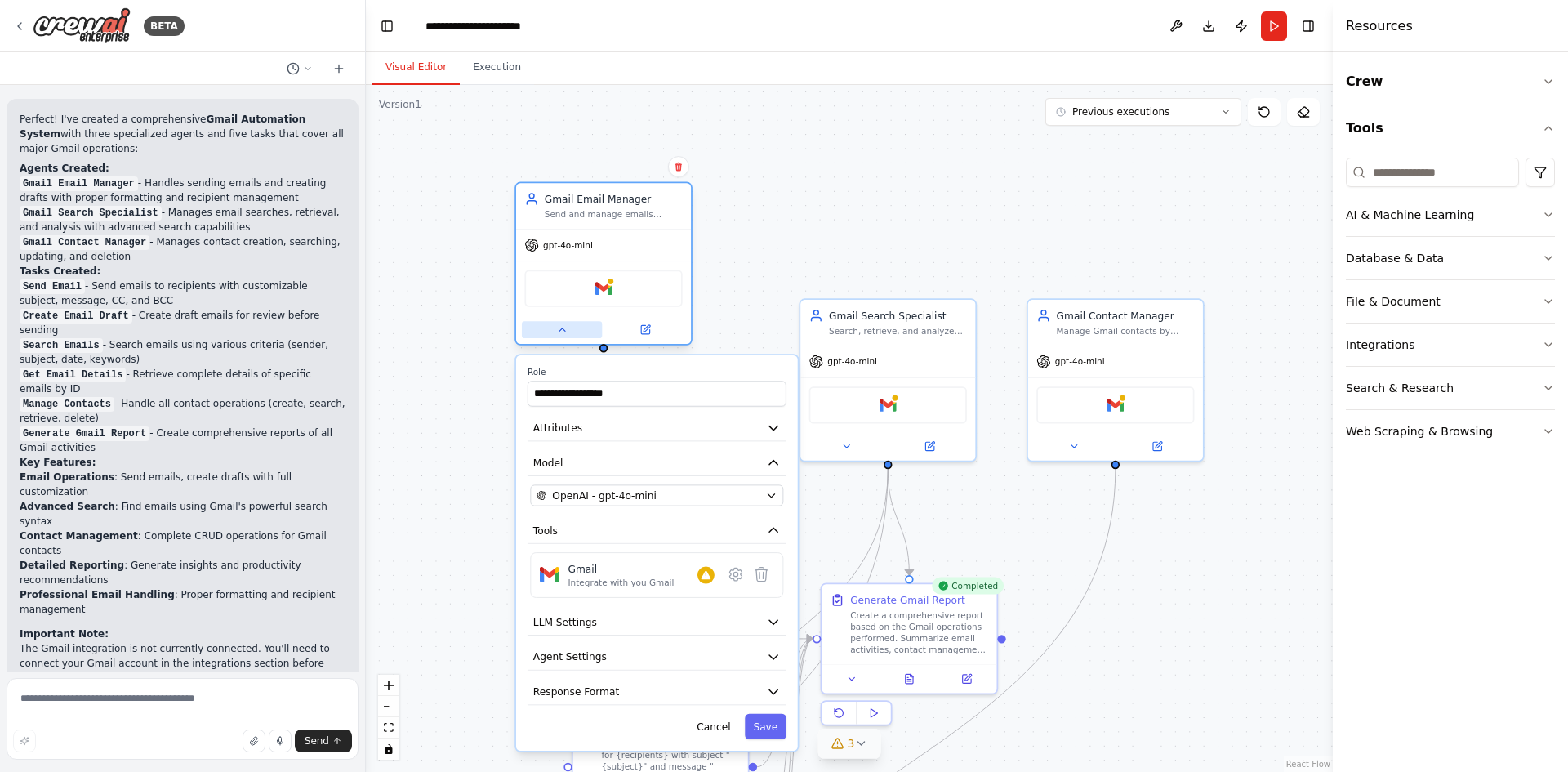
click at [575, 338] on button at bounding box center [562, 329] width 80 height 17
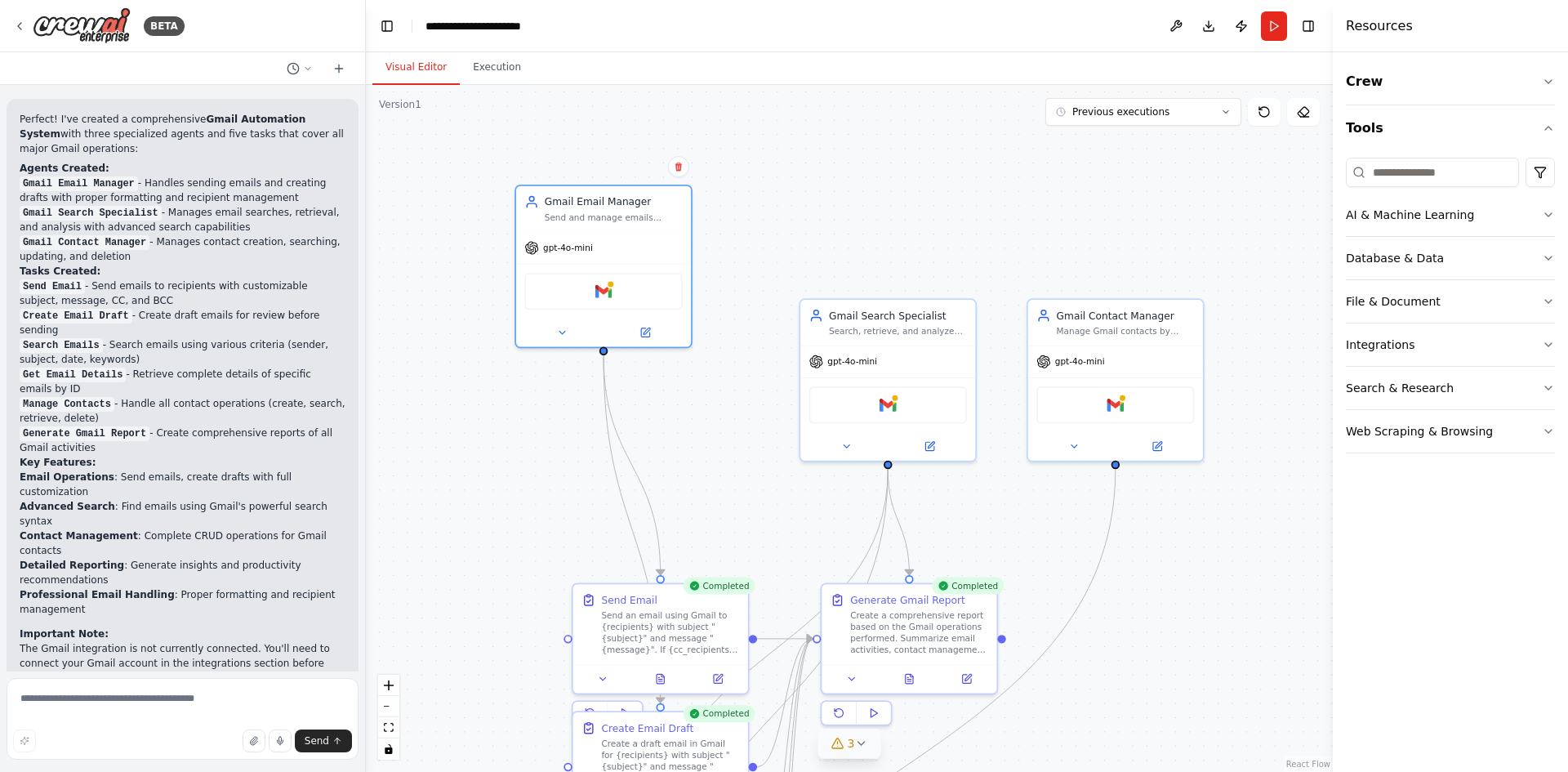
click at [734, 234] on div ".deletable-edge-delete-btn { width: 20px; height: 20px; border: 0px solid #ffff…" at bounding box center [849, 427] width 967 height 687
click at [648, 329] on icon at bounding box center [646, 328] width 6 height 6
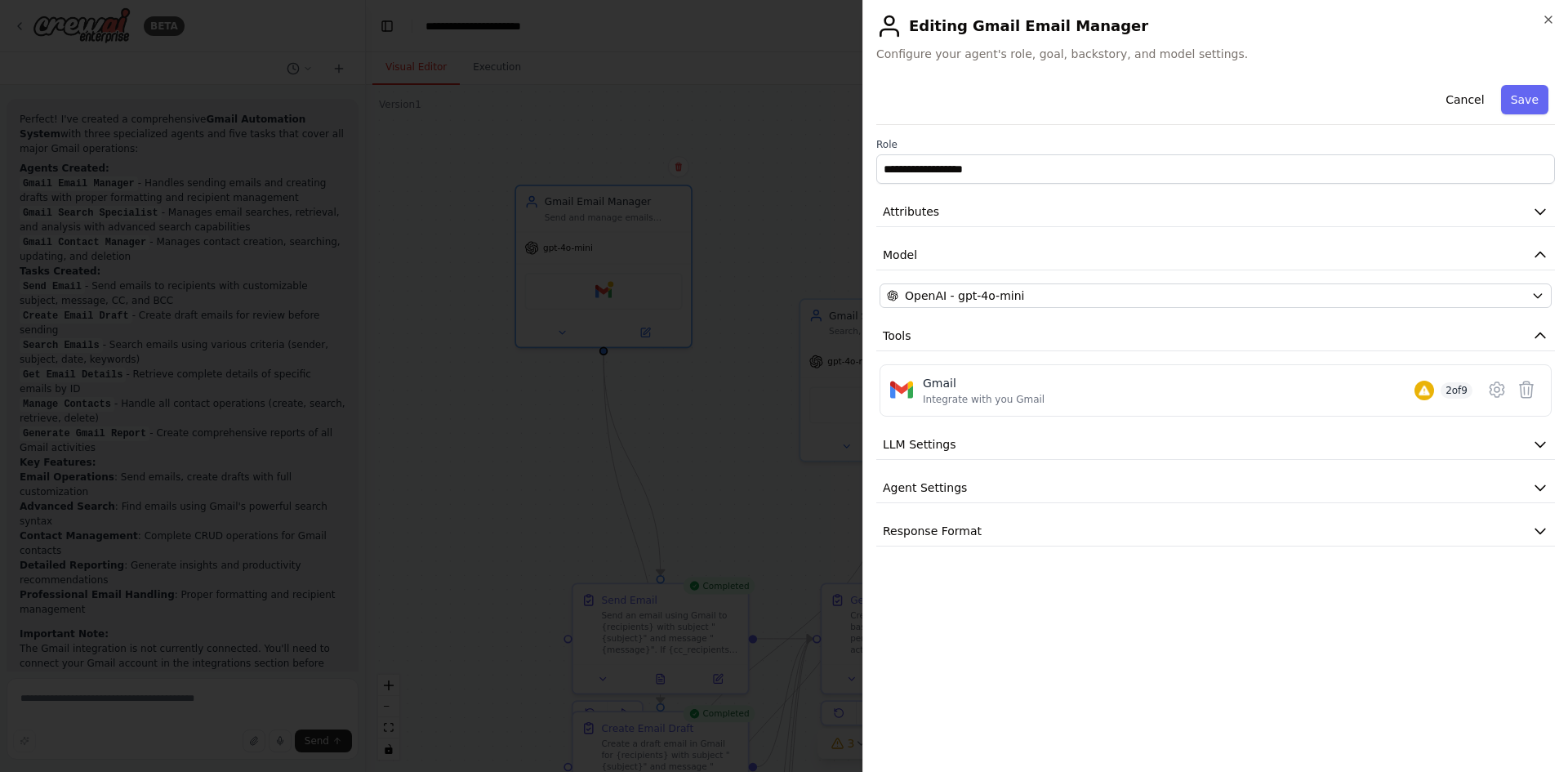
click at [1159, 423] on div "**********" at bounding box center [1216, 312] width 679 height 468
click at [1148, 442] on button "LLM Settings" at bounding box center [1216, 444] width 679 height 30
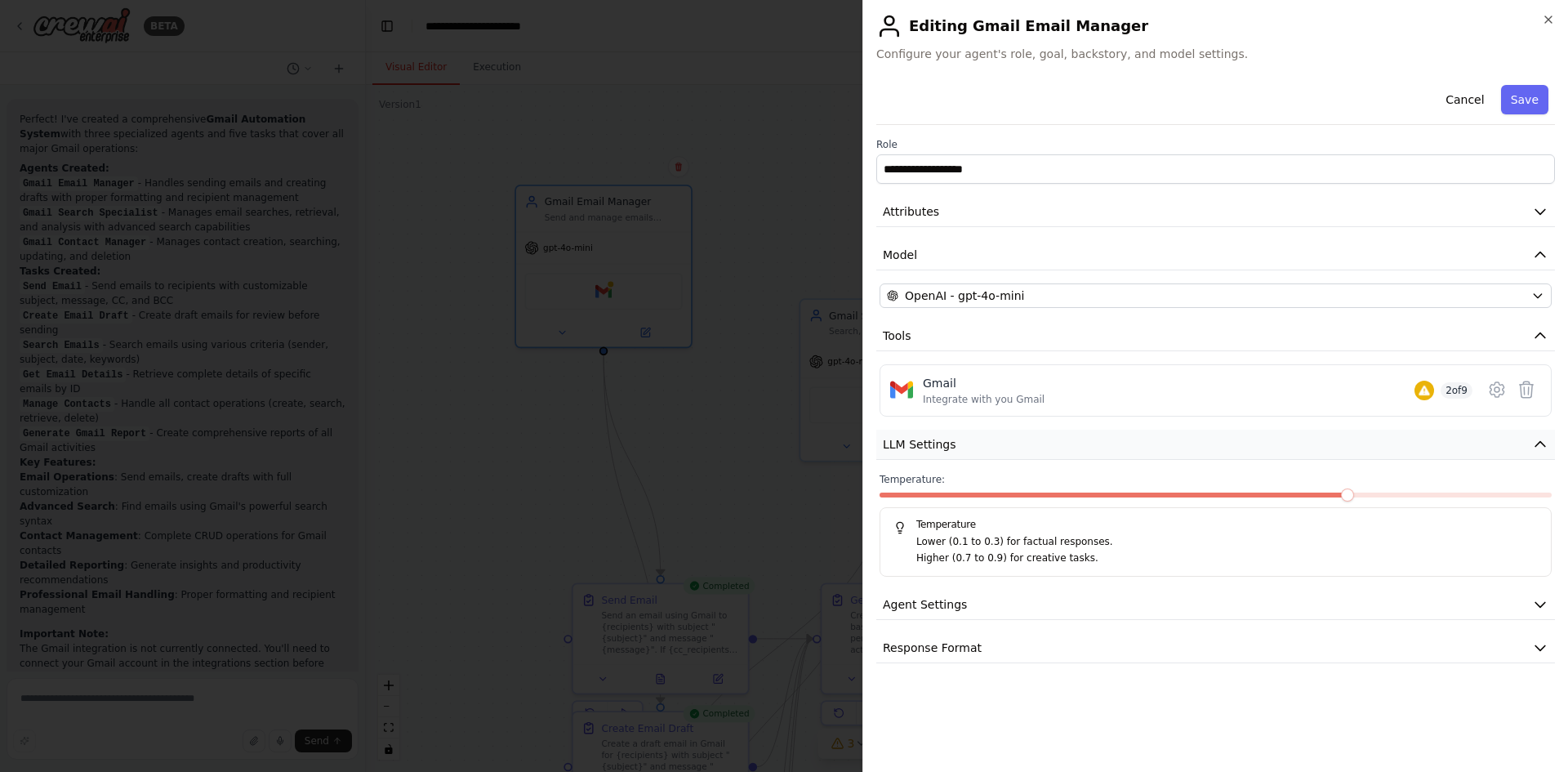
click at [1148, 442] on button "LLM Settings" at bounding box center [1216, 444] width 679 height 30
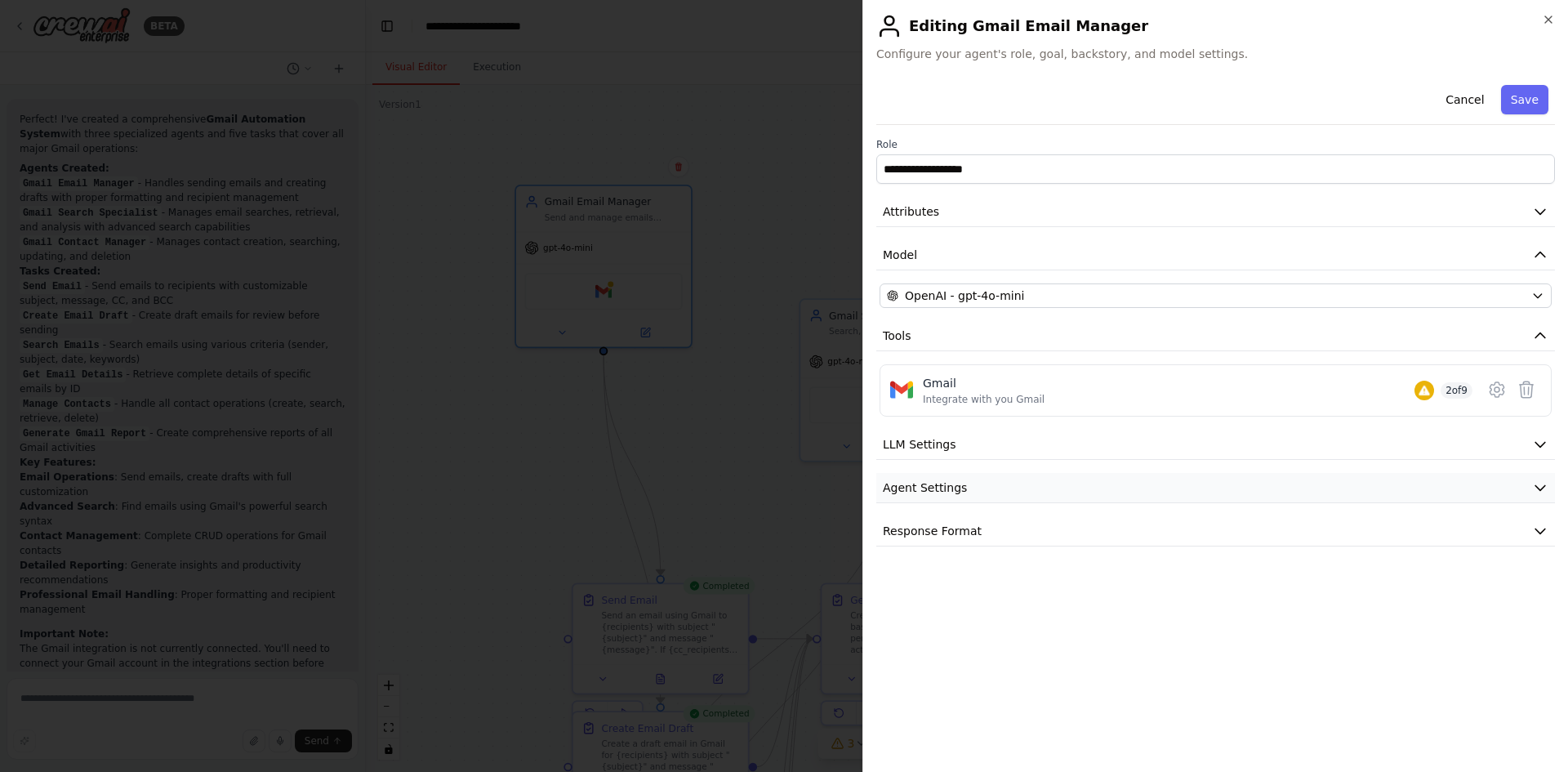
click at [1099, 487] on button "Agent Settings" at bounding box center [1216, 488] width 679 height 30
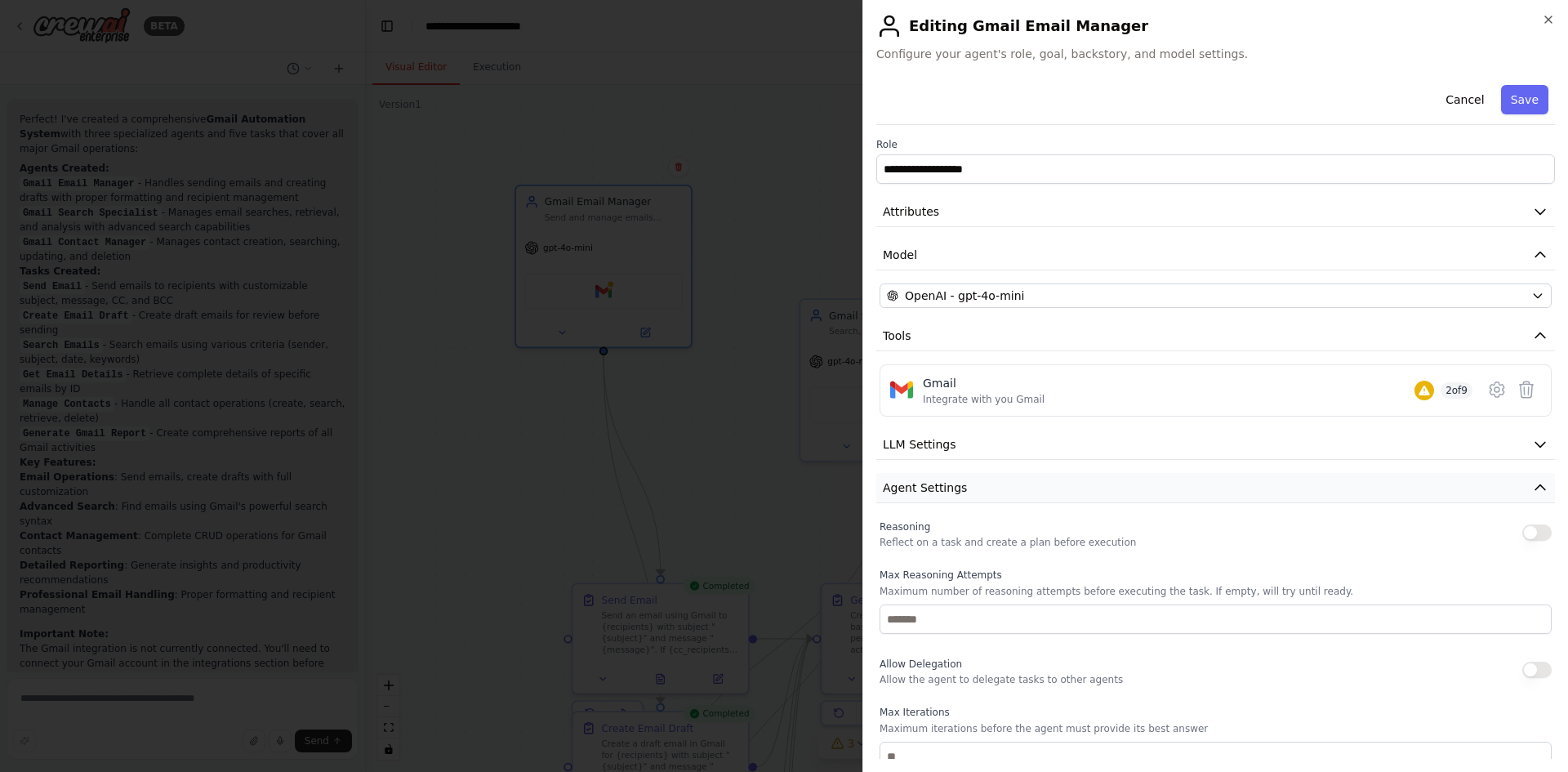
click at [1099, 487] on button "Agent Settings" at bounding box center [1216, 488] width 679 height 30
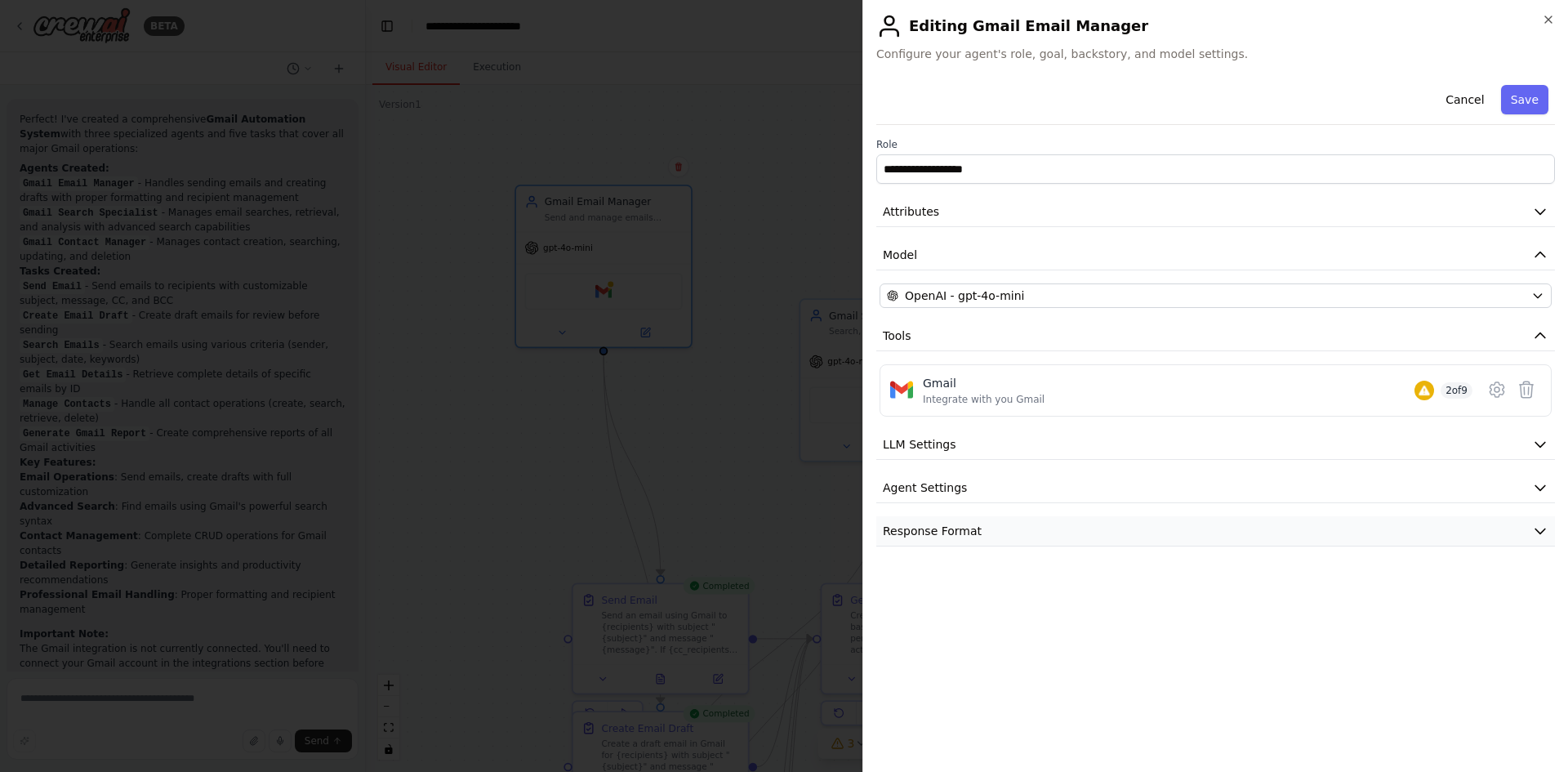
click at [1062, 523] on button "Response Format" at bounding box center [1216, 531] width 679 height 30
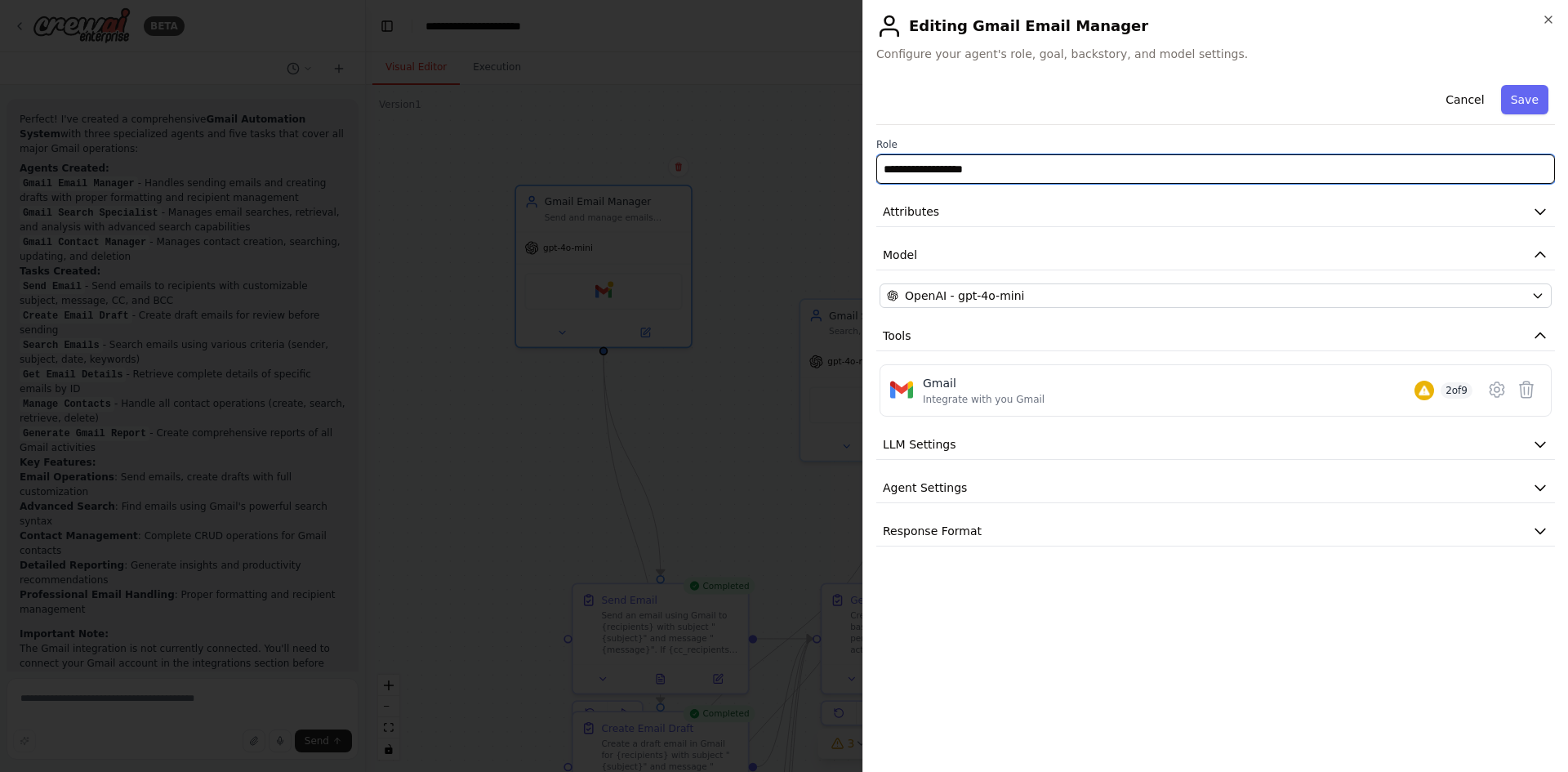
click at [1012, 165] on input "**********" at bounding box center [1216, 169] width 679 height 29
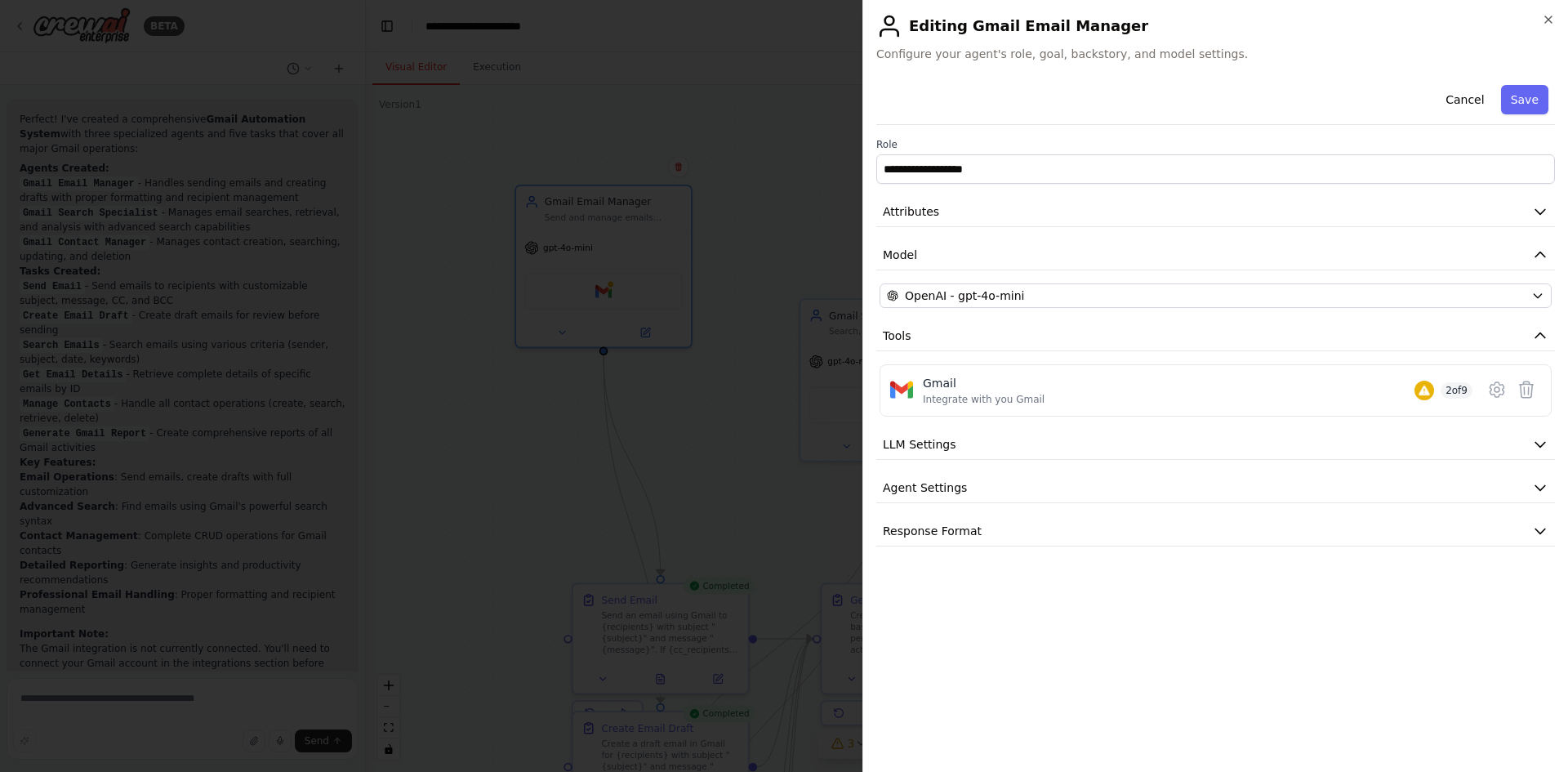
click at [996, 128] on div "**********" at bounding box center [1216, 312] width 679 height 468
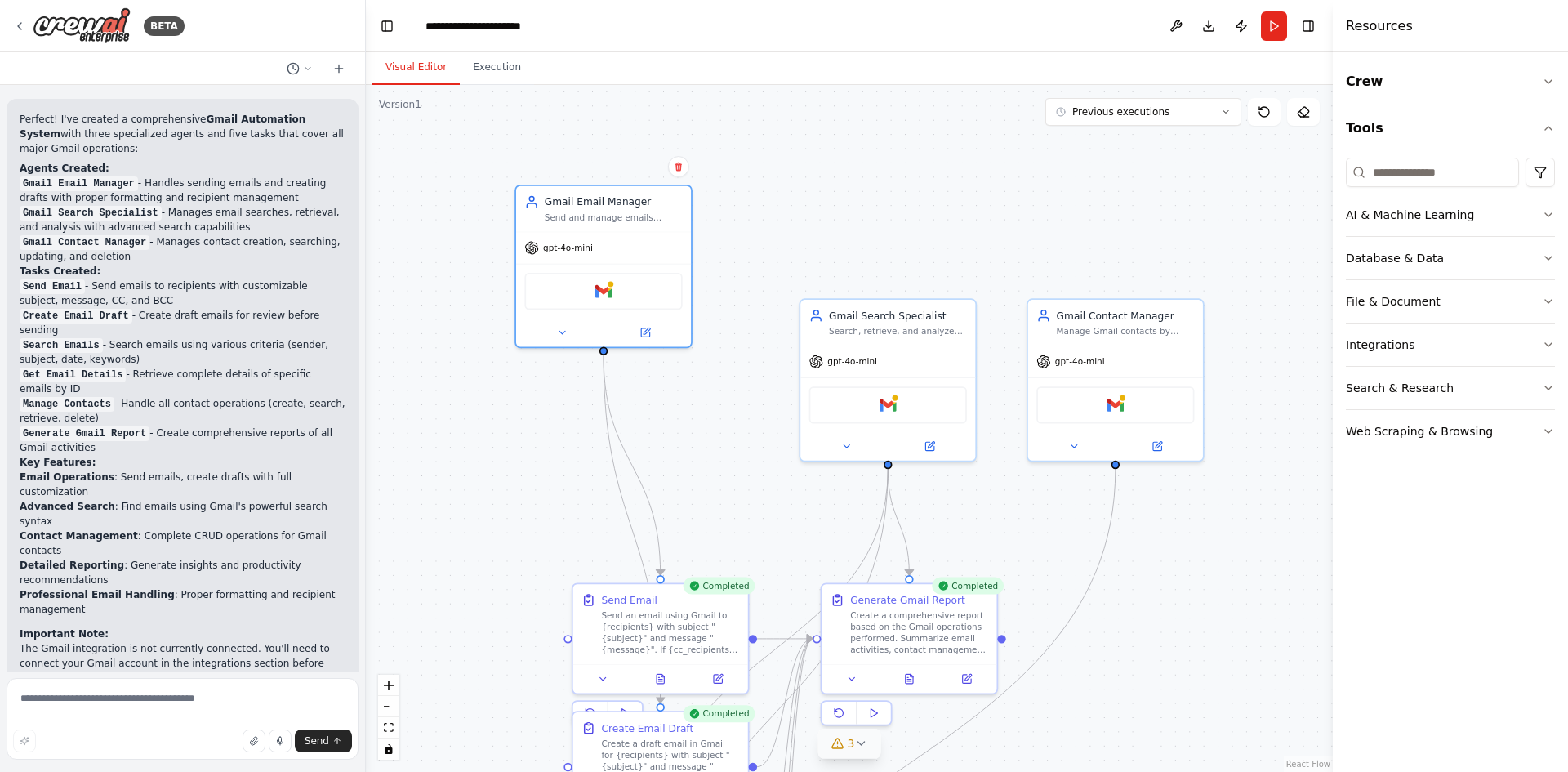
scroll to position [1149, 0]
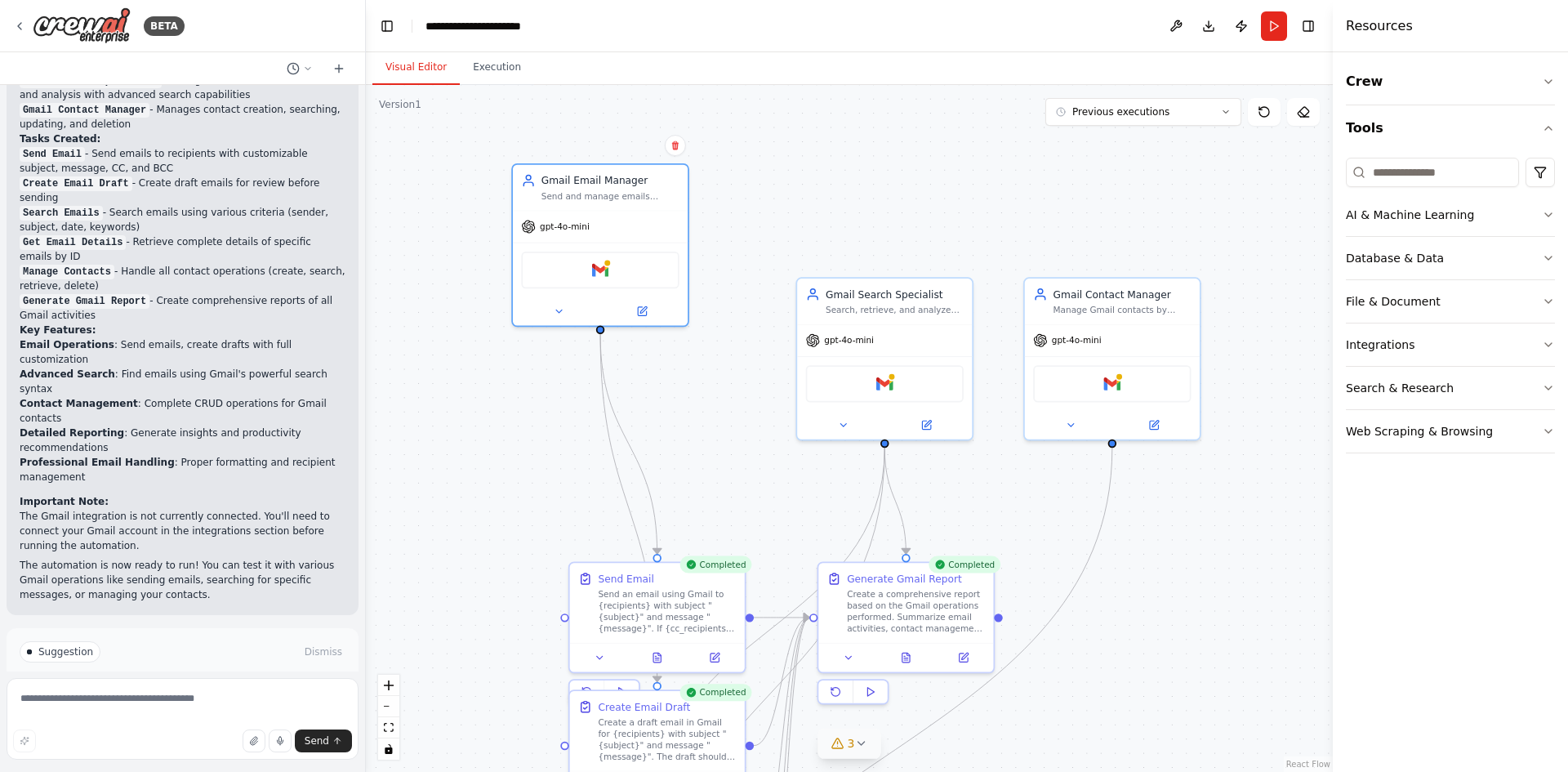
drag, startPoint x: 720, startPoint y: 429, endPoint x: 716, endPoint y: 410, distance: 19.4
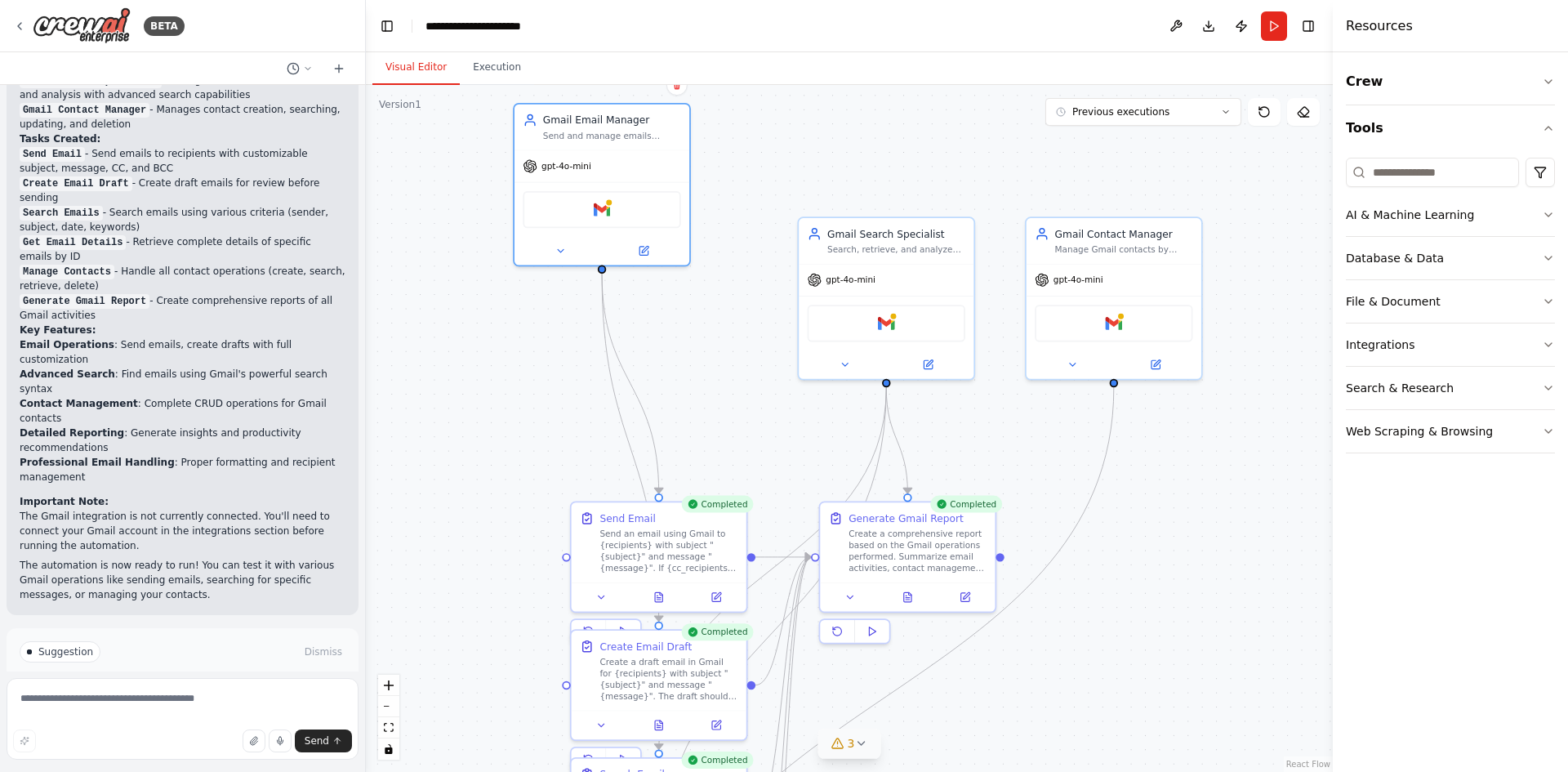
drag, startPoint x: 729, startPoint y: 430, endPoint x: 731, endPoint y: 364, distance: 66.0
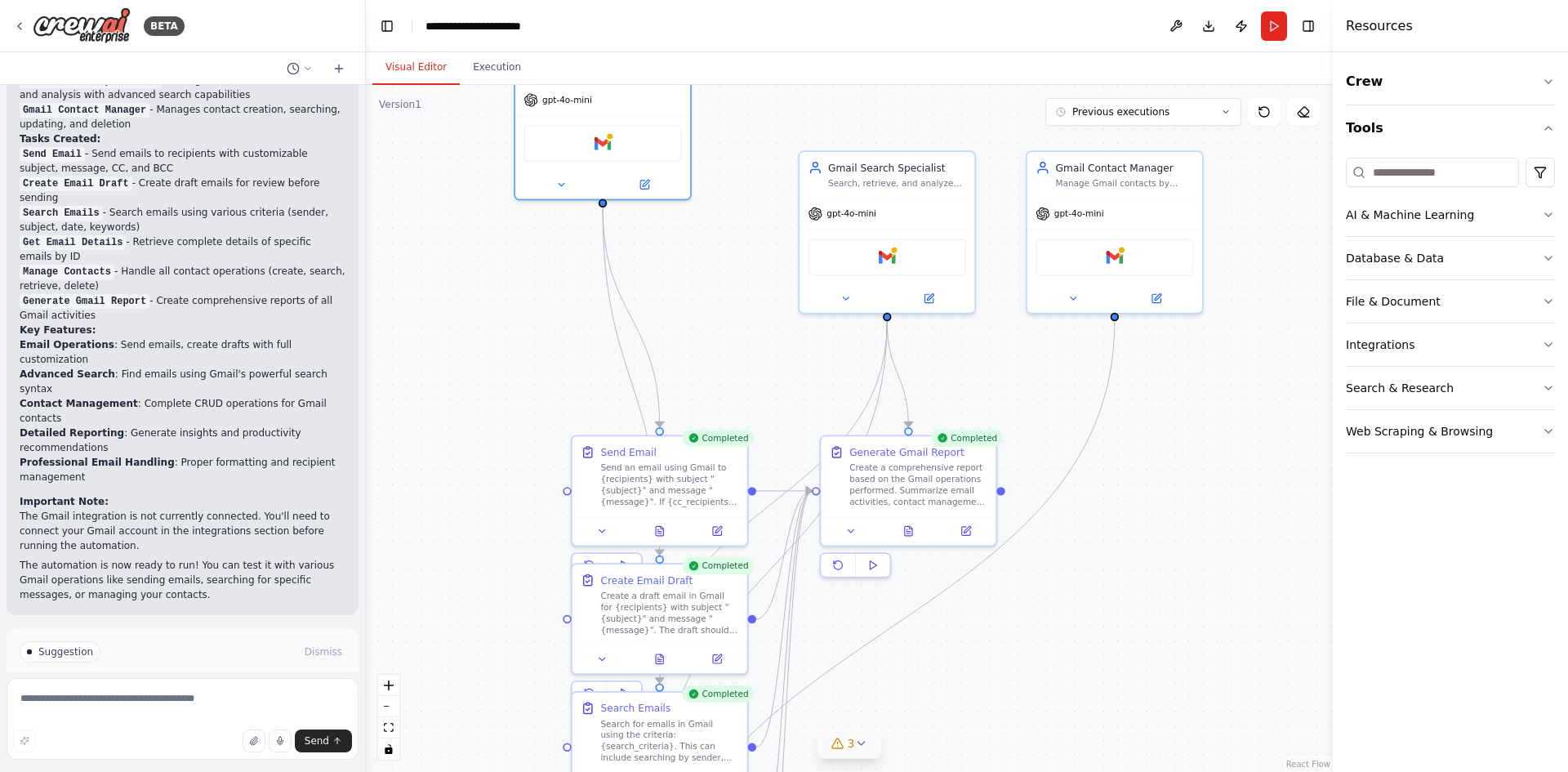
drag, startPoint x: 752, startPoint y: 392, endPoint x: 740, endPoint y: 298, distance: 94.8
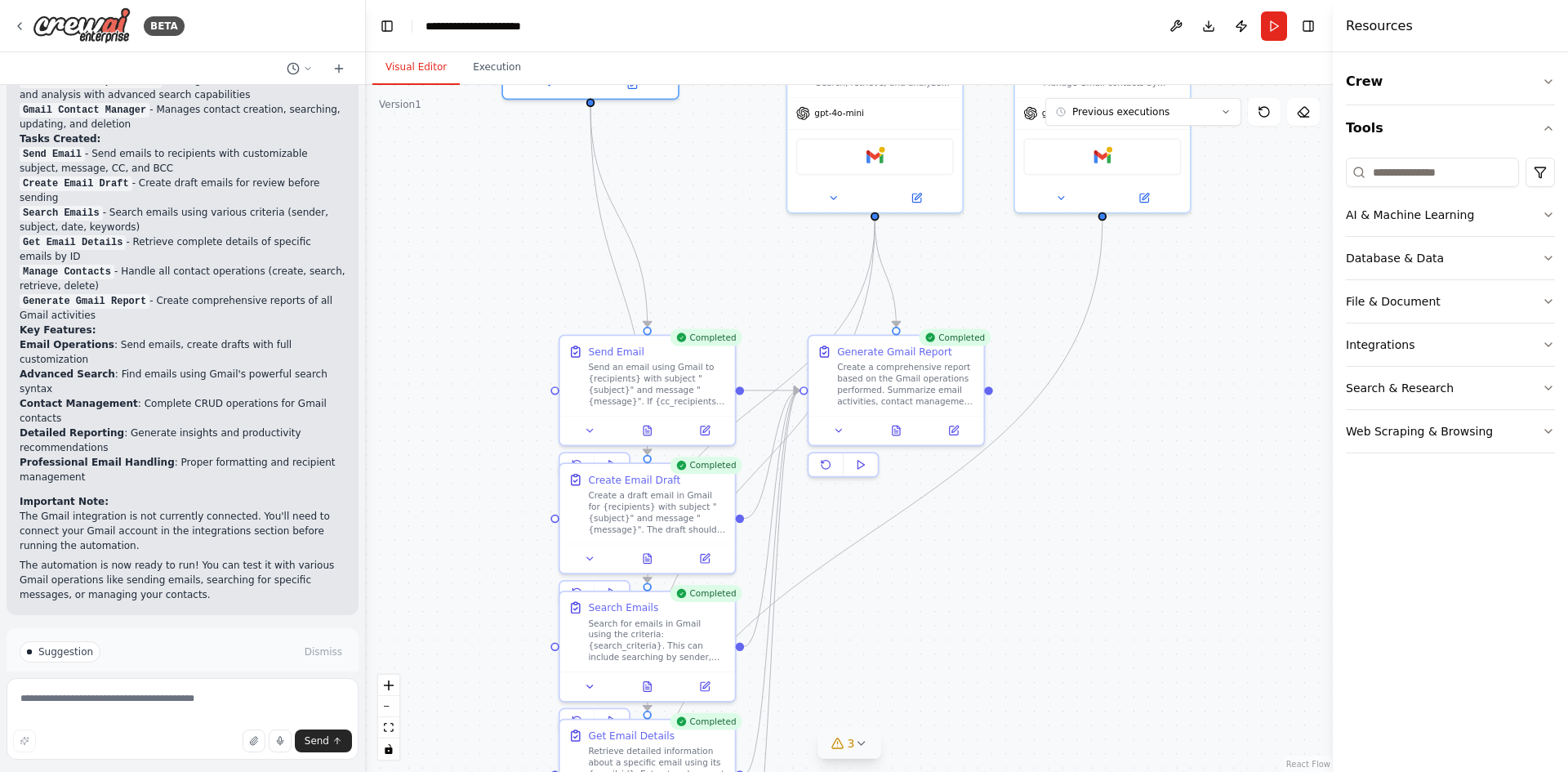
drag, startPoint x: 766, startPoint y: 436, endPoint x: 757, endPoint y: 371, distance: 65.6
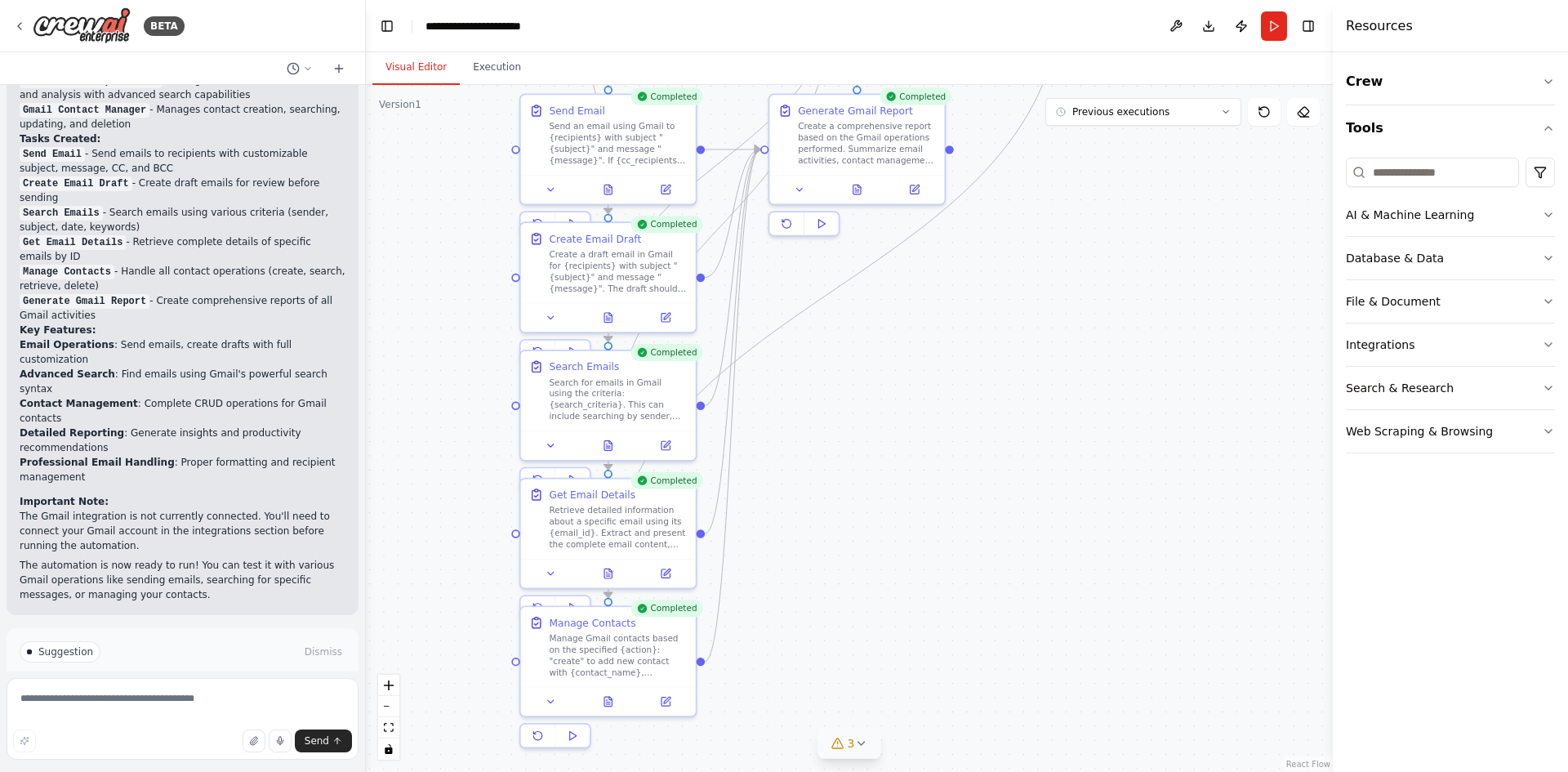
drag, startPoint x: 786, startPoint y: 335, endPoint x: 782, endPoint y: 280, distance: 55.1
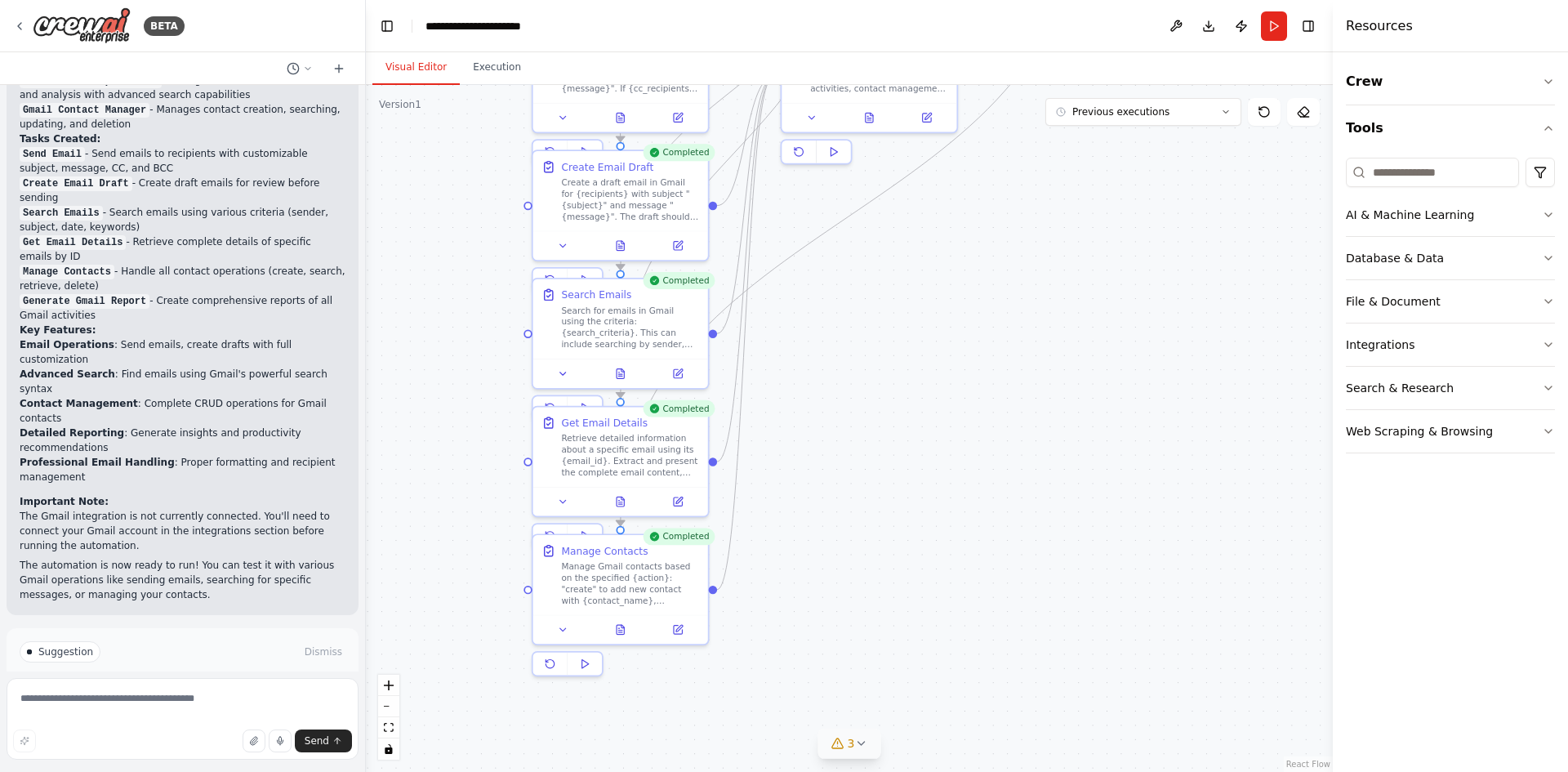
drag, startPoint x: 802, startPoint y: 423, endPoint x: 814, endPoint y: 363, distance: 61.2
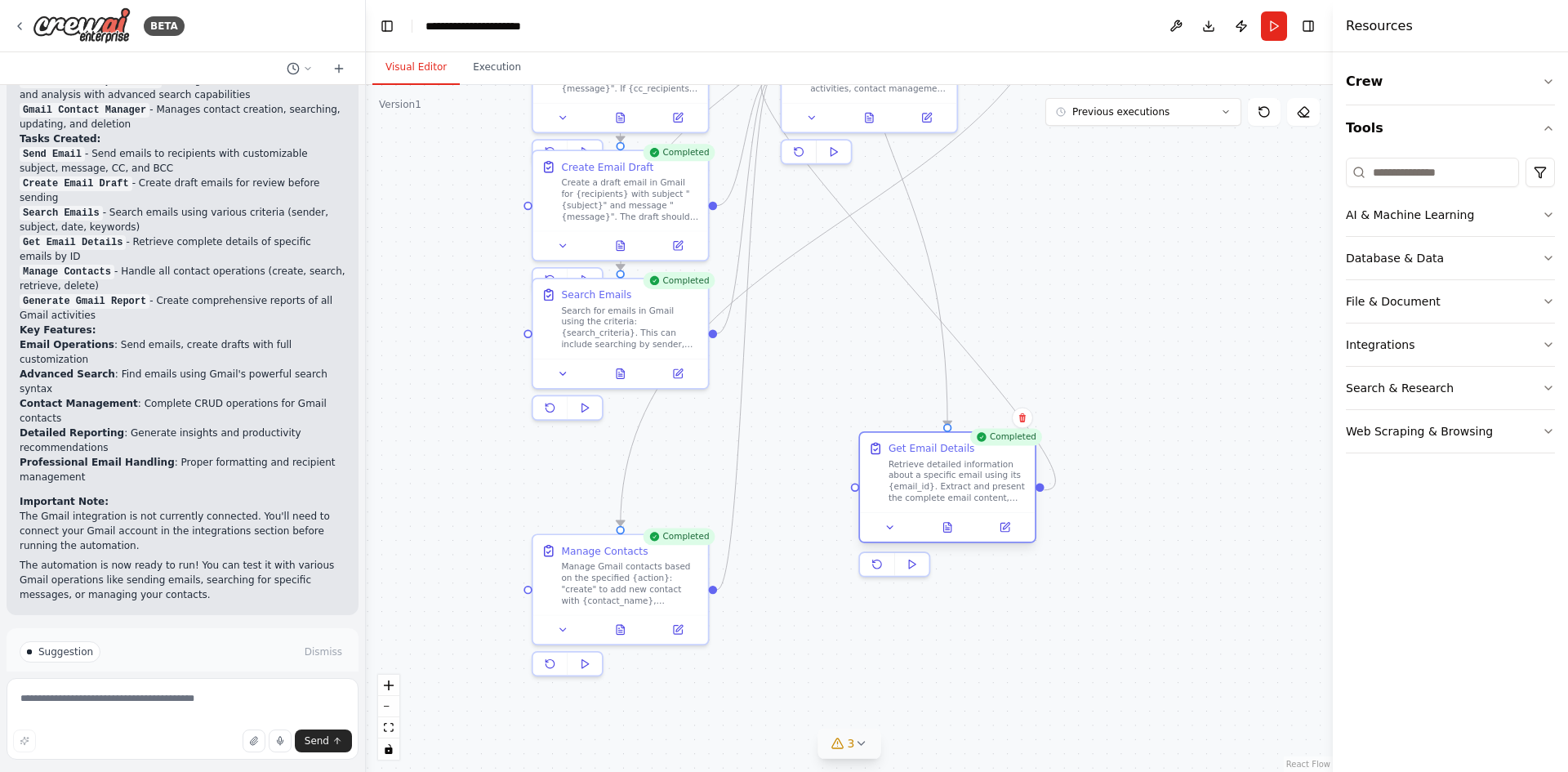
drag, startPoint x: 637, startPoint y: 458, endPoint x: 996, endPoint y: 494, distance: 360.8
click at [998, 494] on div "Retrieve detailed information about a specific email using its {email_id}. Extr…" at bounding box center [958, 482] width 138 height 46
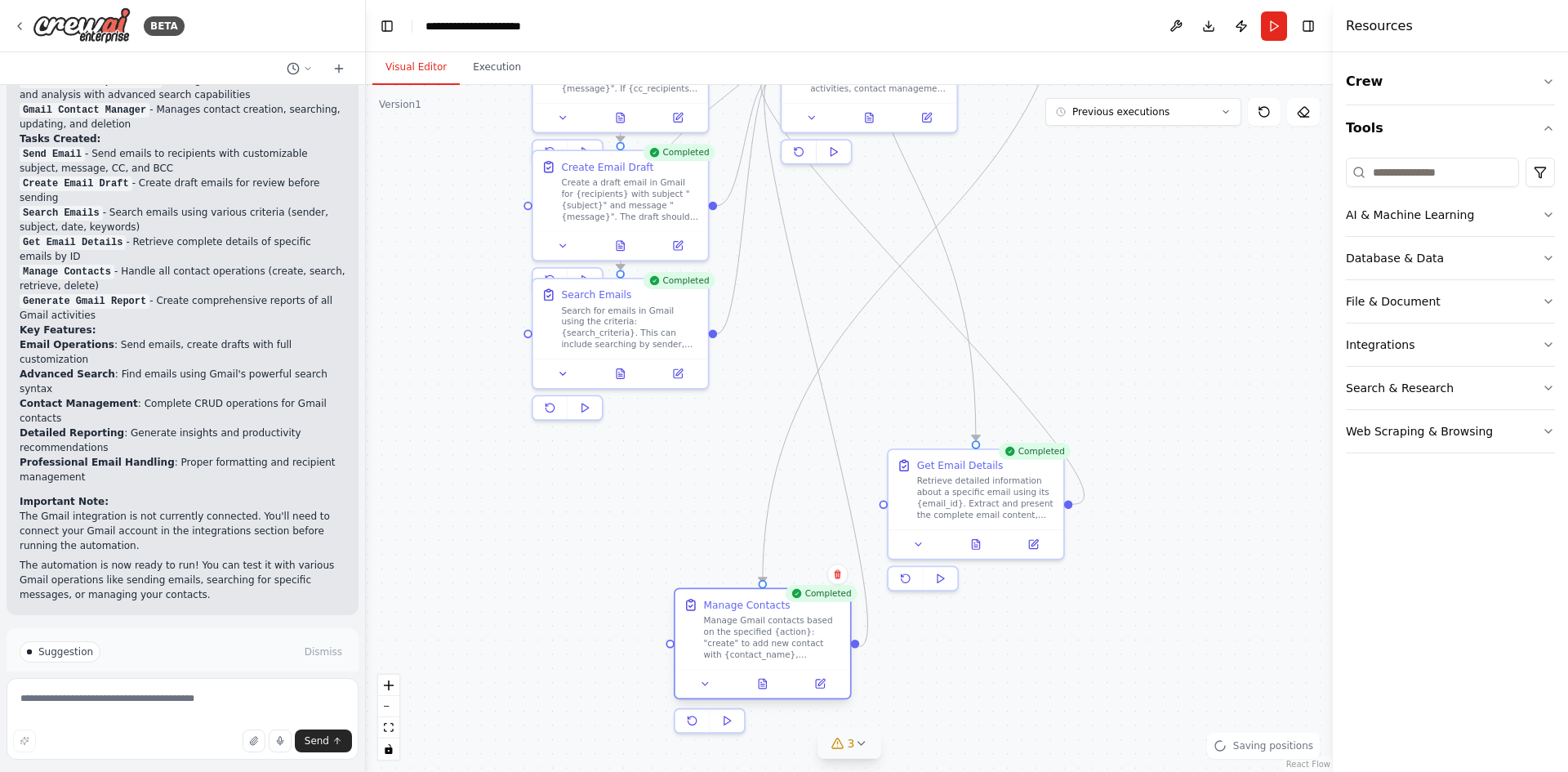
drag, startPoint x: 660, startPoint y: 576, endPoint x: 735, endPoint y: 642, distance: 99.9
click at [735, 642] on div "Manage Gmail contacts based on the specified {action}: "create" to add new cont…" at bounding box center [773, 638] width 138 height 46
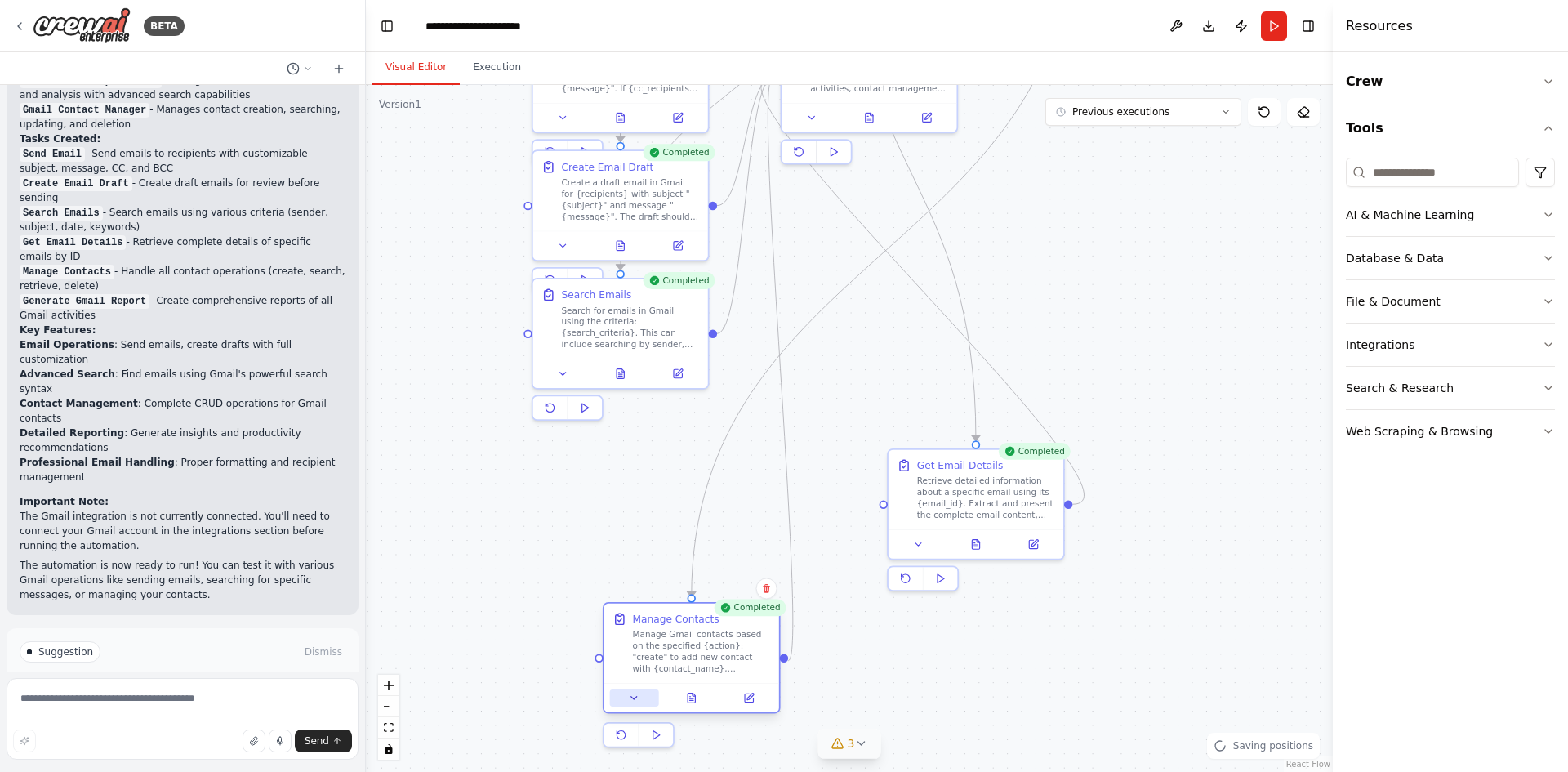
click at [643, 701] on button at bounding box center [634, 698] width 49 height 17
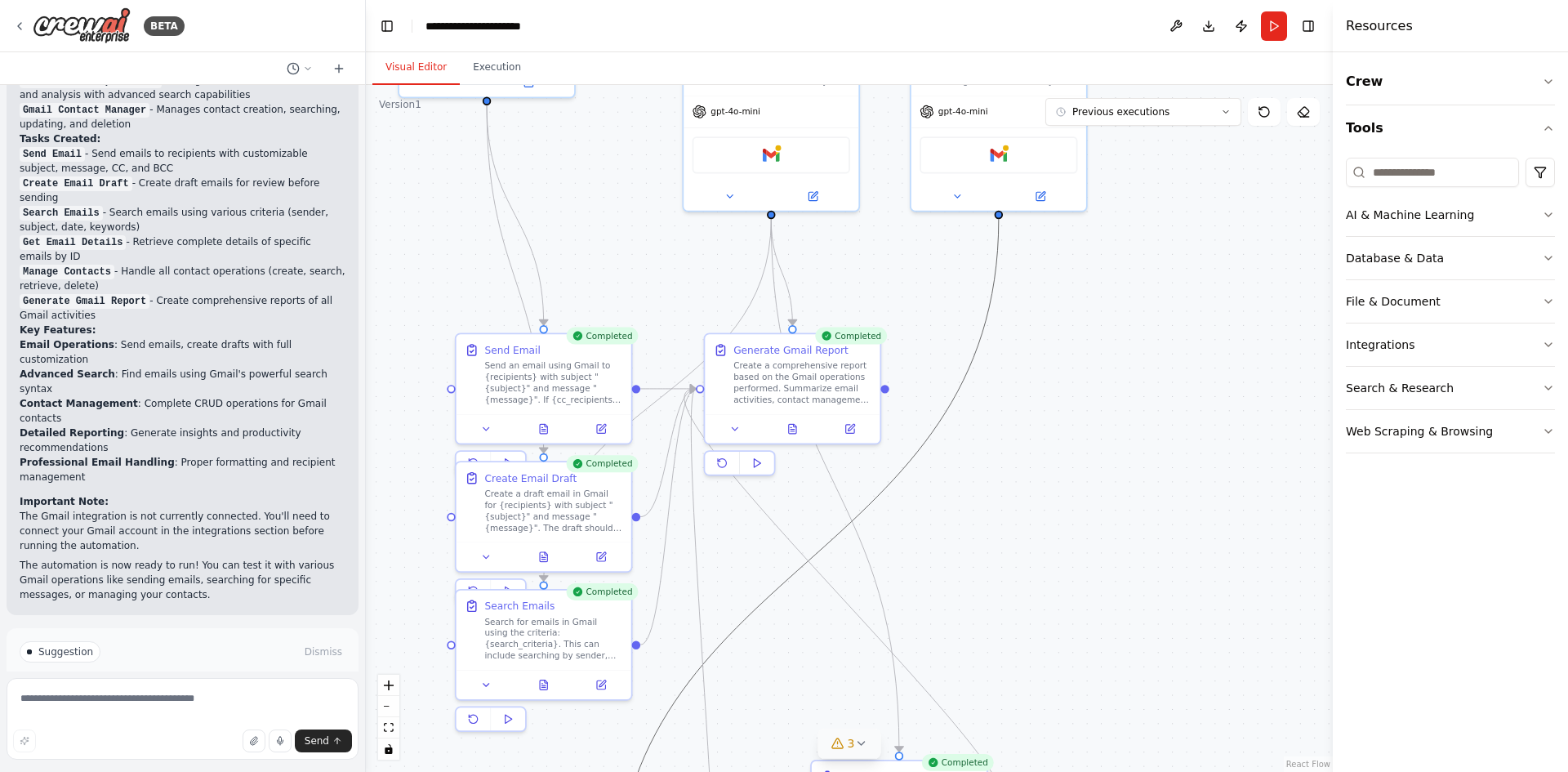
drag, startPoint x: 825, startPoint y: 301, endPoint x: 748, endPoint y: 614, distance: 322.3
drag, startPoint x: 830, startPoint y: 629, endPoint x: 839, endPoint y: 628, distance: 9.1
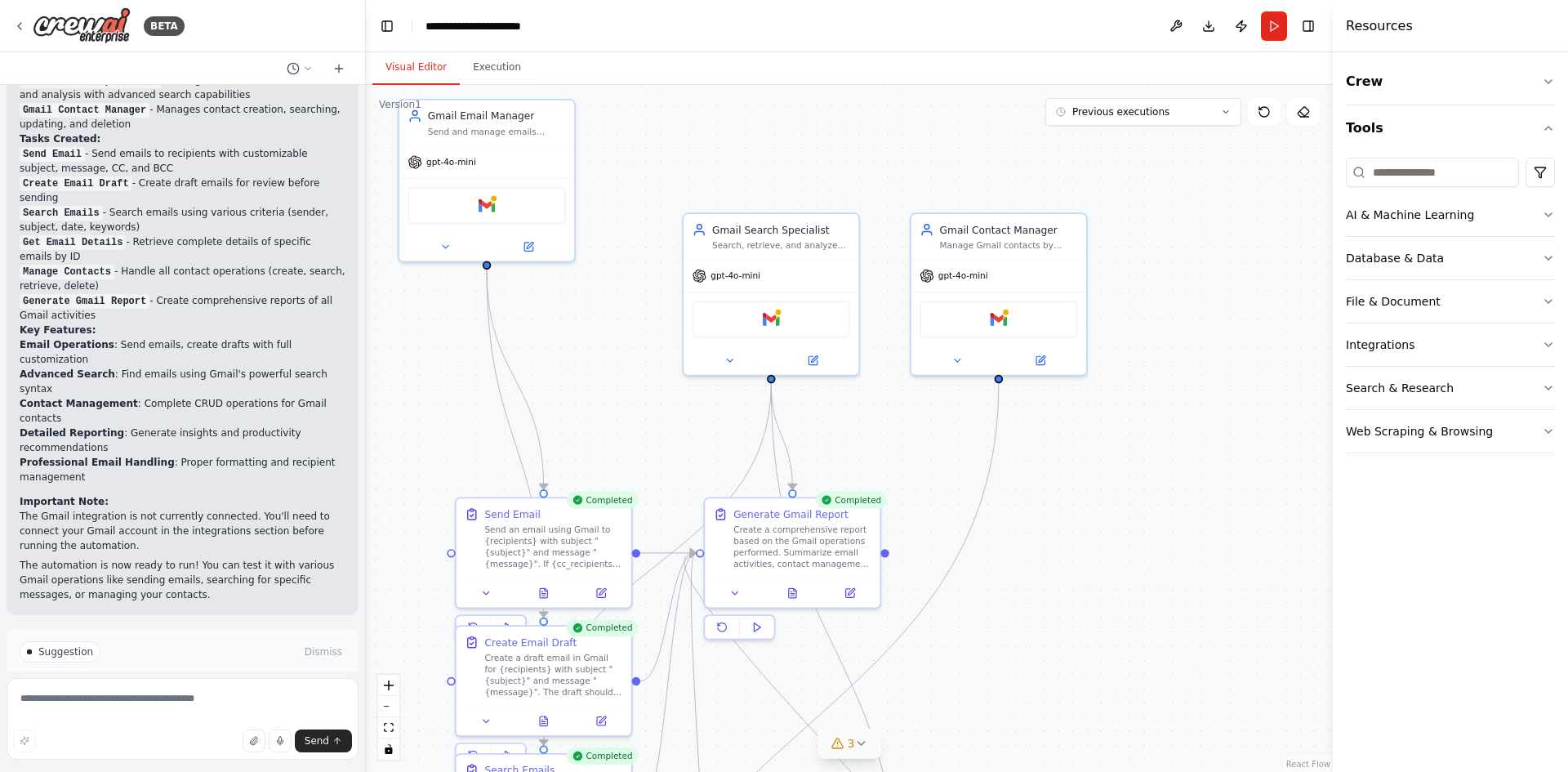
click at [1029, 451] on div ".deletable-edge-delete-btn { width: 20px; height: 20px; border: 0px solid #ffff…" at bounding box center [849, 427] width 967 height 687
drag, startPoint x: 965, startPoint y: 562, endPoint x: 967, endPoint y: 574, distance: 12.2
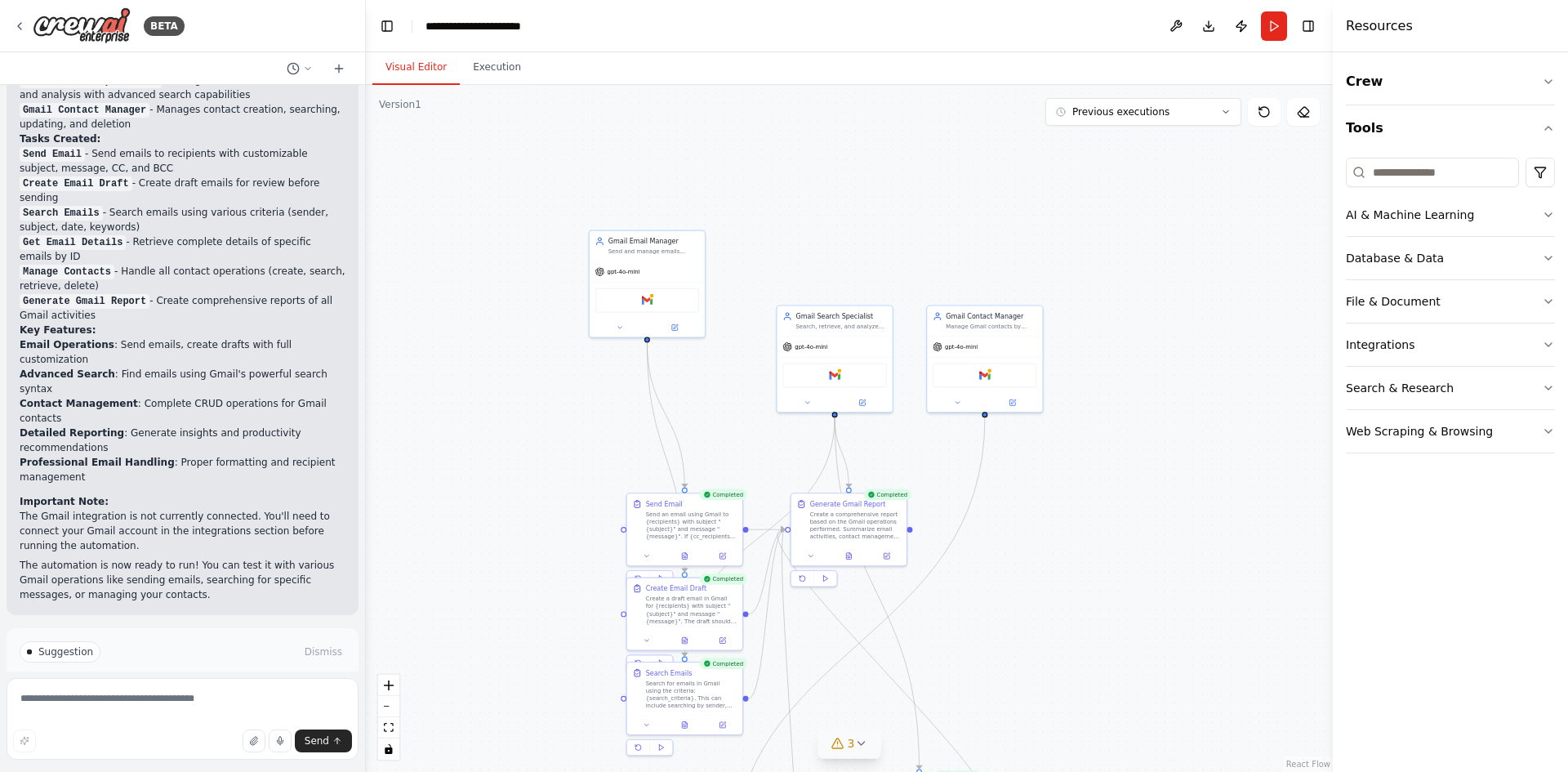
click at [404, 110] on div "Version 1" at bounding box center [400, 105] width 42 height 13
drag, startPoint x: 384, startPoint y: 103, endPoint x: 495, endPoint y: 99, distance: 111.1
click at [495, 99] on div "Version 1 Previous executions Show Tools Hide Agents .deletable-edge-delete-btn…" at bounding box center [849, 427] width 967 height 687
click at [448, 140] on div ".deletable-edge-delete-btn { width: 20px; height: 20px; border: 0px solid #ffff…" at bounding box center [849, 427] width 967 height 687
click at [377, 117] on div ".deletable-edge-delete-btn { width: 20px; height: 20px; border: 0px solid #ffff…" at bounding box center [849, 427] width 967 height 687
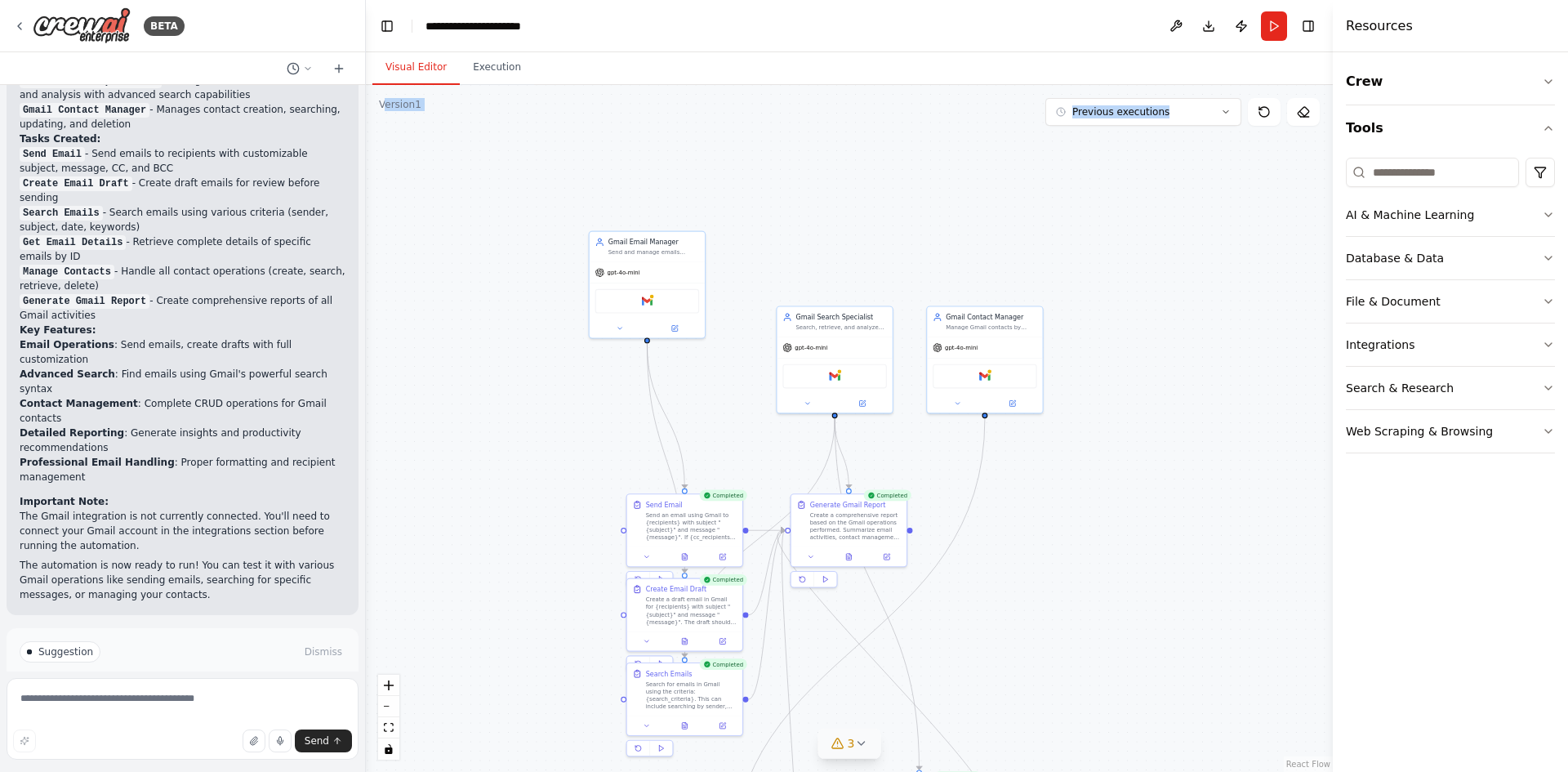
drag, startPoint x: 380, startPoint y: 131, endPoint x: 386, endPoint y: 114, distance: 18.0
click at [381, 130] on div ".deletable-edge-delete-btn { width: 20px; height: 20px; border: 0px solid #ffff…" at bounding box center [849, 427] width 967 height 687
drag, startPoint x: 381, startPoint y: 103, endPoint x: 437, endPoint y: 98, distance: 56.2
click at [437, 98] on div "Version 1 Previous executions Show Tools Hide Agents .deletable-edge-delete-btn…" at bounding box center [849, 427] width 967 height 687
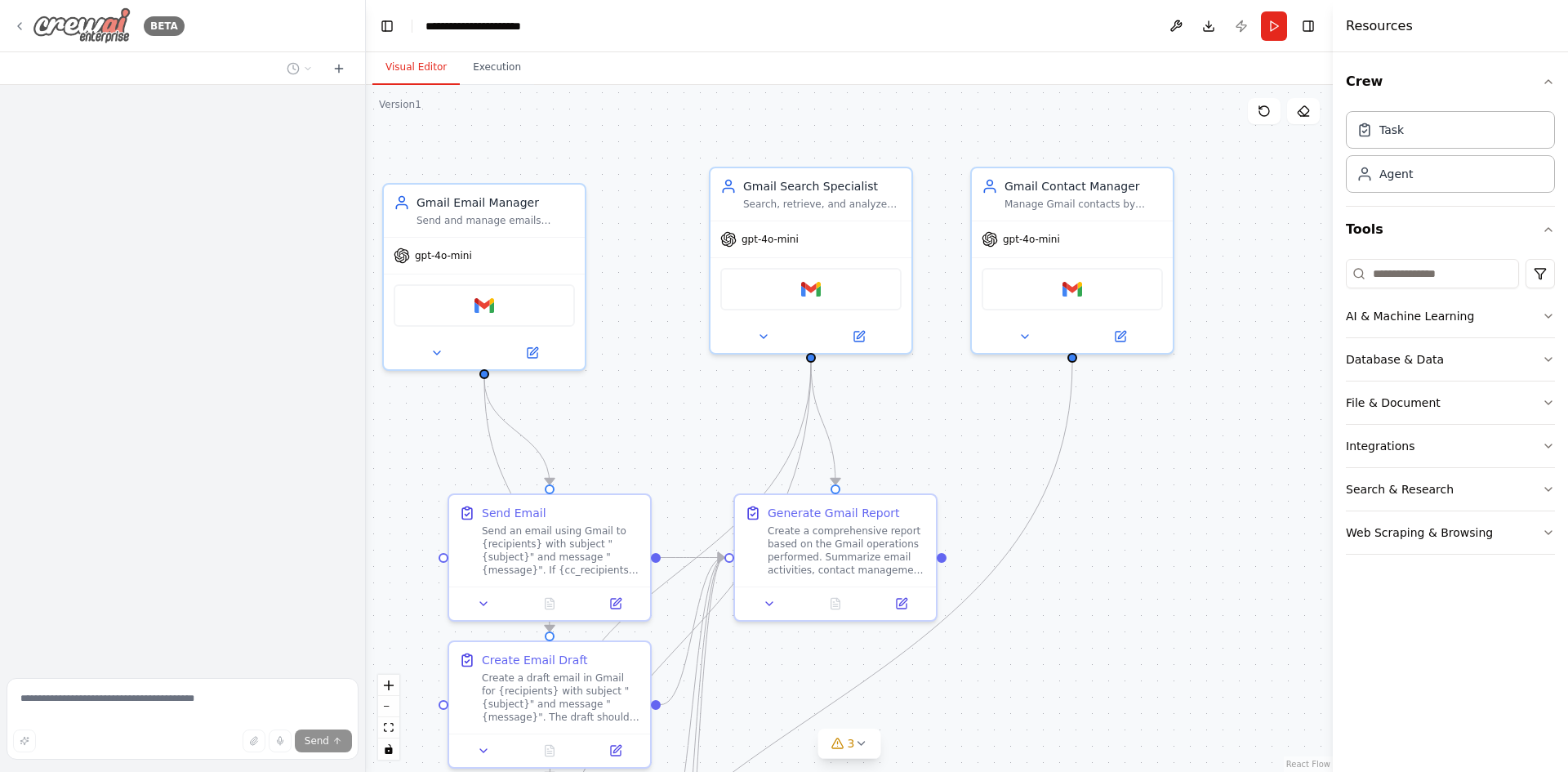
click at [25, 25] on icon at bounding box center [19, 26] width 13 height 13
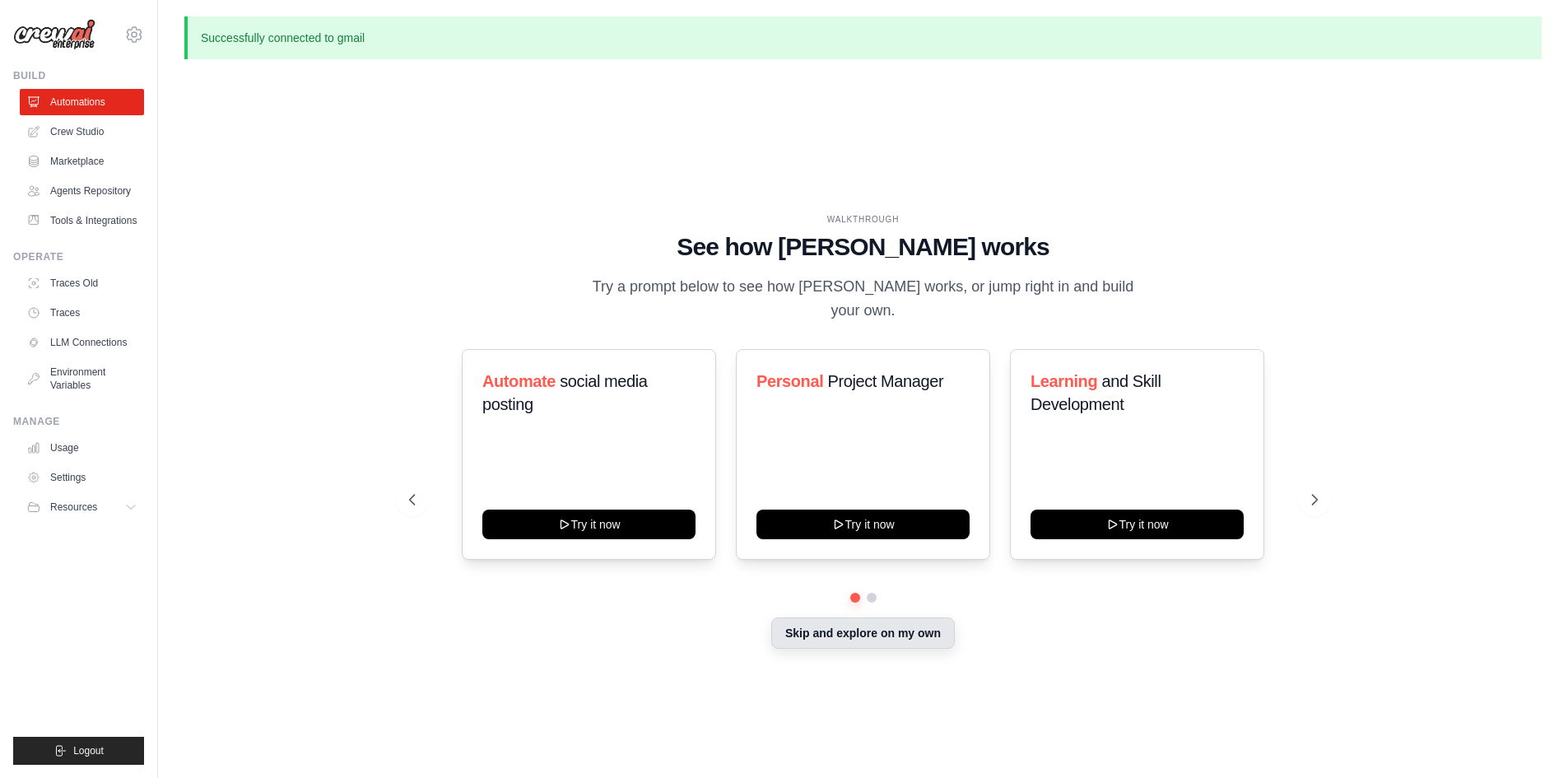
click at [840, 623] on button "Skip and explore on my own" at bounding box center [863, 634] width 183 height 31
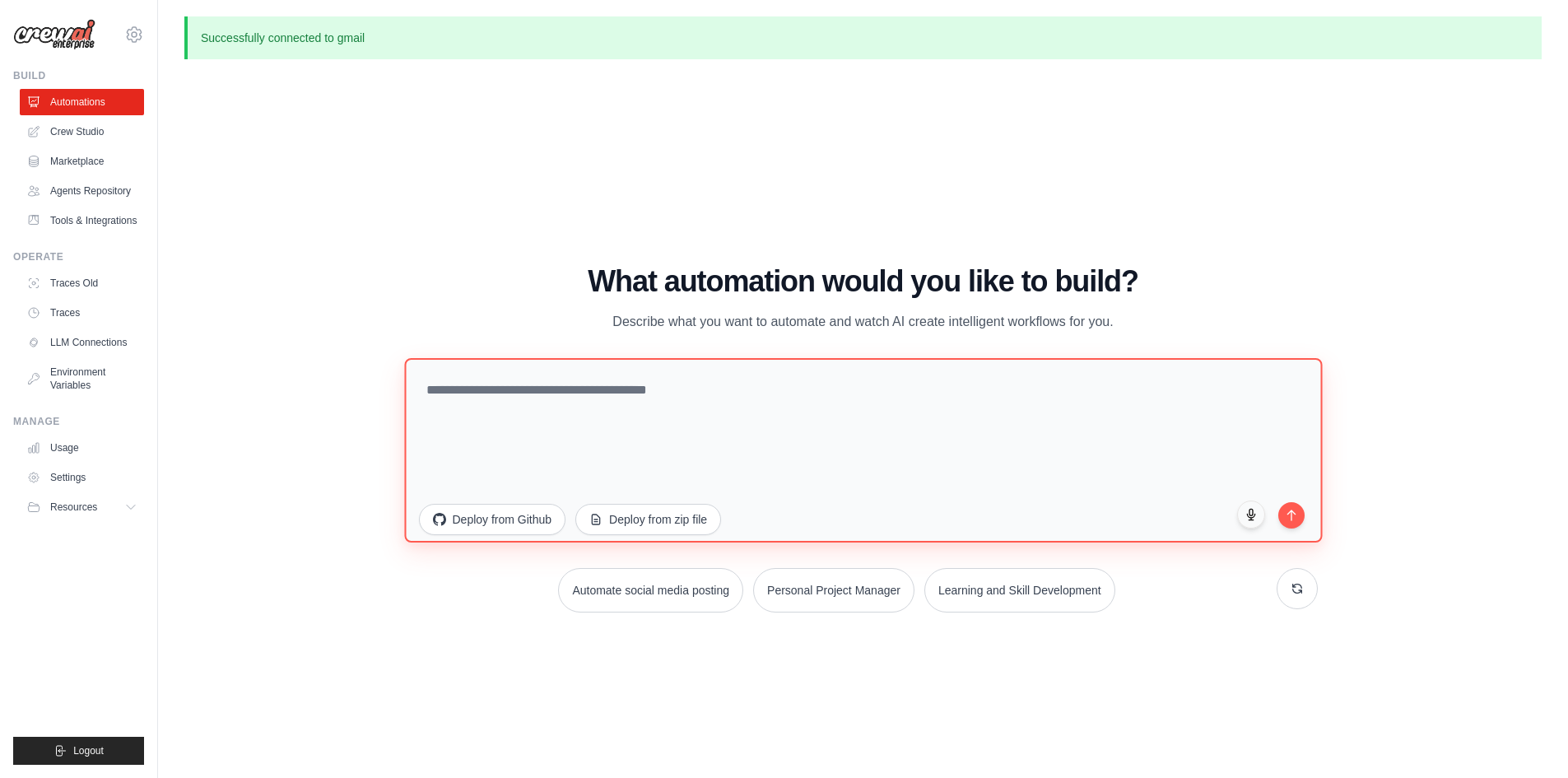
click at [729, 400] on textarea at bounding box center [862, 449] width 918 height 184
paste textarea "**********"
drag, startPoint x: 473, startPoint y: 388, endPoint x: 751, endPoint y: 414, distance: 279.2
click at [751, 414] on textarea "**********" at bounding box center [862, 449] width 918 height 184
type textarea "**********"
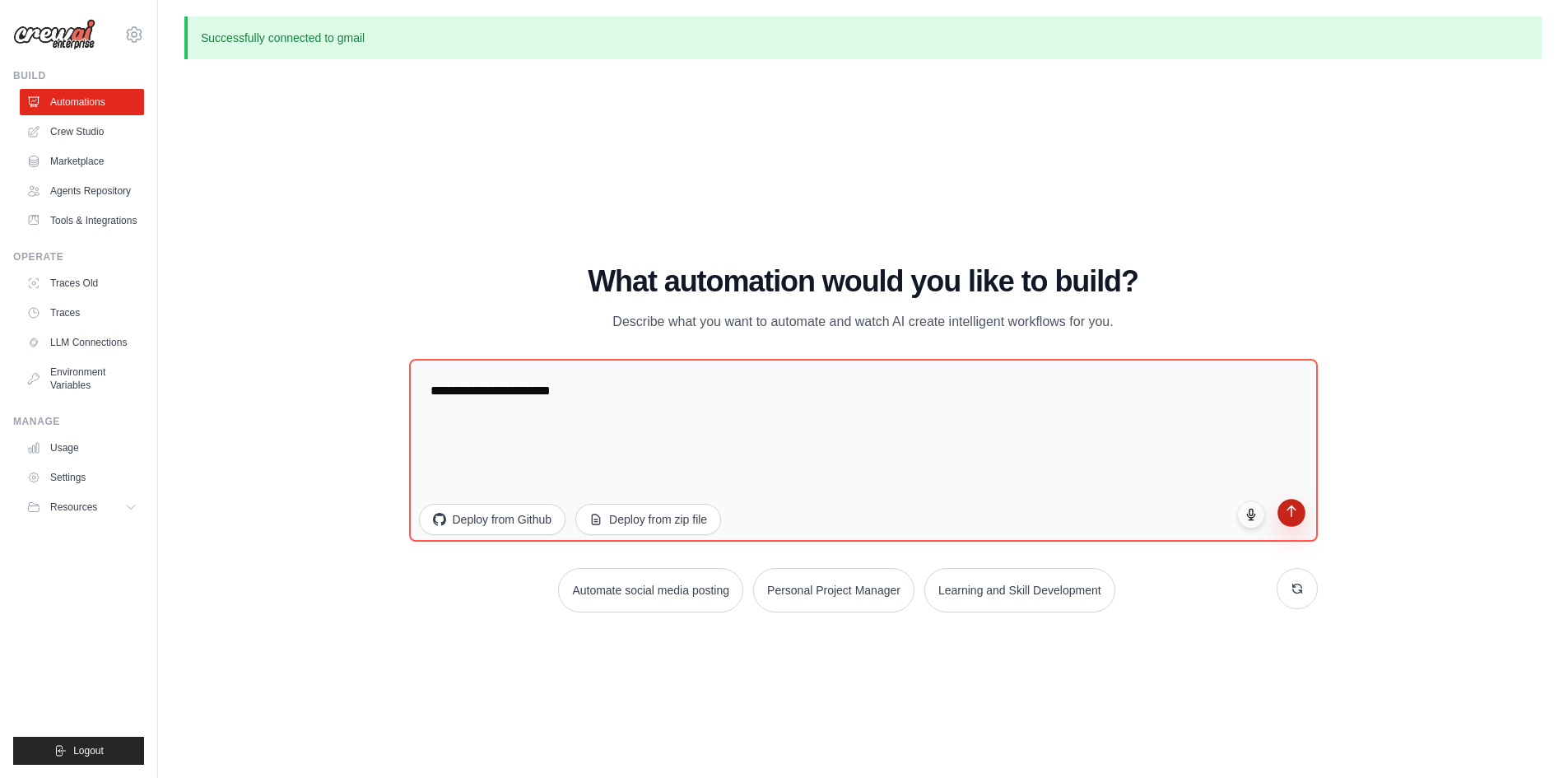
click at [1289, 517] on icon "submit" at bounding box center [1290, 510] width 14 height 14
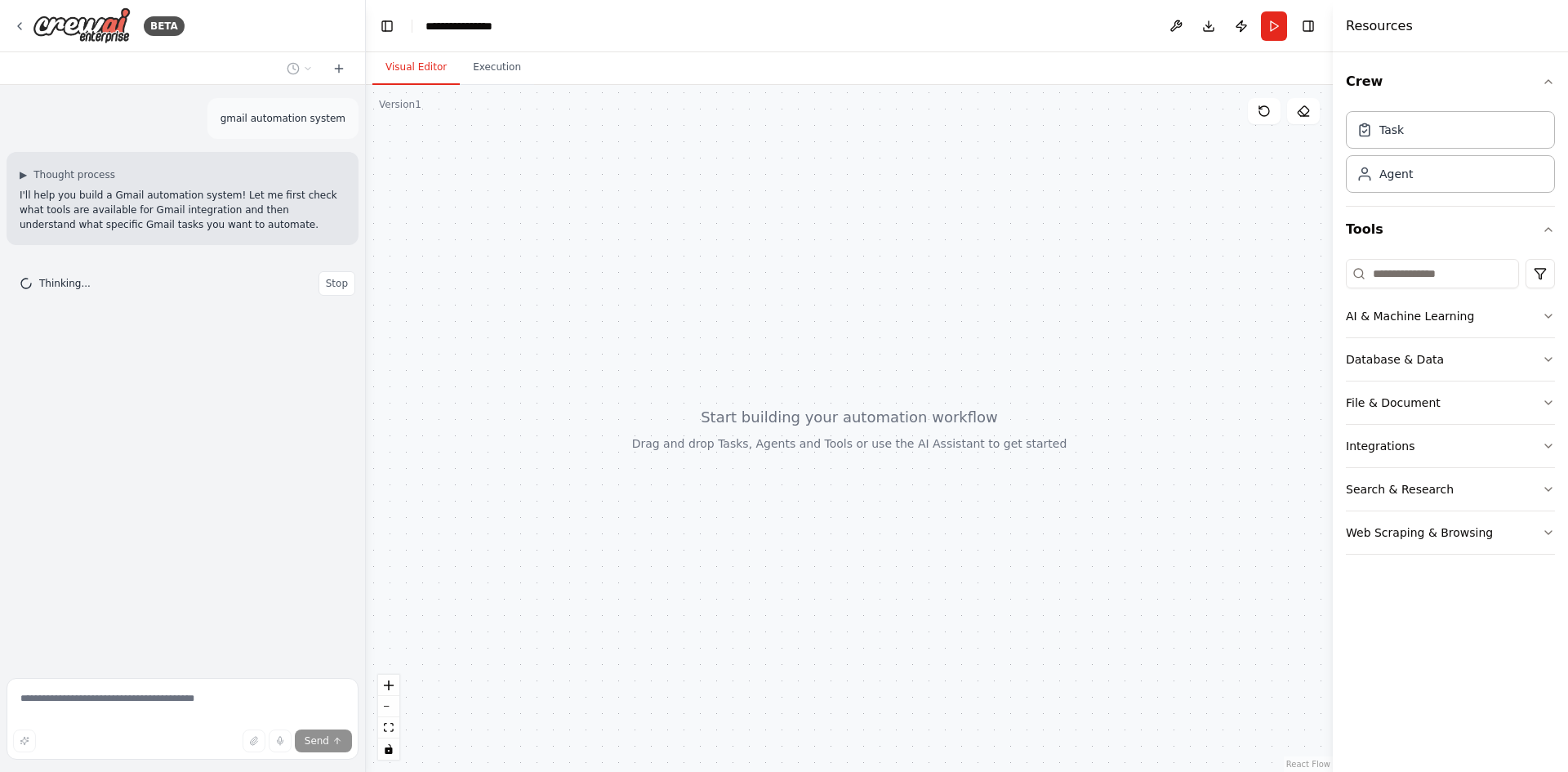
click at [860, 416] on div at bounding box center [849, 427] width 967 height 687
